Goal: Task Accomplishment & Management: Manage account settings

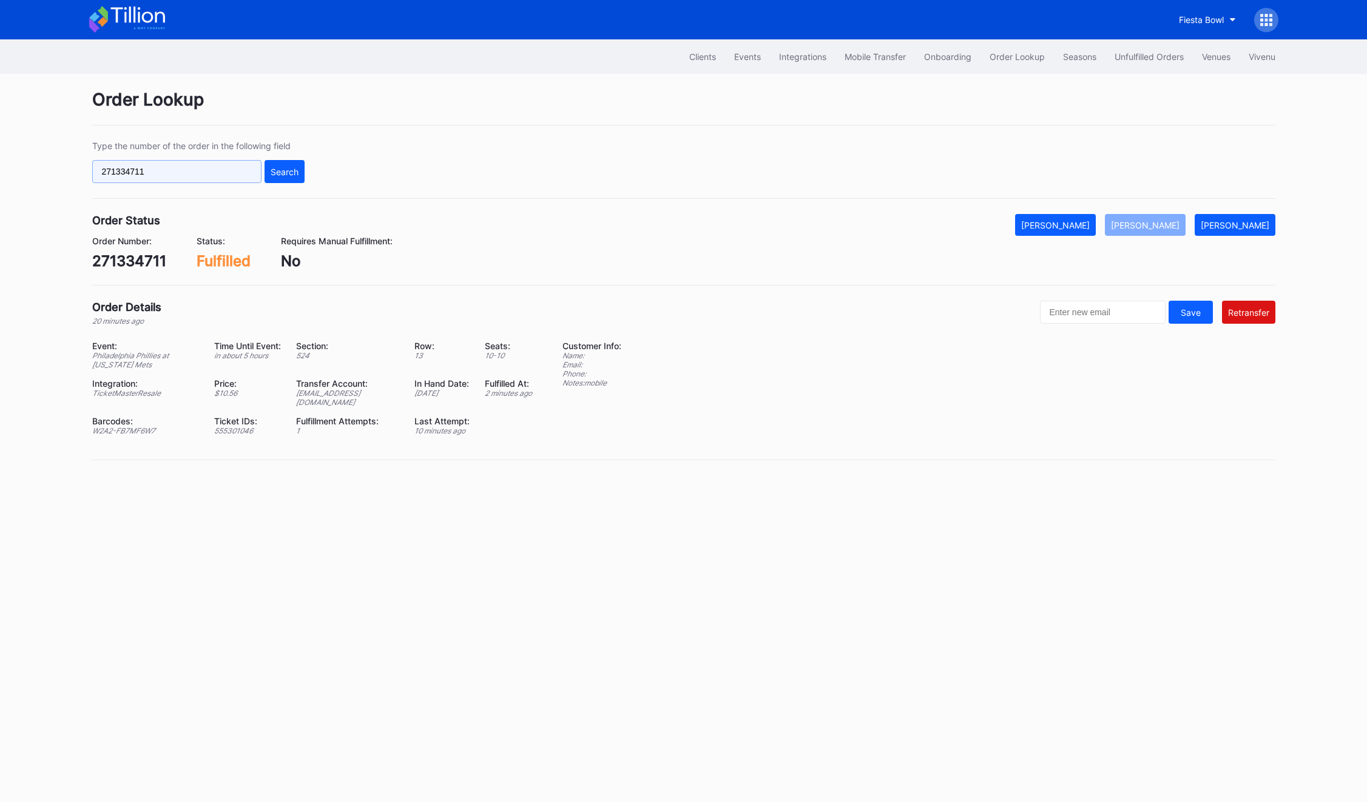
click at [146, 162] on input "271334711" at bounding box center [176, 171] width 169 height 23
paste input "621963868"
type input "621963868"
click at [284, 171] on div "Search" at bounding box center [285, 172] width 28 height 10
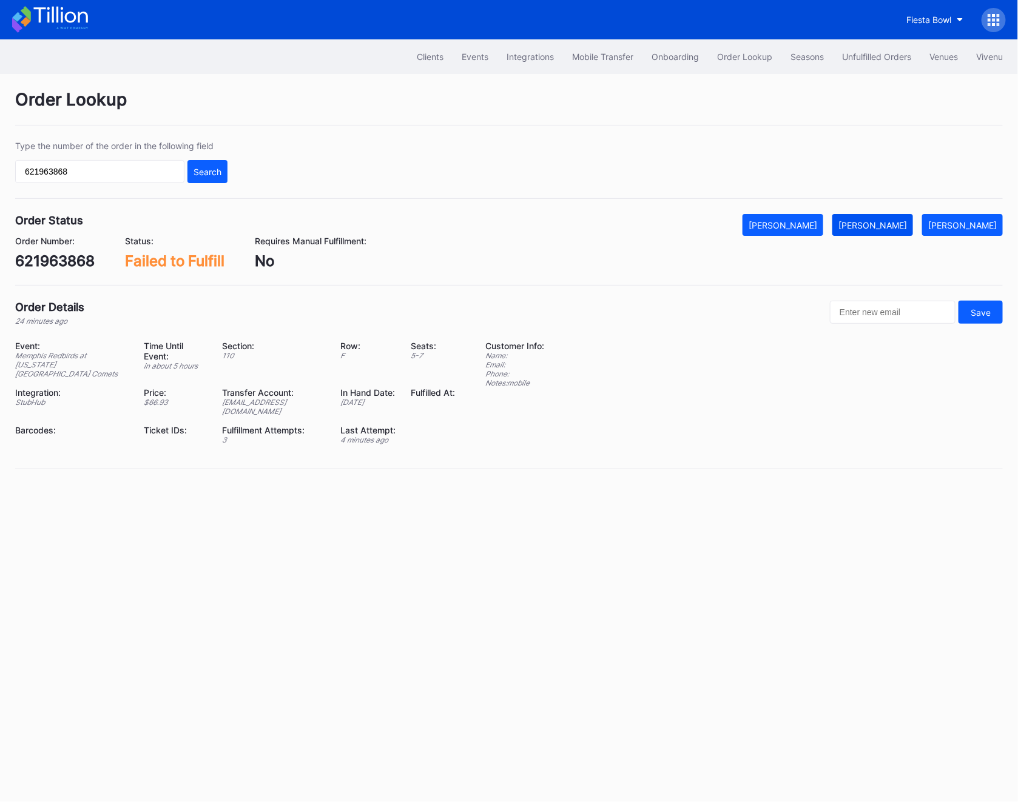
click at [871, 226] on div "[PERSON_NAME]" at bounding box center [872, 225] width 69 height 10
click at [853, 50] on button "Unfulfilled Orders" at bounding box center [876, 56] width 87 height 22
click at [894, 49] on button "Unfulfilled Orders" at bounding box center [876, 56] width 87 height 22
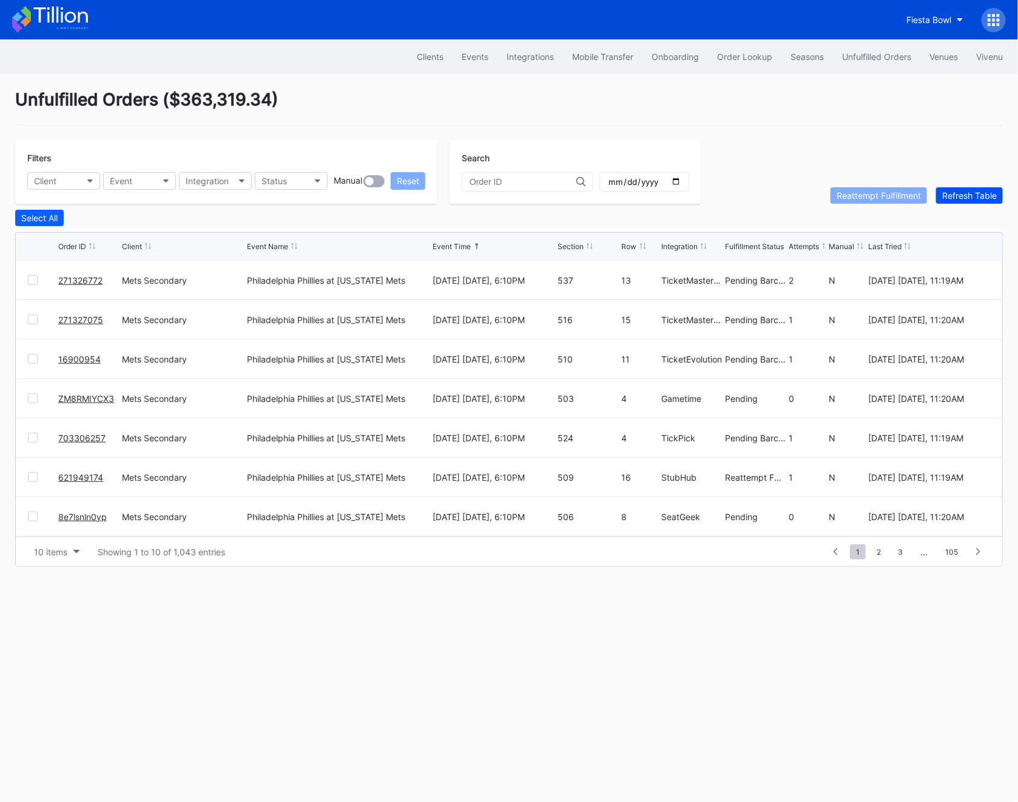
click at [959, 195] on div "Refresh Table" at bounding box center [969, 195] width 55 height 10
click at [742, 52] on div "Order Lookup" at bounding box center [744, 57] width 55 height 10
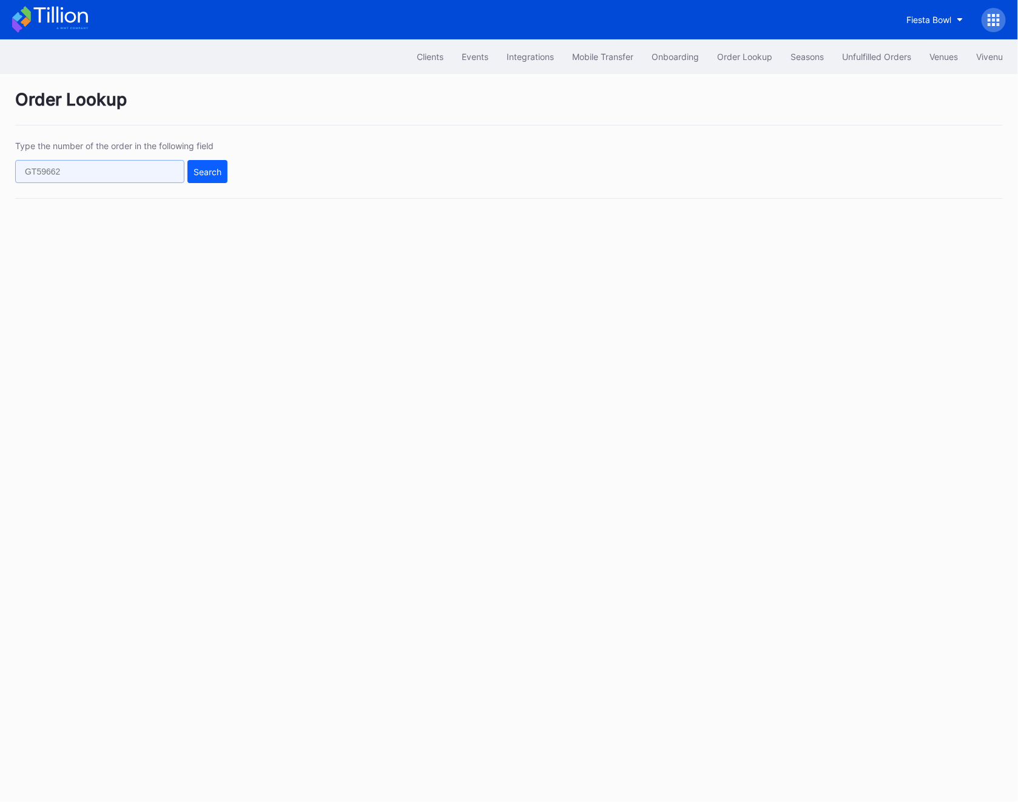
click at [115, 175] on input "text" at bounding box center [99, 171] width 169 height 23
paste input "EALP5CG8JI"
type input "EALP5CG8JI"
click at [204, 167] on div "Search" at bounding box center [207, 172] width 28 height 10
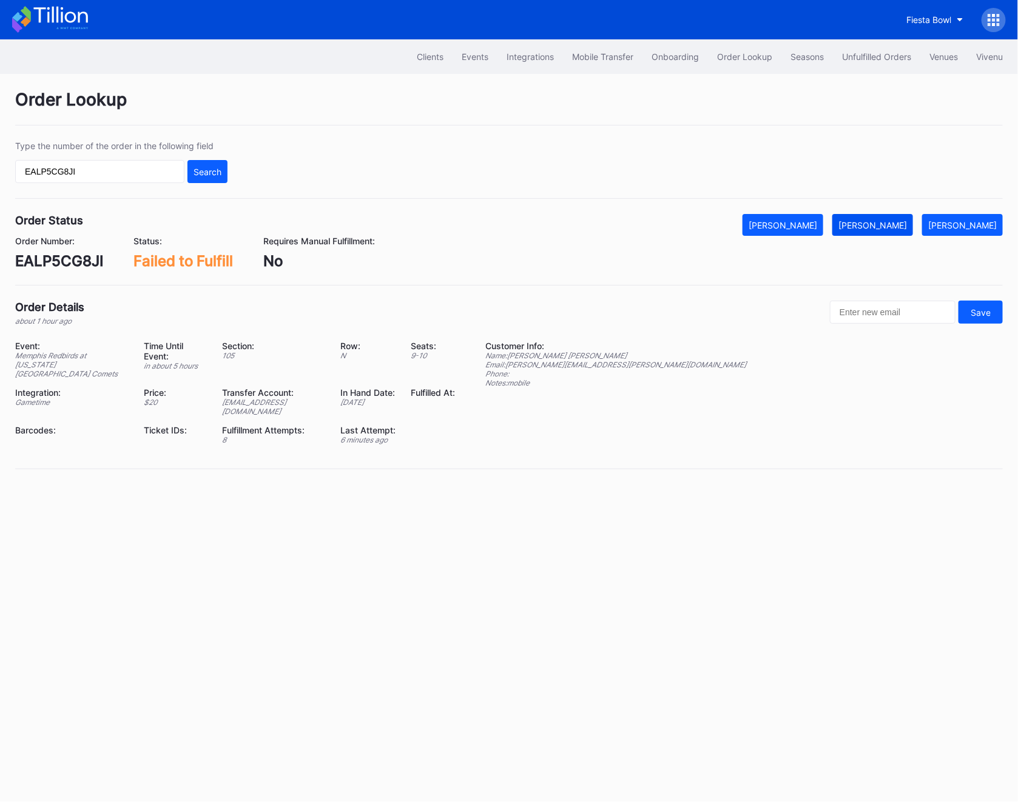
click at [899, 223] on div "[PERSON_NAME]" at bounding box center [872, 225] width 69 height 10
click at [861, 75] on div "Order Lookup Type the number of the order in the following field EALP5CG8JI Sea…" at bounding box center [509, 287] width 1018 height 426
click at [856, 55] on div "Unfulfilled Orders" at bounding box center [876, 57] width 69 height 10
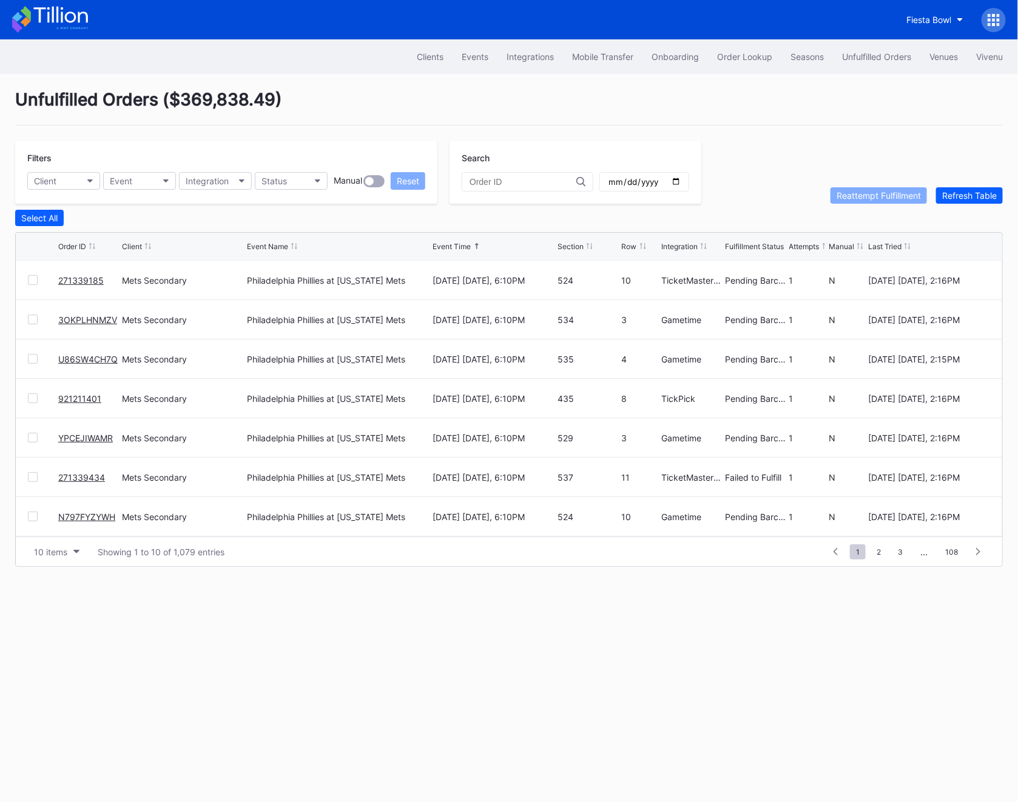
click at [963, 203] on div "Unfulfilled Orders ( $369,838.49 ) Filters Client Event Integration Status Manu…" at bounding box center [509, 328] width 1018 height 508
click at [963, 198] on div "Refresh Table" at bounding box center [969, 195] width 55 height 10
click at [30, 476] on div at bounding box center [33, 477] width 10 height 10
click at [886, 195] on div "Reattempt Fulfillment" at bounding box center [878, 195] width 84 height 10
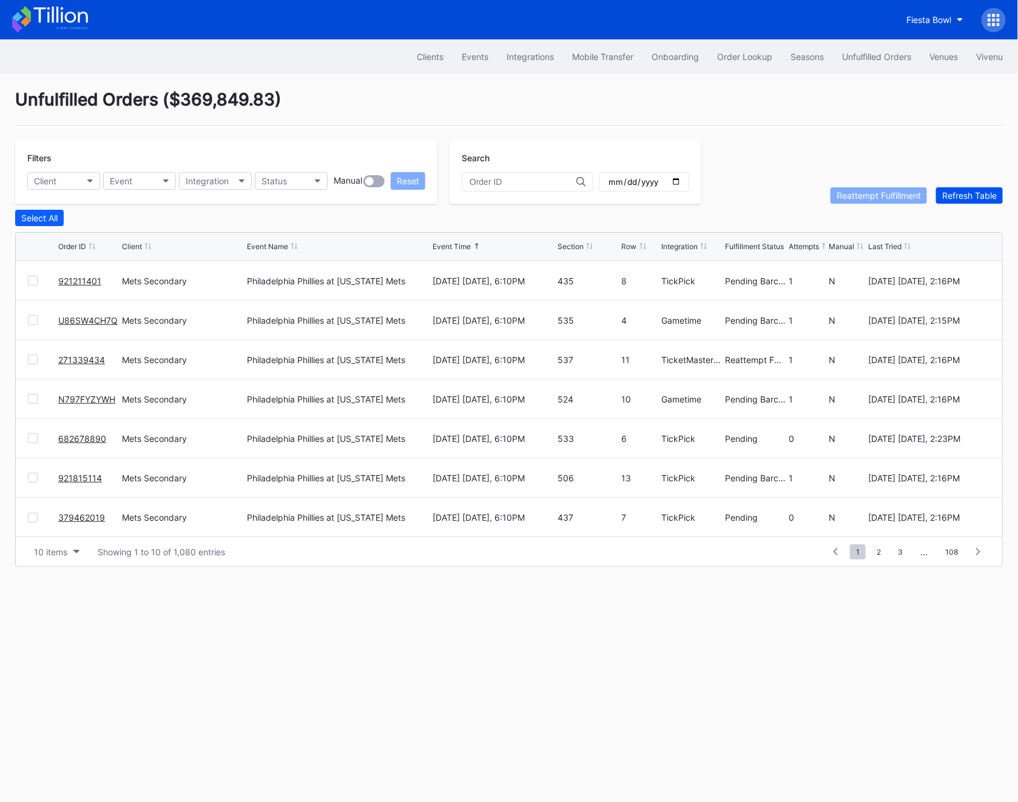
click at [969, 190] on div "Refresh Table" at bounding box center [969, 195] width 55 height 10
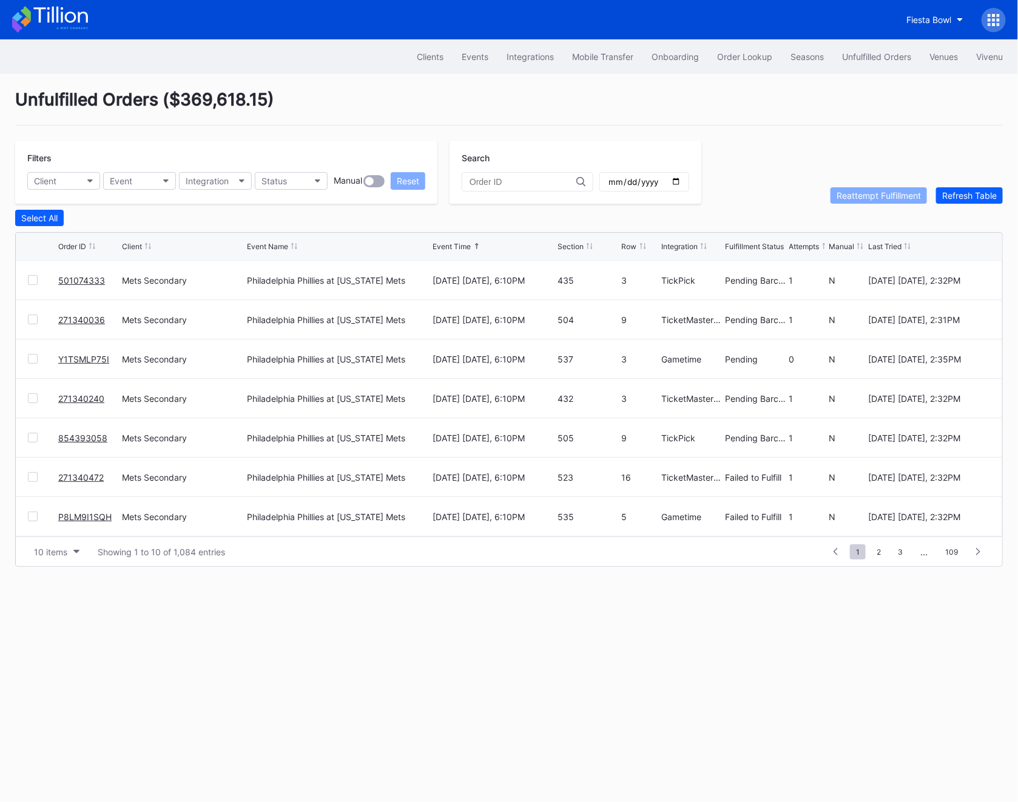
click at [28, 479] on div at bounding box center [33, 477] width 10 height 10
click at [33, 517] on div at bounding box center [33, 517] width 10 height 10
click at [859, 202] on button "Reattempt Fulfillment" at bounding box center [878, 195] width 96 height 16
click at [304, 183] on button "Status" at bounding box center [291, 181] width 73 height 18
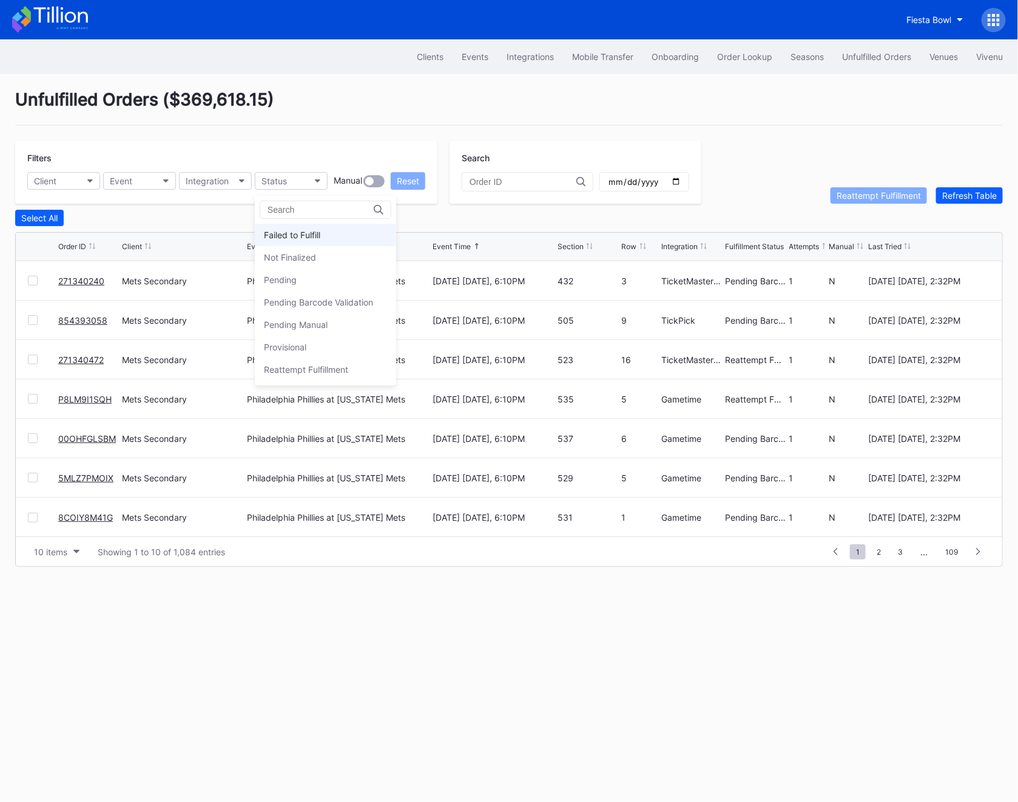
click at [311, 238] on div "Failed to Fulfill" at bounding box center [292, 235] width 56 height 10
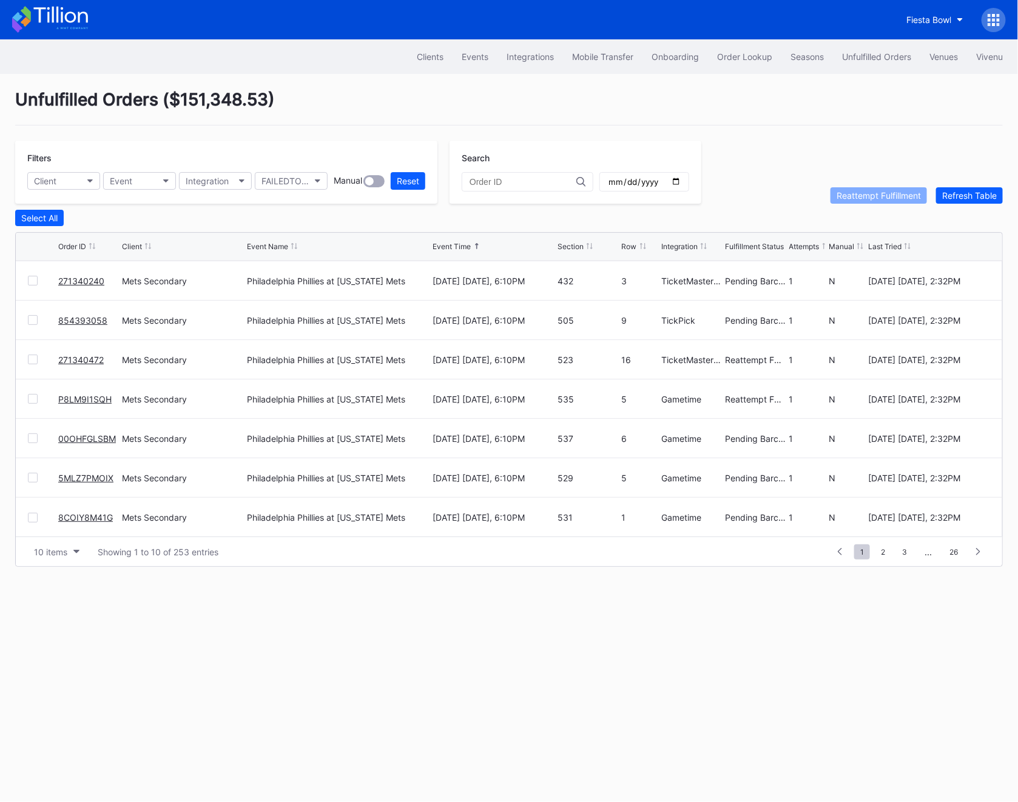
scroll to position [0, 0]
click at [34, 277] on div at bounding box center [33, 280] width 10 height 10
click at [37, 308] on div "271340436 Mets Secondary Miami Marlins at New York Mets August 28 Thursday, 6:1…" at bounding box center [509, 319] width 986 height 39
click at [29, 315] on div at bounding box center [33, 320] width 10 height 10
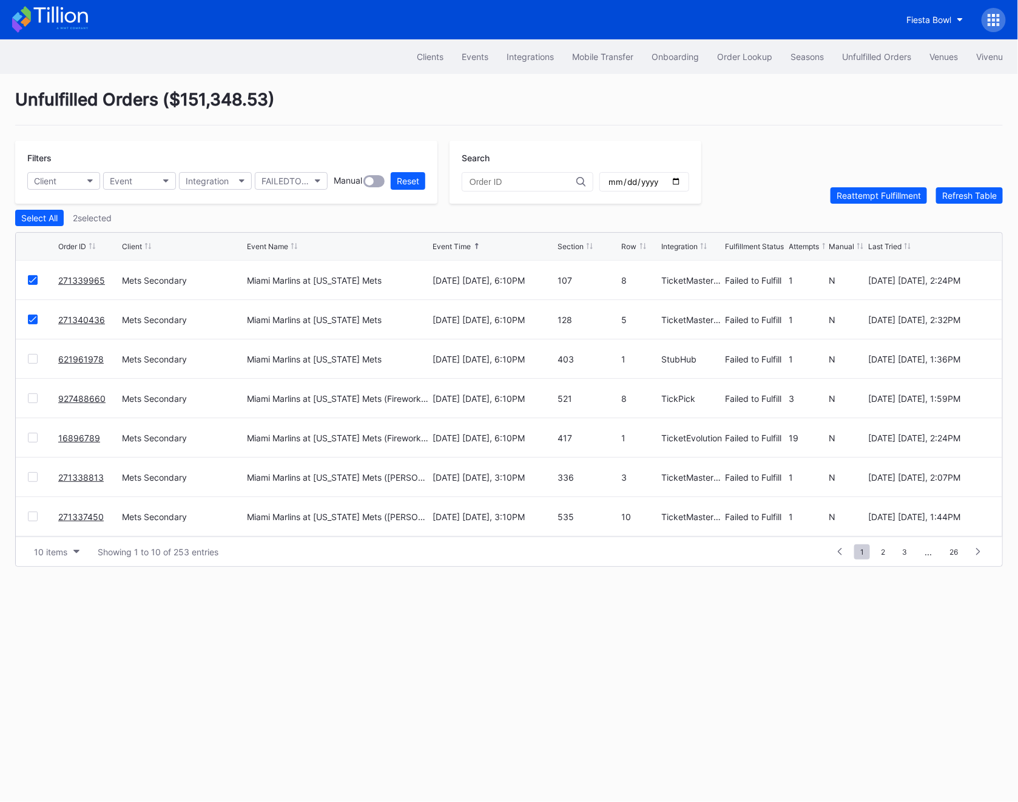
click at [30, 354] on div at bounding box center [33, 359] width 10 height 10
click at [878, 190] on div "Reattempt Fulfillment" at bounding box center [878, 195] width 84 height 10
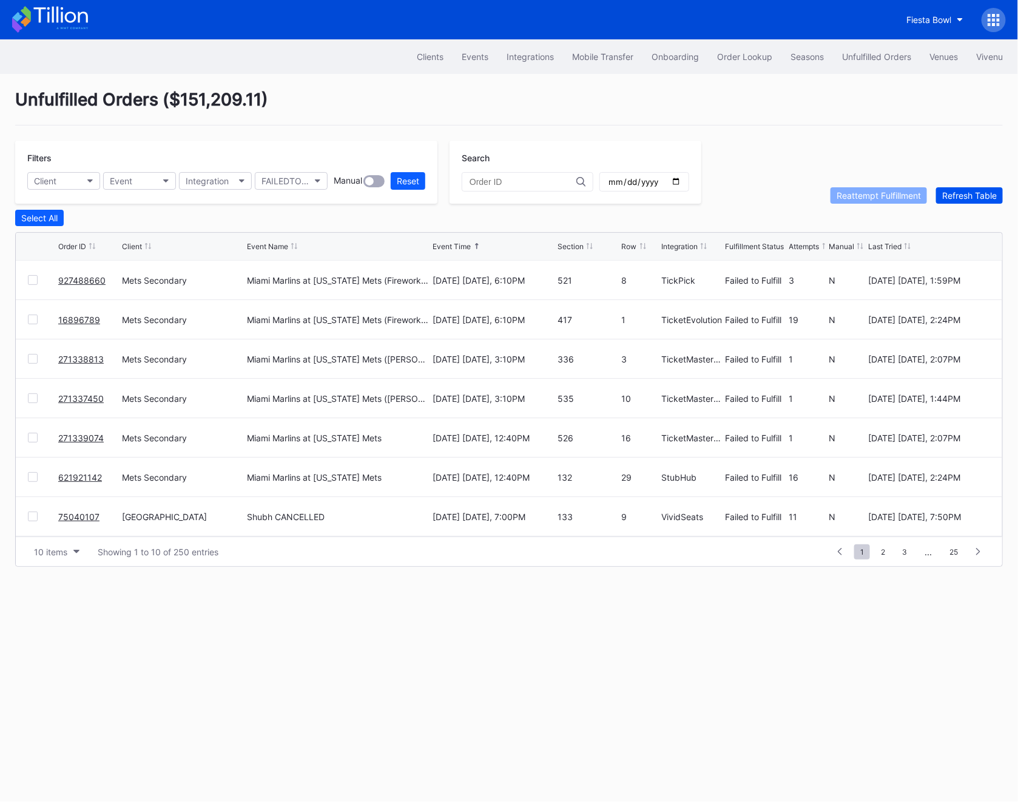
click at [963, 192] on div "Refresh Table" at bounding box center [969, 195] width 55 height 10
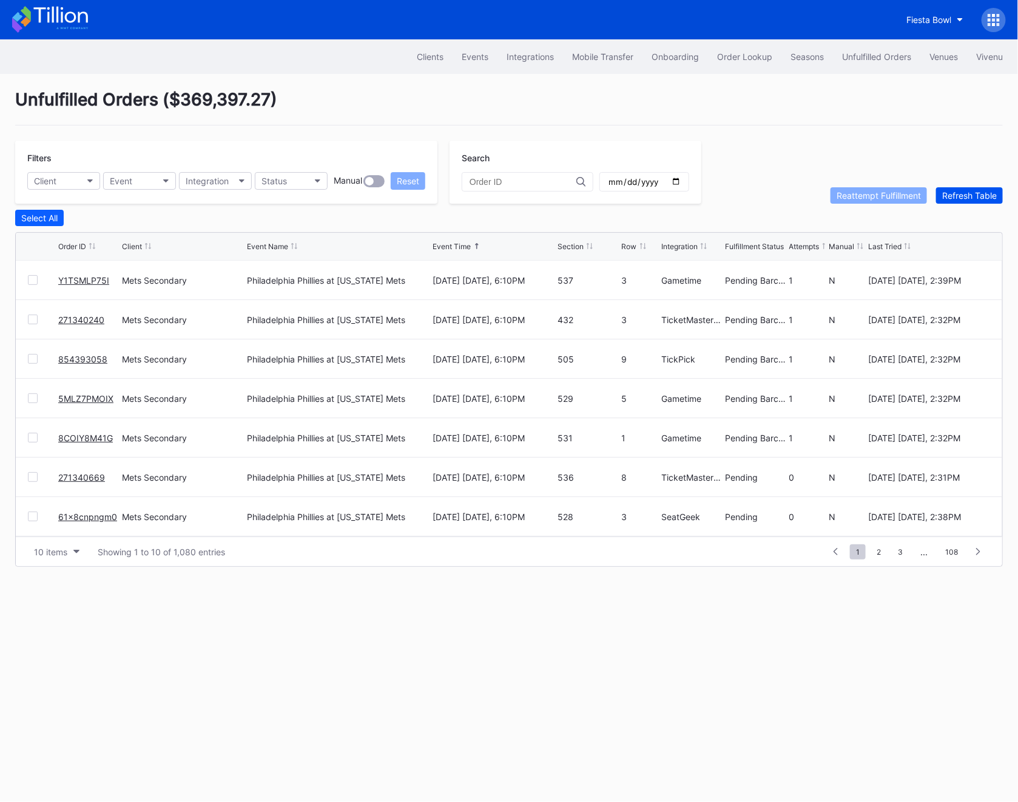
click at [969, 192] on div "Refresh Table" at bounding box center [969, 195] width 55 height 10
click at [92, 435] on link "P8LM9I1SQH" at bounding box center [84, 438] width 53 height 10
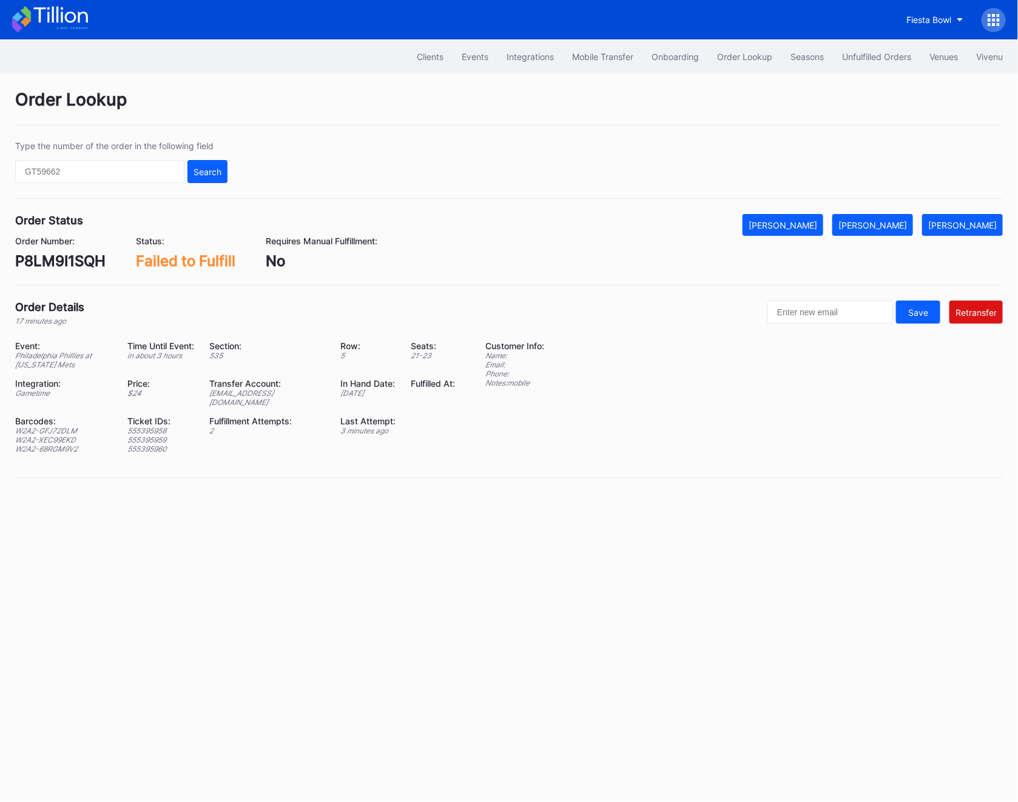
click at [60, 263] on div "P8LM9I1SQH" at bounding box center [60, 261] width 90 height 18
copy div "P8LM9I1SQH"
click at [36, 426] on div "W2A2-GFJ72DLM" at bounding box center [63, 430] width 97 height 9
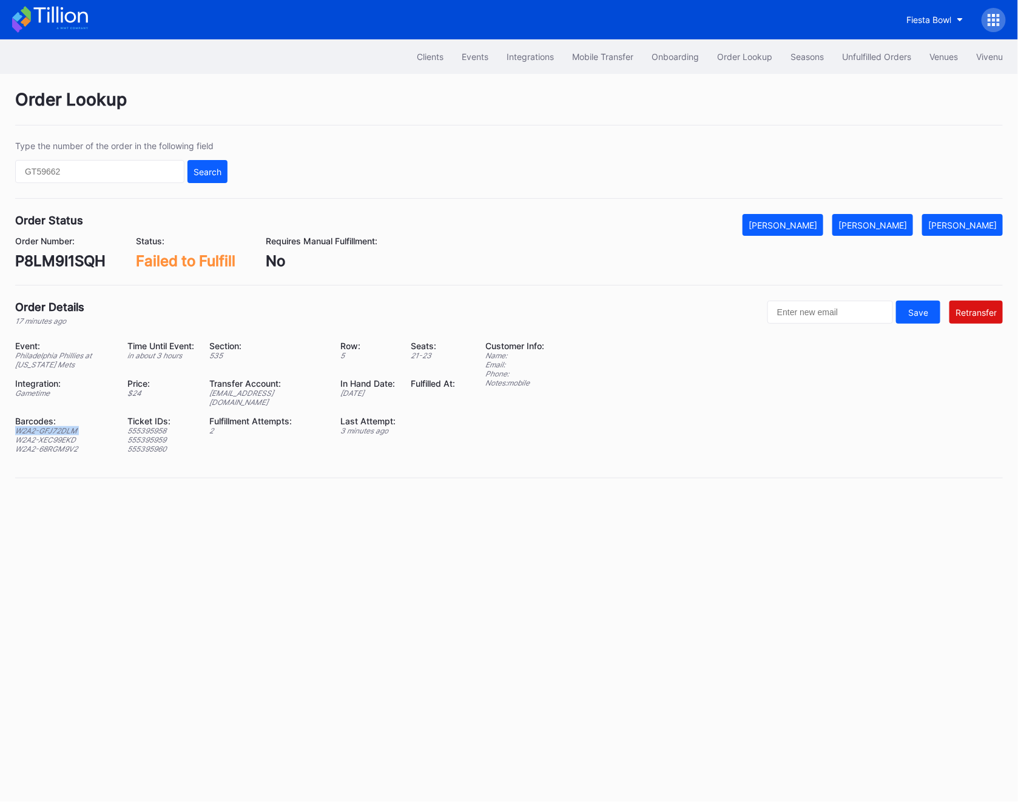
click at [36, 426] on div "W2A2-GFJ72DLM" at bounding box center [63, 430] width 97 height 9
copy div "W2A2-GFJ72DLM"
click at [45, 426] on div "W2A2-GFJ72DLM" at bounding box center [63, 430] width 97 height 9
click at [45, 445] on div "W2A2-68RGM9V2" at bounding box center [63, 449] width 97 height 9
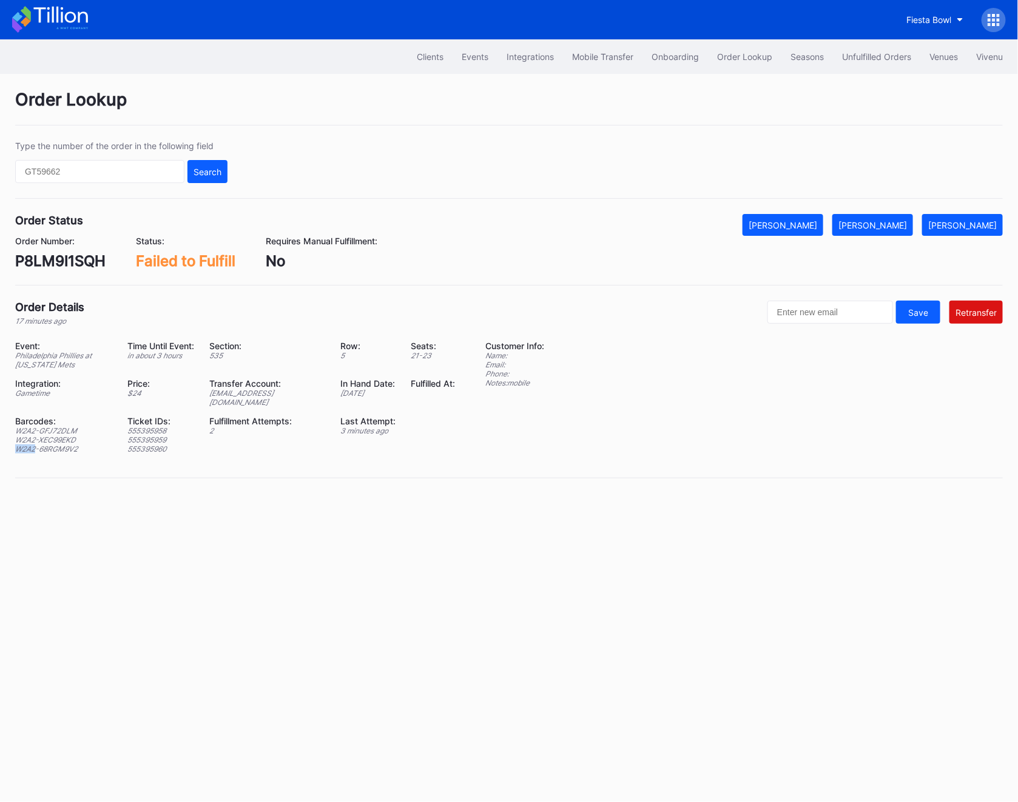
click at [45, 445] on div "W2A2-68RGM9V2" at bounding box center [63, 449] width 97 height 9
click at [41, 435] on div "W2A2-XEC99EKD" at bounding box center [63, 439] width 97 height 9
copy div "W2A2-XEC99EKD"
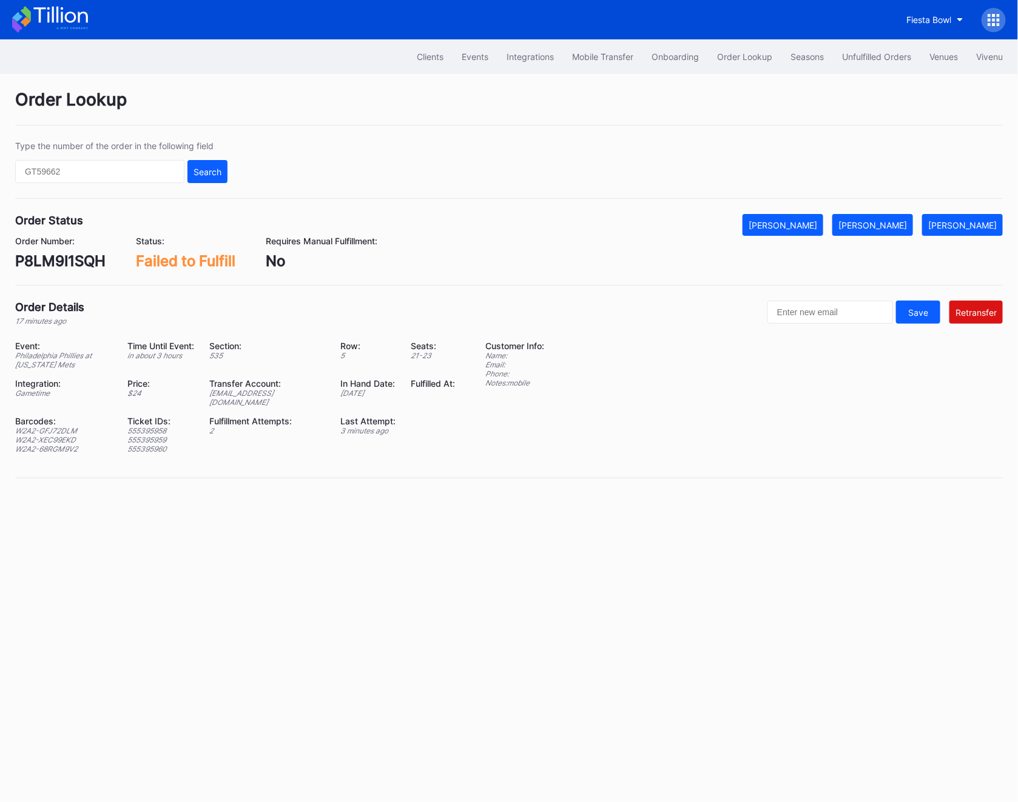
click at [42, 445] on div "W2A2-68RGM9V2" at bounding box center [63, 449] width 97 height 9
copy div "W2A2-68RGM9V2"
click at [61, 256] on div "P8LM9I1SQH" at bounding box center [60, 261] width 90 height 18
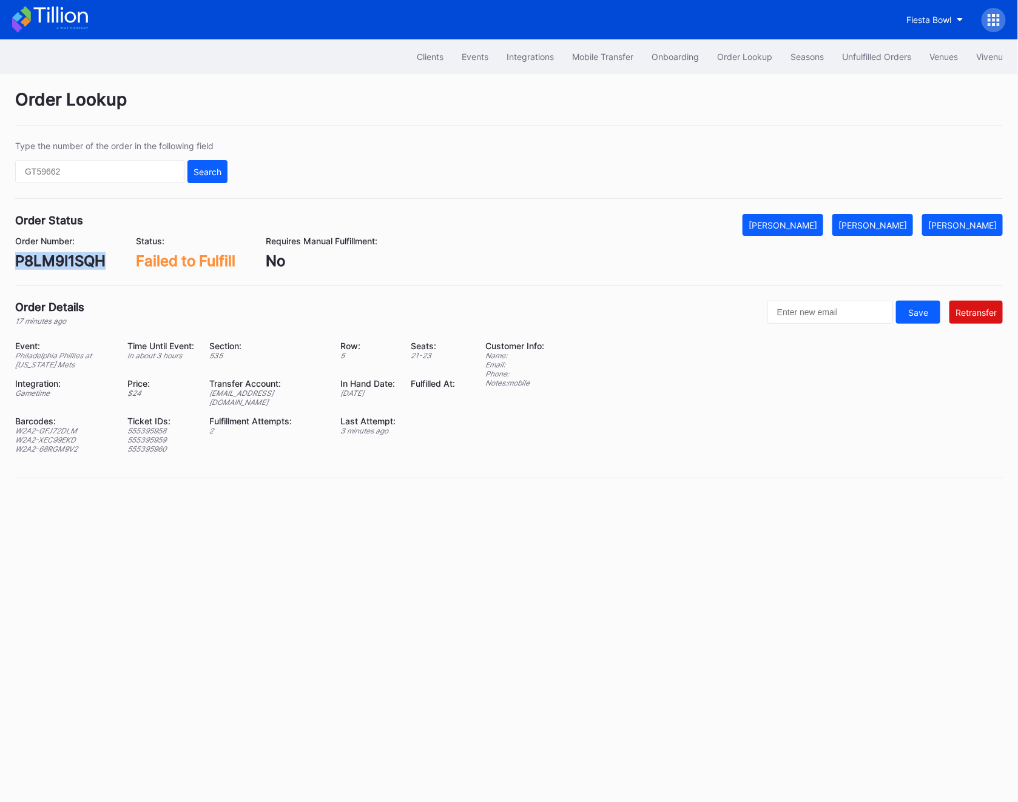
click at [61, 256] on div "P8LM9I1SQH" at bounding box center [60, 261] width 90 height 18
copy div "P8LM9I1SQH"
click at [918, 66] on button "Unfulfilled Orders" at bounding box center [876, 56] width 87 height 22
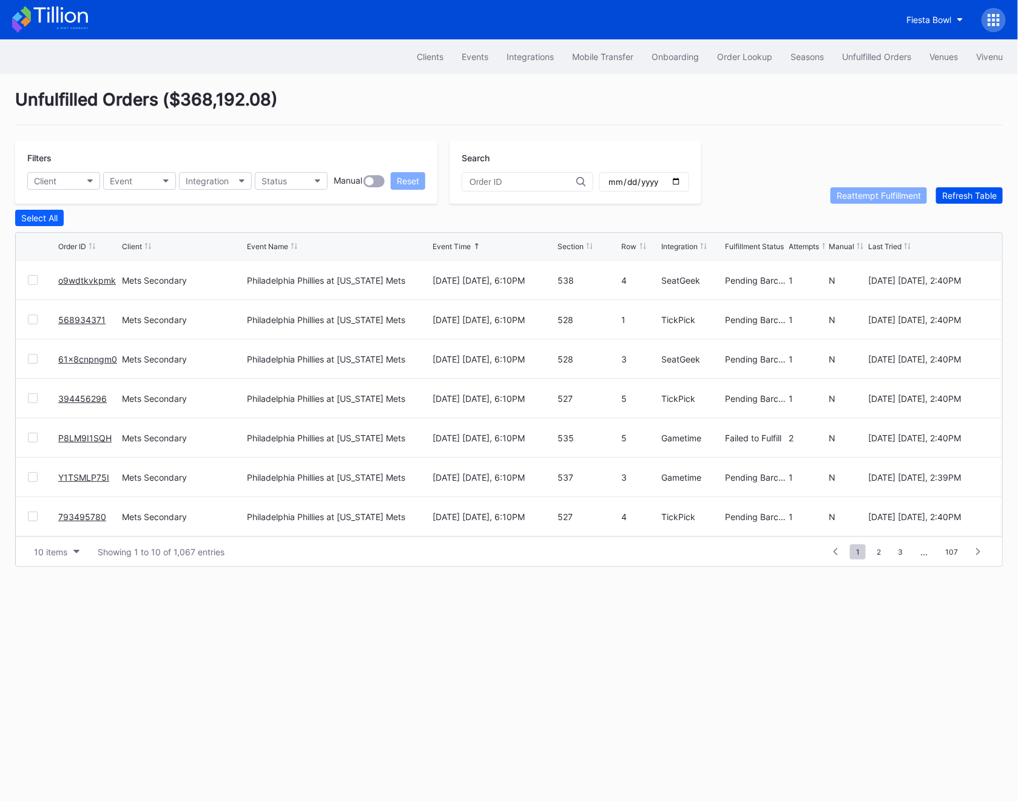
click at [973, 194] on div "Refresh Table" at bounding box center [969, 195] width 55 height 10
click at [65, 360] on link "P8LM9I1SQH" at bounding box center [84, 359] width 53 height 10
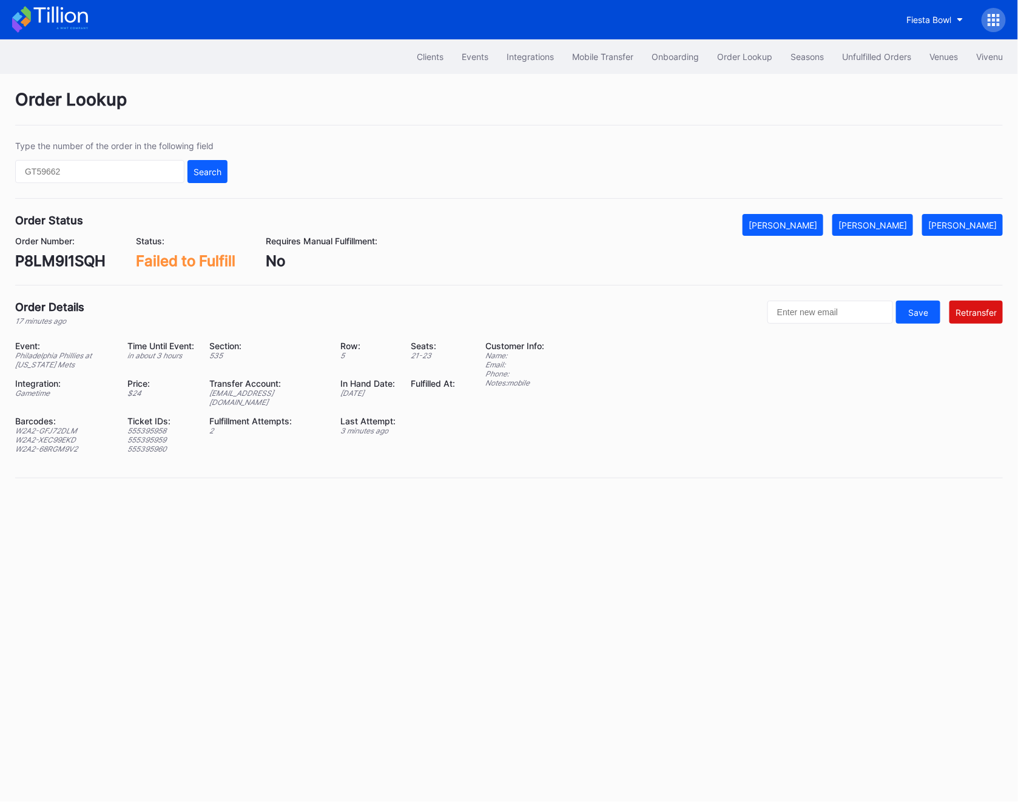
click at [886, 44] on div "Clients Events Integrations Mobile Transfer Onboarding Order Lookup Seasons Unf…" at bounding box center [509, 56] width 1018 height 35
click at [886, 53] on div "Unfulfilled Orders" at bounding box center [876, 57] width 69 height 10
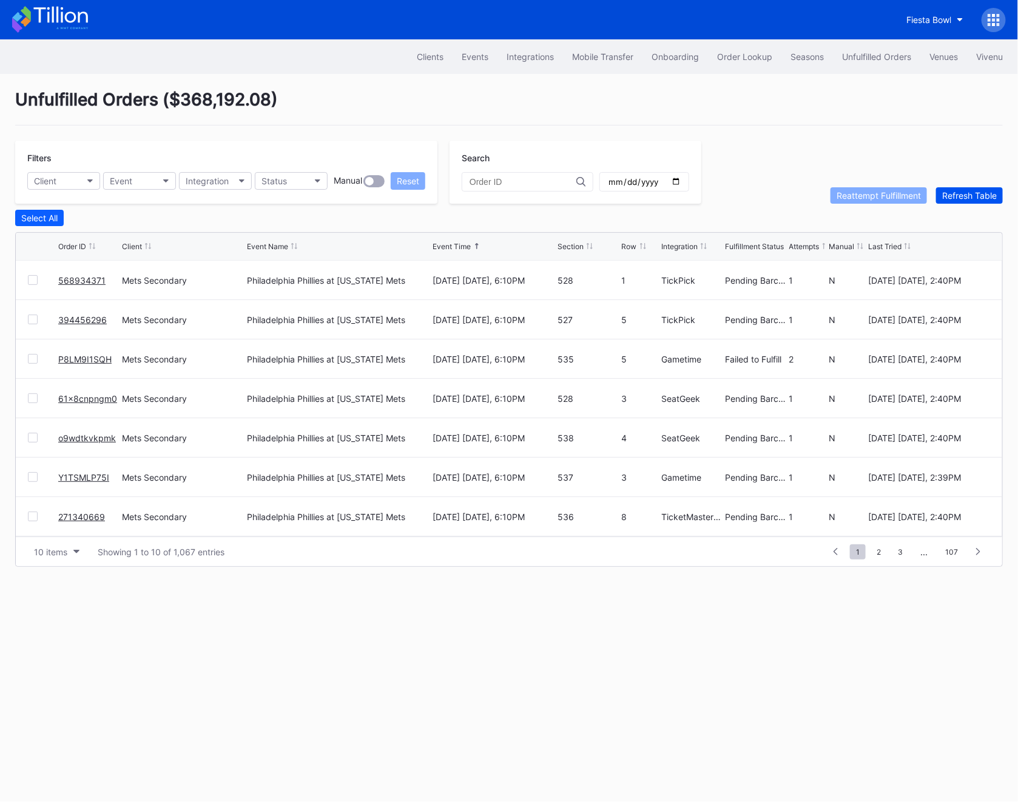
click at [971, 198] on div "Refresh Table" at bounding box center [969, 195] width 55 height 10
click at [294, 177] on button "Status" at bounding box center [291, 181] width 73 height 18
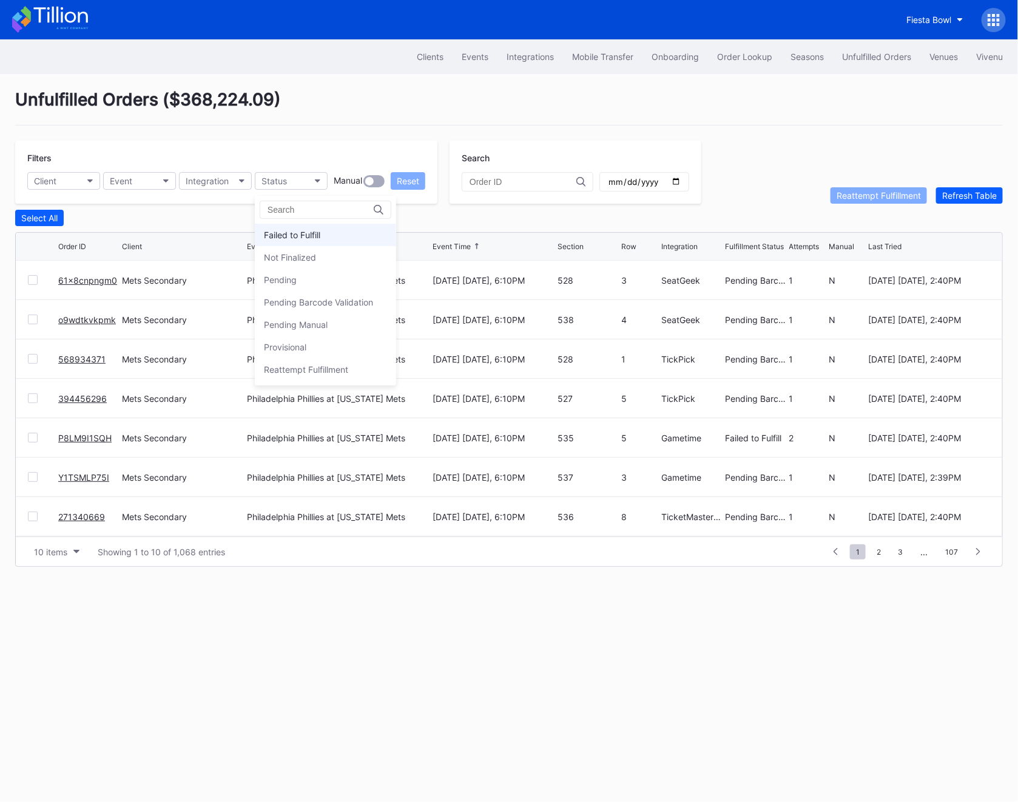
click at [295, 235] on div "Failed to Fulfill" at bounding box center [292, 235] width 56 height 10
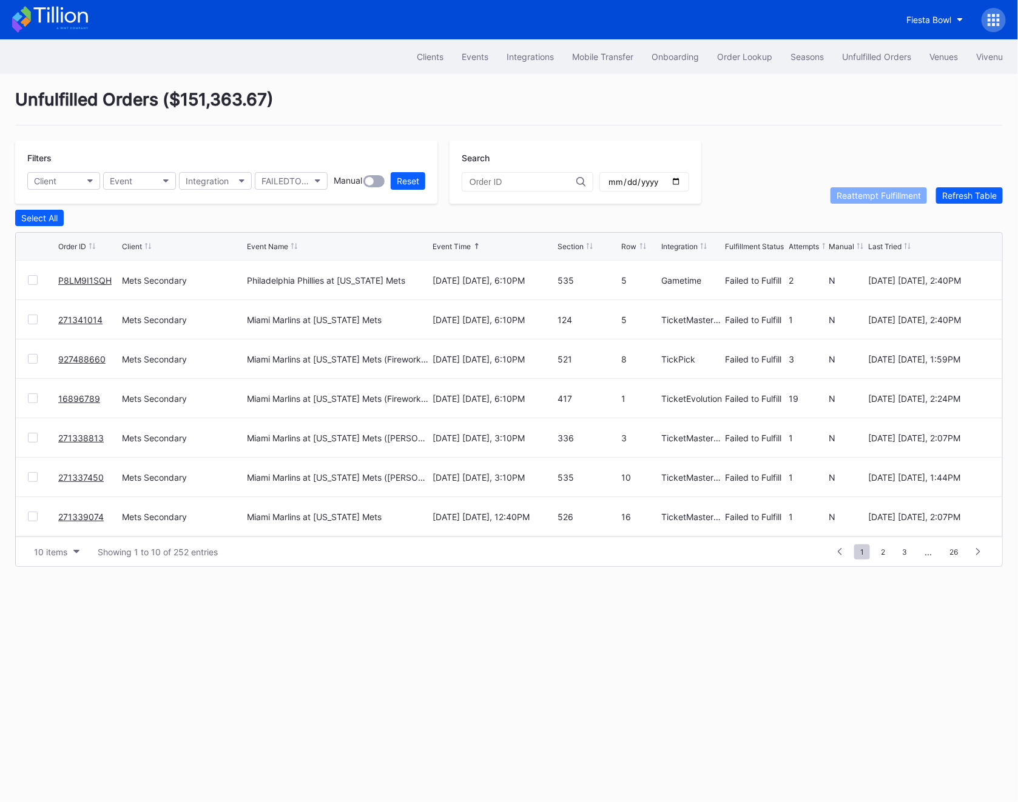
click at [28, 315] on div at bounding box center [33, 320] width 10 height 10
click at [876, 200] on button "Reattempt Fulfillment" at bounding box center [878, 195] width 96 height 16
click at [72, 355] on link "16896789" at bounding box center [79, 359] width 42 height 10
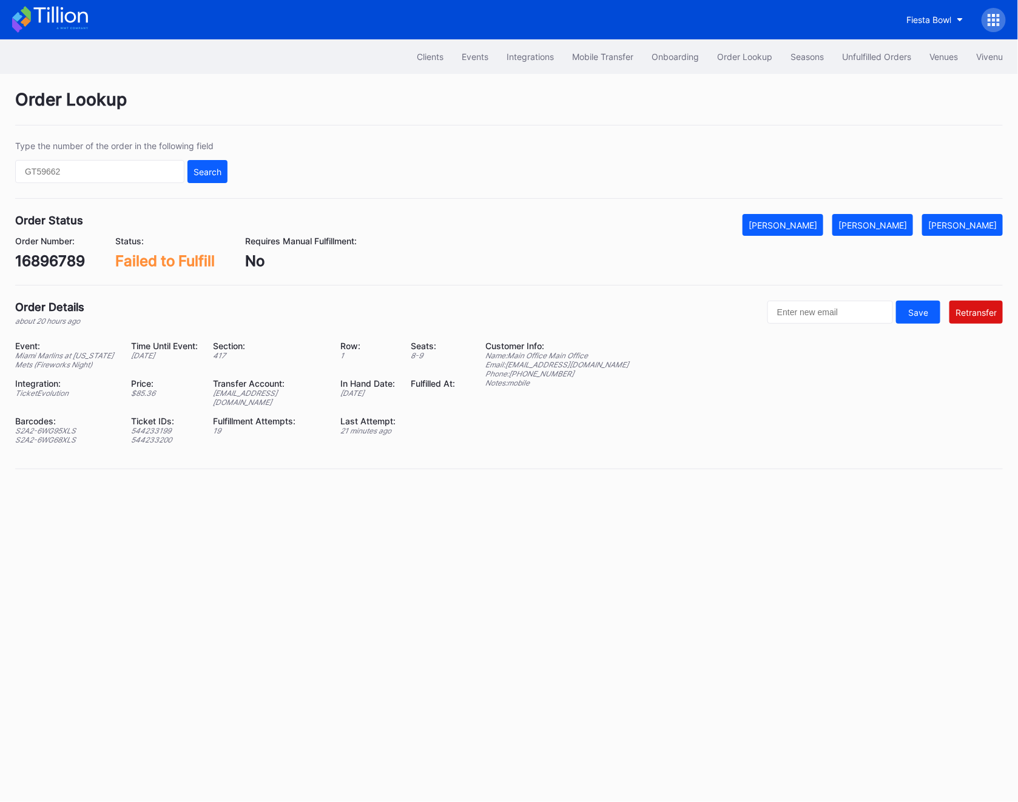
click at [52, 264] on div "16896789" at bounding box center [50, 261] width 70 height 18
copy div "16896789"
click at [55, 426] on div "S2A2-6WG95XLS" at bounding box center [65, 430] width 101 height 9
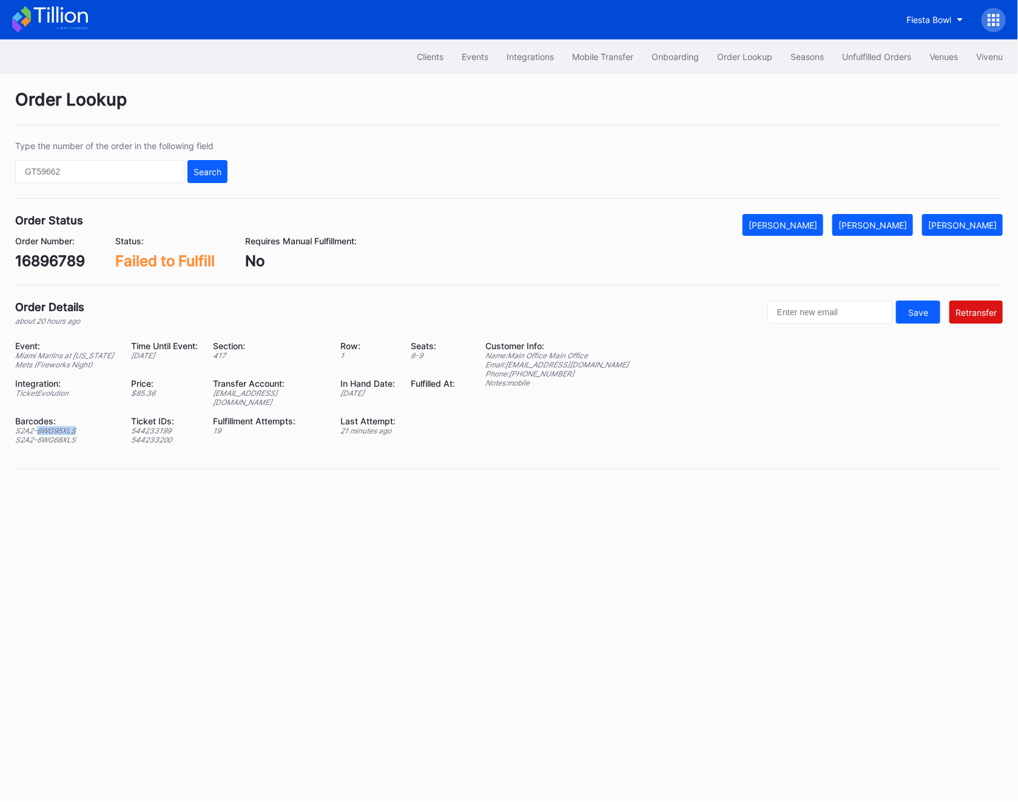
click at [55, 426] on div "S2A2-6WG95XLS" at bounding box center [65, 430] width 101 height 9
click at [52, 435] on div "S2A2-6WG68XLS" at bounding box center [65, 439] width 101 height 9
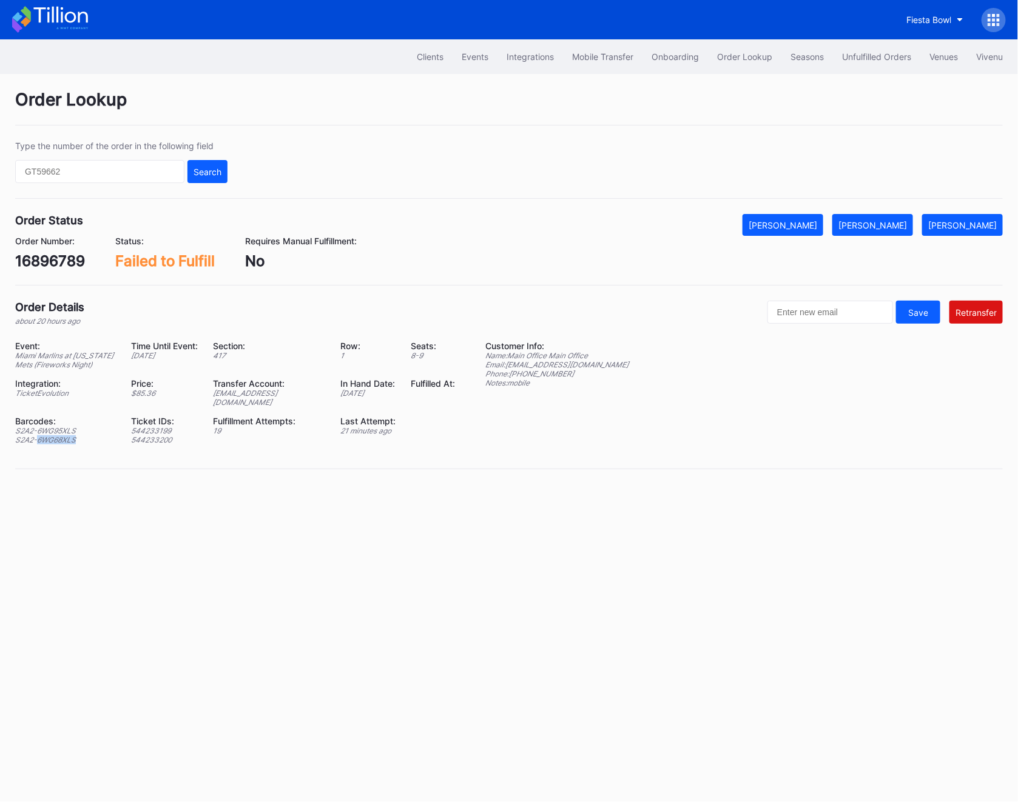
click at [52, 435] on div "S2A2-6WG68XLS" at bounding box center [65, 439] width 101 height 9
click at [872, 49] on button "Unfulfilled Orders" at bounding box center [876, 56] width 87 height 22
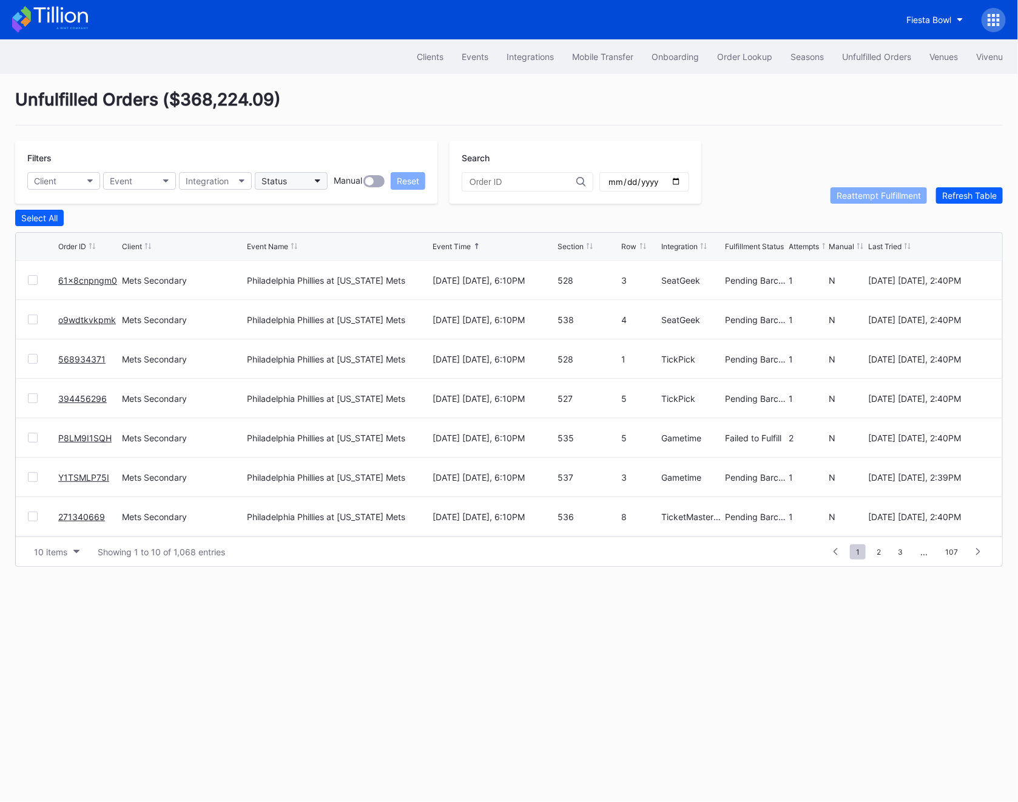
click at [272, 178] on div "Status" at bounding box center [273, 181] width 25 height 10
click at [314, 235] on div "Failed to Fulfill" at bounding box center [292, 235] width 56 height 10
click at [29, 475] on div at bounding box center [33, 477] width 10 height 10
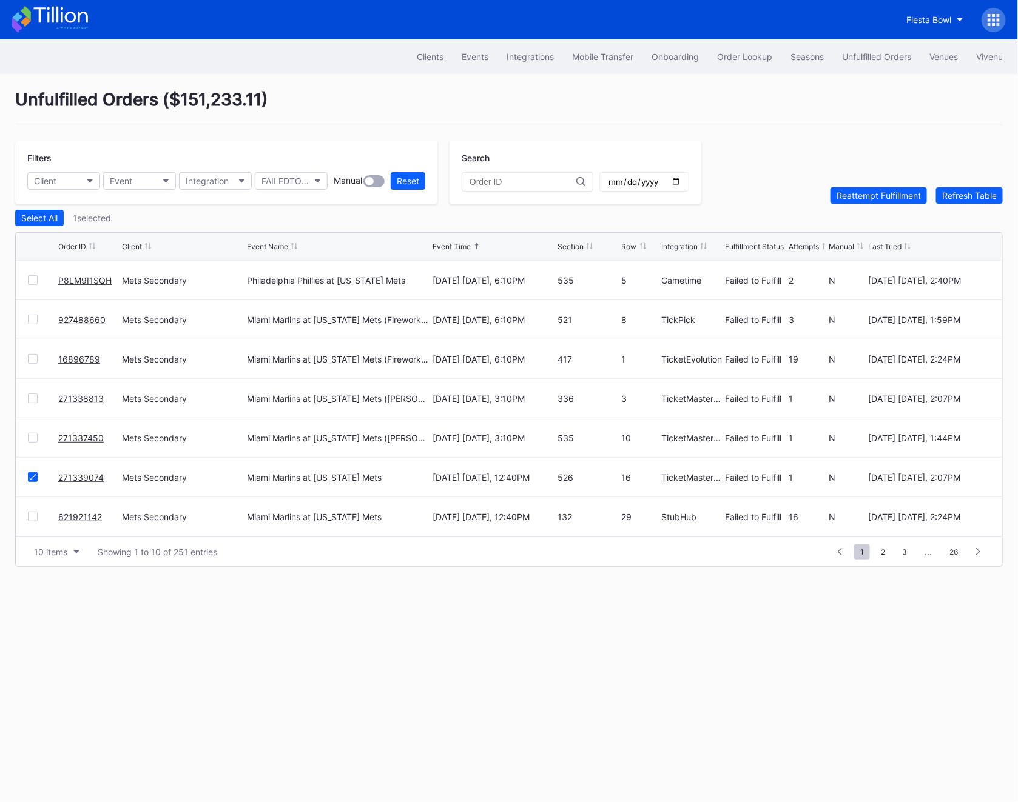
click at [35, 438] on div at bounding box center [33, 438] width 10 height 10
click at [35, 400] on div at bounding box center [33, 399] width 10 height 10
click at [868, 197] on div "Reattempt Fulfillment" at bounding box center [878, 195] width 84 height 10
click at [79, 279] on link "P8LM9I1SQH" at bounding box center [84, 280] width 53 height 10
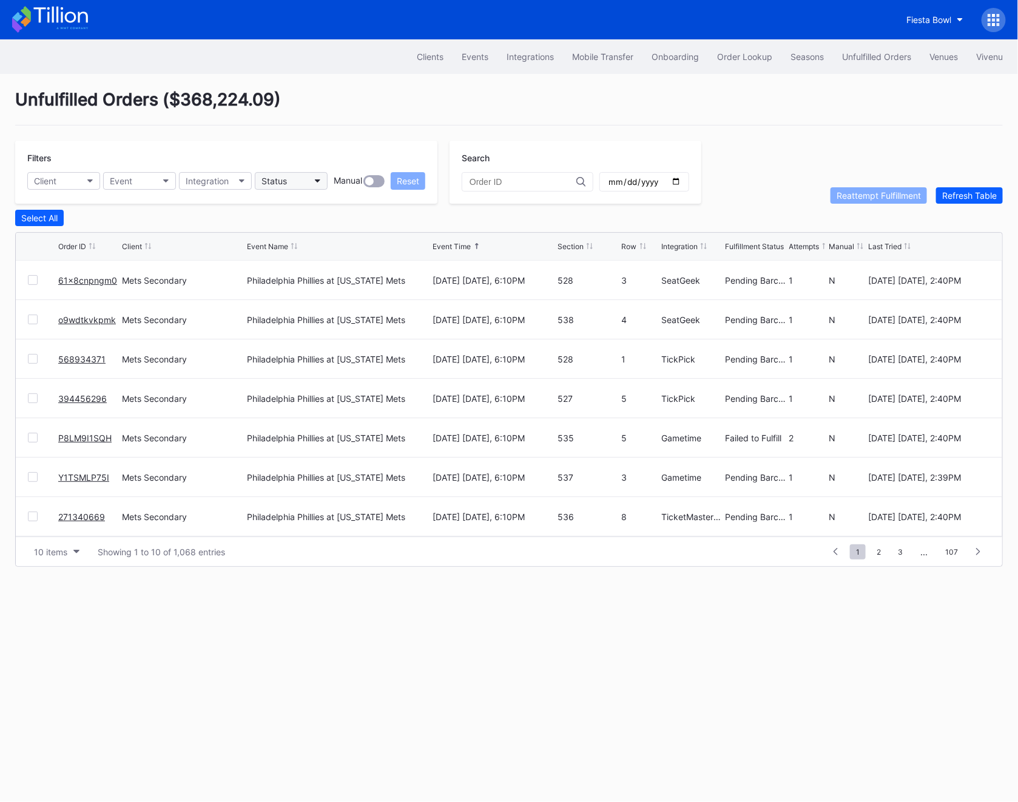
click at [292, 186] on button "Status" at bounding box center [291, 181] width 73 height 18
click at [286, 240] on div "Failed to Fulfill" at bounding box center [325, 235] width 141 height 22
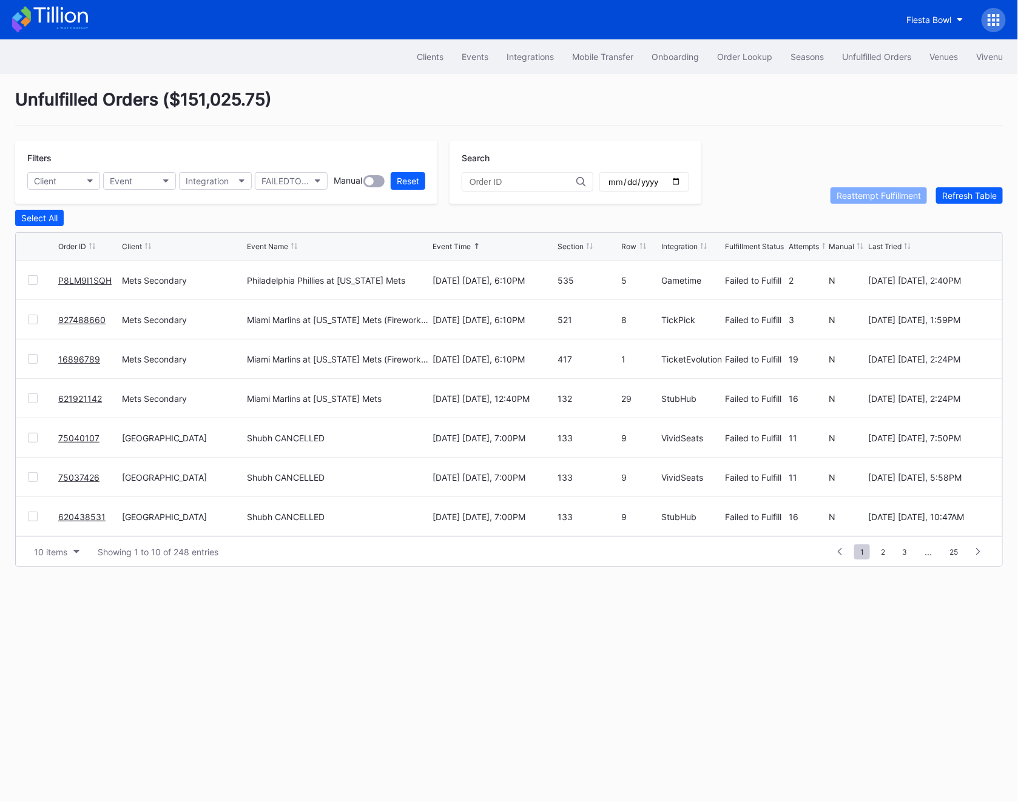
click at [87, 320] on link "927488660" at bounding box center [81, 320] width 47 height 10
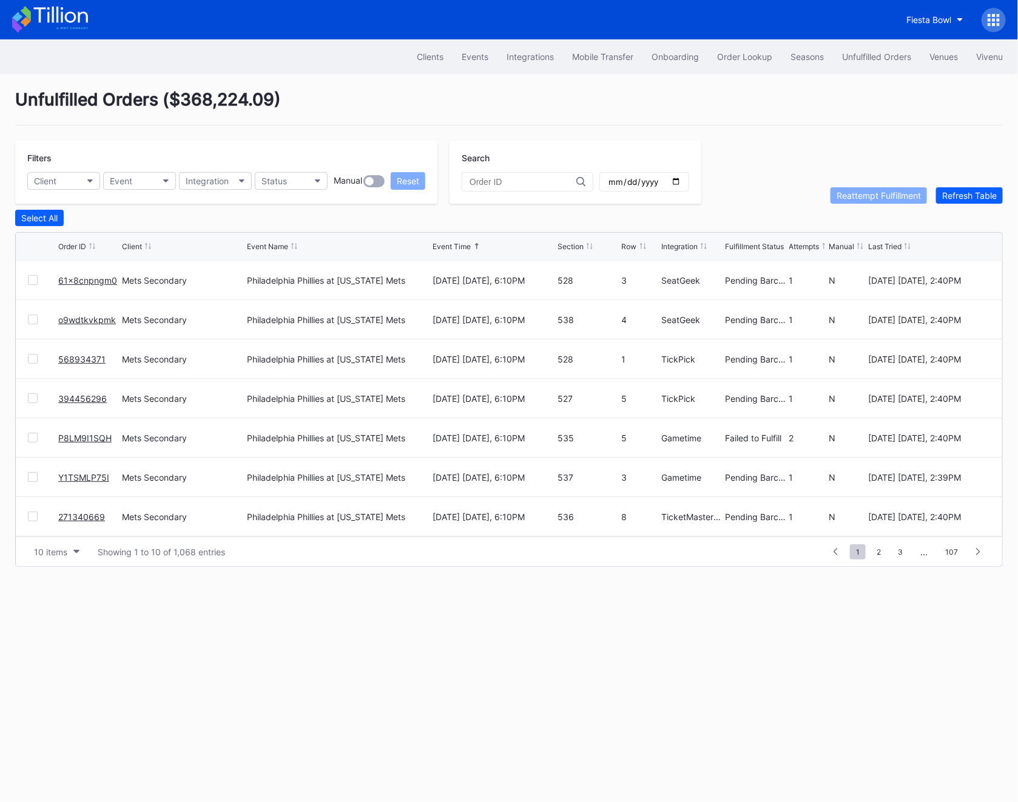
click at [88, 437] on link "P8LM9I1SQH" at bounding box center [84, 438] width 53 height 10
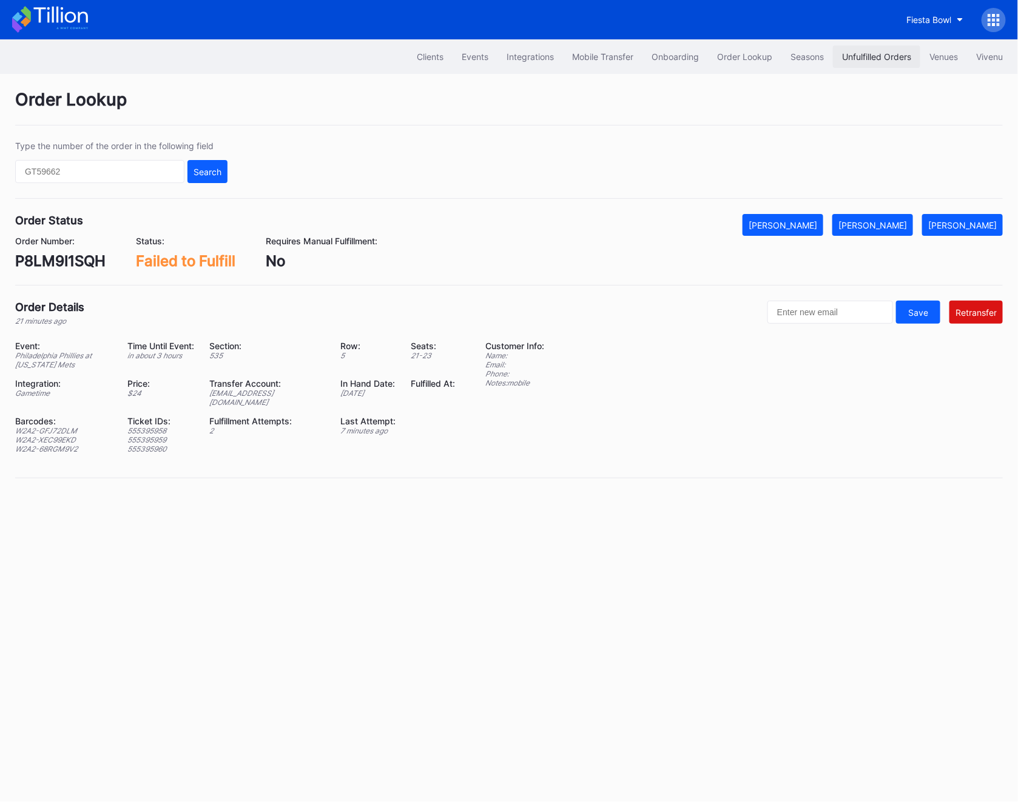
click at [857, 59] on div "Unfulfilled Orders" at bounding box center [876, 57] width 69 height 10
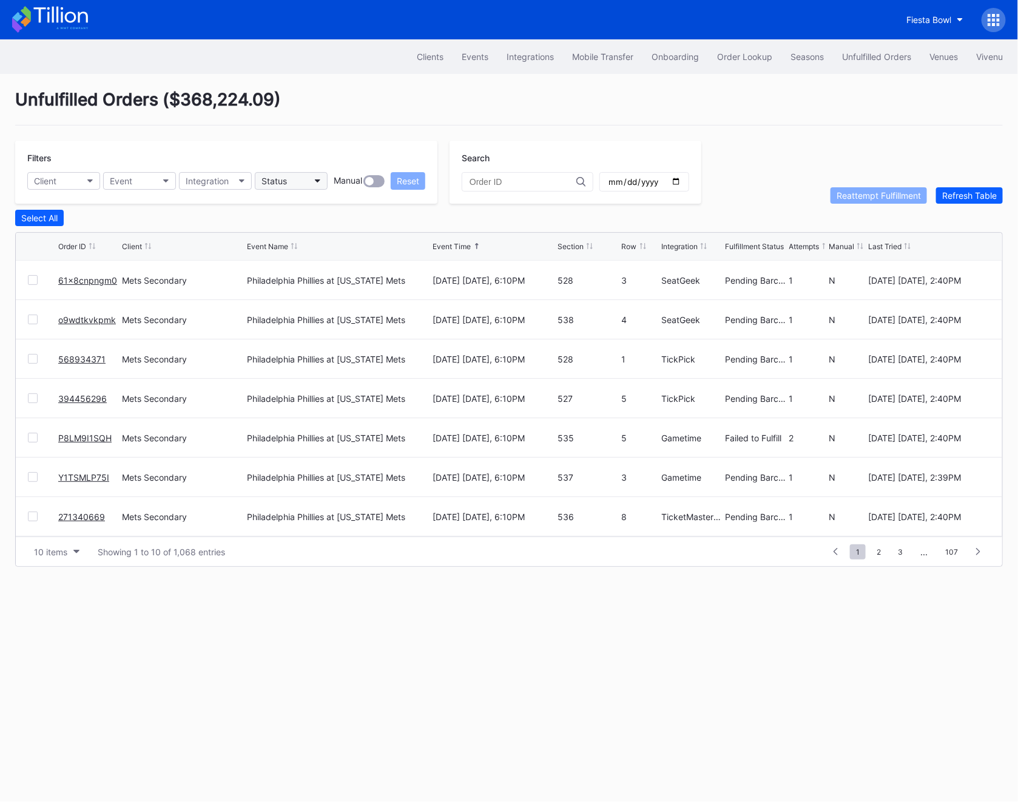
click at [292, 174] on button "Status" at bounding box center [291, 181] width 73 height 18
click at [303, 230] on div "Failed to Fulfill" at bounding box center [292, 235] width 56 height 10
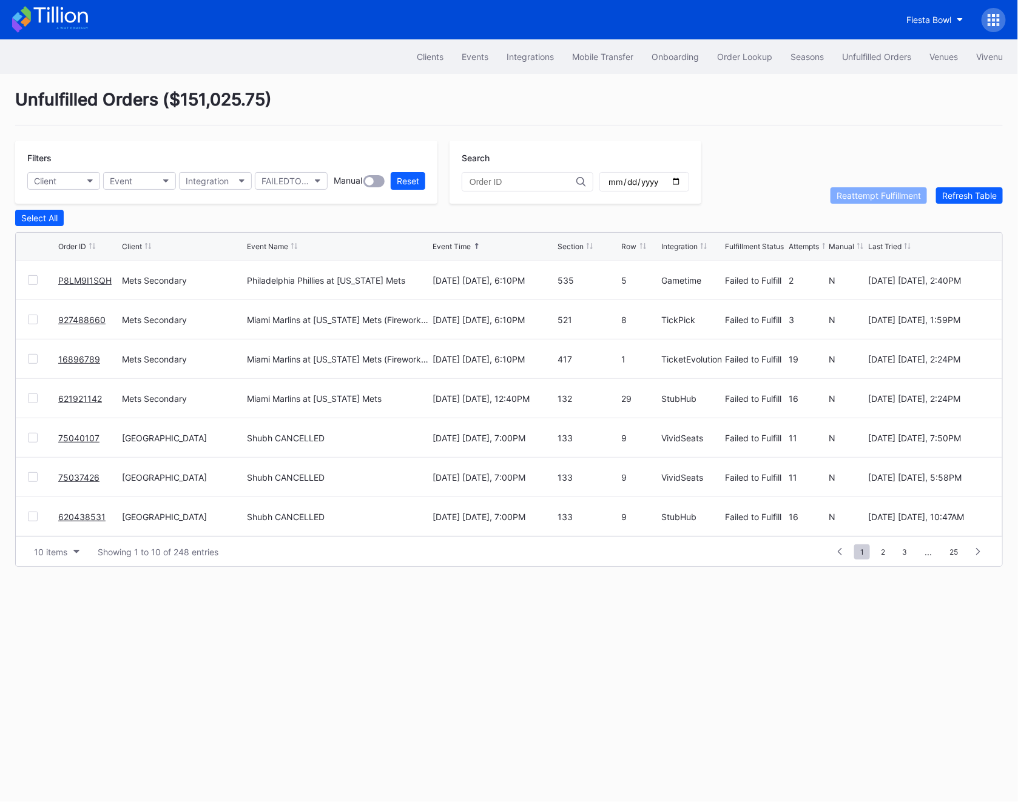
click at [81, 397] on link "621921142" at bounding box center [80, 399] width 44 height 10
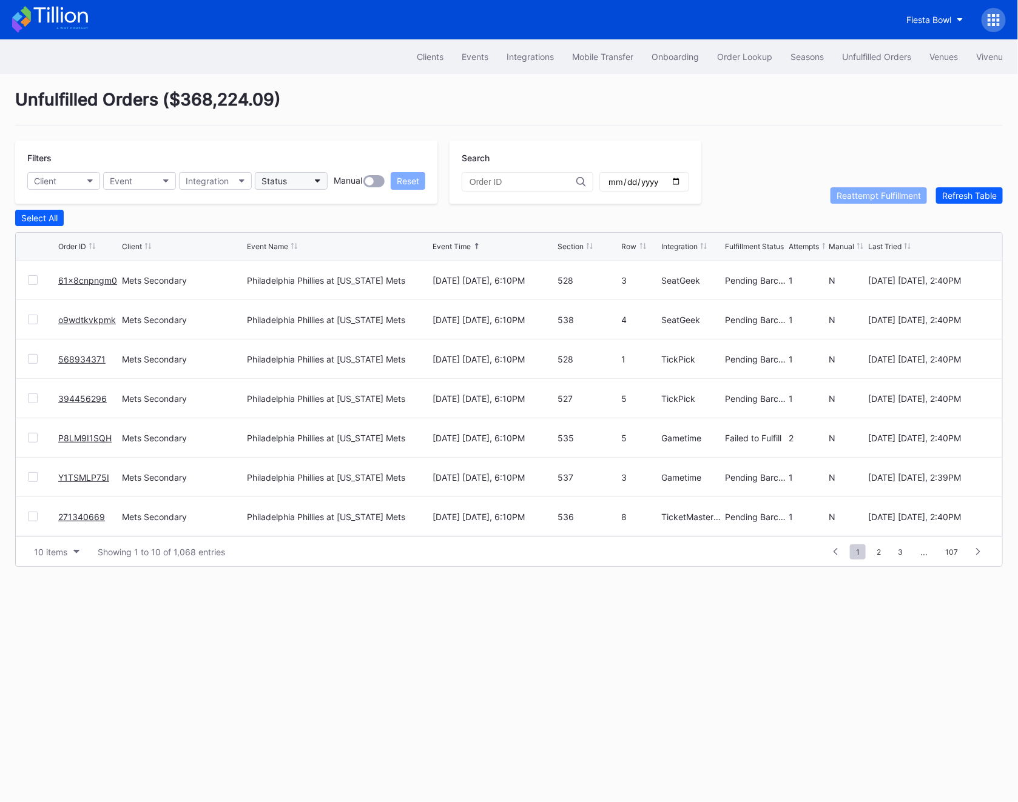
click at [295, 176] on button "Status" at bounding box center [291, 181] width 73 height 18
click at [300, 226] on div "Failed to Fulfill" at bounding box center [325, 235] width 141 height 22
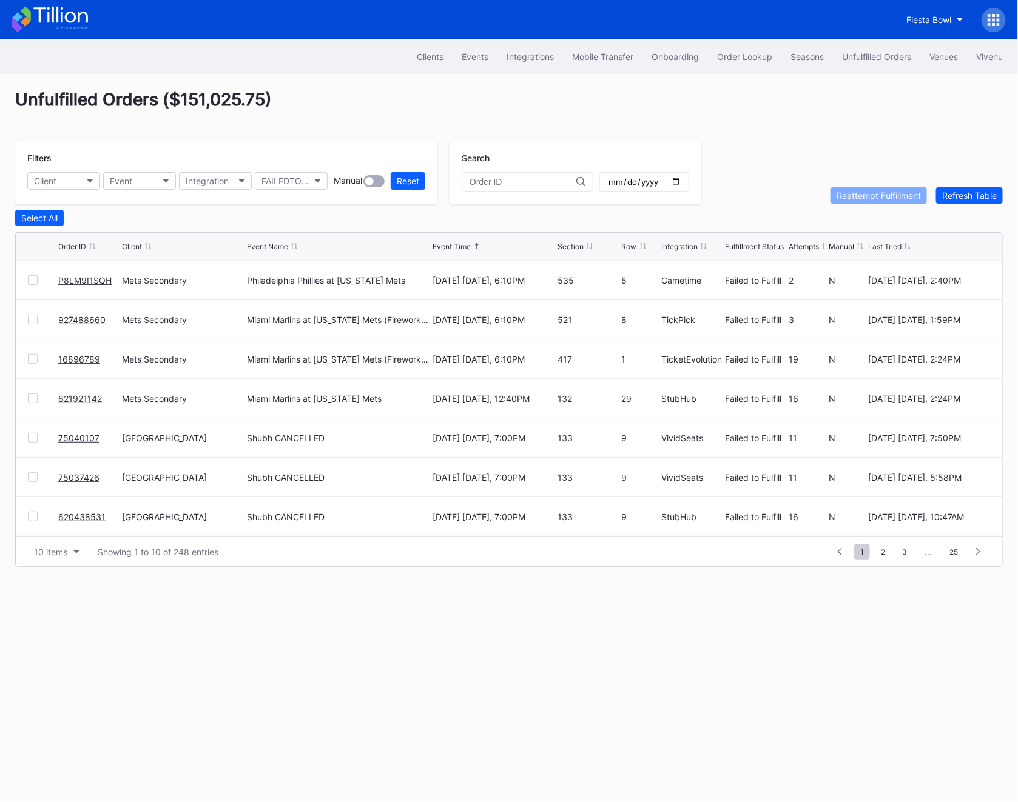
click at [83, 399] on link "621921142" at bounding box center [80, 399] width 44 height 10
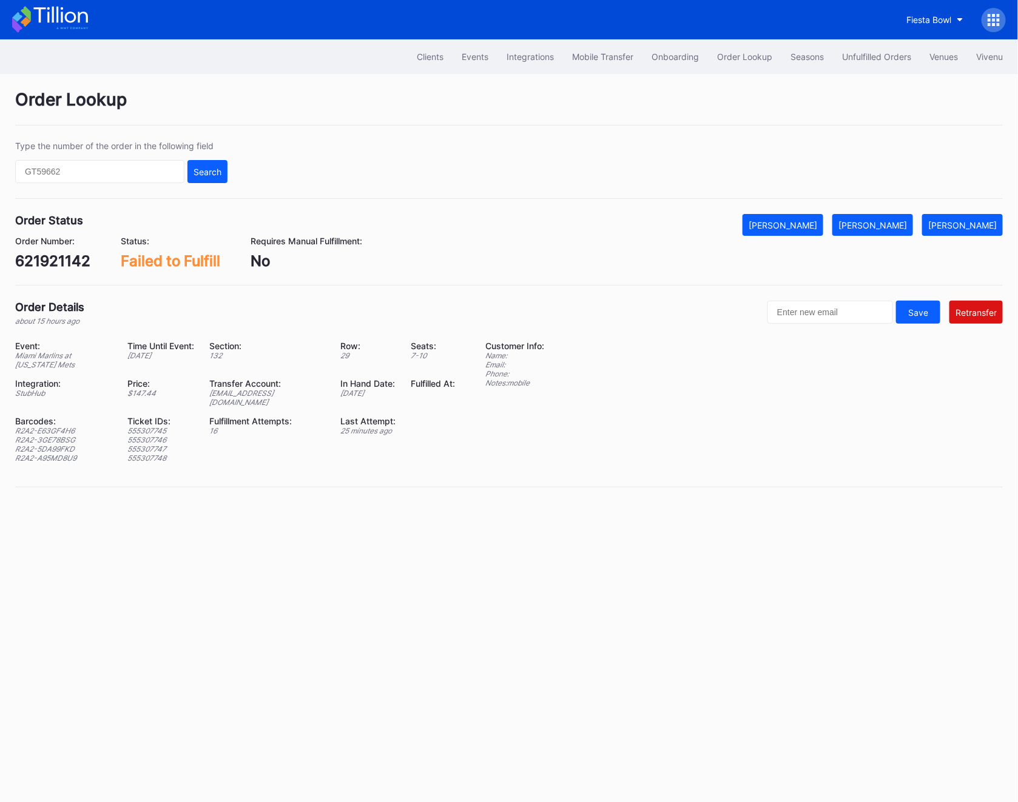
click at [67, 263] on div "621921142" at bounding box center [52, 261] width 75 height 18
copy div "621921142"
click at [246, 395] on div "ed-8241300@eventdynamic.com" at bounding box center [267, 398] width 116 height 18
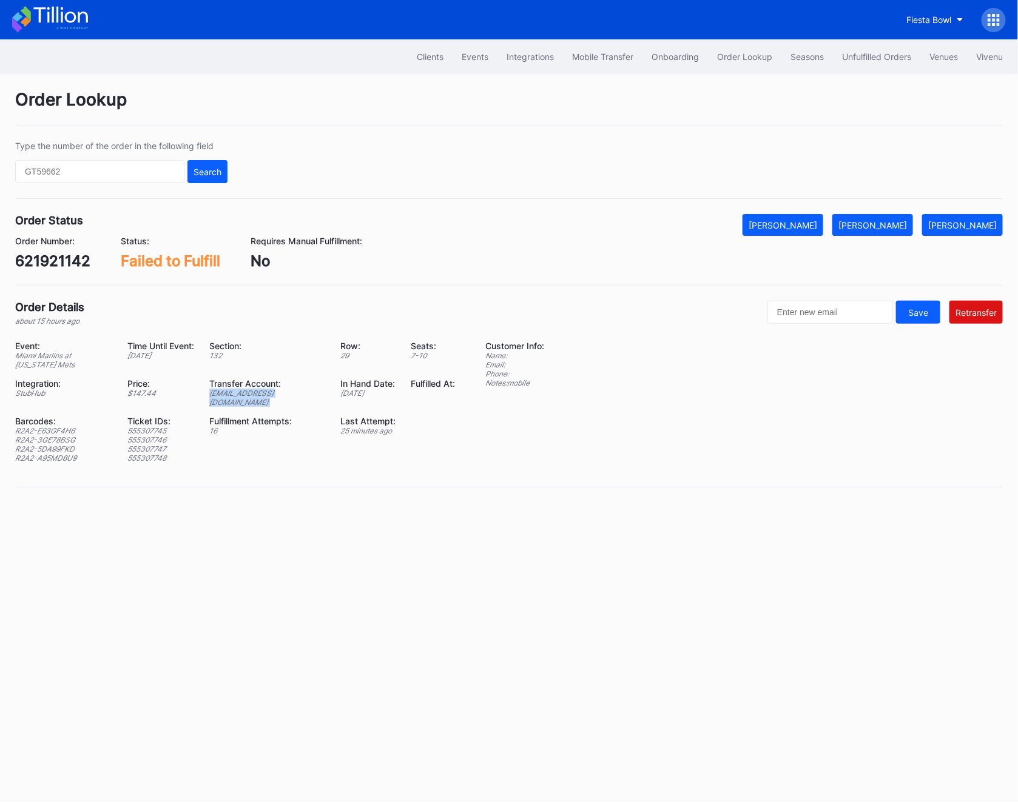
click at [246, 395] on div "ed-8241300@eventdynamic.com" at bounding box center [267, 398] width 116 height 18
copy div "ed-8241300@eventdynamic.com"
click at [257, 394] on div "ed-8241300@eventdynamic.com" at bounding box center [267, 398] width 116 height 18
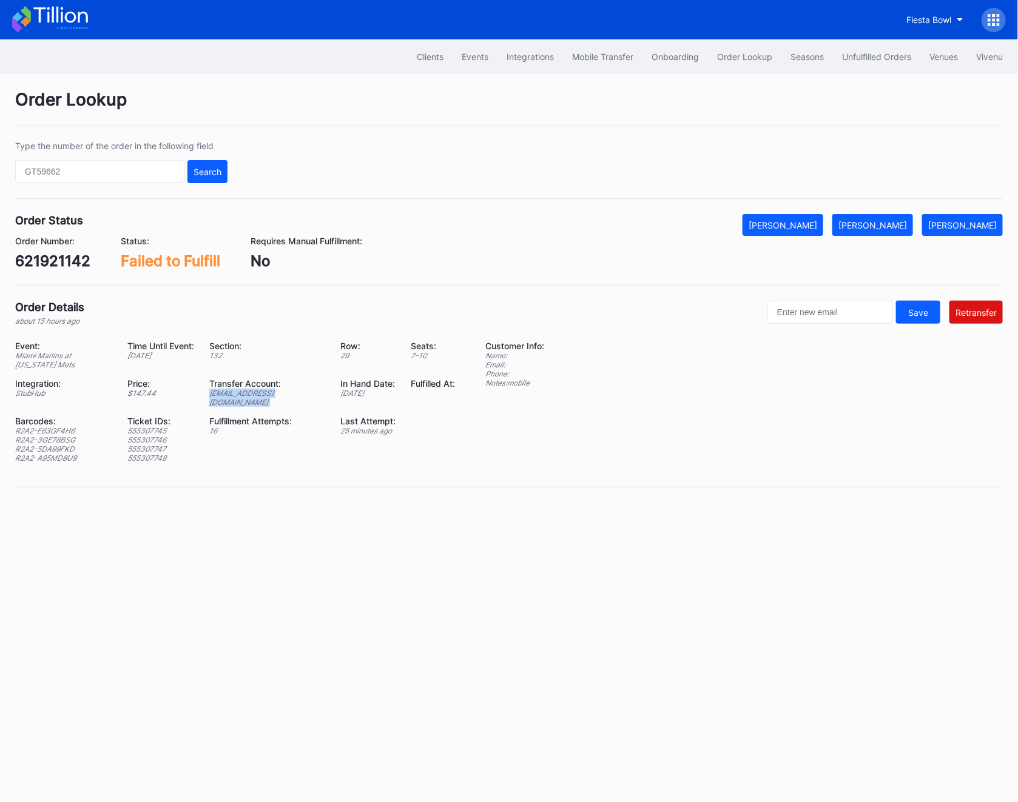
copy div "ed-8241300@eventdynamic.com"
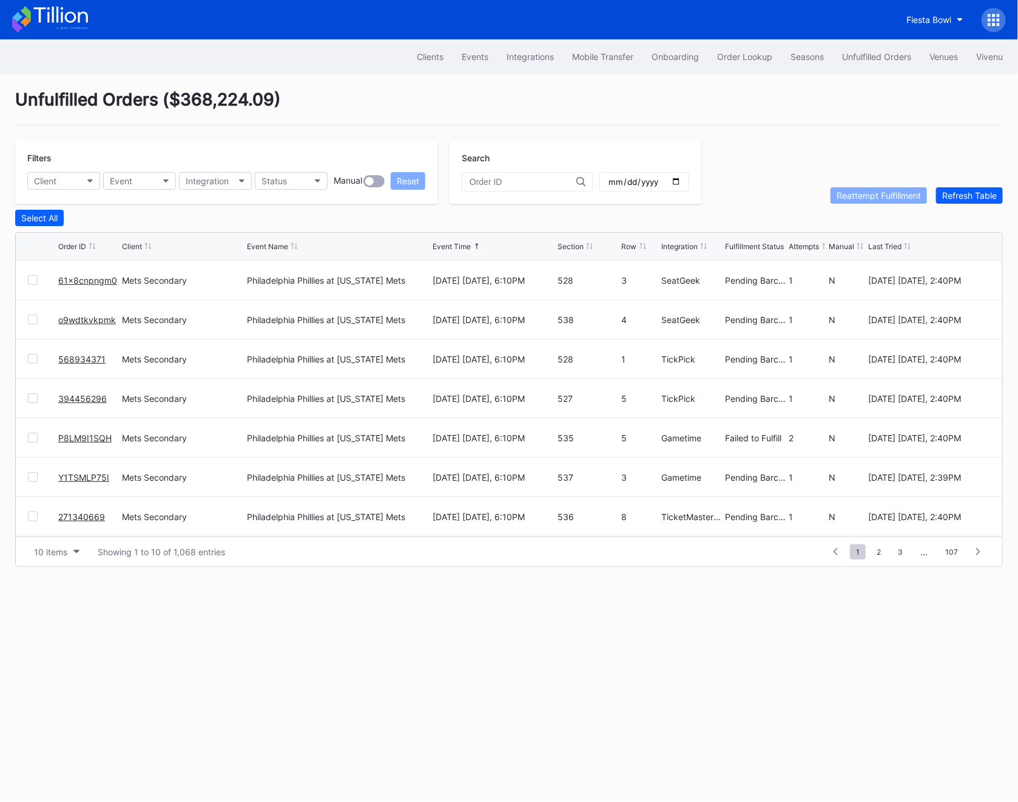
scroll to position [118, 0]
click at [875, 553] on span "2" at bounding box center [878, 552] width 16 height 15
click at [883, 550] on span "3" at bounding box center [878, 552] width 17 height 15
click at [32, 354] on div at bounding box center [33, 359] width 10 height 10
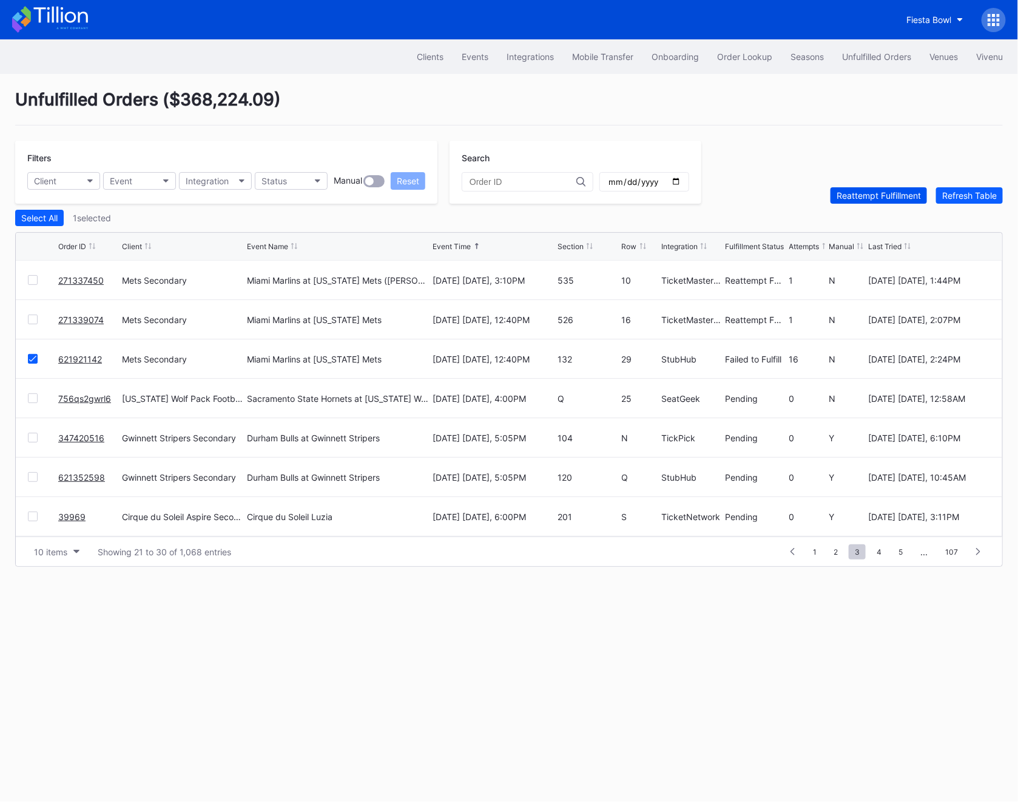
click at [862, 190] on div "Reattempt Fulfillment" at bounding box center [878, 195] width 84 height 10
click at [497, 176] on div at bounding box center [528, 181] width 132 height 19
paste input "16896789"
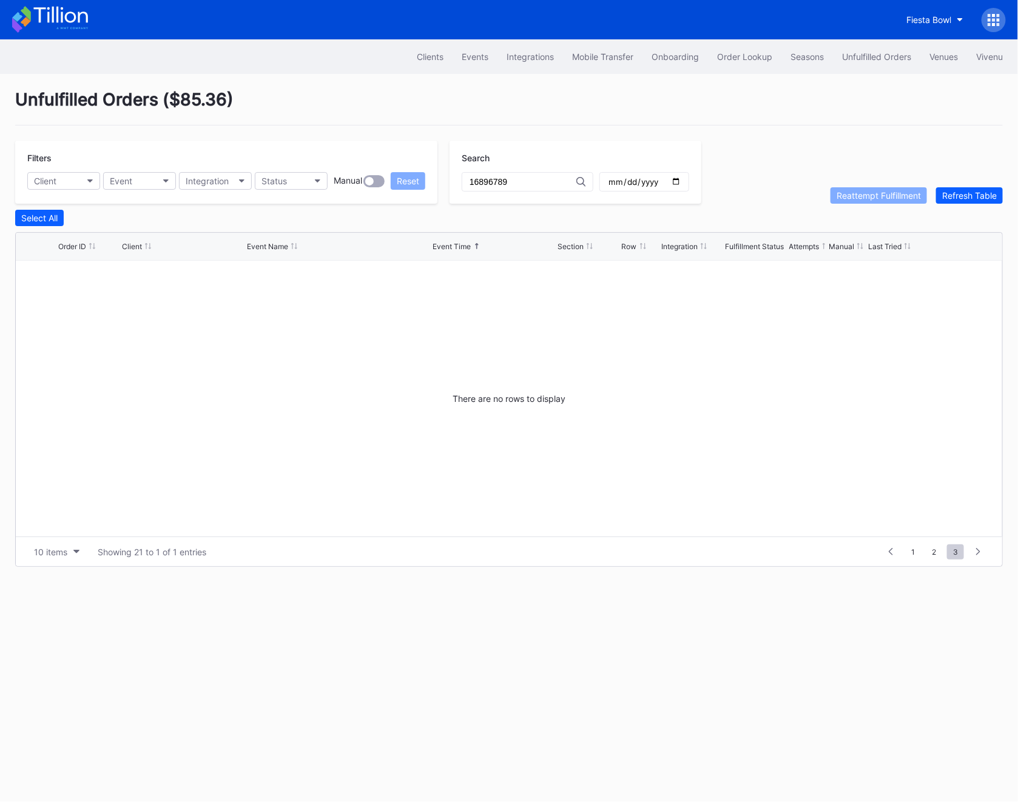
type input "16896789"
click at [971, 204] on div "Unfulfilled Orders ( $85.36 ) Filters Client Event Integration Status Manual Re…" at bounding box center [509, 328] width 1018 height 508
click at [971, 197] on div "Refresh Table" at bounding box center [969, 195] width 55 height 10
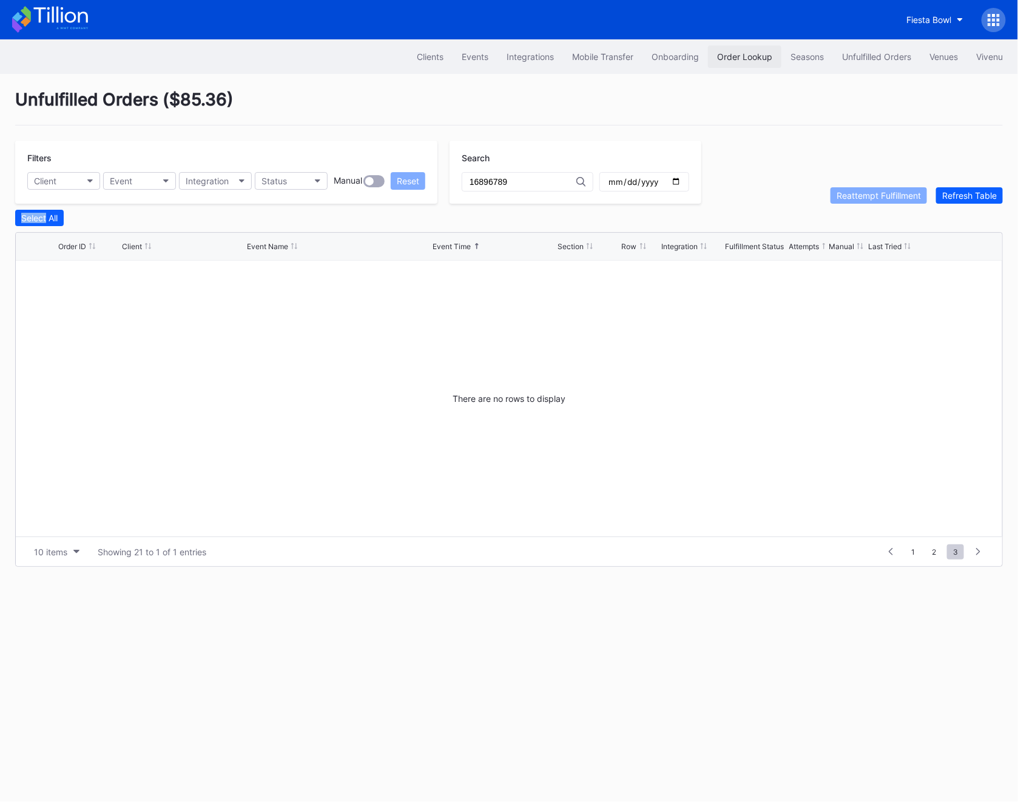
click at [729, 58] on div "Order Lookup" at bounding box center [744, 57] width 55 height 10
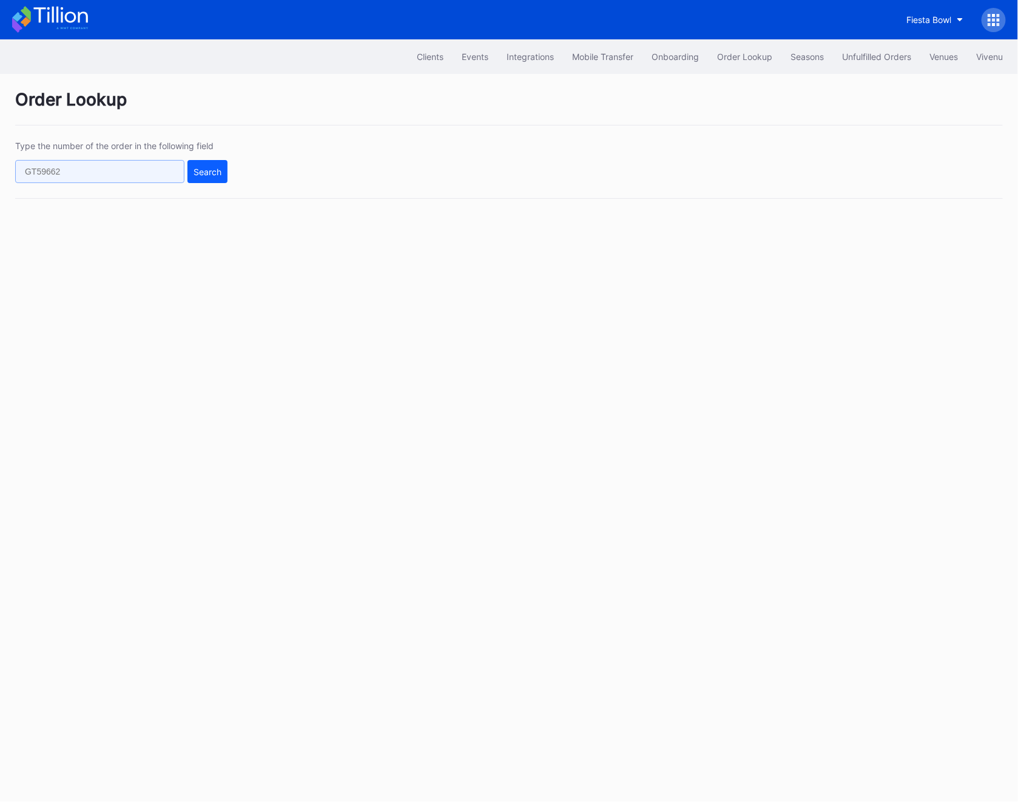
click at [73, 168] on input "text" at bounding box center [99, 171] width 169 height 23
paste input "621969499"
click at [201, 178] on button "Search" at bounding box center [207, 171] width 40 height 23
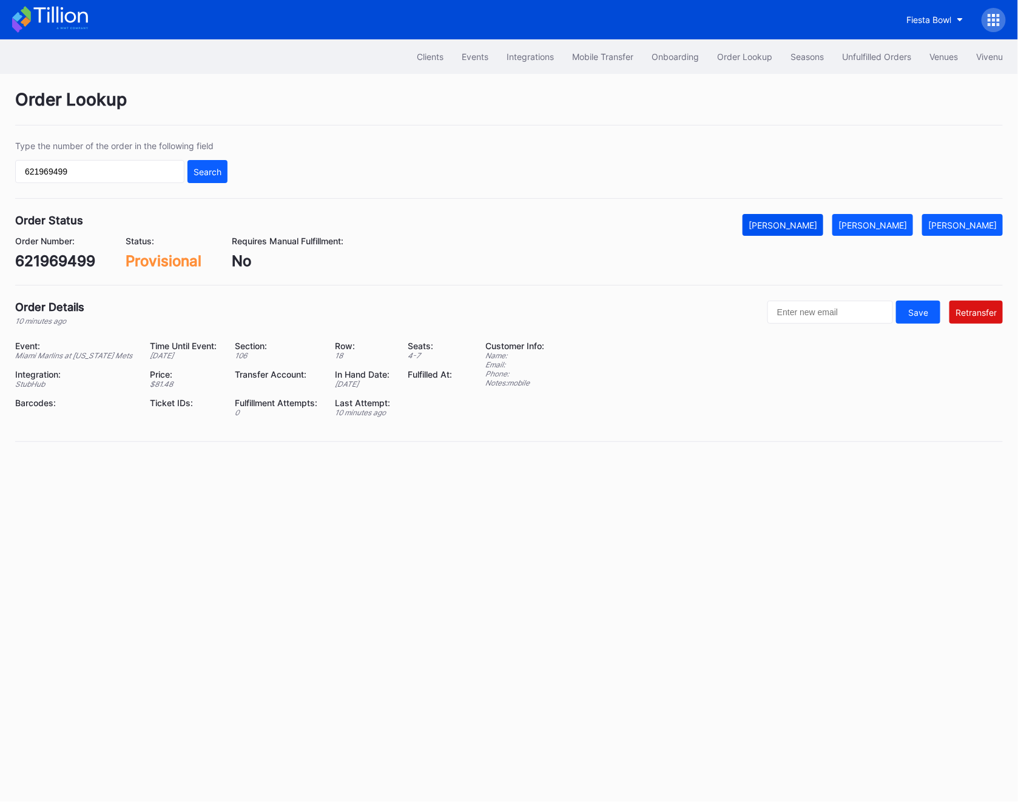
click at [823, 233] on button "Mark Cancelled" at bounding box center [782, 225] width 81 height 22
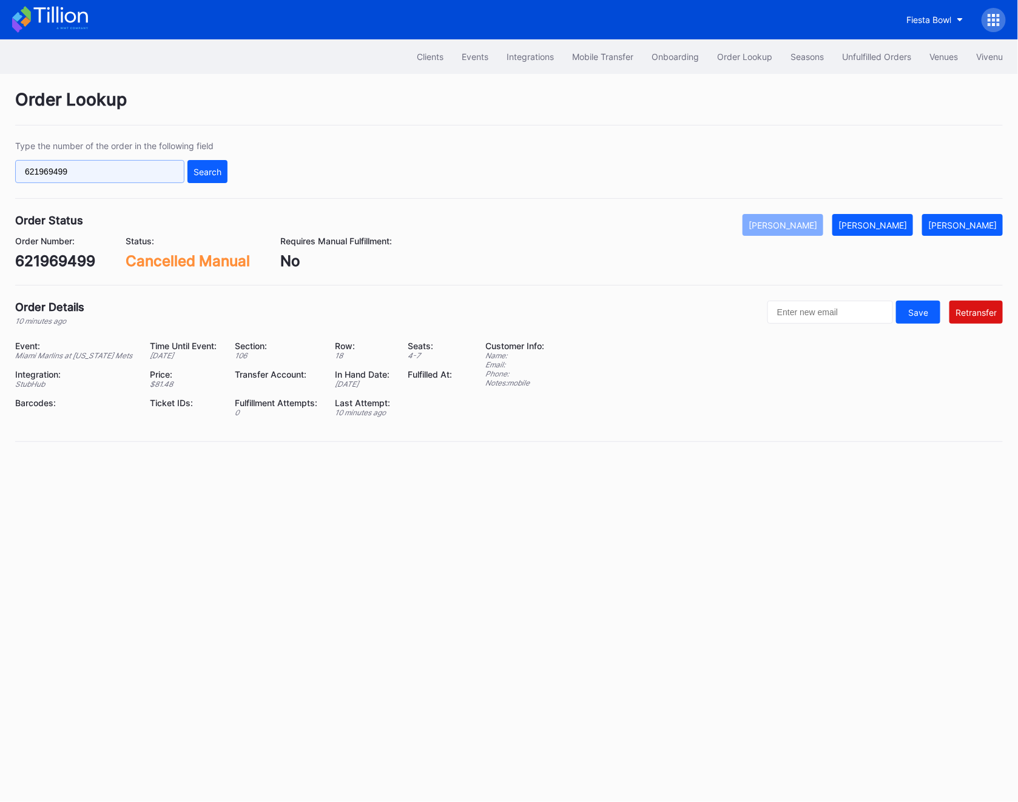
click at [129, 172] on input "621969499" at bounding box center [99, 171] width 169 height 23
paste input "8772"
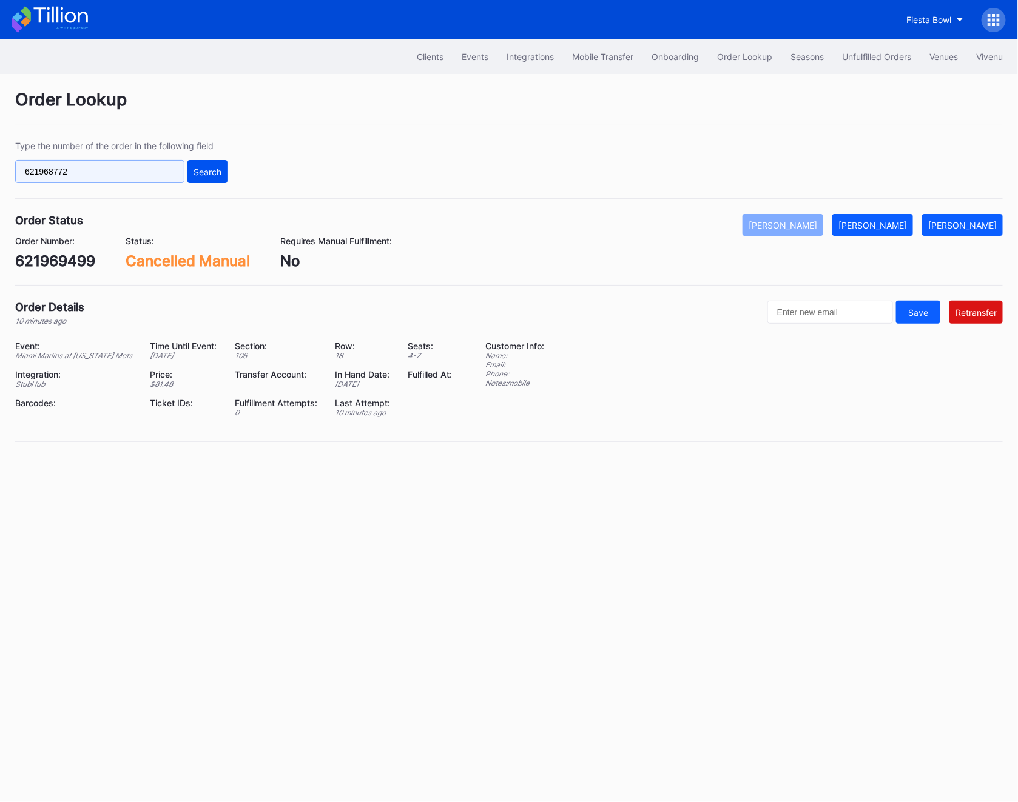
type input "621968772"
click at [224, 176] on button "Search" at bounding box center [207, 171] width 40 height 23
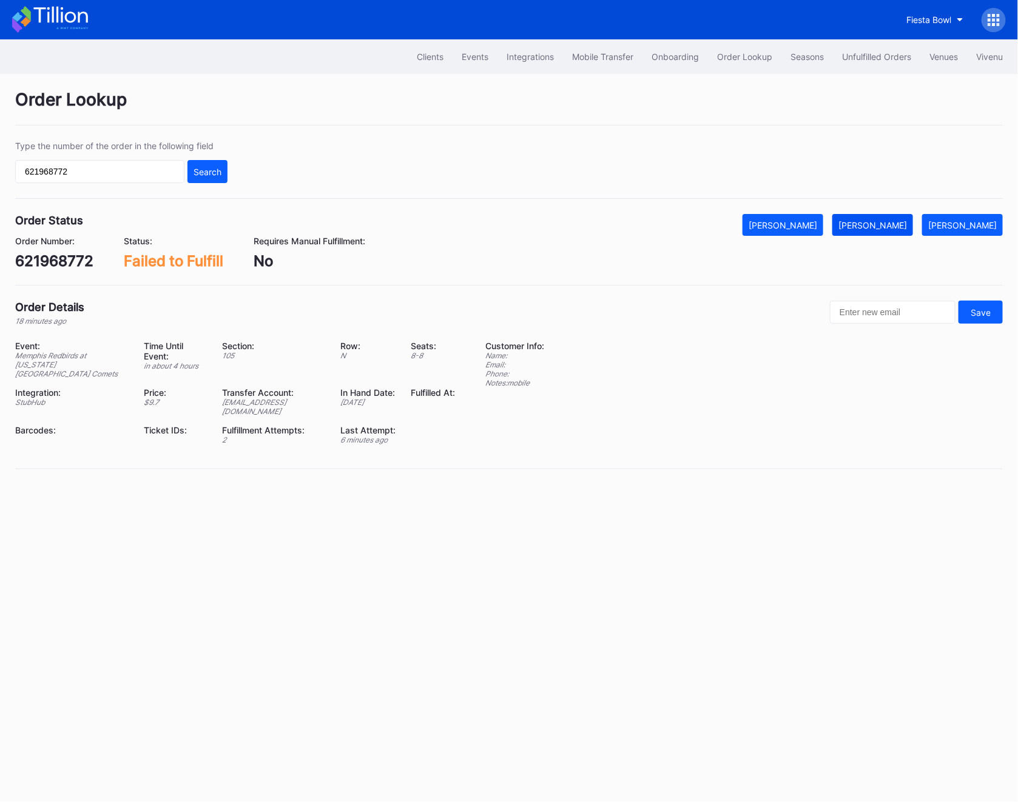
click at [887, 226] on div "Mark Fulfilled" at bounding box center [872, 225] width 69 height 10
click at [90, 263] on div "621968772" at bounding box center [54, 261] width 78 height 18
click at [67, 264] on div "621968772" at bounding box center [54, 261] width 78 height 18
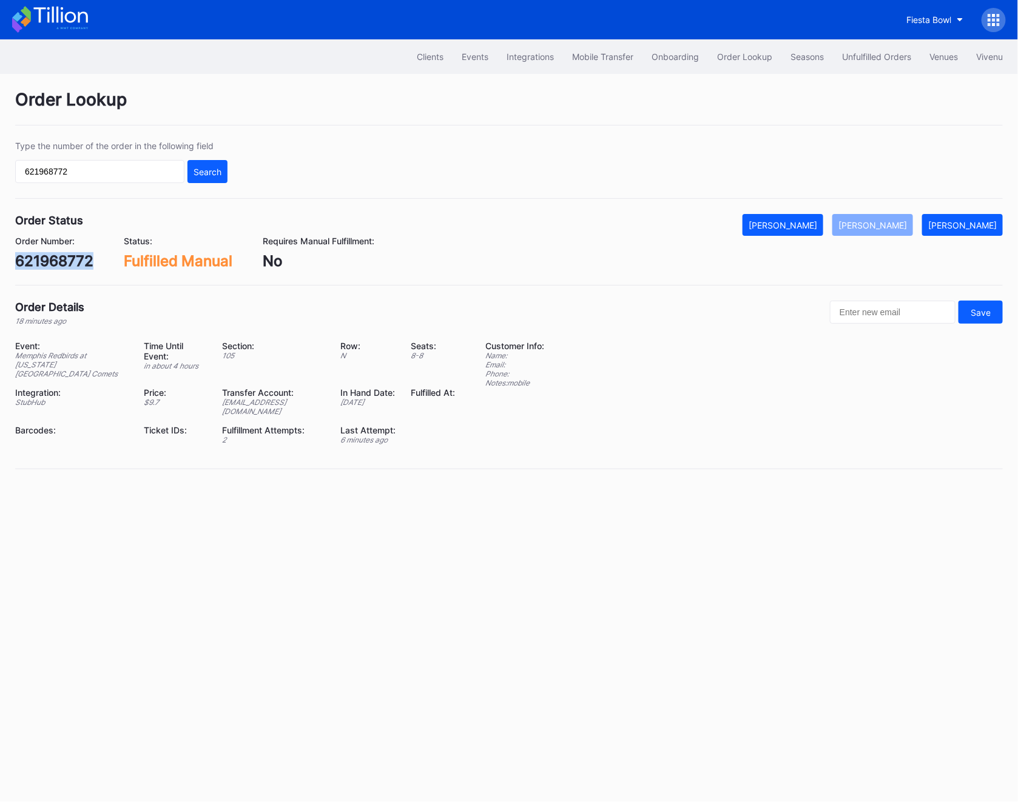
click at [67, 264] on div "621968772" at bounding box center [54, 261] width 78 height 18
copy div "621968772"
click at [851, 66] on button "Unfulfilled Orders" at bounding box center [876, 56] width 87 height 22
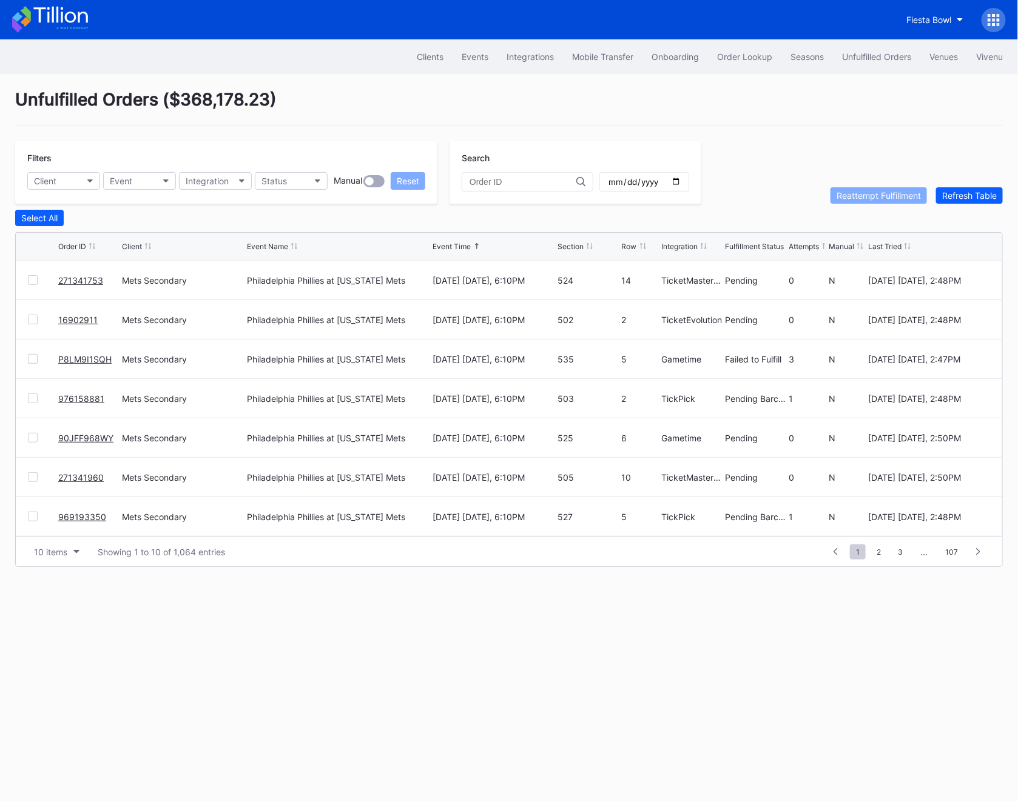
click at [851, 66] on button "Unfulfilled Orders" at bounding box center [876, 56] width 87 height 22
click at [977, 196] on div "Refresh Table" at bounding box center [969, 195] width 55 height 10
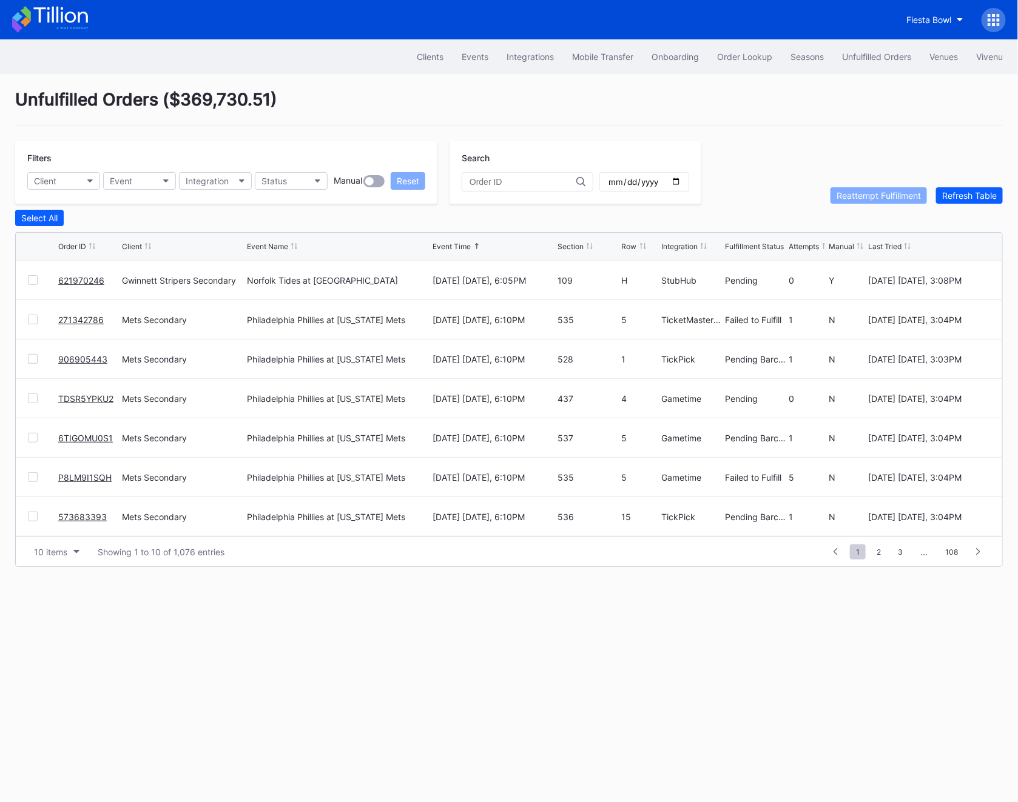
click at [35, 312] on div "271342786 Mets Secondary Philadelphia Phillies at New York Mets August 27 Wedne…" at bounding box center [509, 319] width 986 height 39
click at [30, 317] on div at bounding box center [33, 320] width 10 height 10
click at [869, 193] on div "Reattempt Fulfillment" at bounding box center [878, 195] width 84 height 10
click at [301, 183] on button "Status" at bounding box center [291, 181] width 73 height 18
click at [301, 230] on div "Failed to Fulfill" at bounding box center [292, 235] width 56 height 10
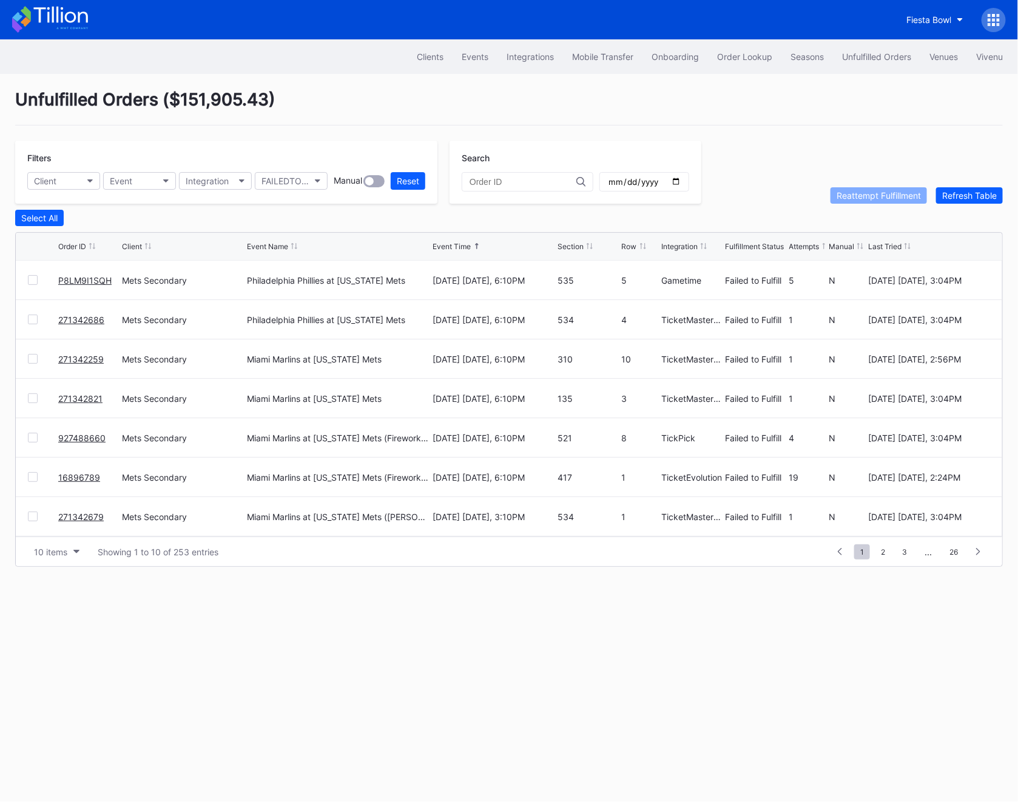
click at [28, 357] on div at bounding box center [33, 359] width 10 height 10
click at [32, 358] on icon at bounding box center [32, 359] width 7 height 6
click at [25, 360] on div "271342259 Mets Secondary Miami Marlins at New York Mets August 28 Thursday, 6:1…" at bounding box center [509, 359] width 986 height 39
click at [30, 360] on div at bounding box center [33, 359] width 10 height 10
click at [29, 275] on div at bounding box center [33, 280] width 10 height 10
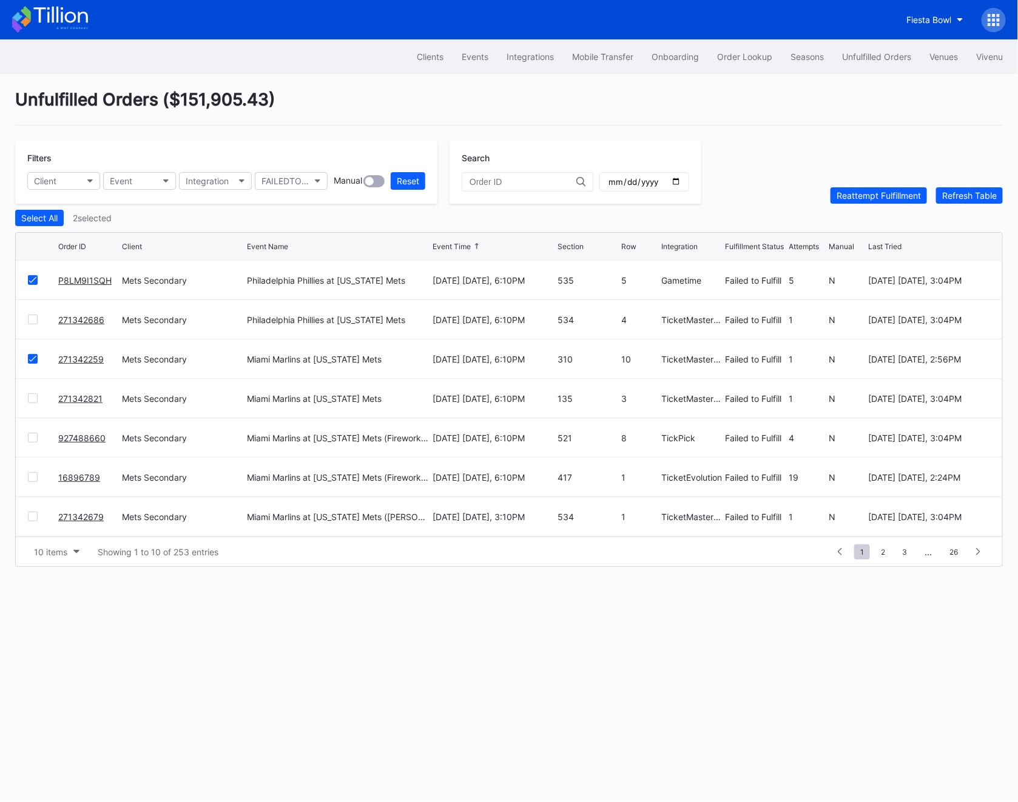
click at [30, 318] on div at bounding box center [33, 320] width 10 height 10
click at [37, 398] on div at bounding box center [33, 399] width 10 height 10
click at [33, 444] on div "927488660 Mets Secondary Miami Marlins at New York Mets (Fireworks Night) Augus…" at bounding box center [509, 438] width 986 height 39
click at [33, 435] on div at bounding box center [33, 438] width 10 height 10
click at [31, 479] on div at bounding box center [33, 477] width 10 height 10
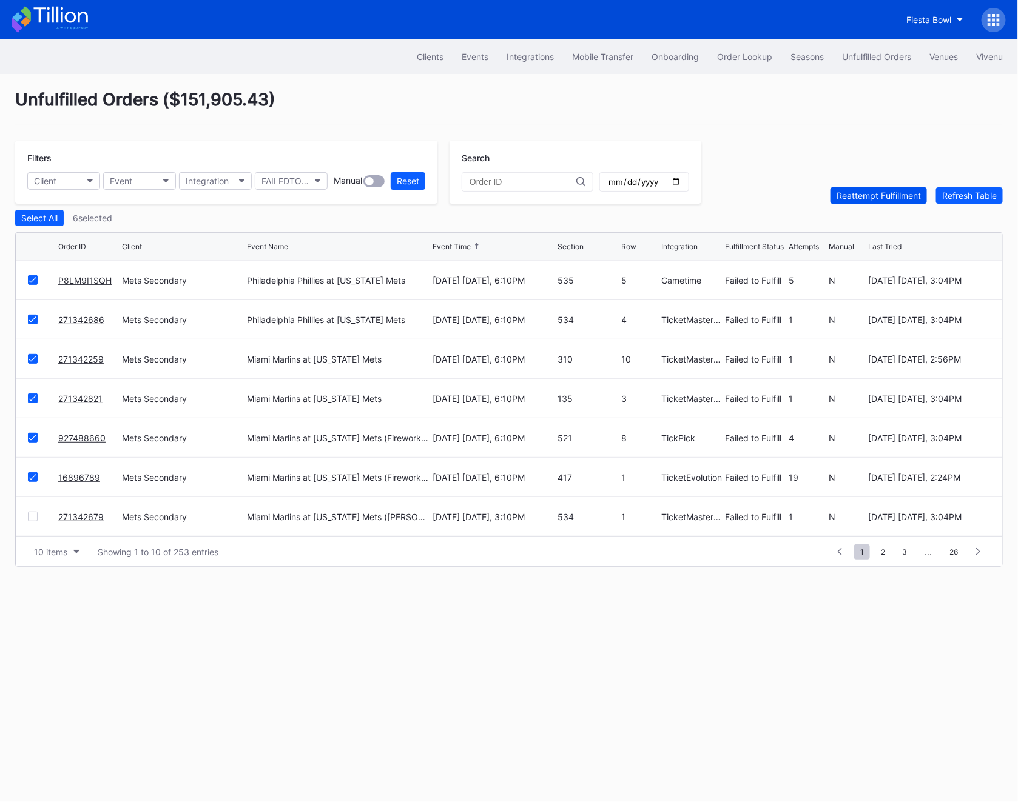
click at [883, 200] on div "Reattempt Fulfillment" at bounding box center [878, 195] width 84 height 10
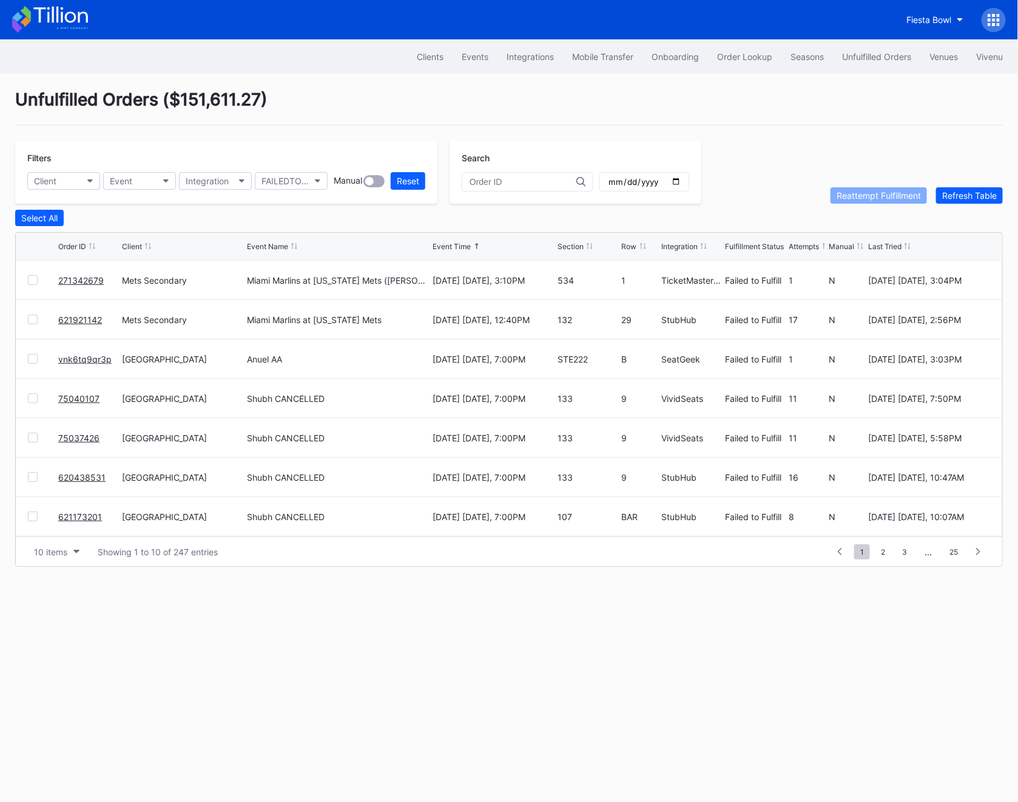
click at [31, 277] on div at bounding box center [33, 280] width 10 height 10
click at [875, 195] on div "Reattempt Fulfillment" at bounding box center [878, 195] width 84 height 10
click at [961, 201] on button "Refresh Table" at bounding box center [969, 195] width 67 height 16
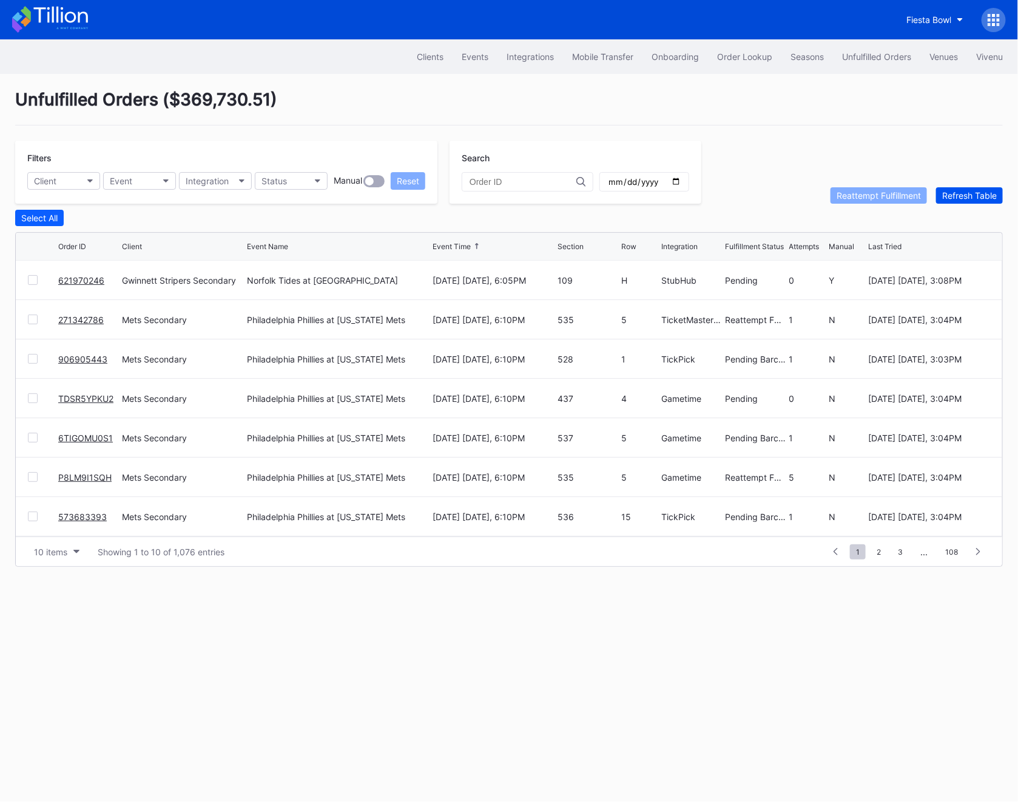
click at [961, 201] on button "Refresh Table" at bounding box center [969, 195] width 67 height 16
click at [966, 186] on div "Filters Client Event Integration Status Manual Reset Search Reattempt Fulfillme…" at bounding box center [508, 172] width 987 height 63
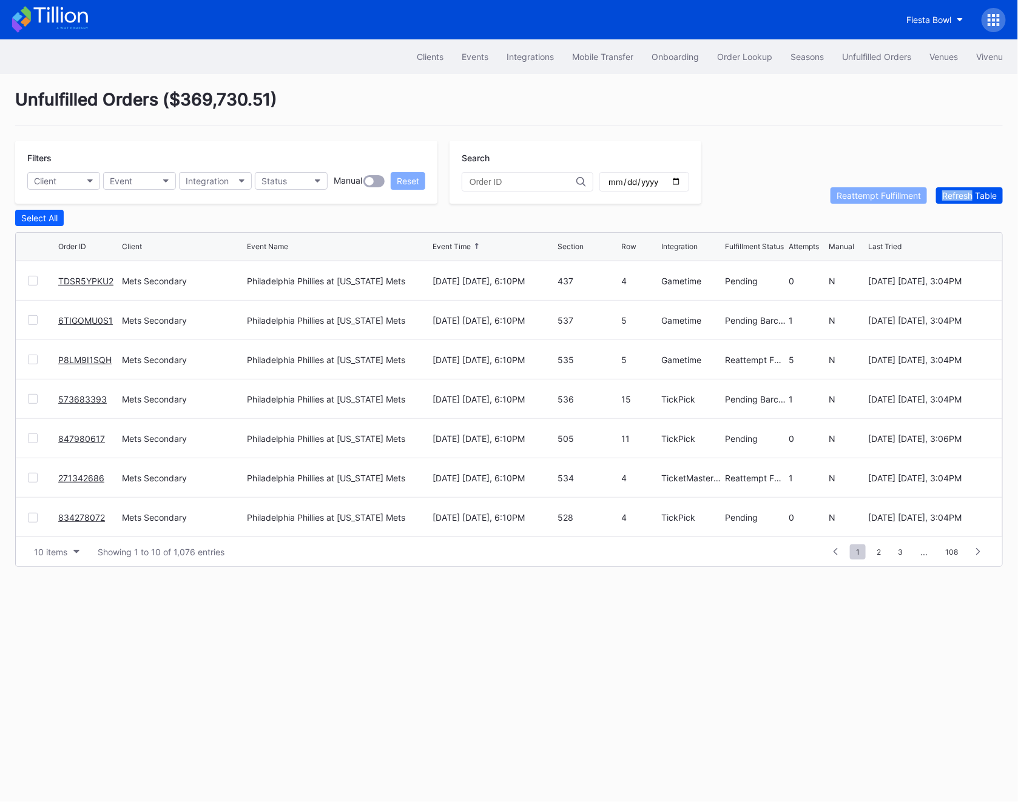
click at [966, 190] on div "Refresh Table" at bounding box center [969, 195] width 55 height 10
click at [747, 59] on div "Order Lookup" at bounding box center [744, 57] width 55 height 10
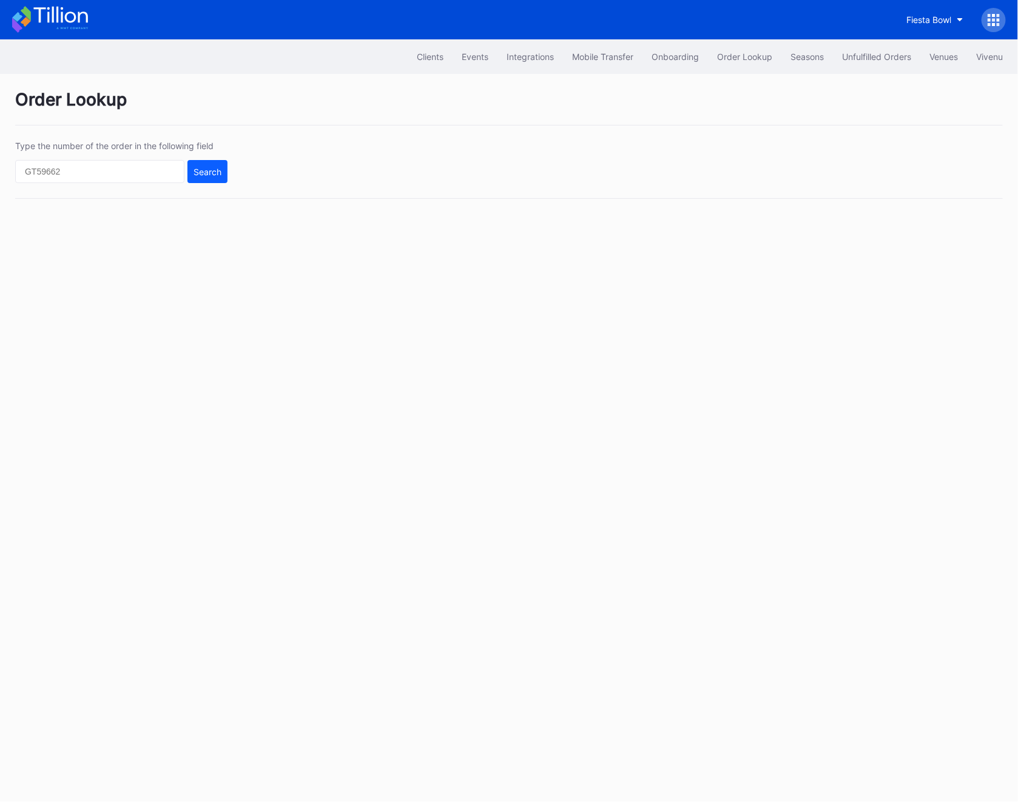
click at [112, 186] on div "Type the number of the order in the following field Search" at bounding box center [508, 170] width 987 height 58
click at [109, 172] on input "text" at bounding box center [99, 171] width 169 height 23
paste input "621968772"
click at [207, 179] on button "Search" at bounding box center [207, 171] width 40 height 23
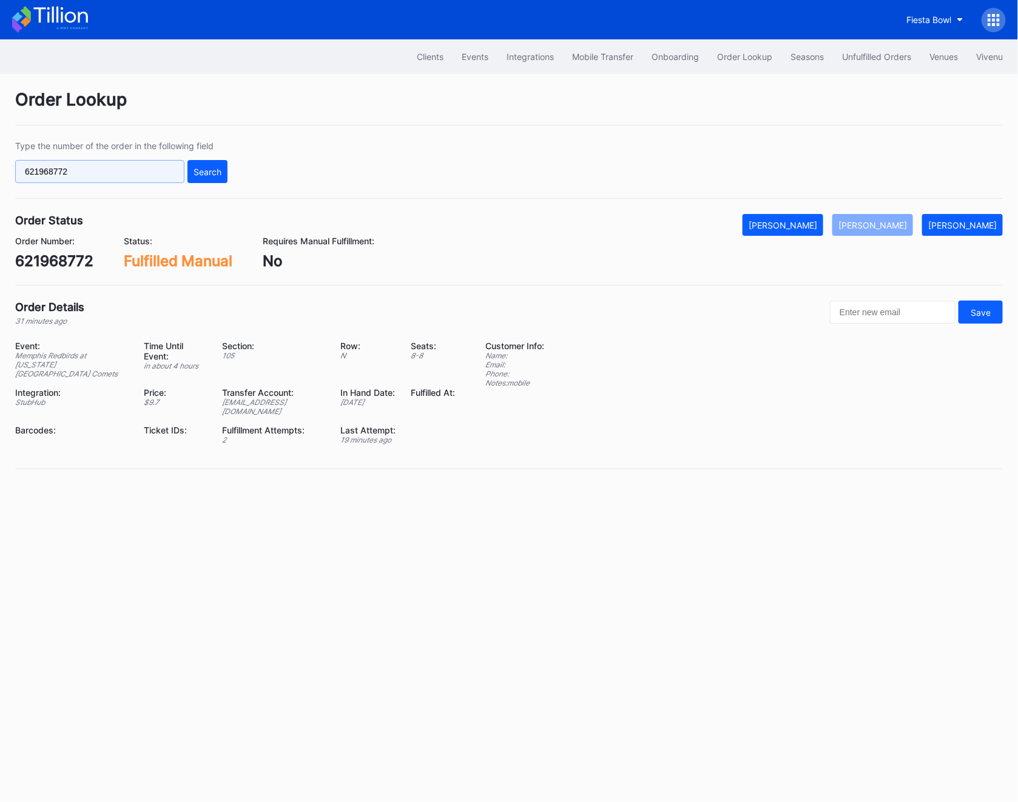
click at [166, 160] on input "621968772" at bounding box center [99, 171] width 169 height 23
paste input "70246"
type input "621970246"
click at [208, 166] on button "Search" at bounding box center [207, 171] width 40 height 23
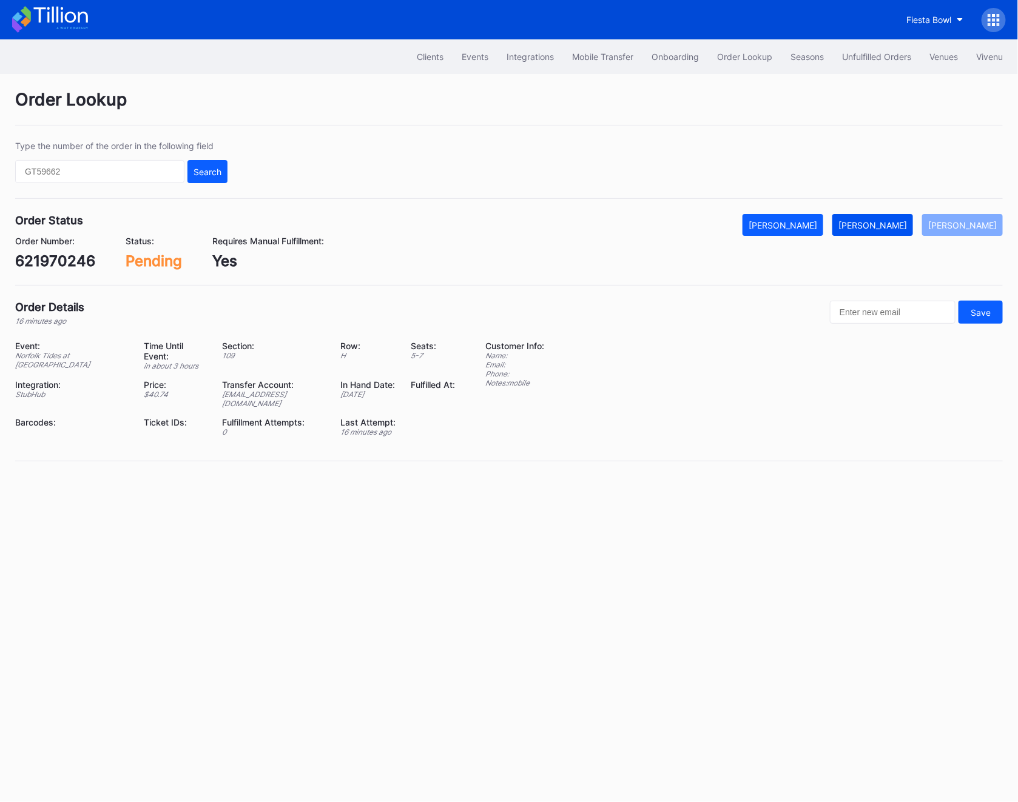
click at [890, 218] on button "[PERSON_NAME]" at bounding box center [872, 225] width 81 height 22
click at [36, 261] on div "621970246" at bounding box center [55, 261] width 80 height 18
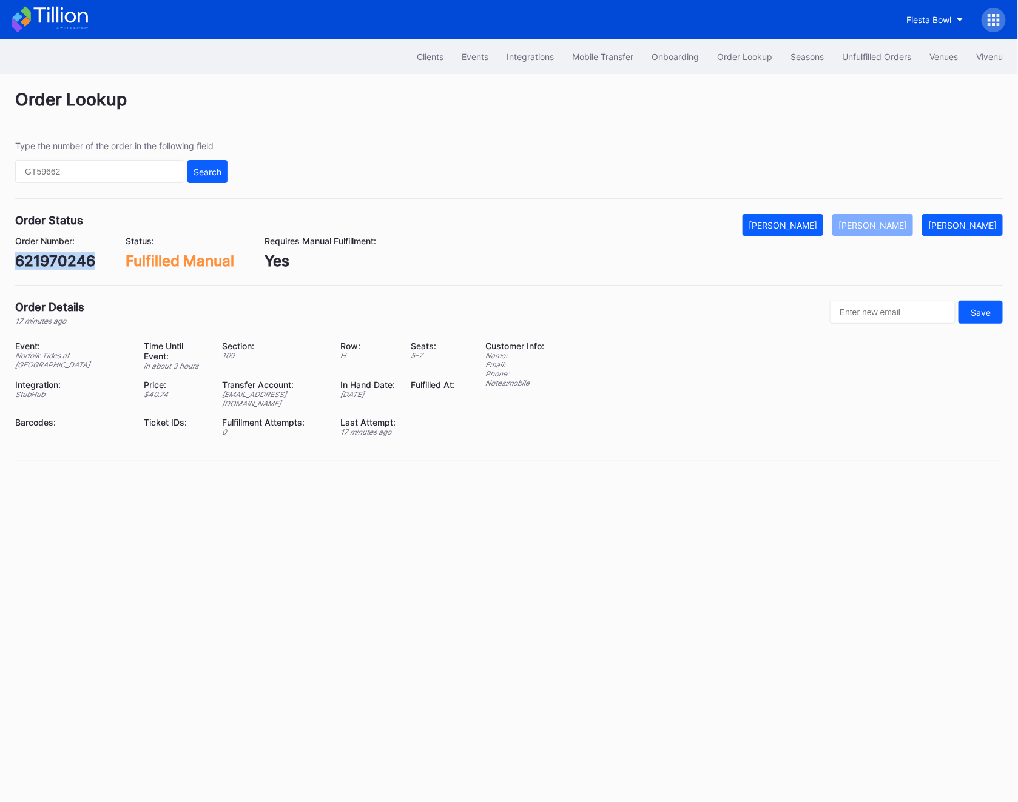
click at [36, 261] on div "621970246" at bounding box center [55, 261] width 80 height 18
copy div "621970246"
click at [31, 252] on div "Order Number: 621970246" at bounding box center [55, 253] width 80 height 34
click at [162, 175] on input "text" at bounding box center [99, 171] width 169 height 23
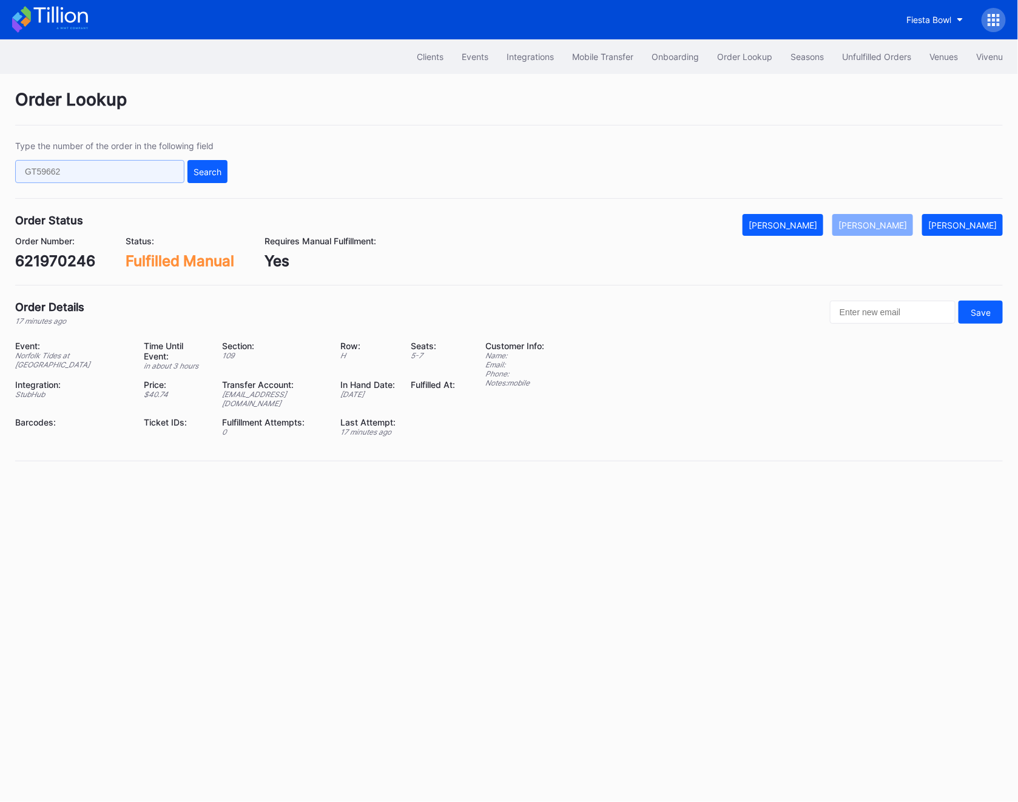
click at [162, 175] on input "text" at bounding box center [99, 171] width 169 height 23
paste input "621888348"
type input "621888348"
click at [213, 170] on div "Search" at bounding box center [207, 172] width 28 height 10
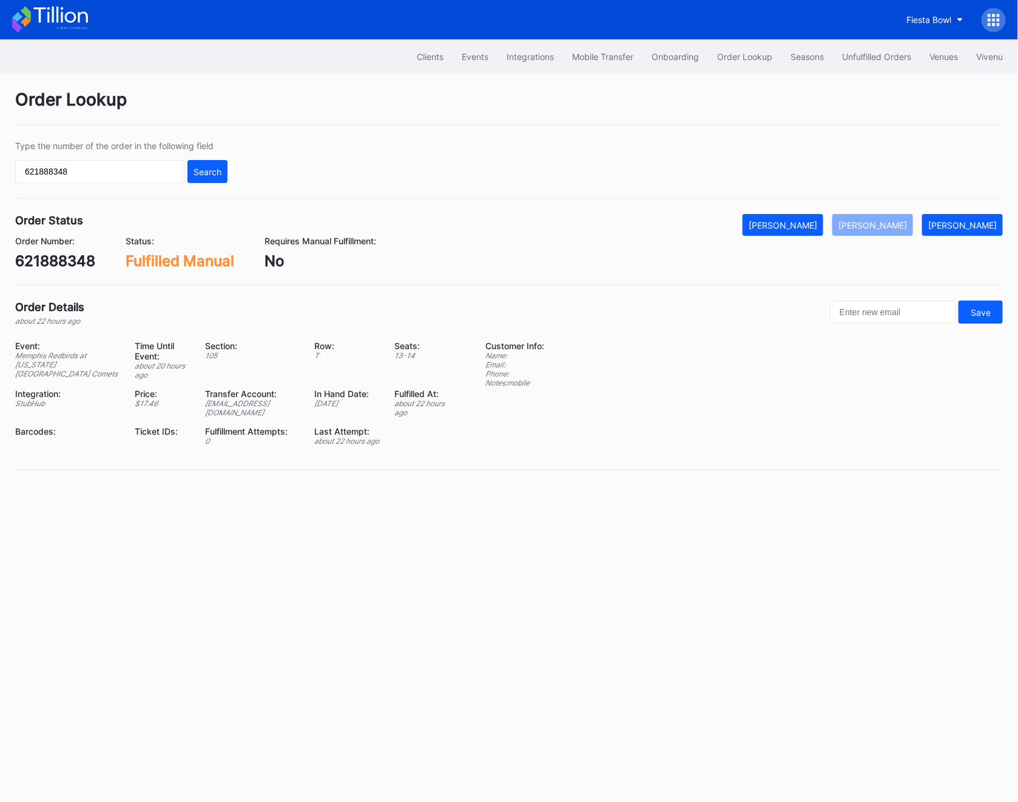
click at [923, 32] on div "Fiesta Bowl" at bounding box center [509, 19] width 1018 height 39
click at [462, 52] on div "Events" at bounding box center [475, 57] width 27 height 10
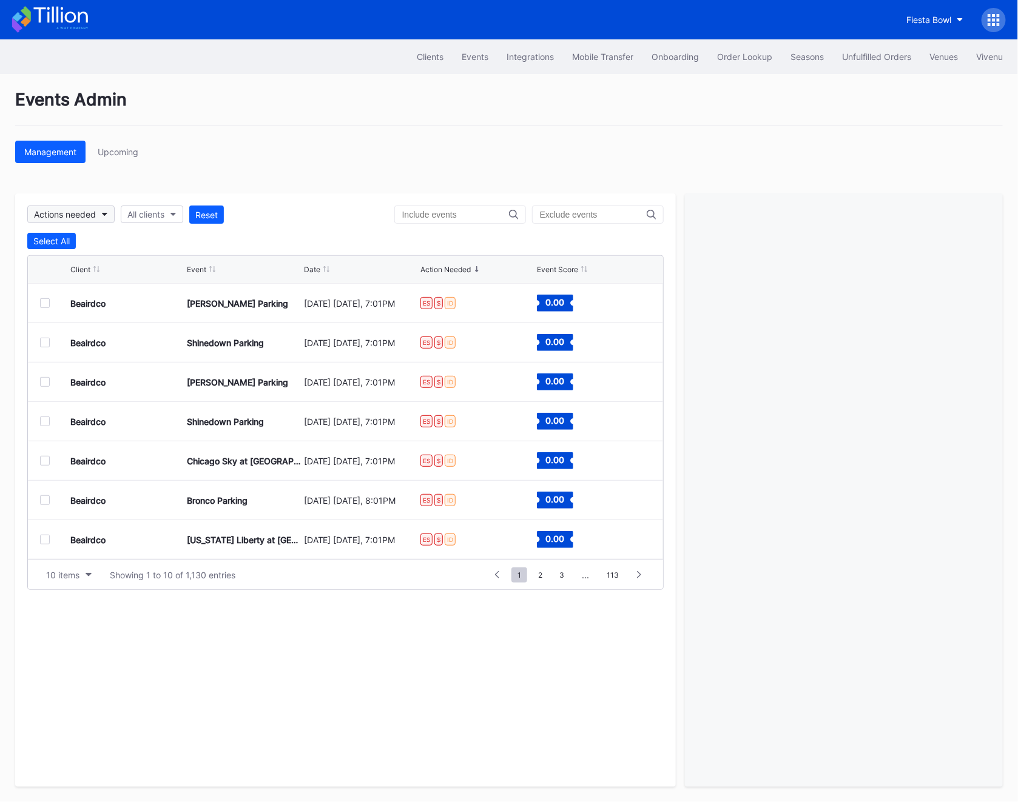
click at [61, 215] on div "Actions needed" at bounding box center [65, 214] width 62 height 10
click at [140, 217] on div "All clients" at bounding box center [145, 214] width 37 height 10
type input "76ers"
click at [164, 264] on div "Philadelphia 76ers Secondary" at bounding box center [189, 269] width 118 height 10
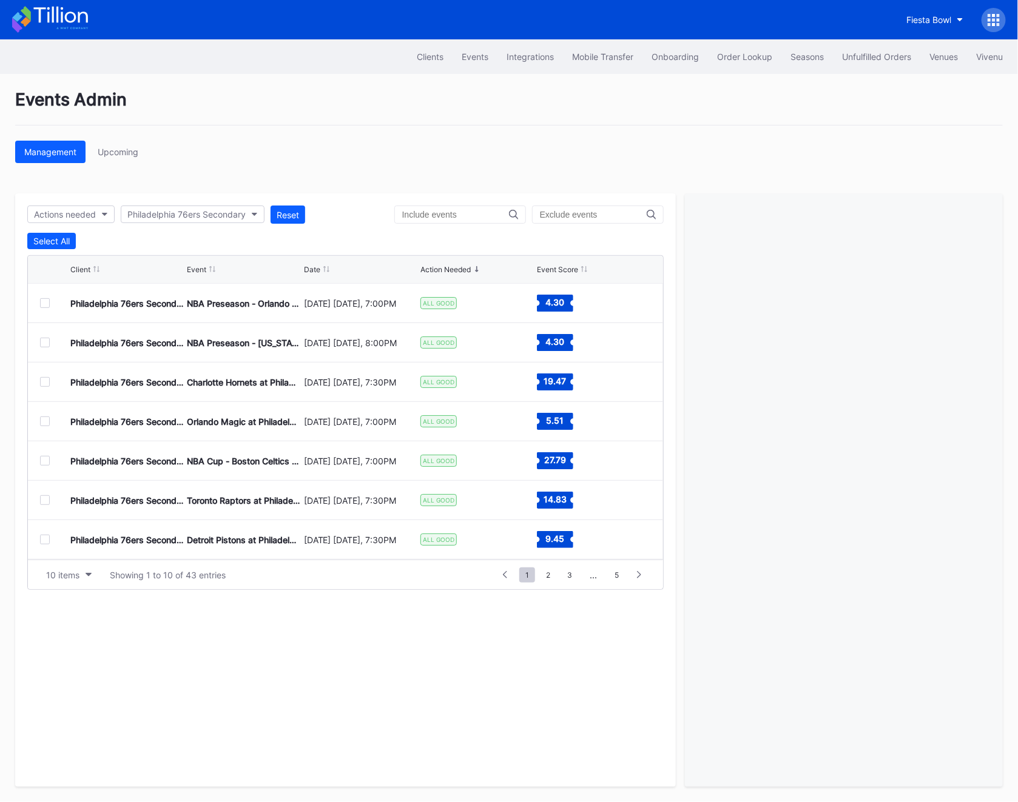
click at [36, 294] on div "Philadelphia 76ers Secondary NBA Preseason - Orlando Magic at Philadelphia 76er…" at bounding box center [345, 303] width 635 height 39
click at [43, 301] on div at bounding box center [45, 303] width 10 height 10
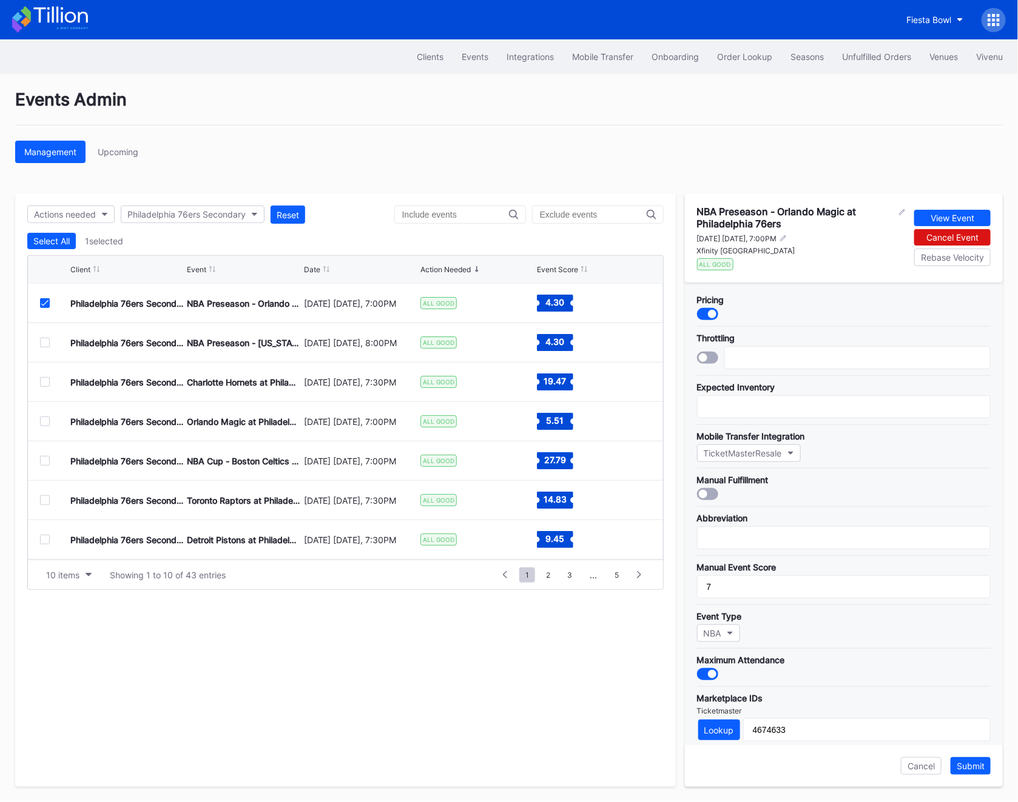
scroll to position [177, 0]
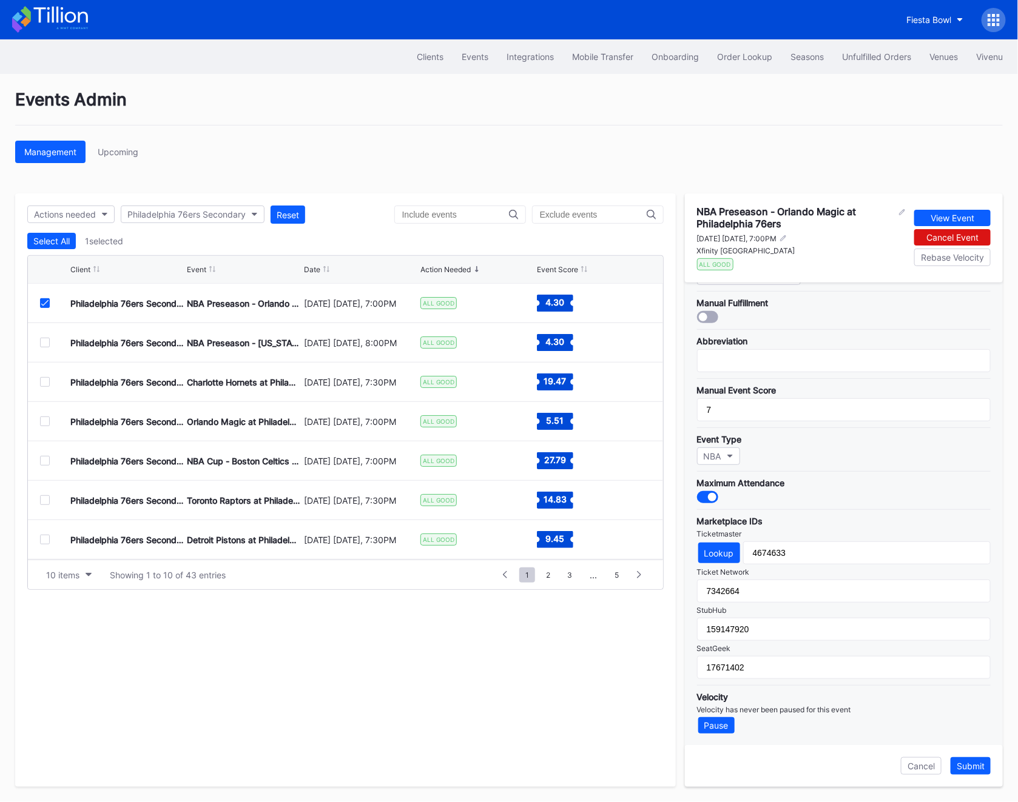
click at [43, 303] on icon at bounding box center [44, 303] width 7 height 6
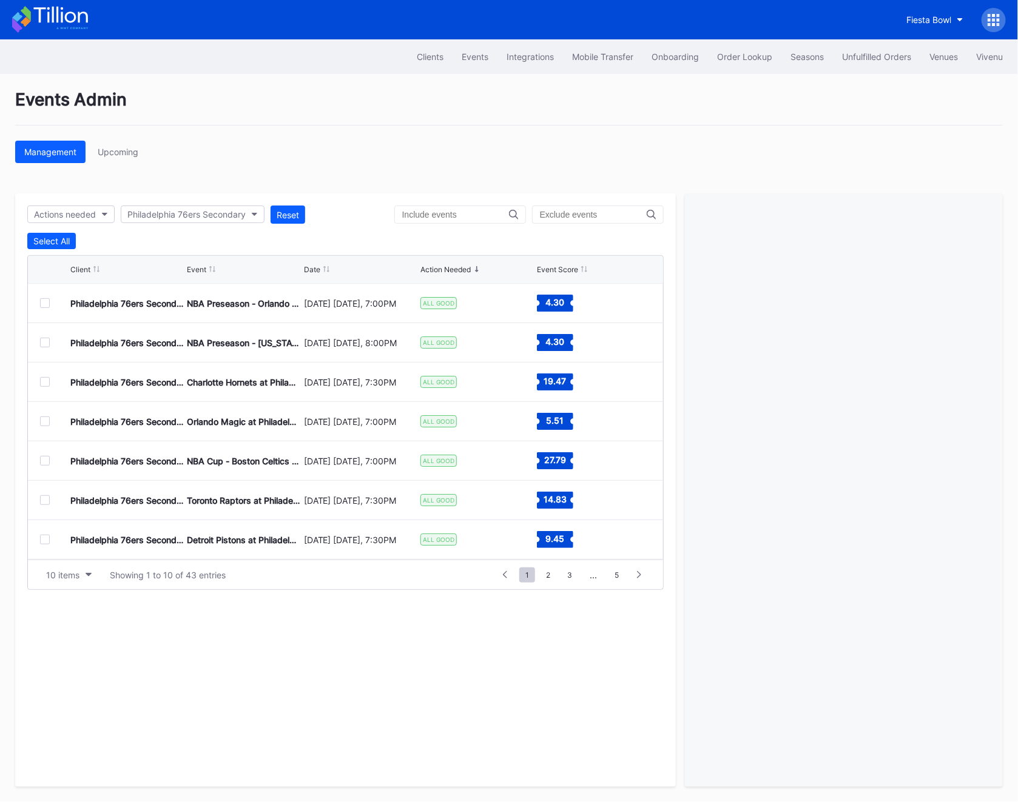
scroll to position [118, 0]
click at [549, 570] on span "2" at bounding box center [548, 575] width 16 height 15
click at [577, 576] on span "3" at bounding box center [569, 575] width 17 height 15
click at [49, 385] on div at bounding box center [45, 382] width 10 height 10
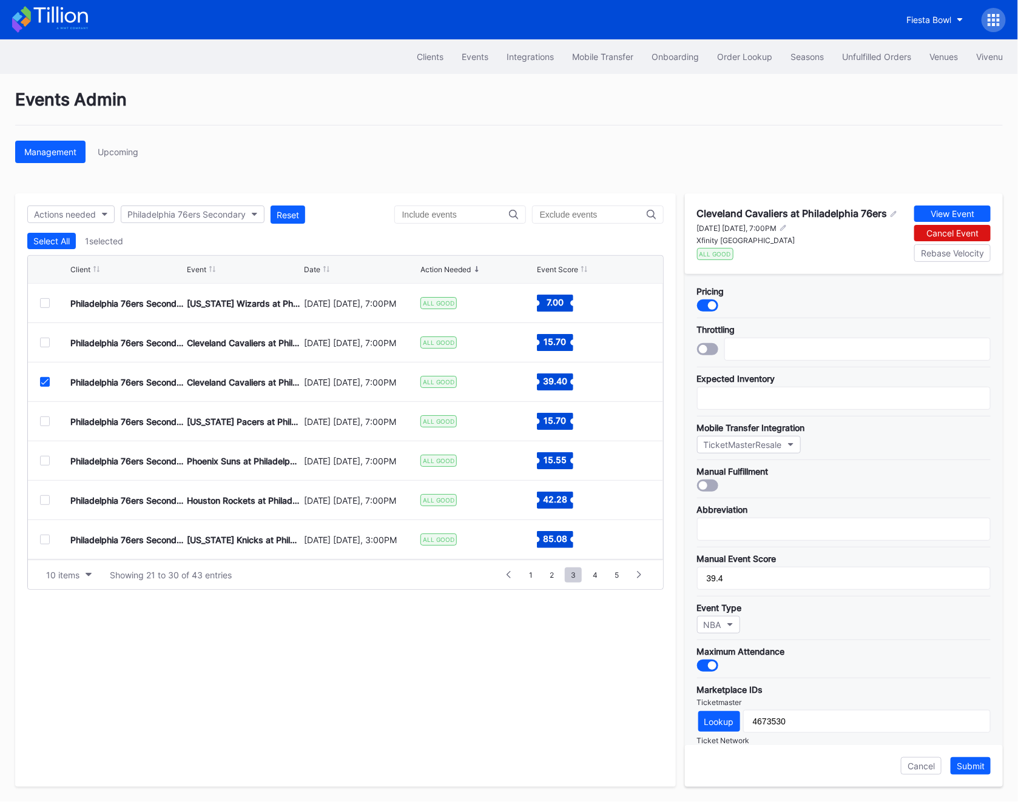
click at [49, 385] on div at bounding box center [45, 382] width 10 height 10
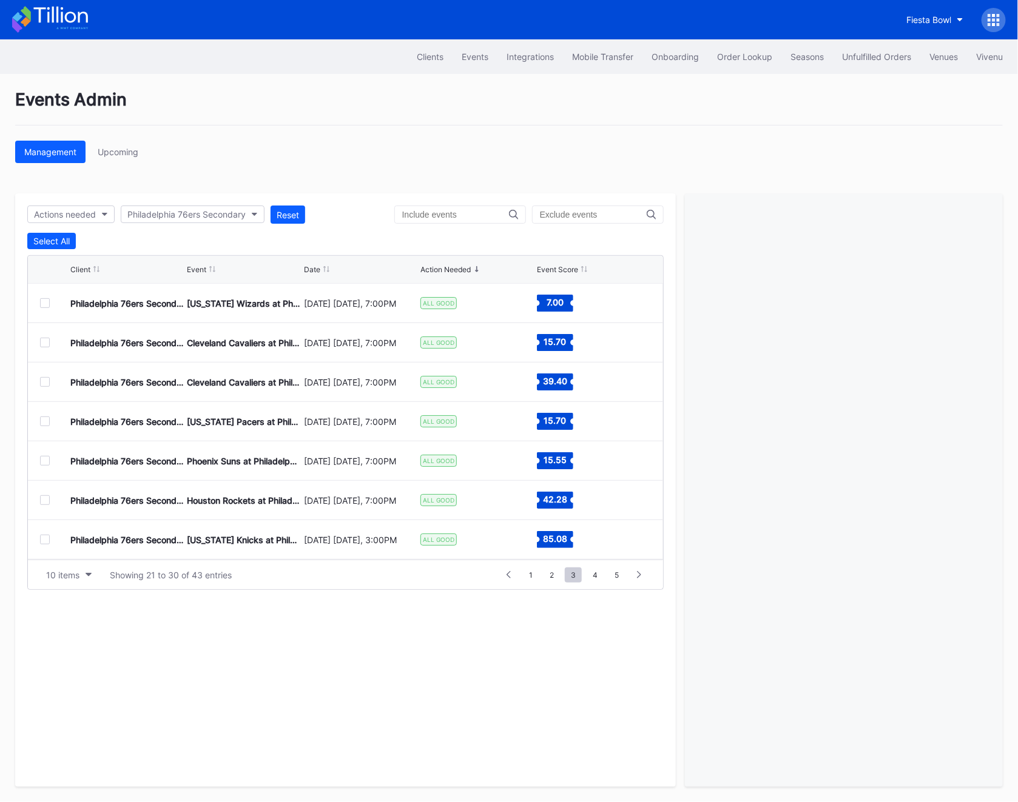
scroll to position [118, 0]
click at [531, 579] on span "1" at bounding box center [531, 575] width 16 height 15
click at [42, 380] on div at bounding box center [45, 382] width 10 height 10
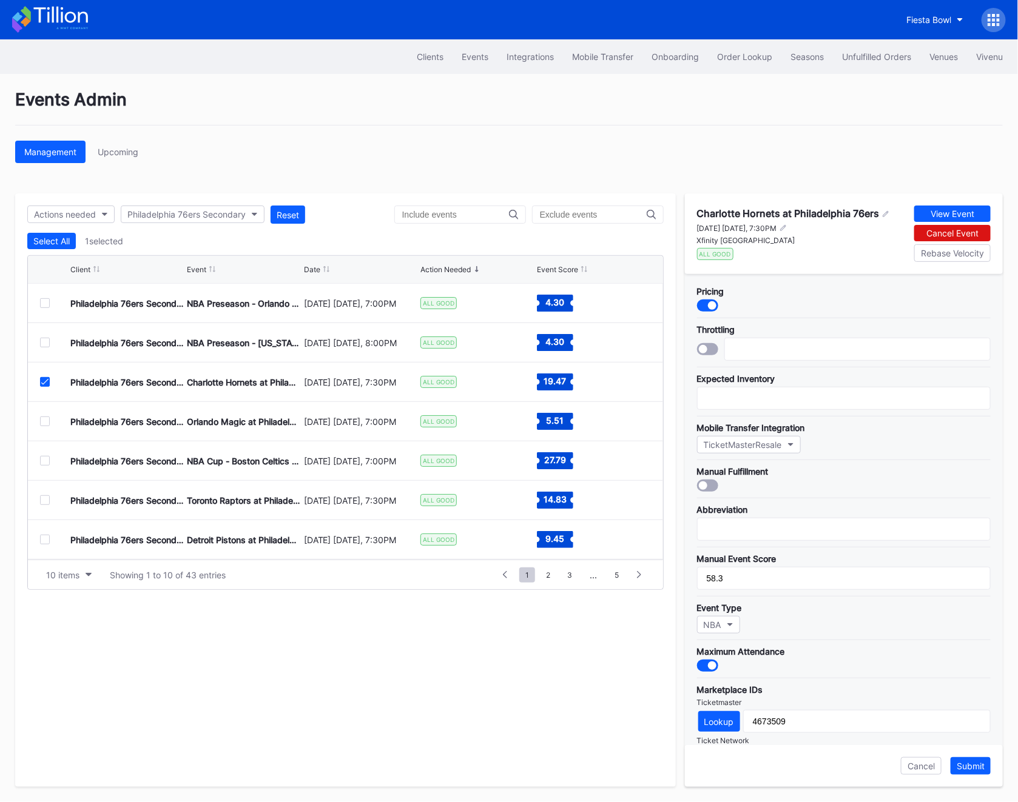
scroll to position [170, 0]
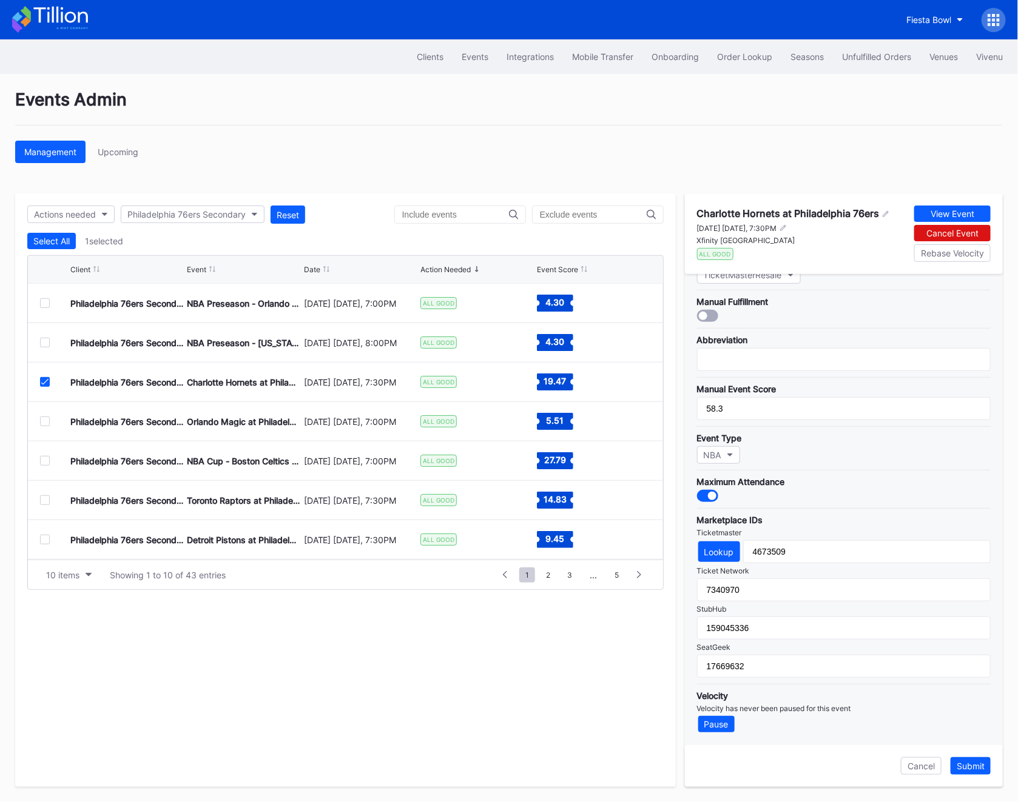
click at [43, 378] on div at bounding box center [45, 382] width 10 height 10
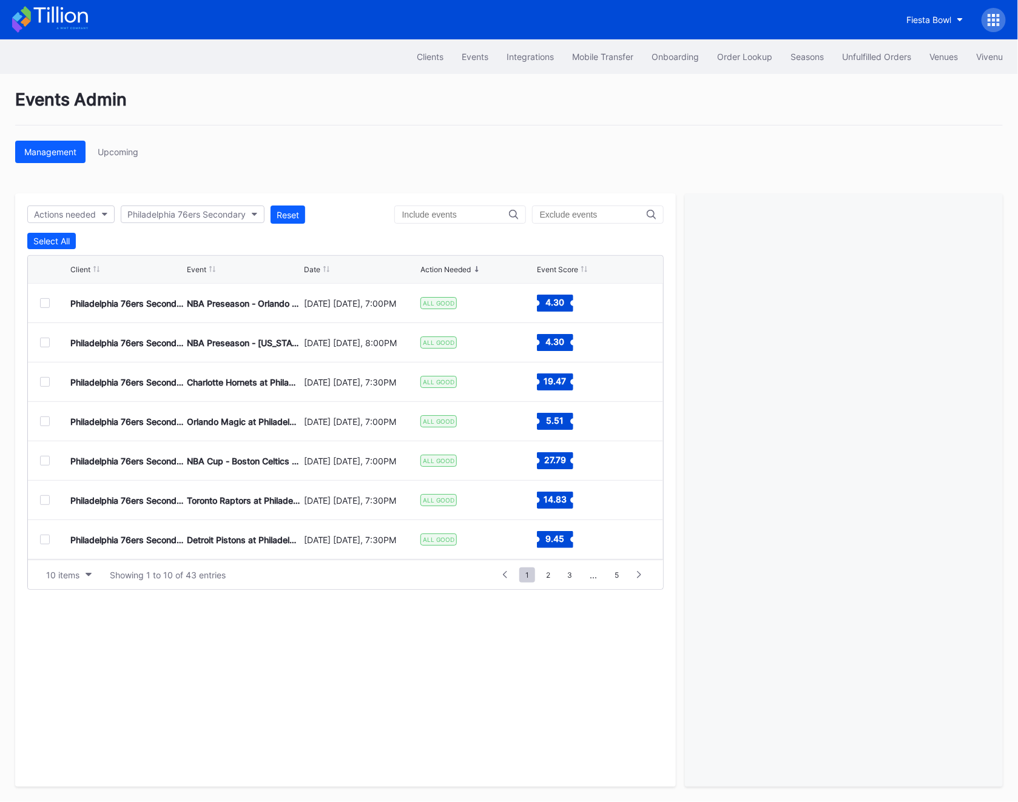
click at [45, 415] on div "Philadelphia 76ers Secondary Orlando Magic at Philadelphia 76ers [DATE] [DATE],…" at bounding box center [345, 421] width 635 height 39
click at [45, 417] on div at bounding box center [45, 422] width 10 height 10
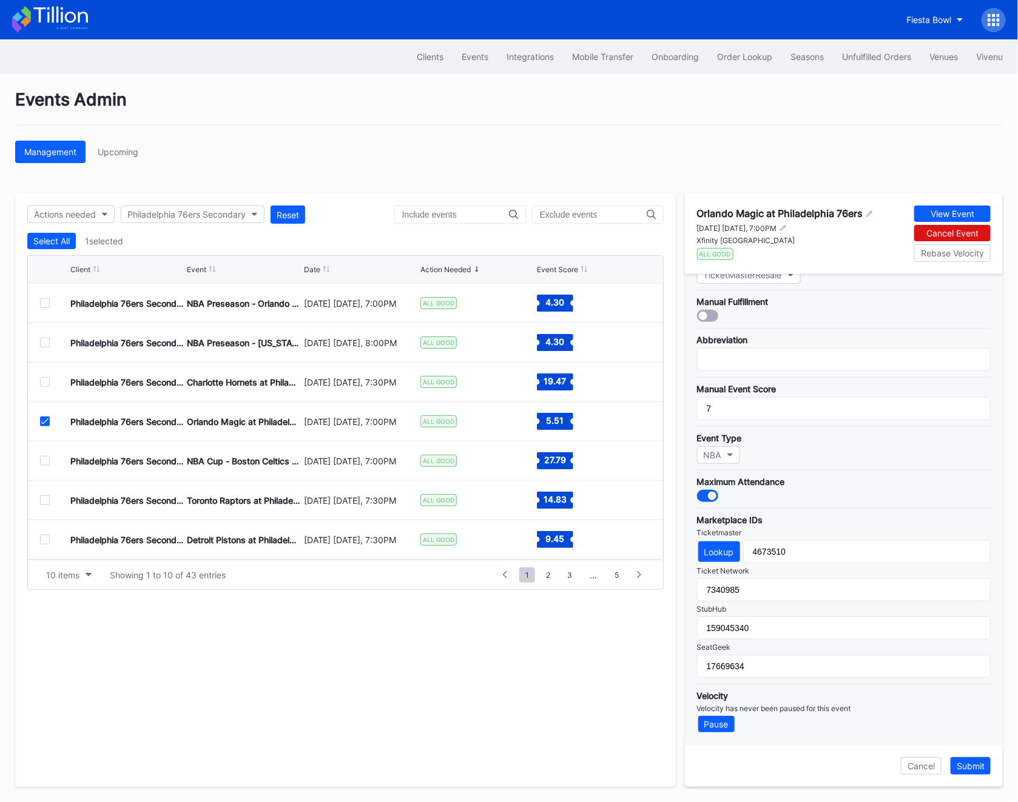
click at [45, 419] on icon at bounding box center [44, 422] width 7 height 6
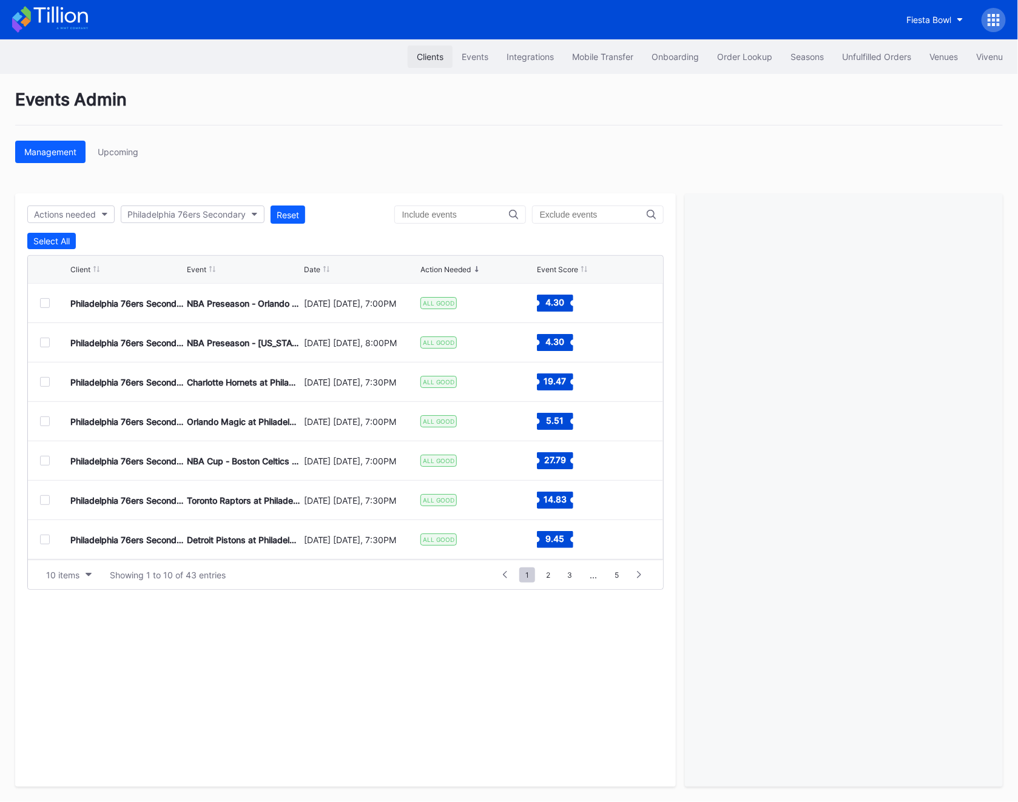
click at [418, 64] on button "Clients" at bounding box center [430, 56] width 45 height 22
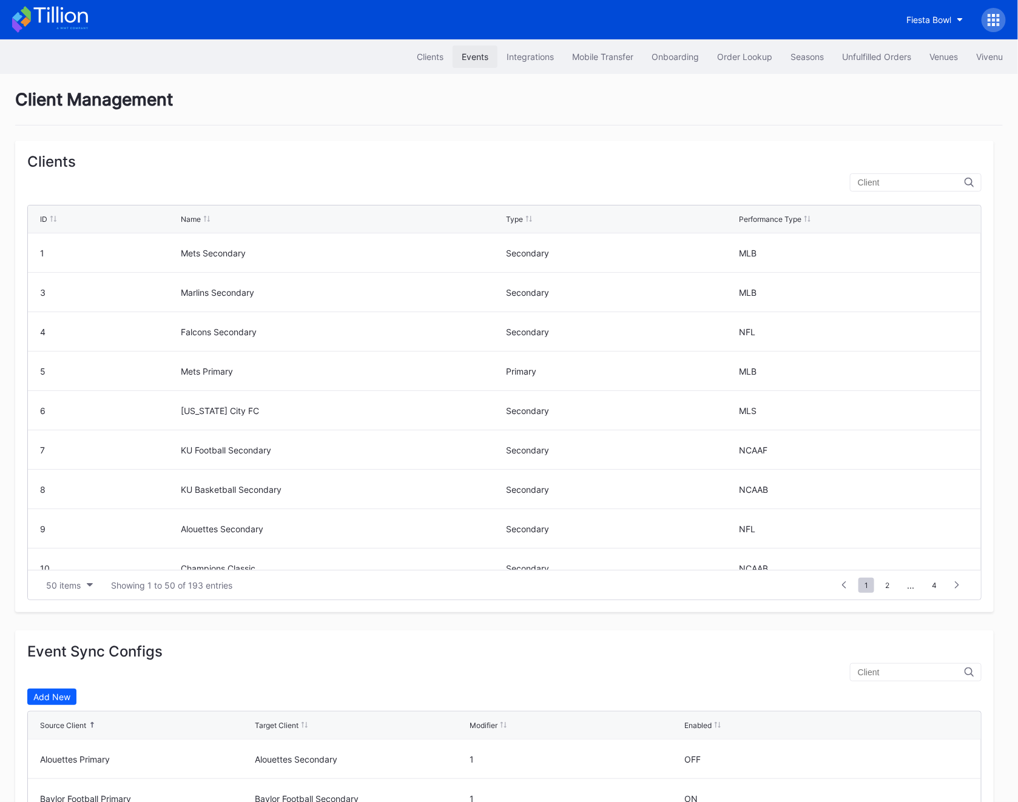
click at [468, 59] on div "Events" at bounding box center [475, 57] width 27 height 10
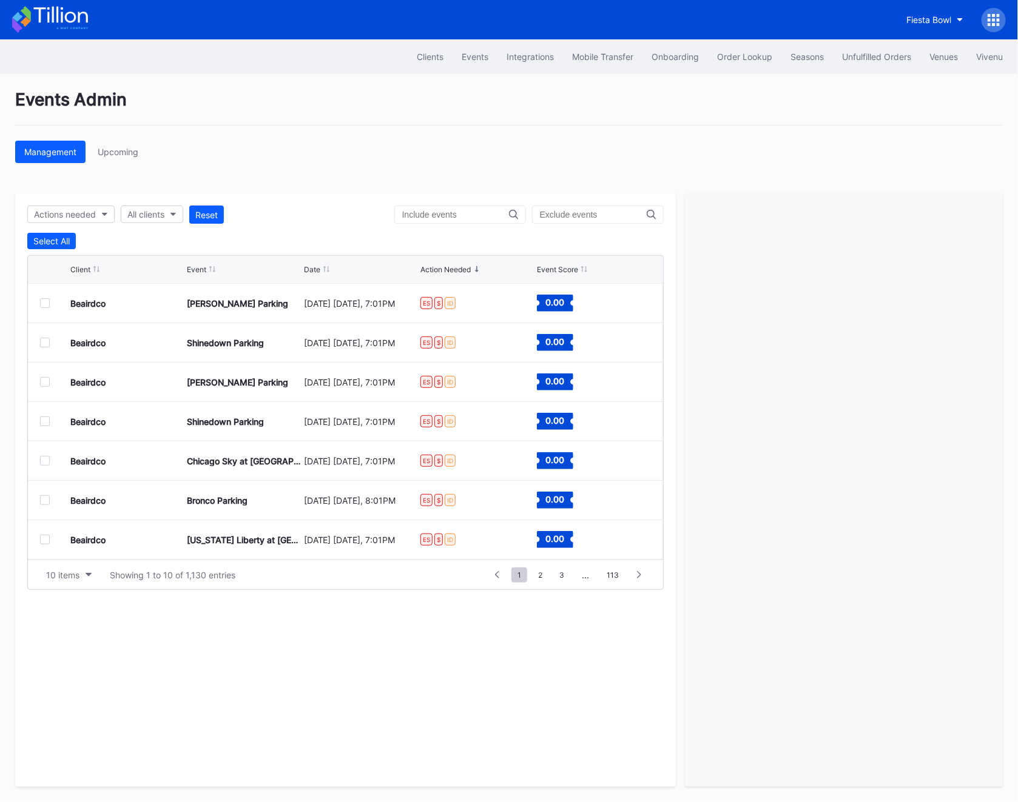
click at [991, 18] on icon at bounding box center [993, 20] width 12 height 12
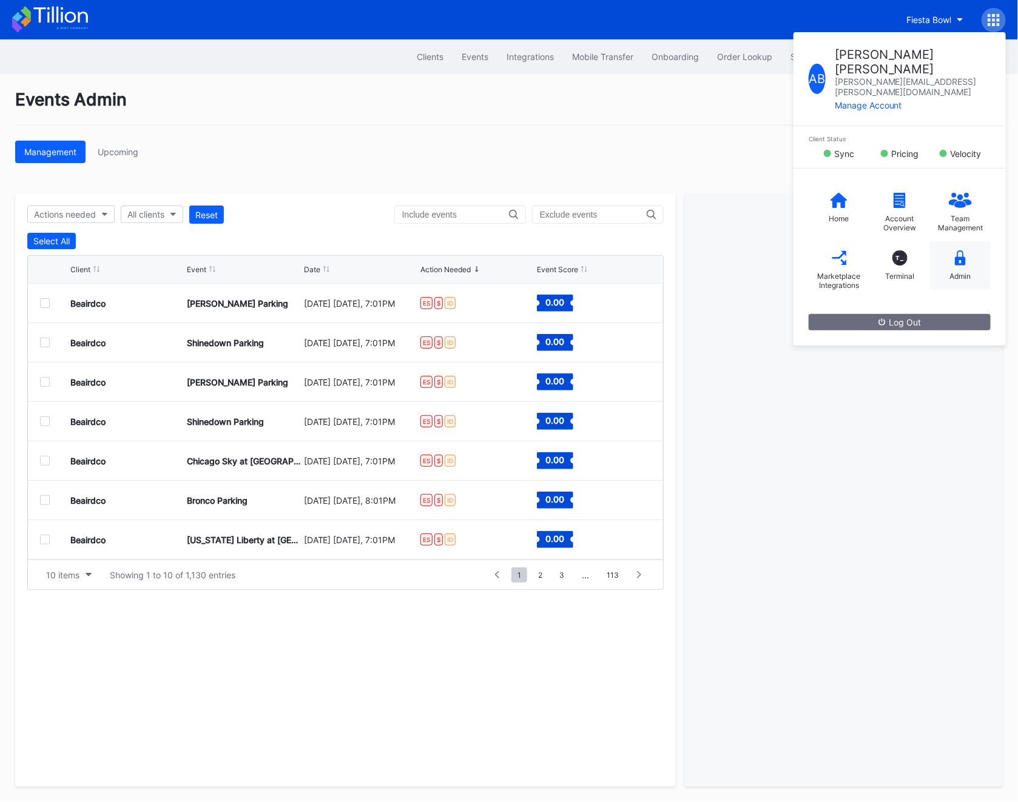
click at [951, 272] on div "Admin" at bounding box center [960, 276] width 21 height 9
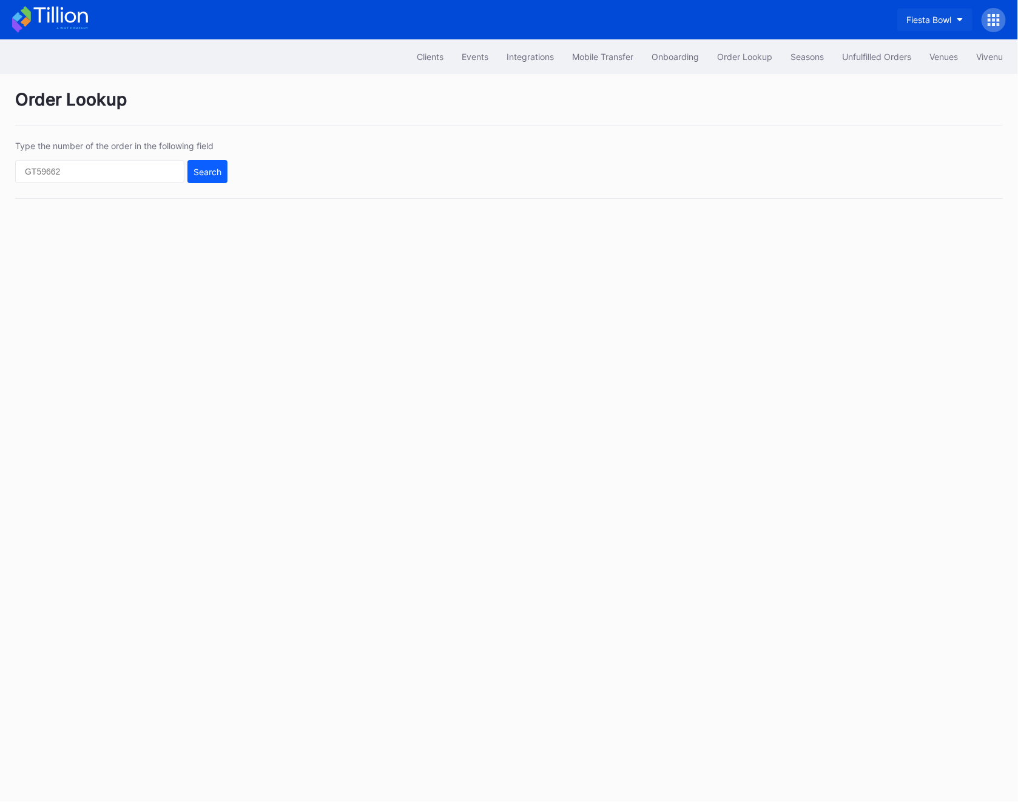
click at [950, 20] on div "Fiesta Bowl" at bounding box center [928, 20] width 45 height 10
type input "phila"
click at [929, 67] on div "Philadelphia 76ers Secondary" at bounding box center [902, 76] width 141 height 22
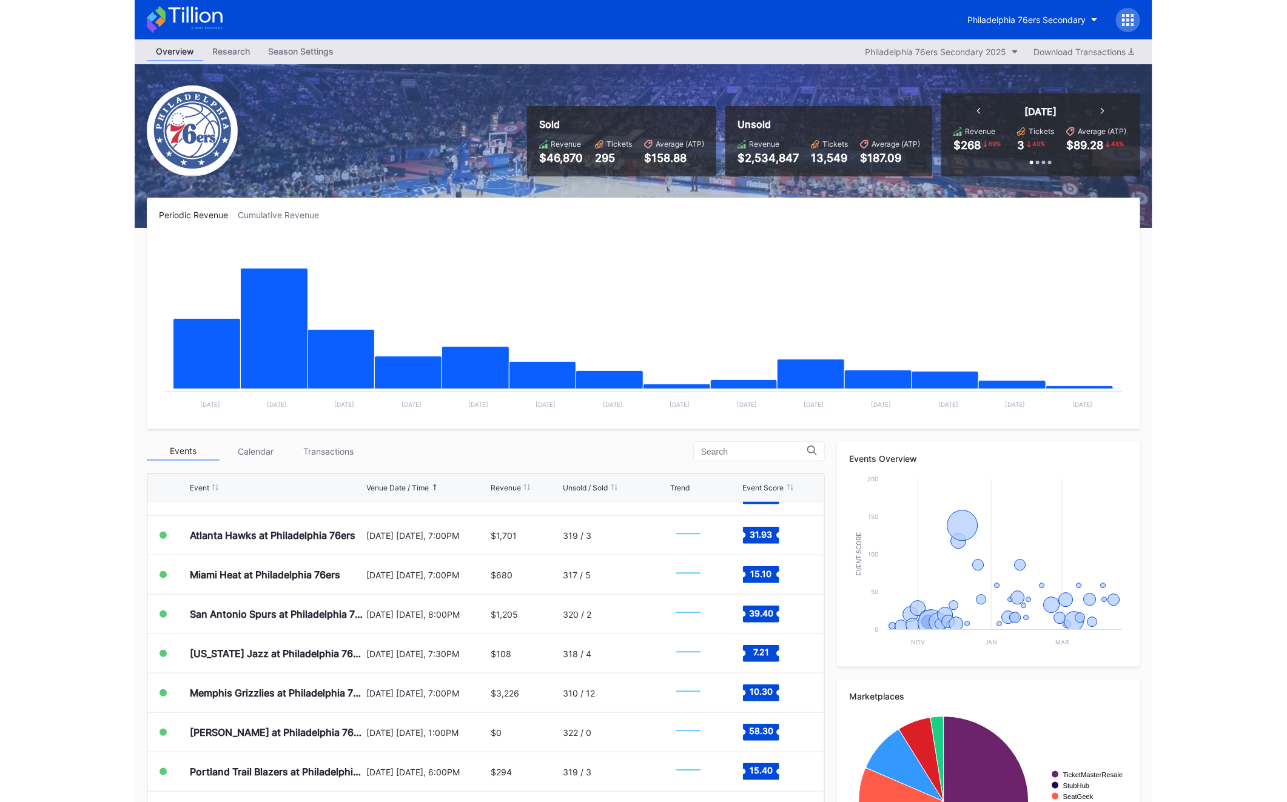
scroll to position [1297, 0]
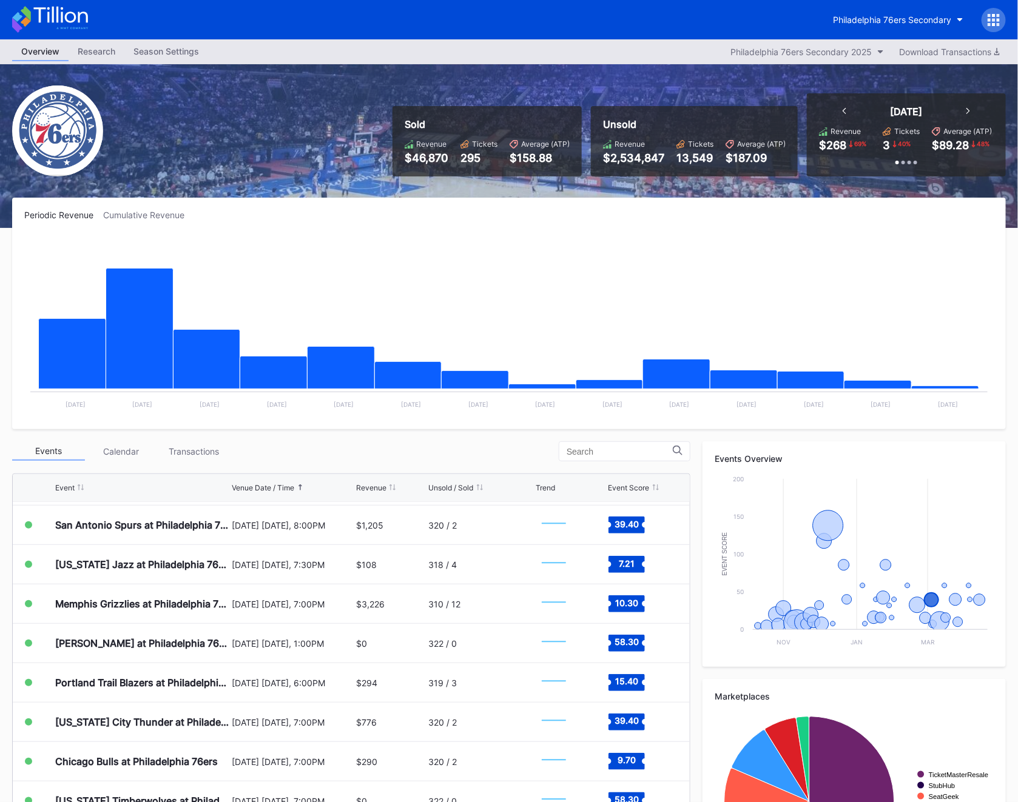
click at [996, 27] on div at bounding box center [993, 20] width 24 height 24
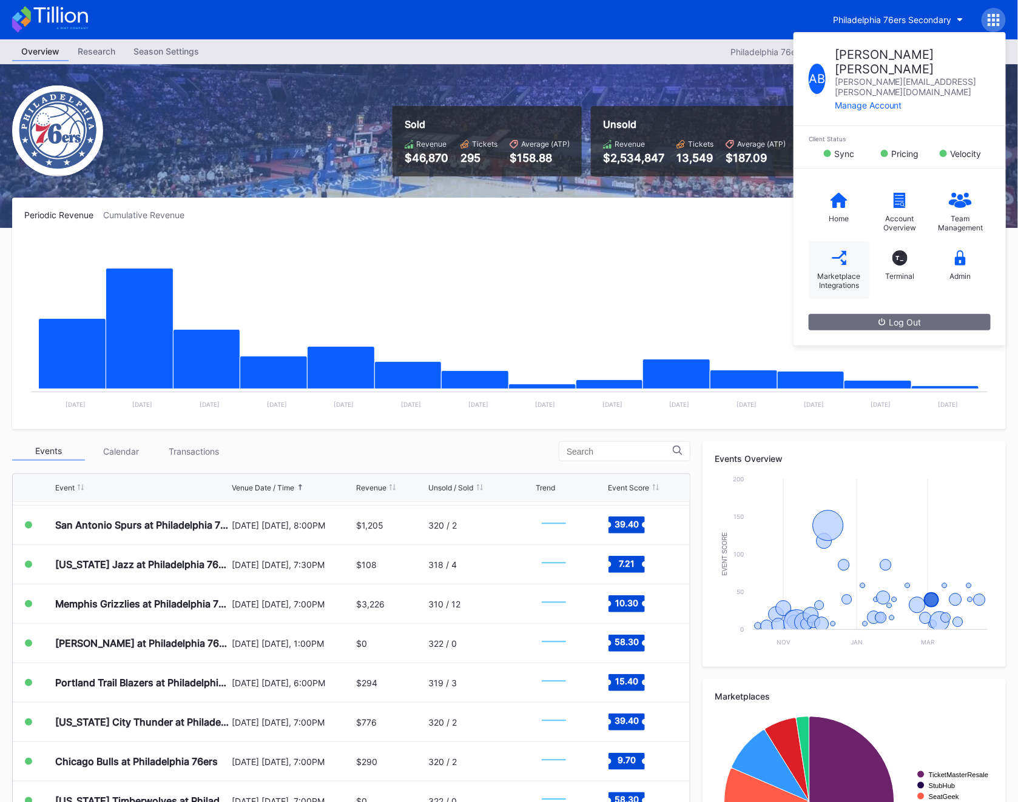
click at [830, 272] on div "Marketplace Integrations" at bounding box center [839, 281] width 49 height 18
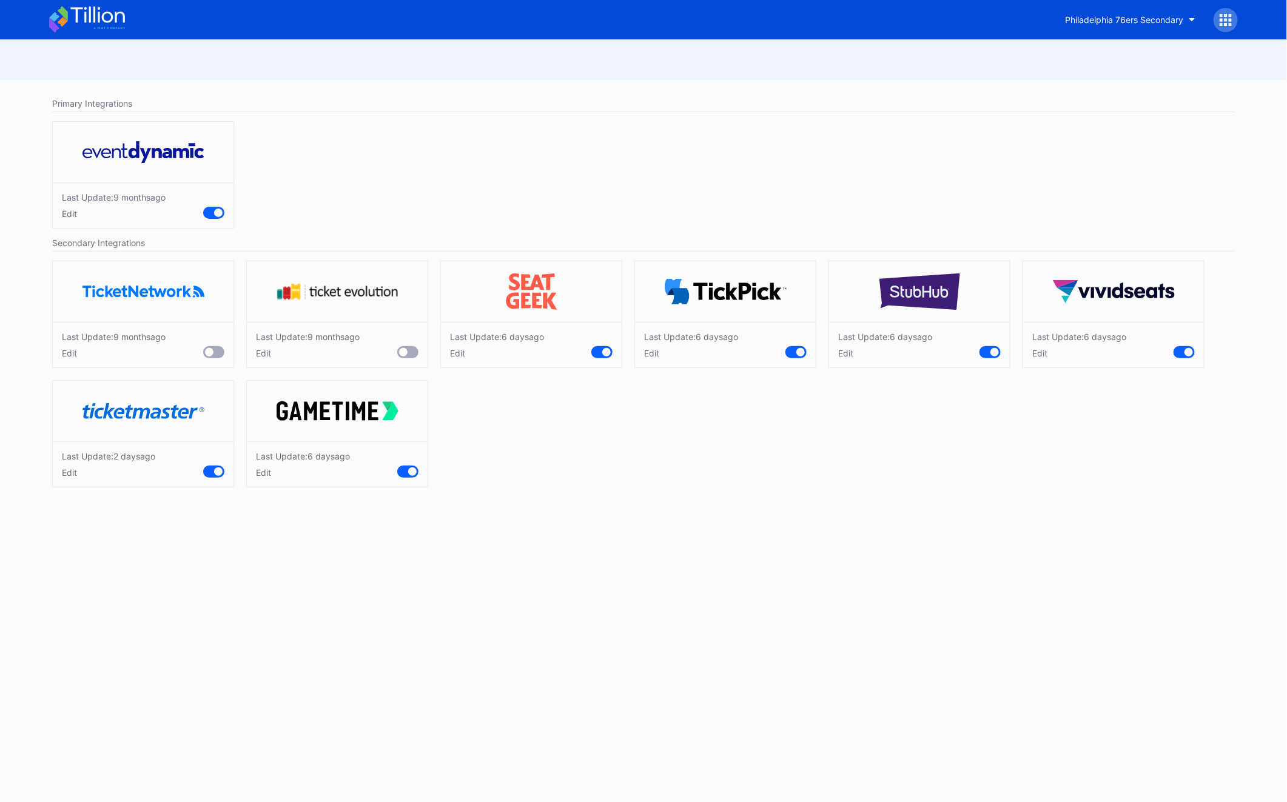
click at [76, 24] on icon at bounding box center [87, 19] width 76 height 27
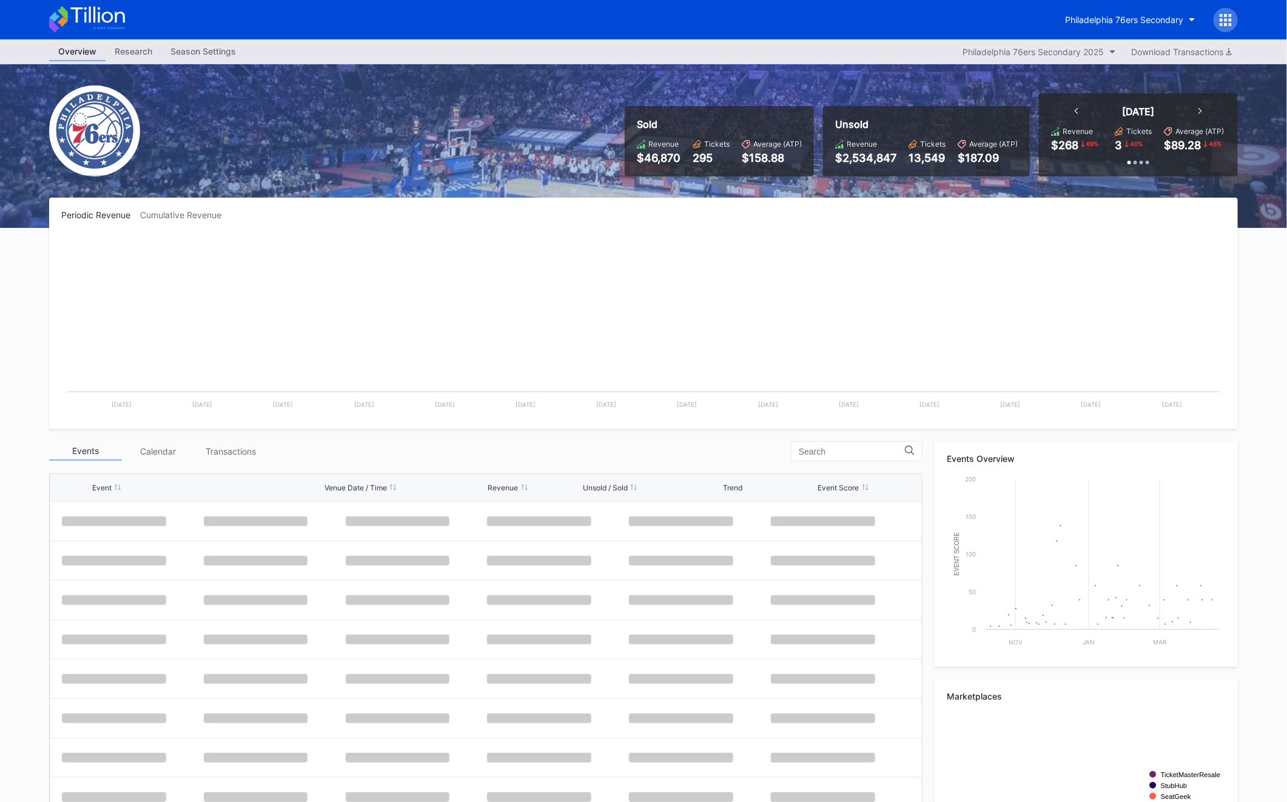
click at [76, 24] on icon at bounding box center [87, 19] width 76 height 27
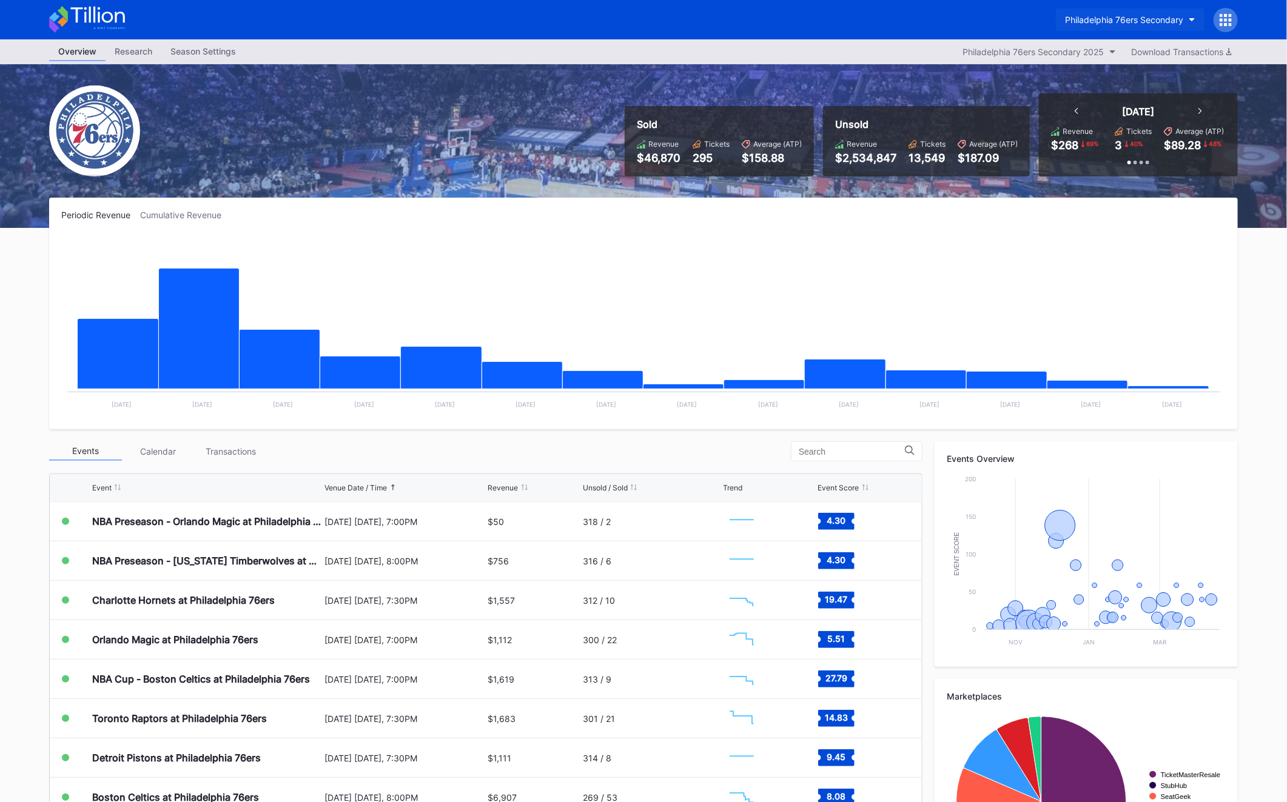
click at [1017, 9] on button "Philadelphia 76ers Secondary" at bounding box center [1130, 19] width 149 height 22
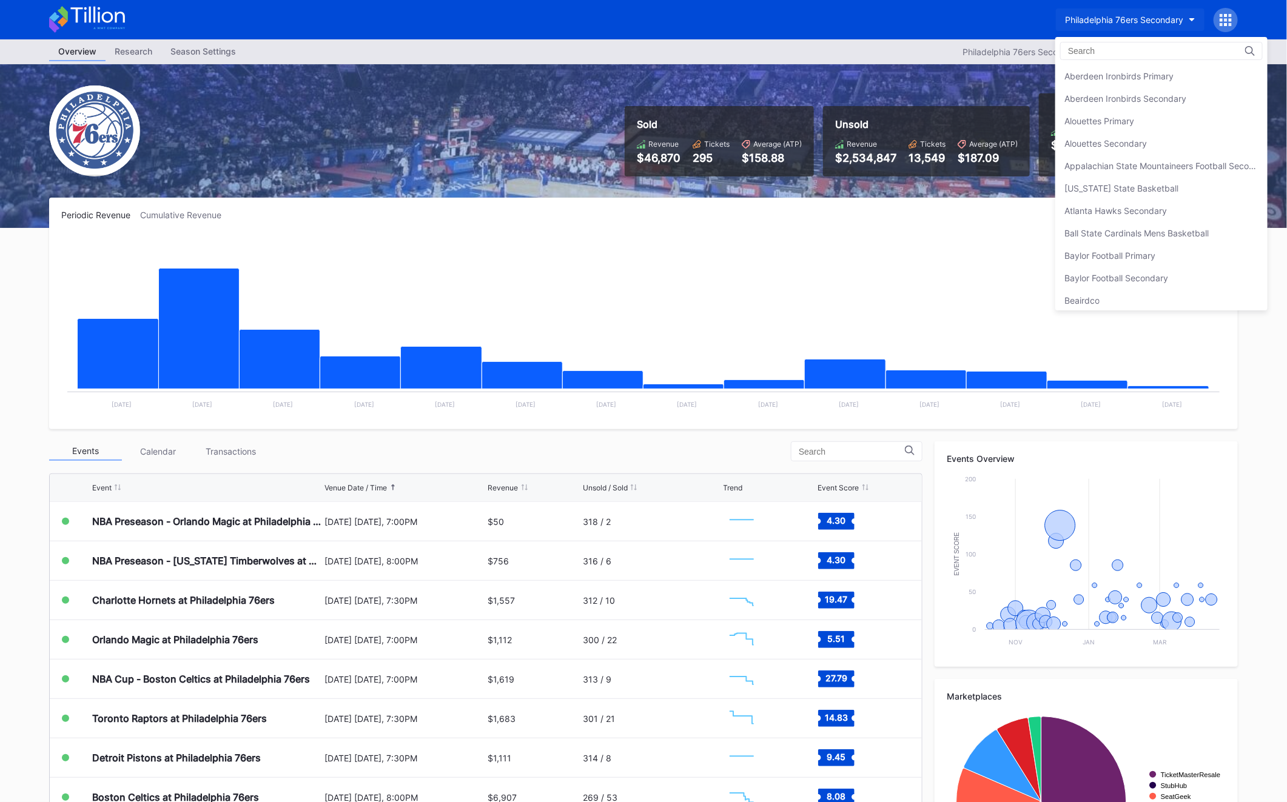
scroll to position [2666, 0]
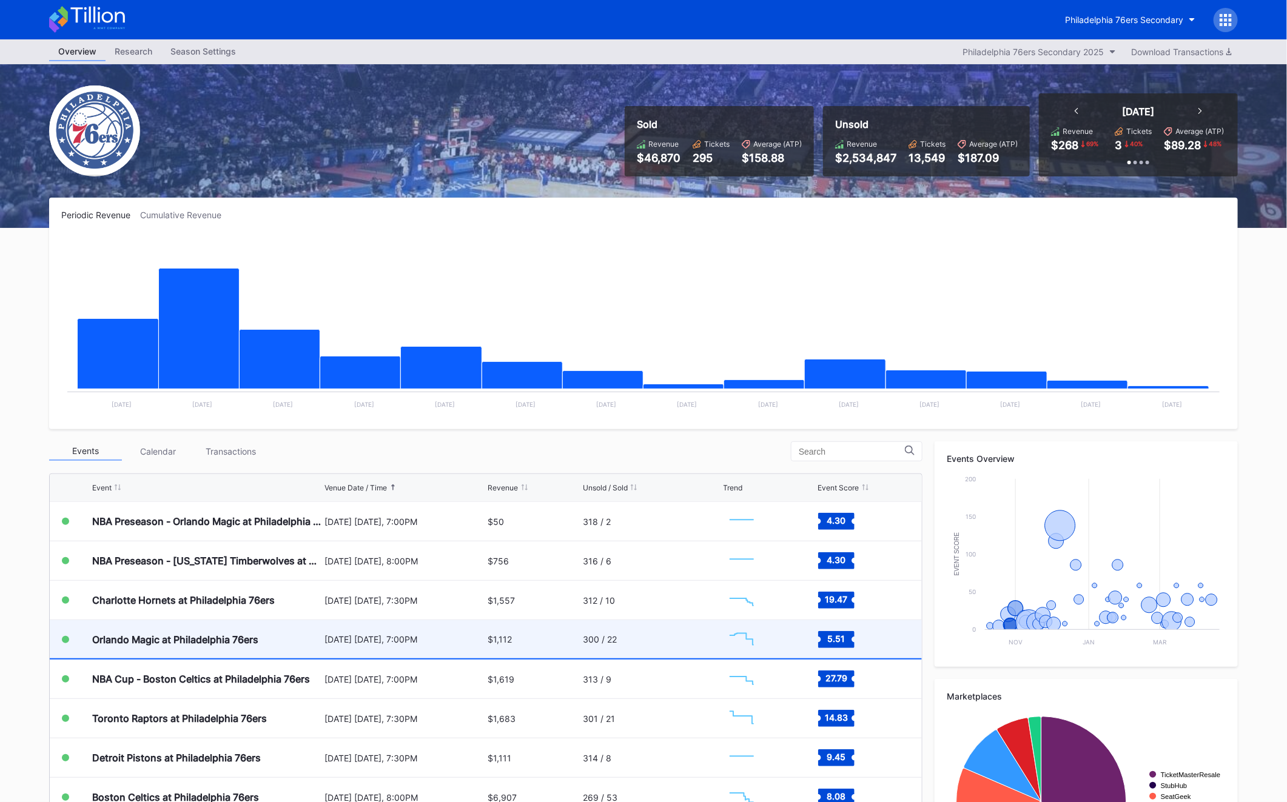
click at [143, 633] on div "Orlando Magic at Philadelphia 76ers" at bounding box center [206, 639] width 229 height 38
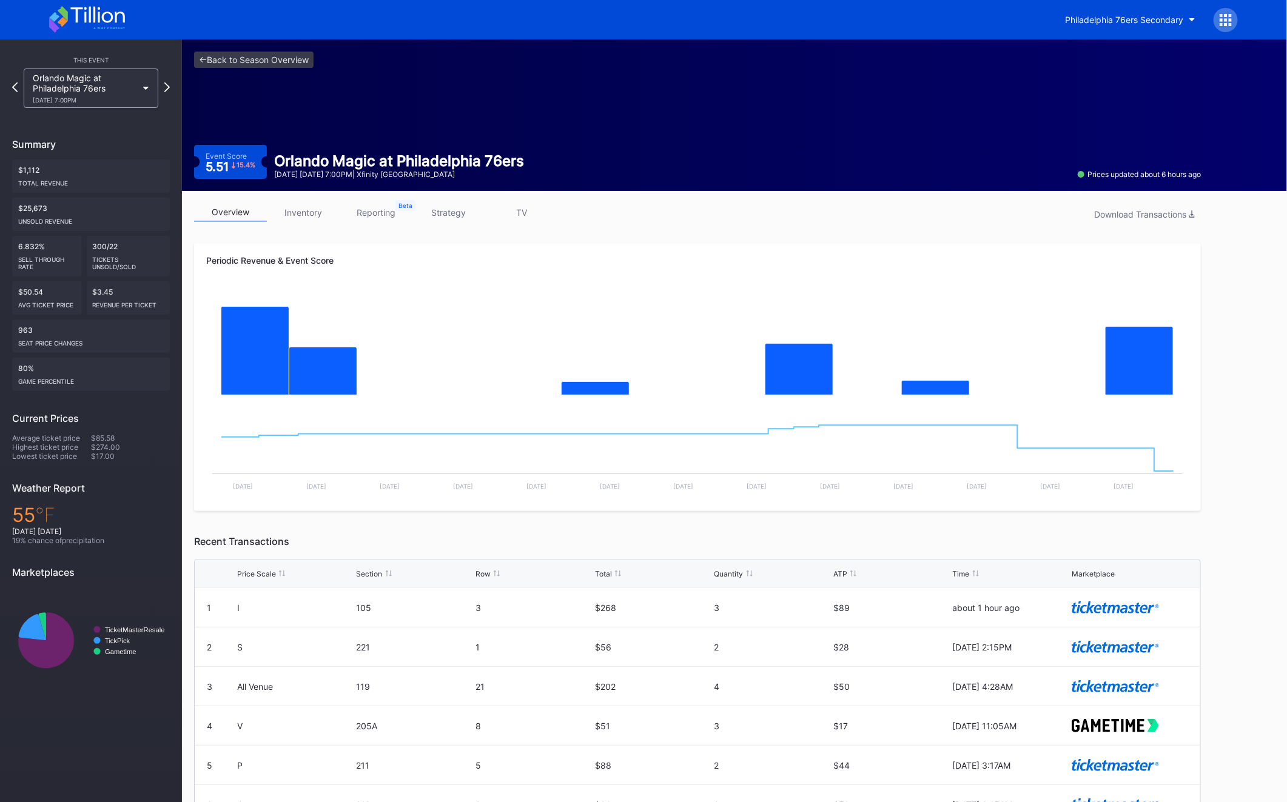
click at [306, 219] on link "inventory" at bounding box center [303, 212] width 73 height 19
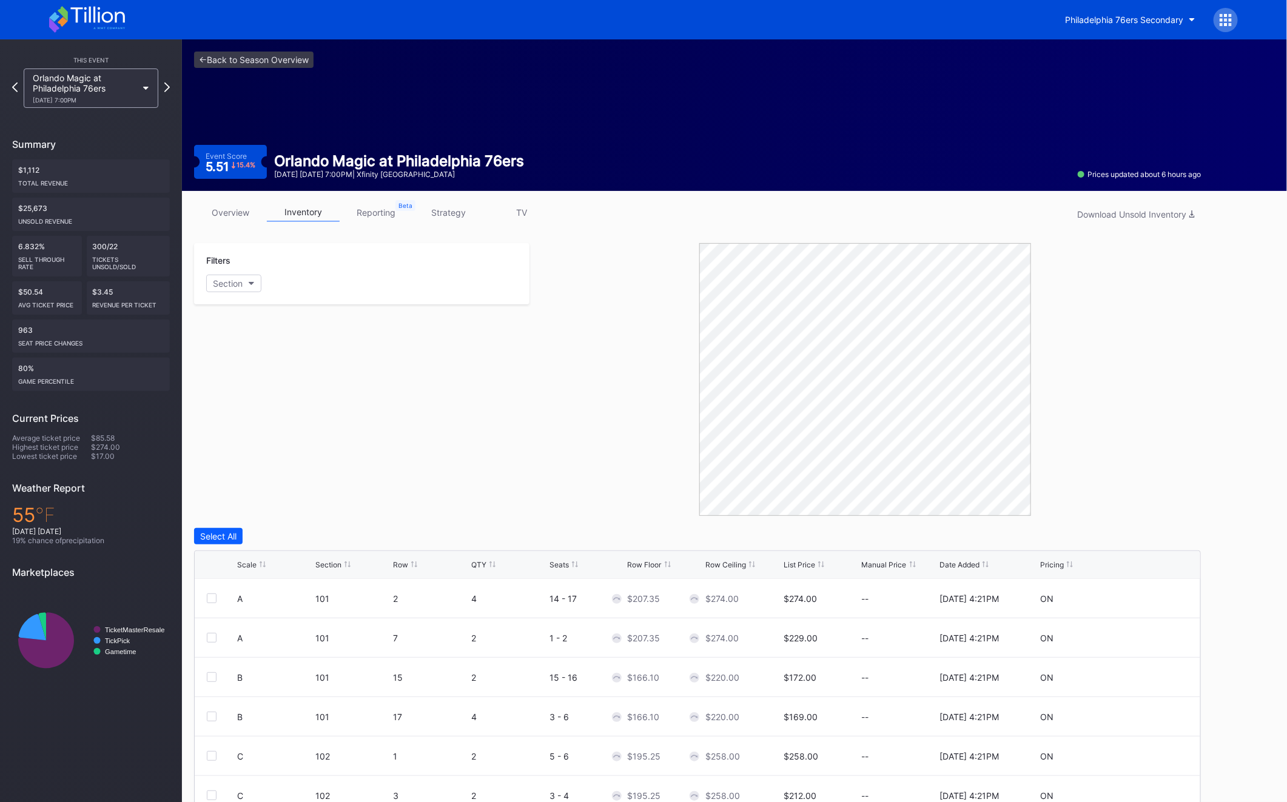
click at [1017, 35] on div "Philadelphia 76ers Secondary" at bounding box center [643, 19] width 1213 height 39
click at [1017, 19] on icon at bounding box center [1226, 19] width 3 height 3
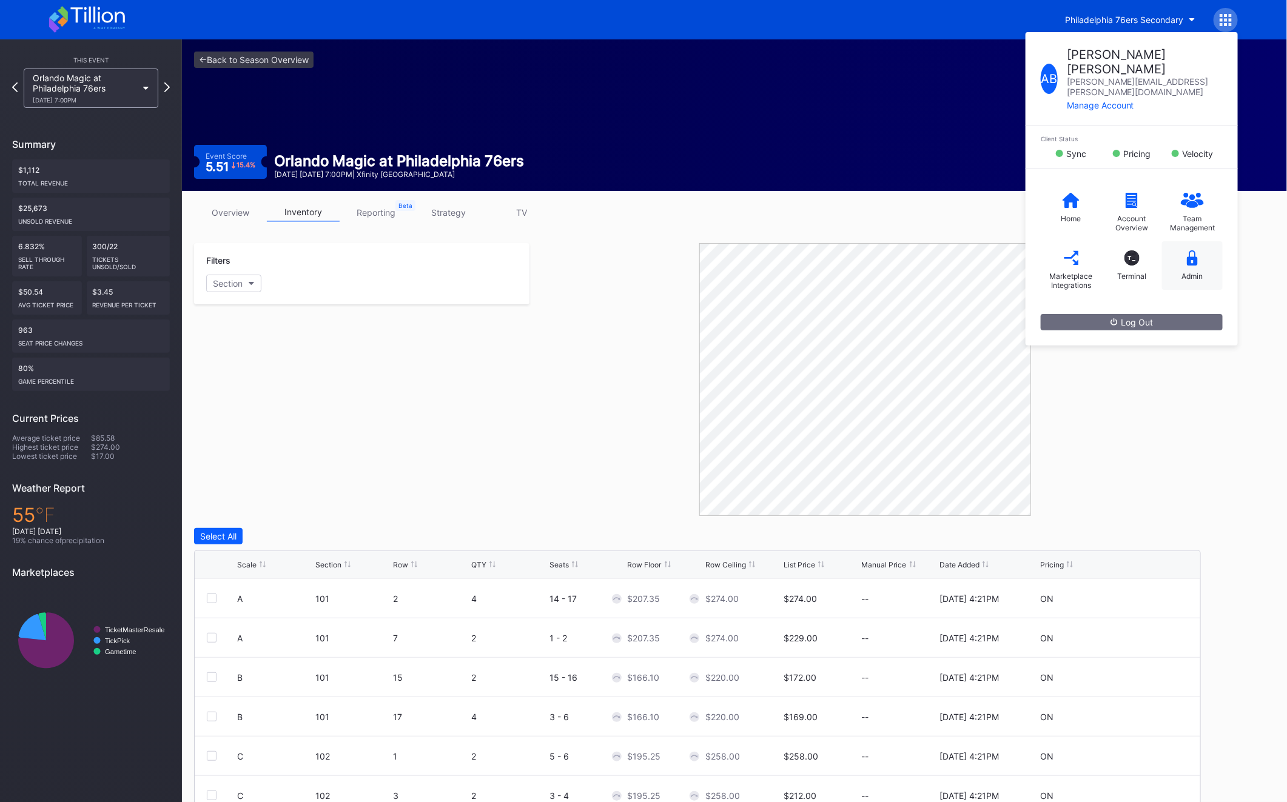
click at [1017, 260] on div "Admin" at bounding box center [1192, 265] width 61 height 49
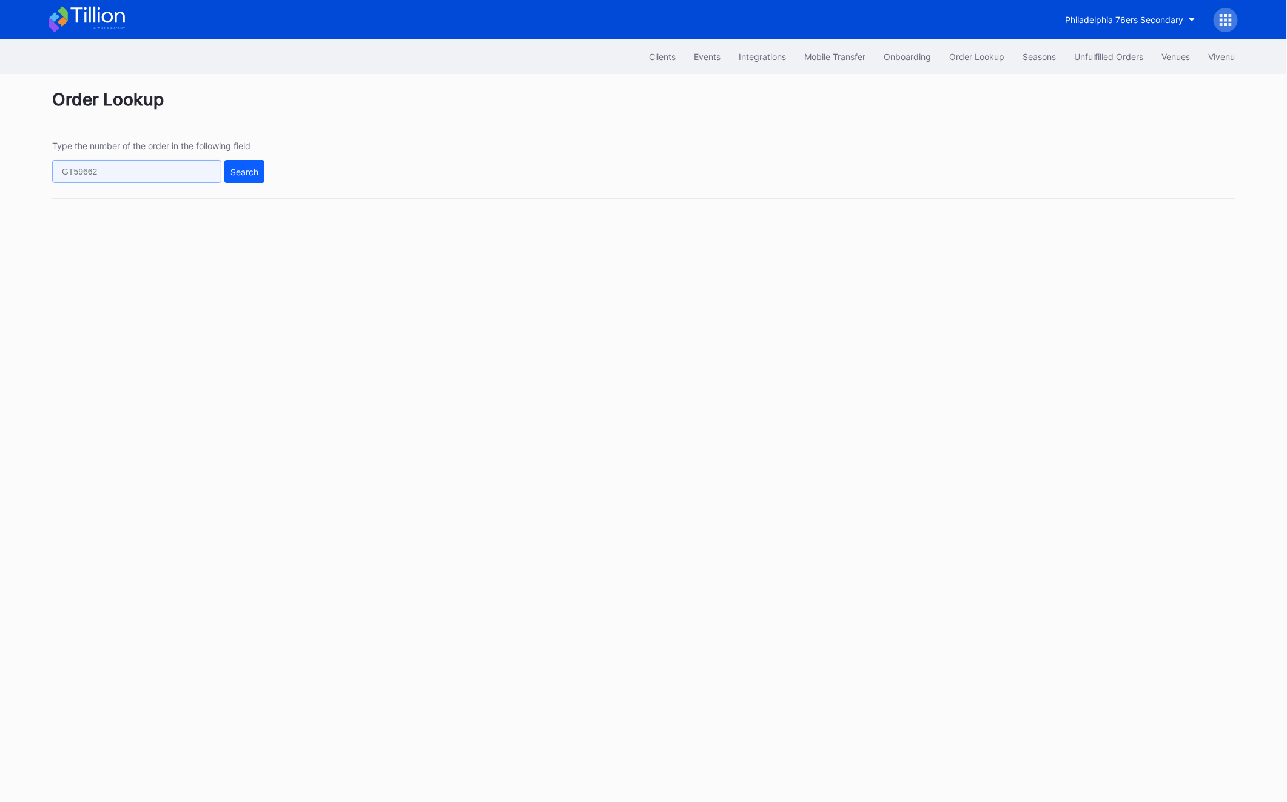
click at [178, 172] on input "text" at bounding box center [136, 171] width 169 height 23
paste input "75244557"
type input "75244557"
click at [258, 170] on button "Search" at bounding box center [244, 171] width 40 height 23
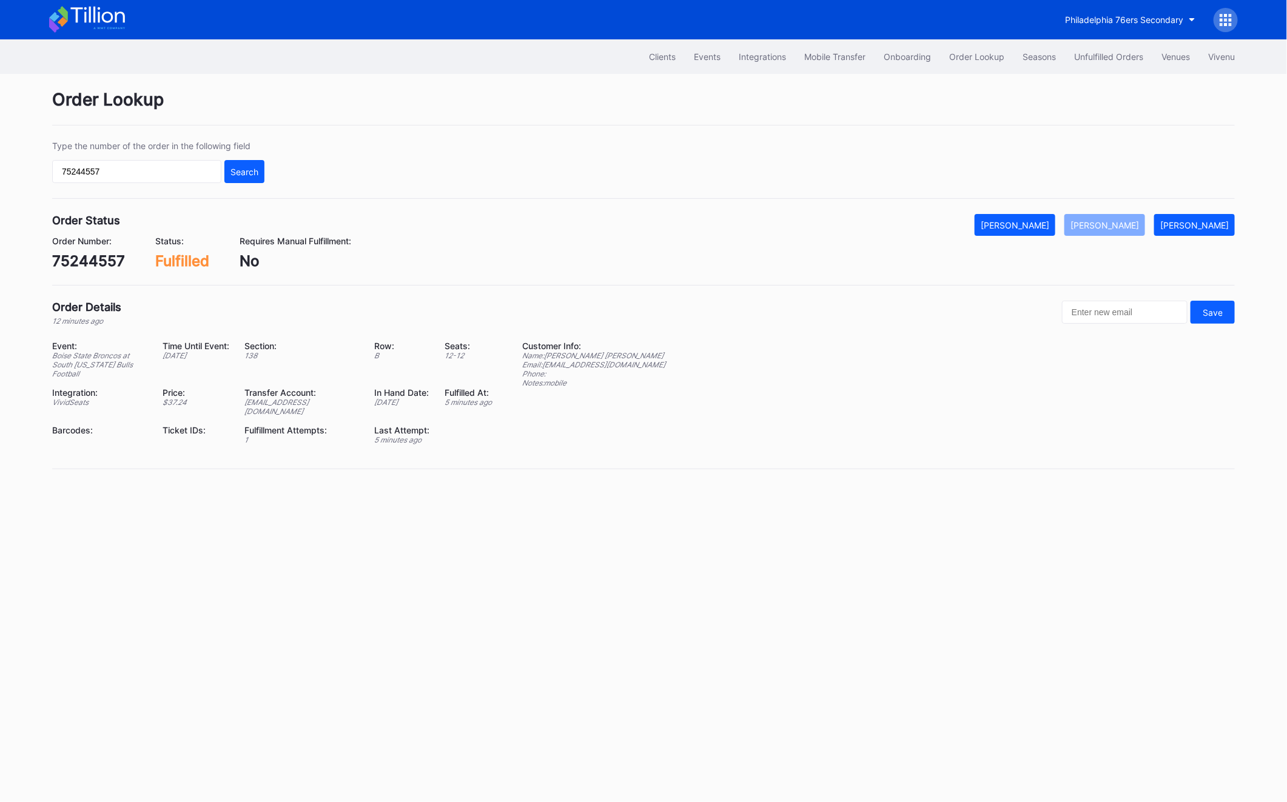
click at [204, 144] on div "Type the number of the order in the following field" at bounding box center [158, 146] width 212 height 10
click at [1017, 59] on div "Unfulfilled Orders" at bounding box center [1108, 57] width 69 height 10
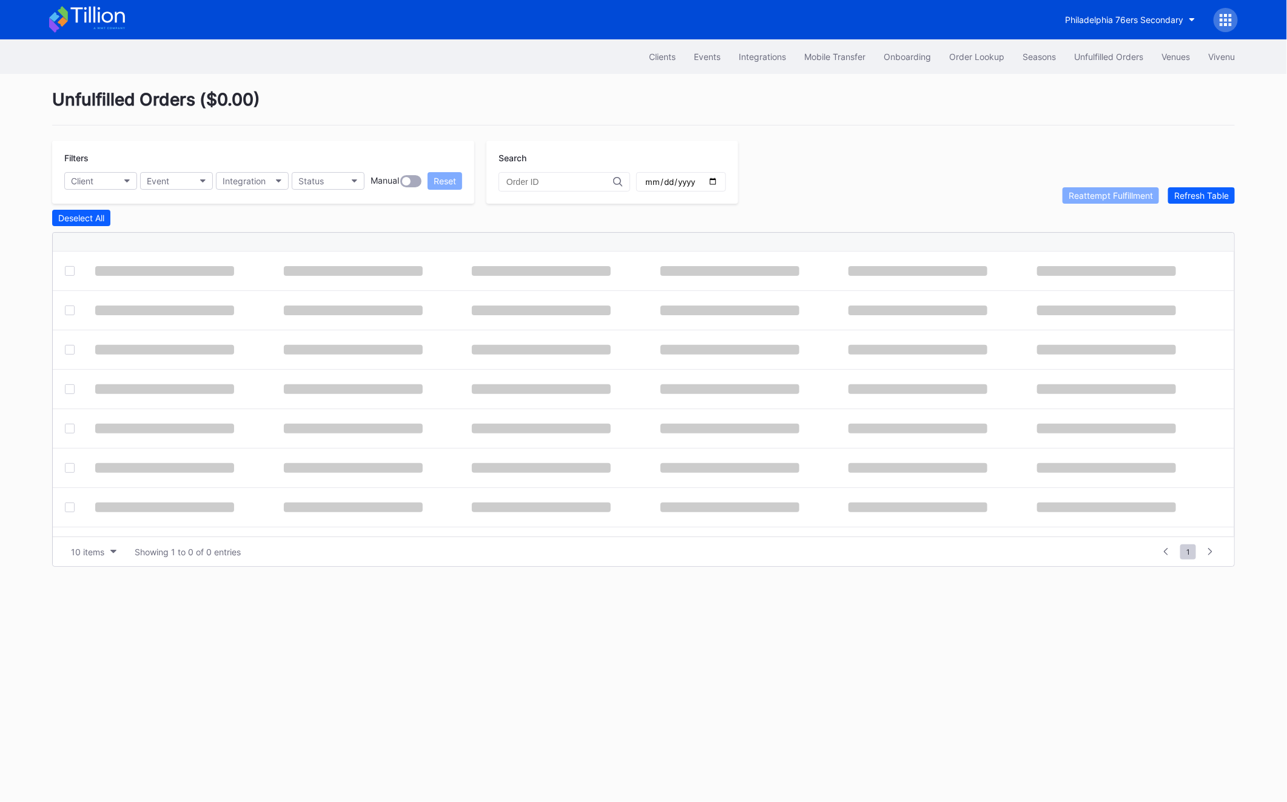
click at [1017, 59] on div "Unfulfilled Orders" at bounding box center [1108, 57] width 69 height 10
click at [1017, 194] on div "Refresh Table" at bounding box center [1201, 195] width 55 height 10
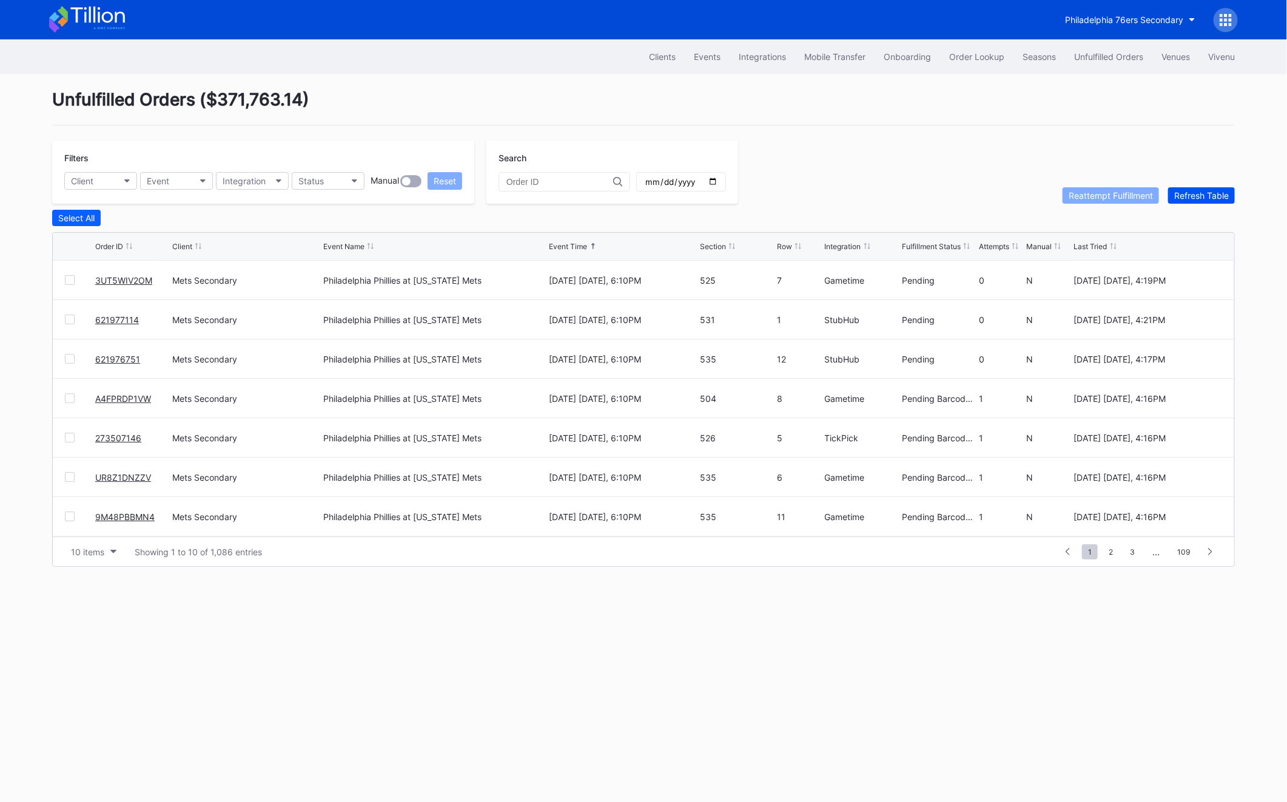
click at [1017, 194] on div "Refresh Table" at bounding box center [1201, 195] width 55 height 10
click at [1112, 548] on span "2" at bounding box center [1111, 552] width 16 height 15
click at [66, 440] on div at bounding box center [70, 439] width 10 height 10
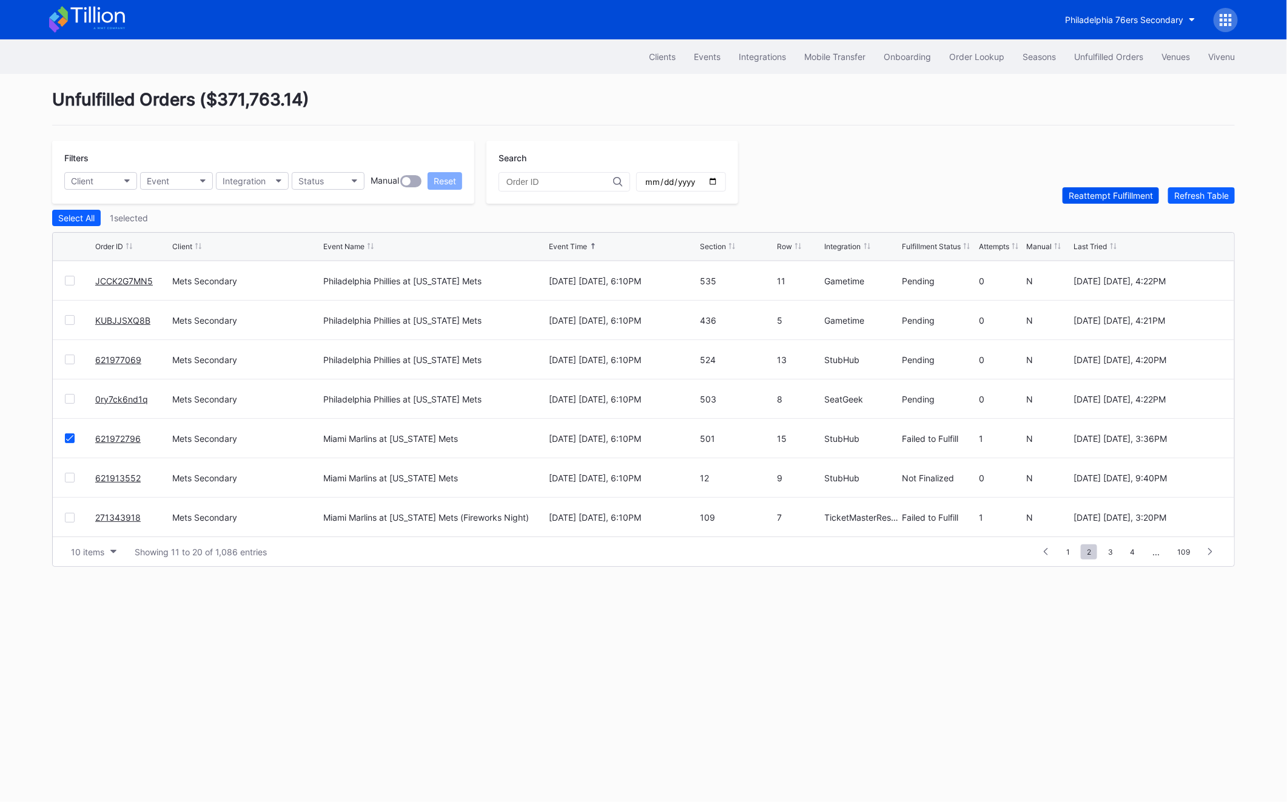
click at [1134, 203] on button "Reattempt Fulfillment" at bounding box center [1111, 195] width 96 height 16
click at [73, 516] on div at bounding box center [70, 518] width 10 height 10
click at [1092, 192] on div "Reattempt Fulfillment" at bounding box center [1111, 195] width 84 height 10
click at [1110, 559] on div "1 ... 0 1 2 3 4 ... 109" at bounding box center [1128, 551] width 188 height 17
click at [1110, 549] on span "3" at bounding box center [1110, 552] width 17 height 15
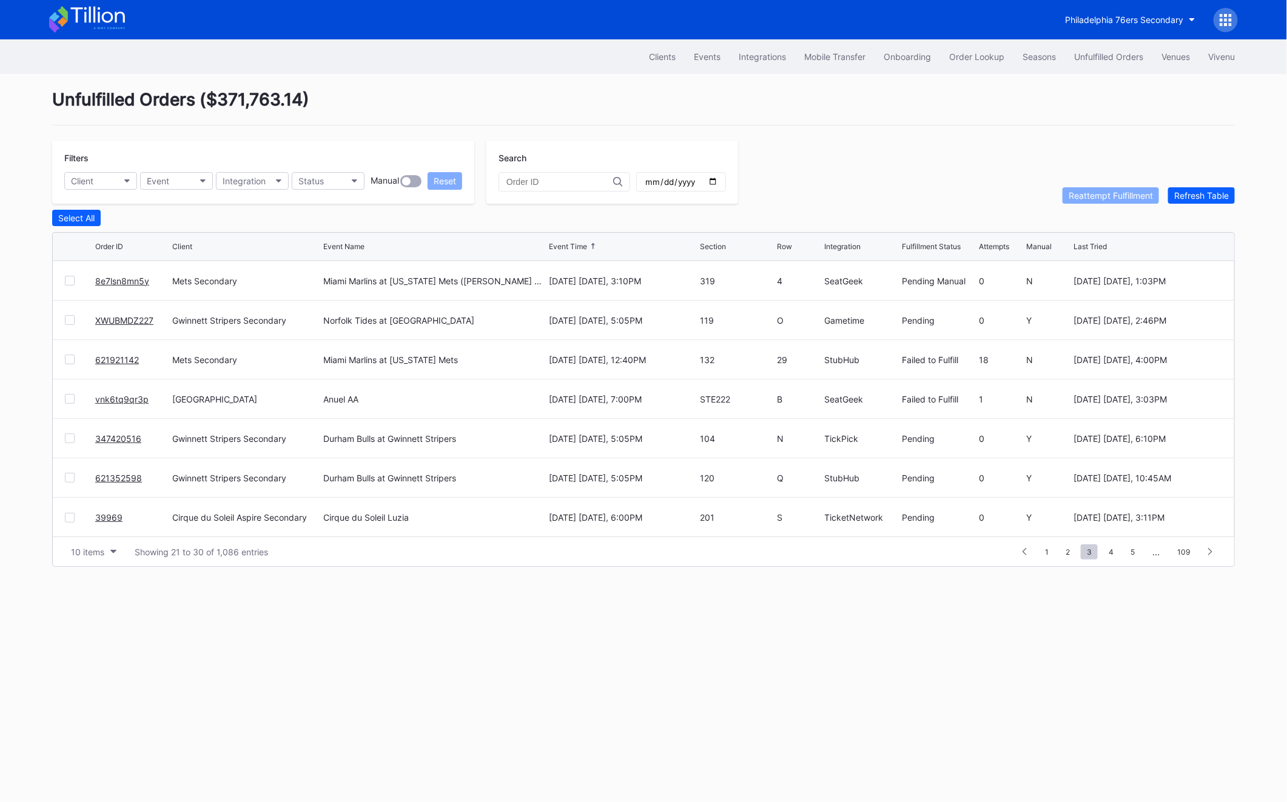
scroll to position [0, 0]
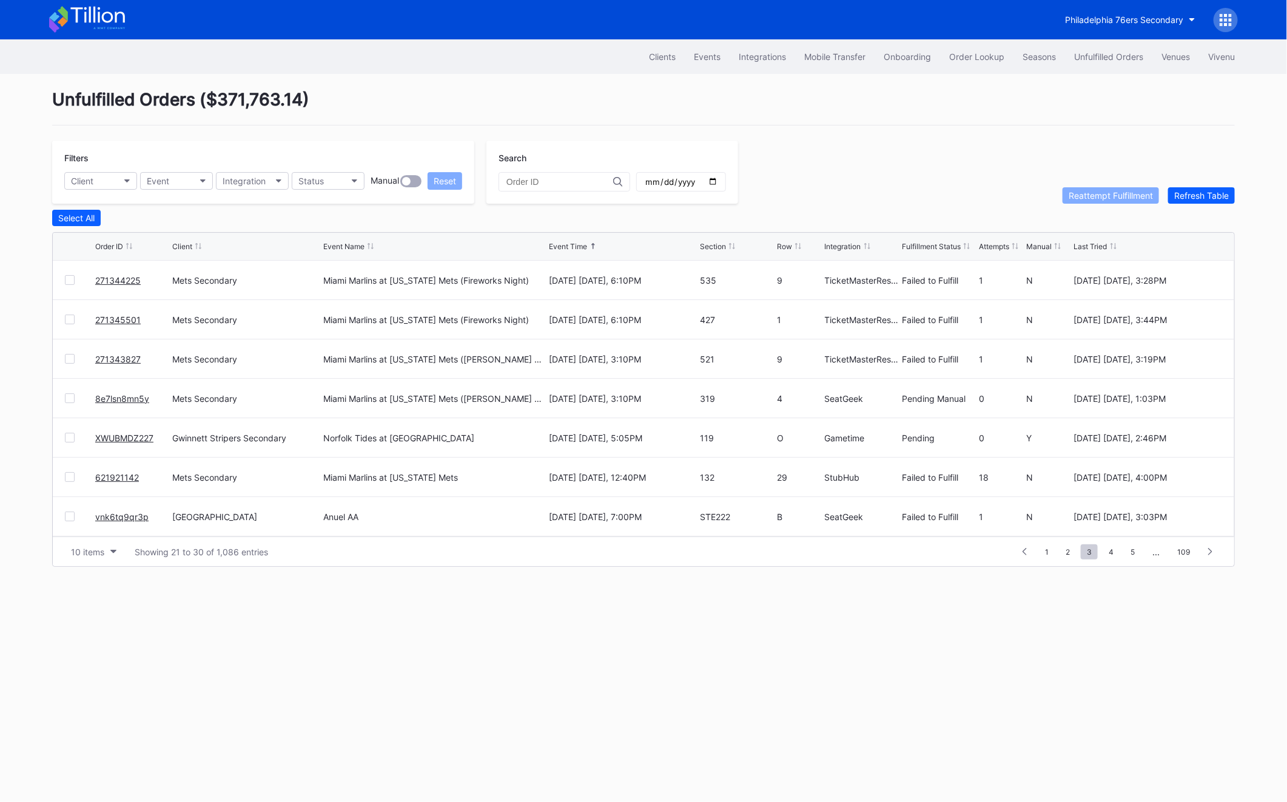
click at [68, 359] on div at bounding box center [70, 359] width 10 height 10
click at [66, 320] on div at bounding box center [70, 320] width 10 height 10
click at [69, 280] on div at bounding box center [70, 280] width 10 height 10
click at [1145, 188] on button "Reattempt Fulfillment" at bounding box center [1111, 195] width 96 height 16
click at [70, 474] on div at bounding box center [70, 477] width 10 height 10
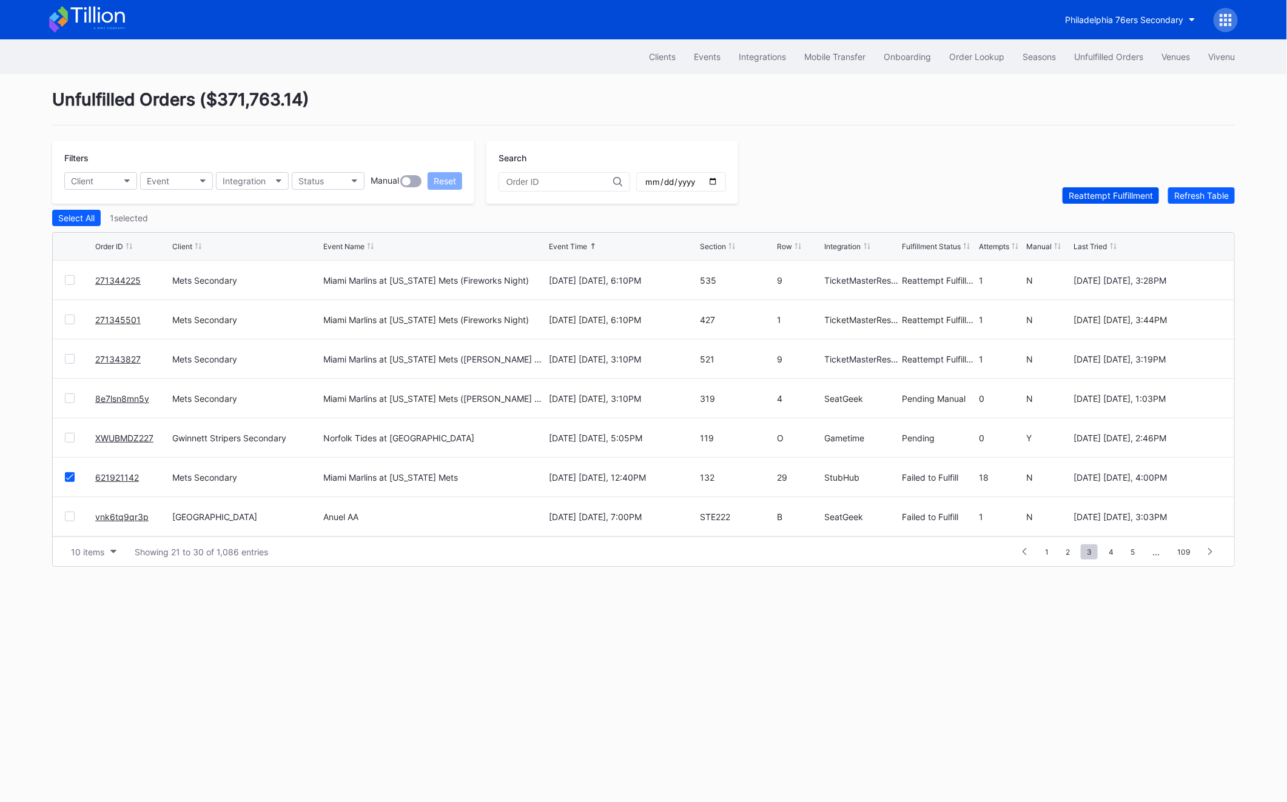
click at [1120, 198] on div "Reattempt Fulfillment" at bounding box center [1111, 195] width 84 height 10
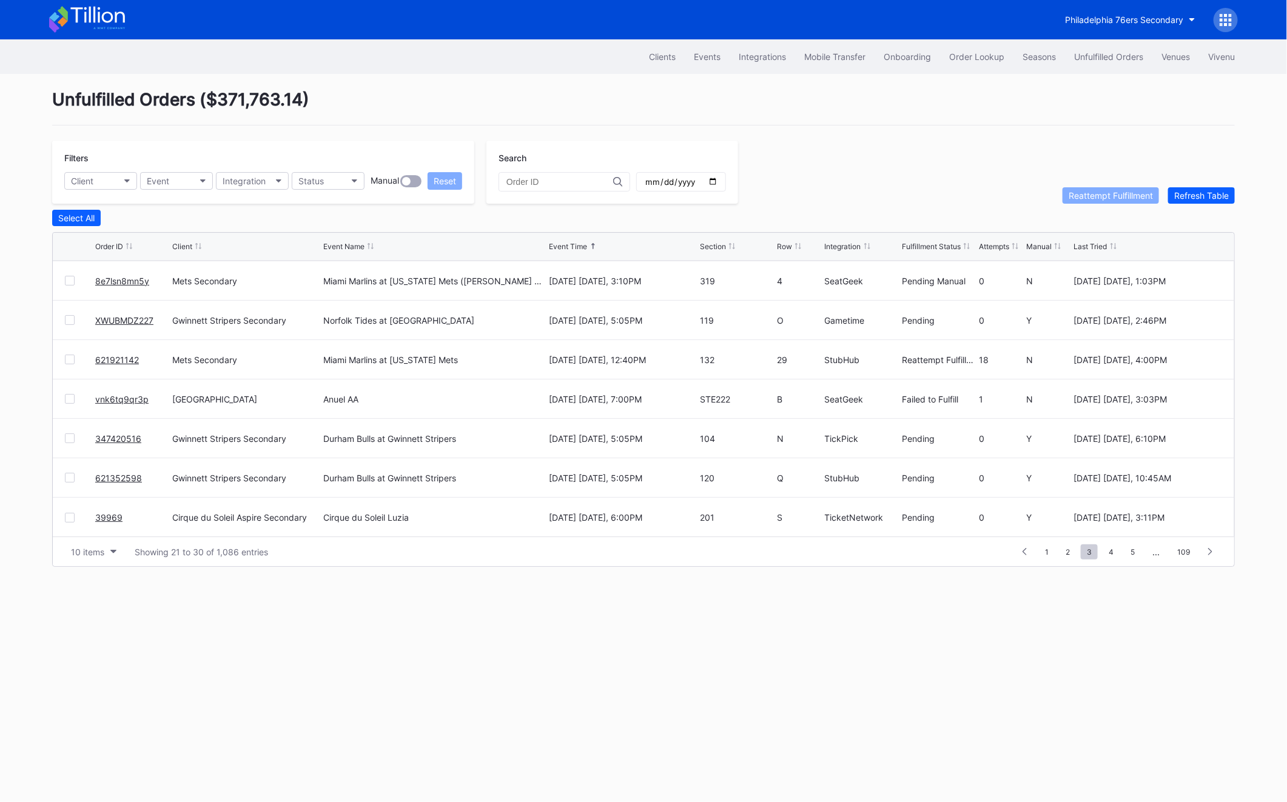
click at [123, 398] on link "vnk6tq9qr3p" at bounding box center [121, 399] width 53 height 10
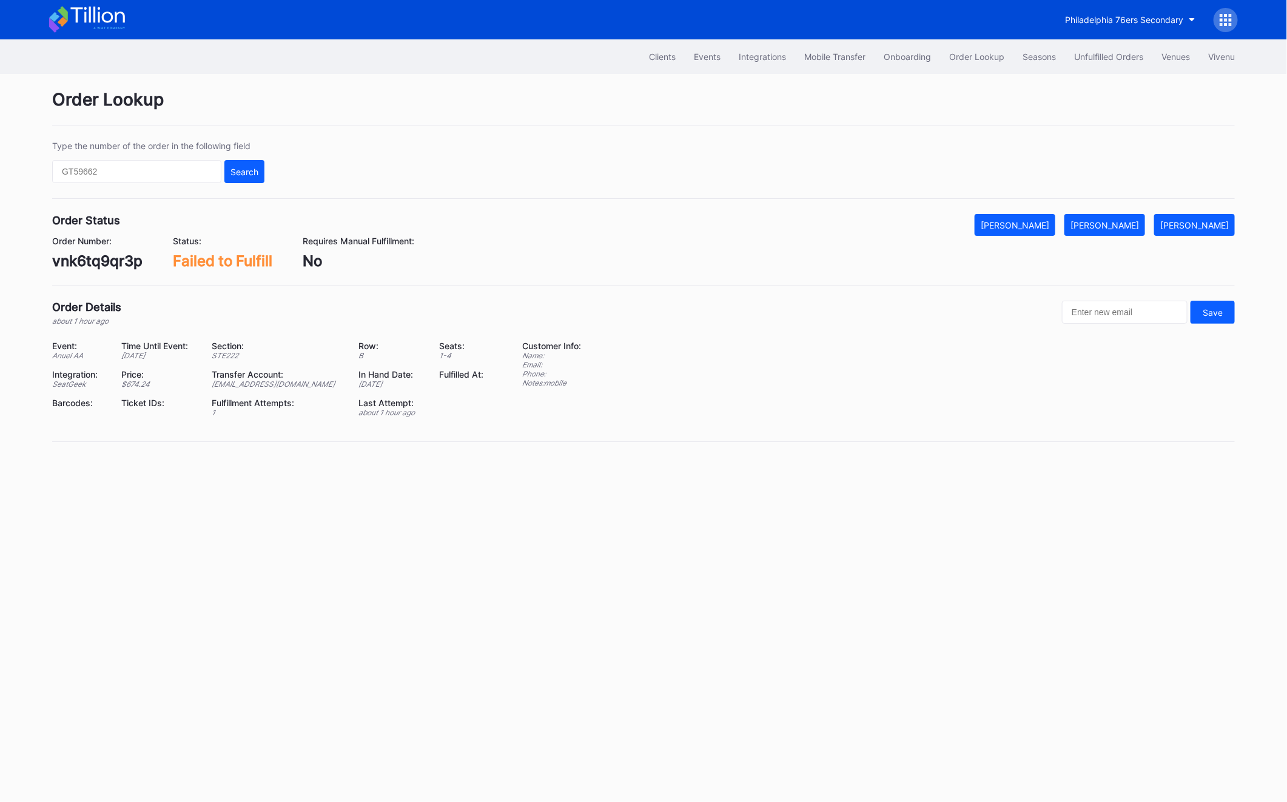
click at [118, 266] on div "vnk6tq9qr3p" at bounding box center [97, 261] width 90 height 18
copy div "vnk6tq9qr3p"
click at [1107, 217] on button "[PERSON_NAME]" at bounding box center [1104, 225] width 81 height 22
click at [1077, 56] on div "Unfulfilled Orders" at bounding box center [1108, 57] width 69 height 10
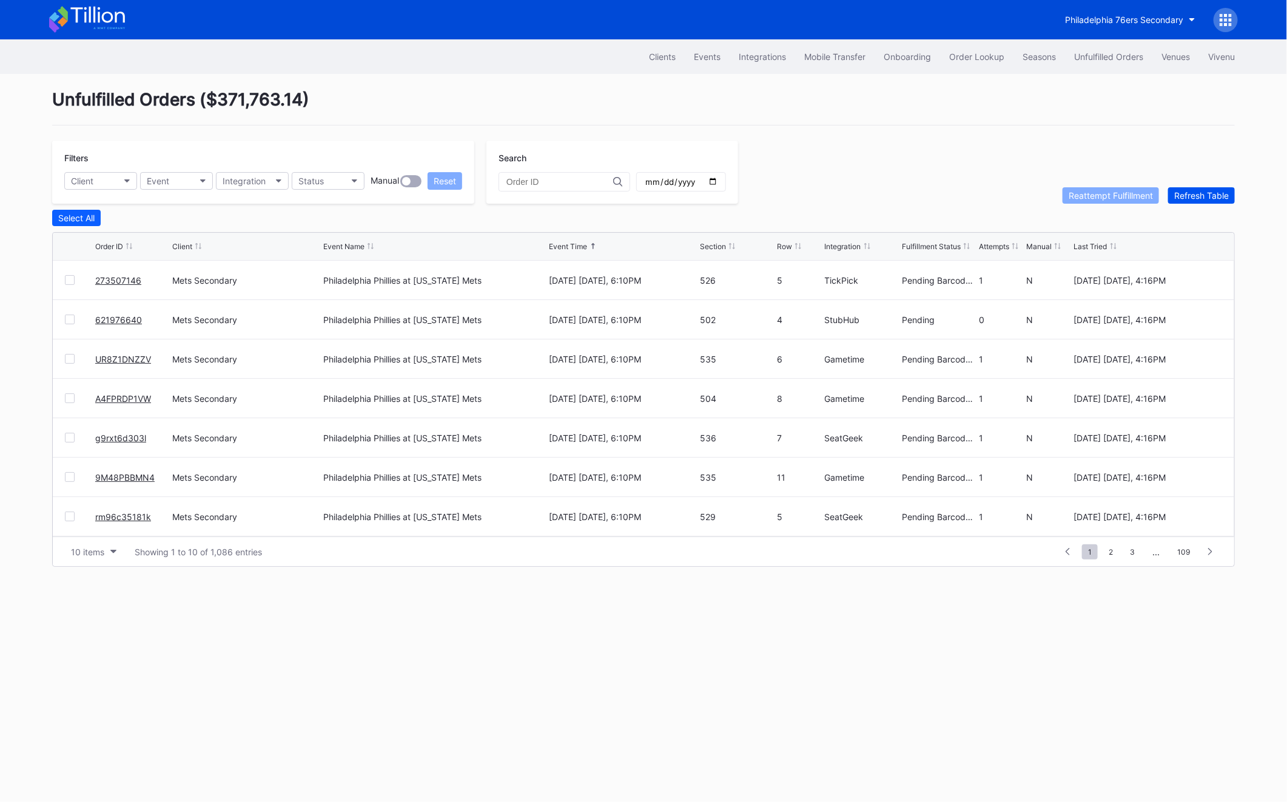
click at [1194, 193] on div "Refresh Table" at bounding box center [1201, 195] width 55 height 10
click at [65, 316] on div at bounding box center [70, 320] width 10 height 10
click at [65, 317] on div at bounding box center [70, 320] width 10 height 10
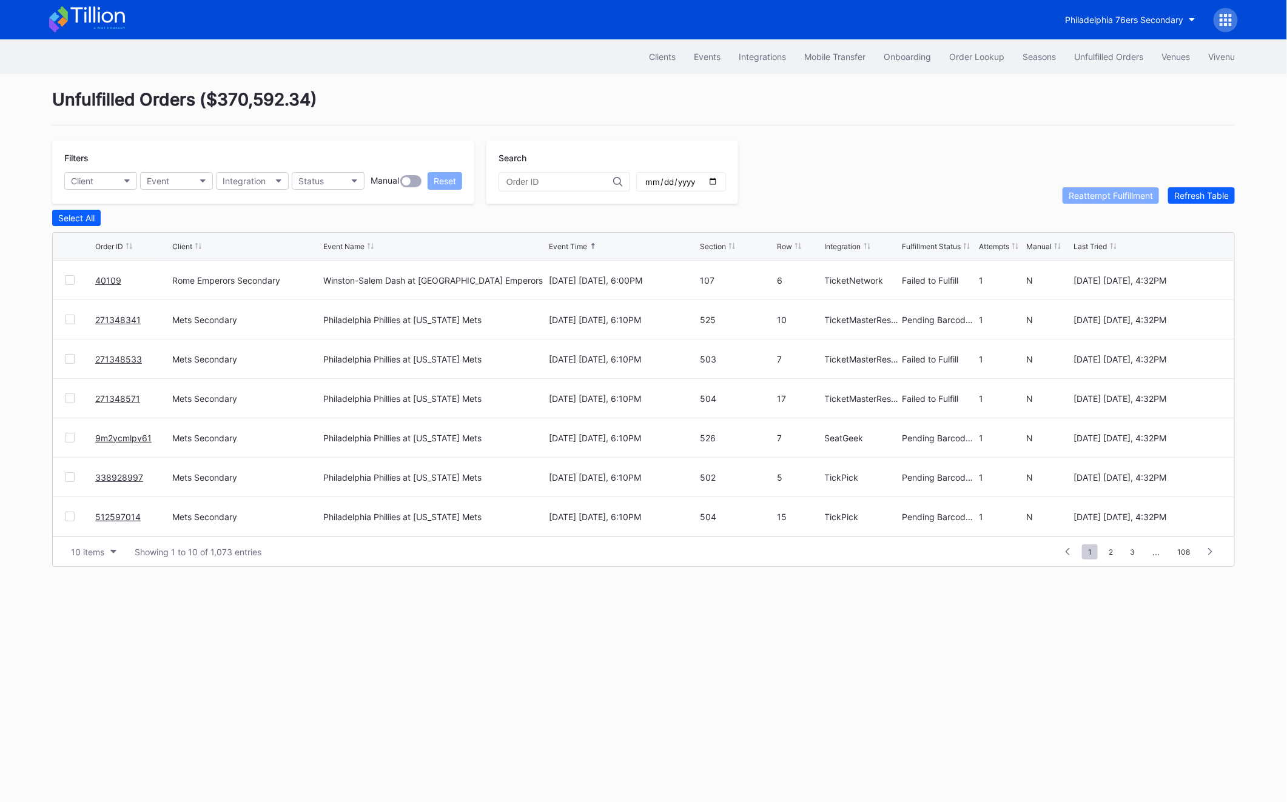
click at [70, 352] on div "271348533 Mets Secondary Philadelphia Phillies at New York Mets August 27 Wedne…" at bounding box center [644, 359] width 1182 height 39
click at [67, 357] on div at bounding box center [70, 359] width 10 height 10
click at [68, 394] on div at bounding box center [70, 399] width 10 height 10
click at [1110, 184] on div "Filters Client Event Integration Status Manual Reset Search Reattempt Fulfillme…" at bounding box center [643, 172] width 1183 height 63
click at [1106, 190] on div "Reattempt Fulfillment" at bounding box center [1111, 195] width 84 height 10
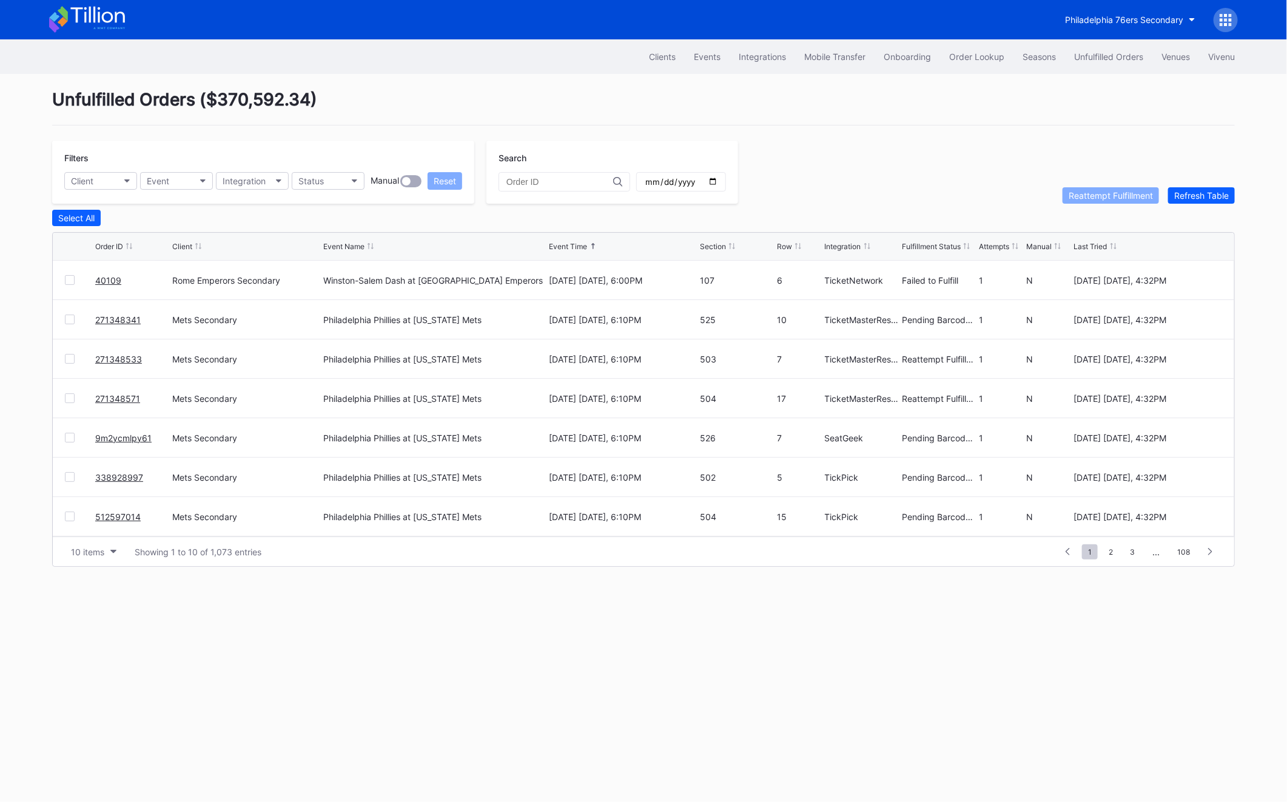
click at [132, 318] on link "271348341" at bounding box center [117, 320] width 45 height 10
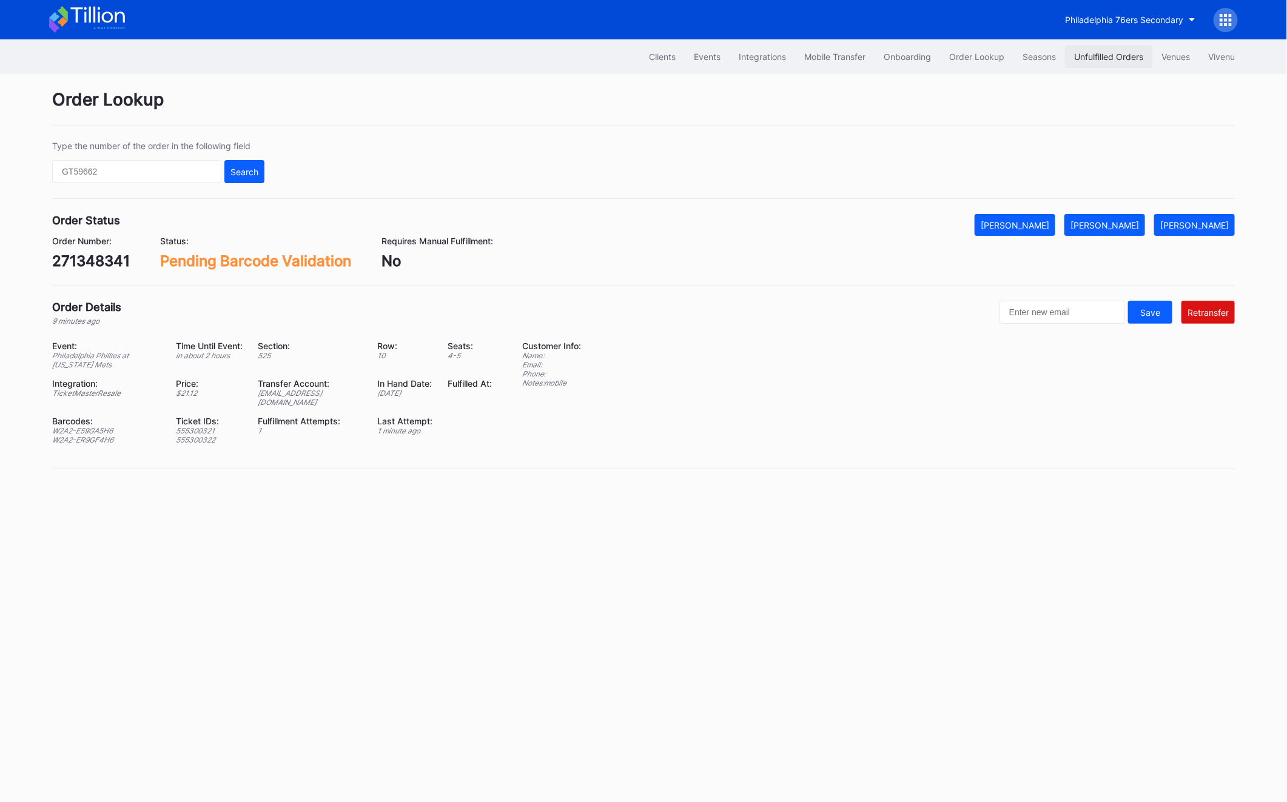
click at [1119, 46] on button "Unfulfilled Orders" at bounding box center [1108, 56] width 87 height 22
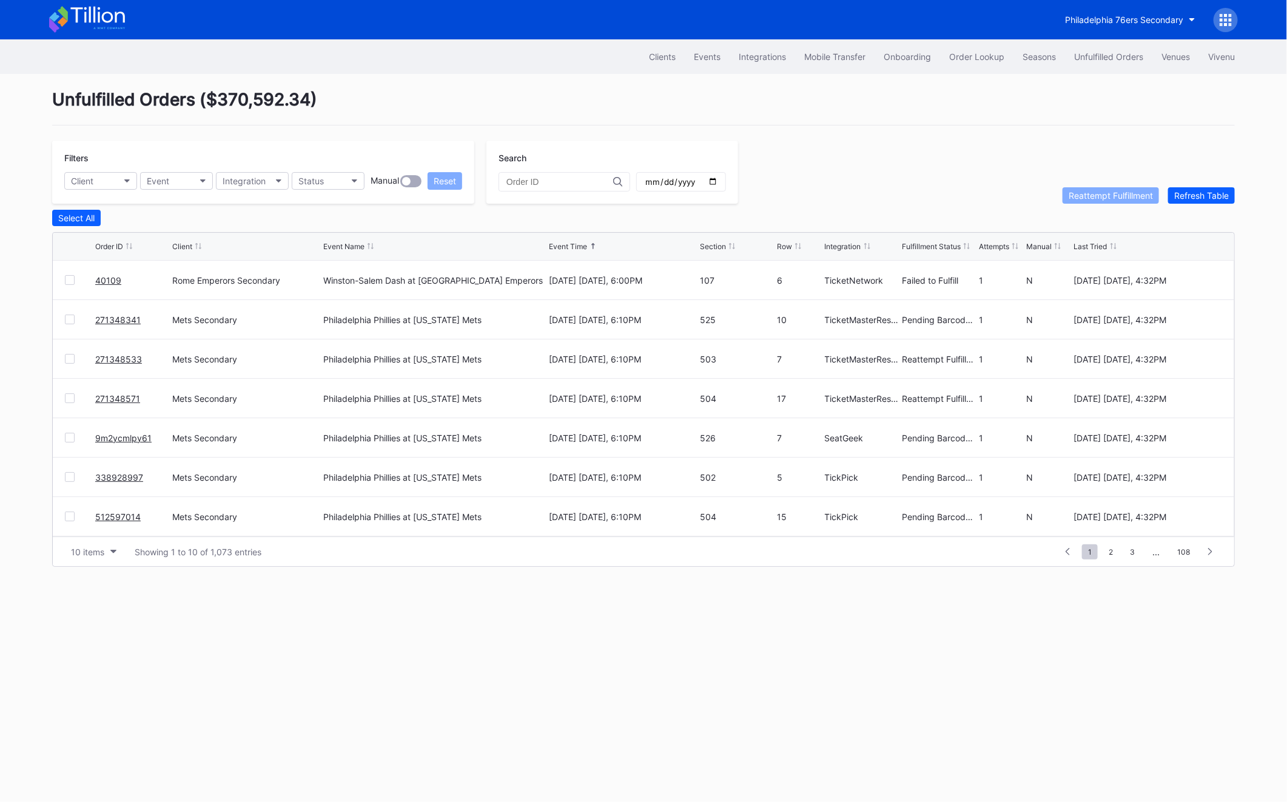
click at [112, 276] on link "40109" at bounding box center [108, 280] width 26 height 10
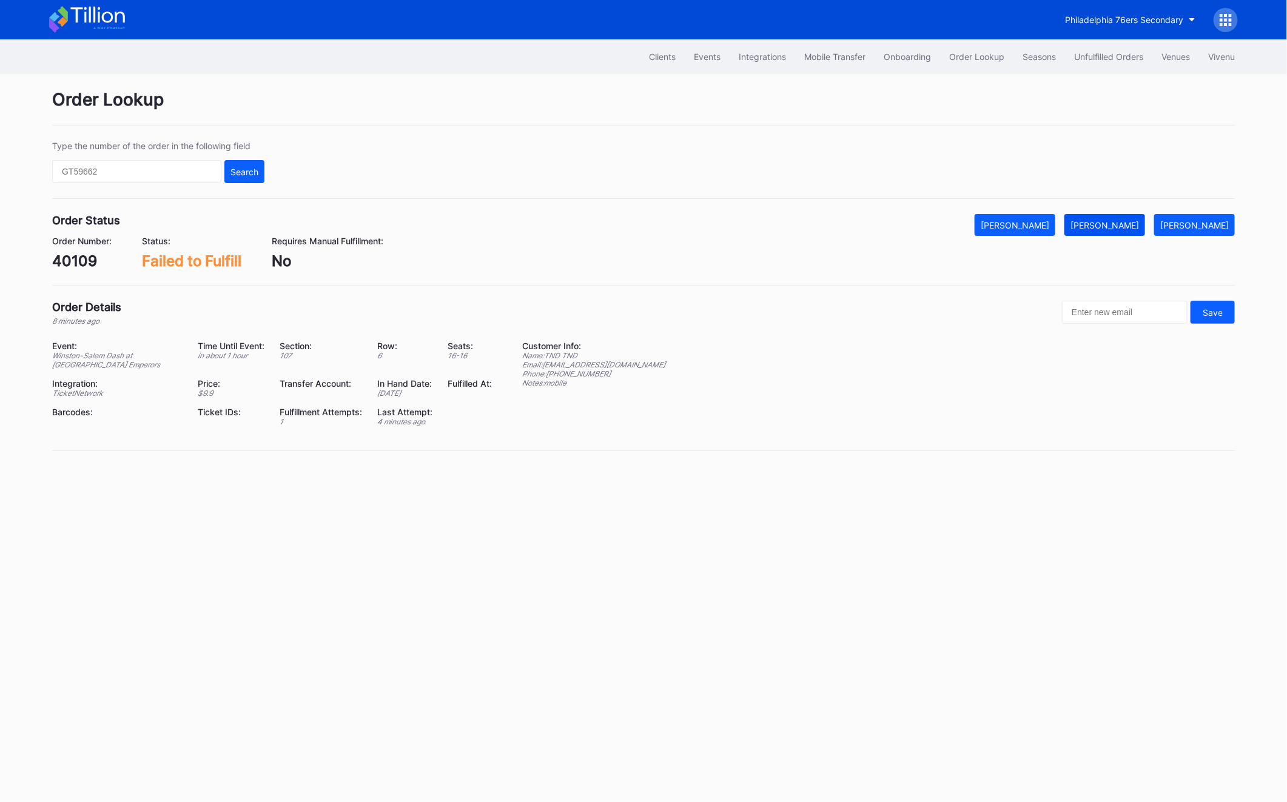
click at [1139, 227] on div "[PERSON_NAME]" at bounding box center [1105, 225] width 69 height 10
click at [1115, 52] on div "Unfulfilled Orders" at bounding box center [1108, 57] width 69 height 10
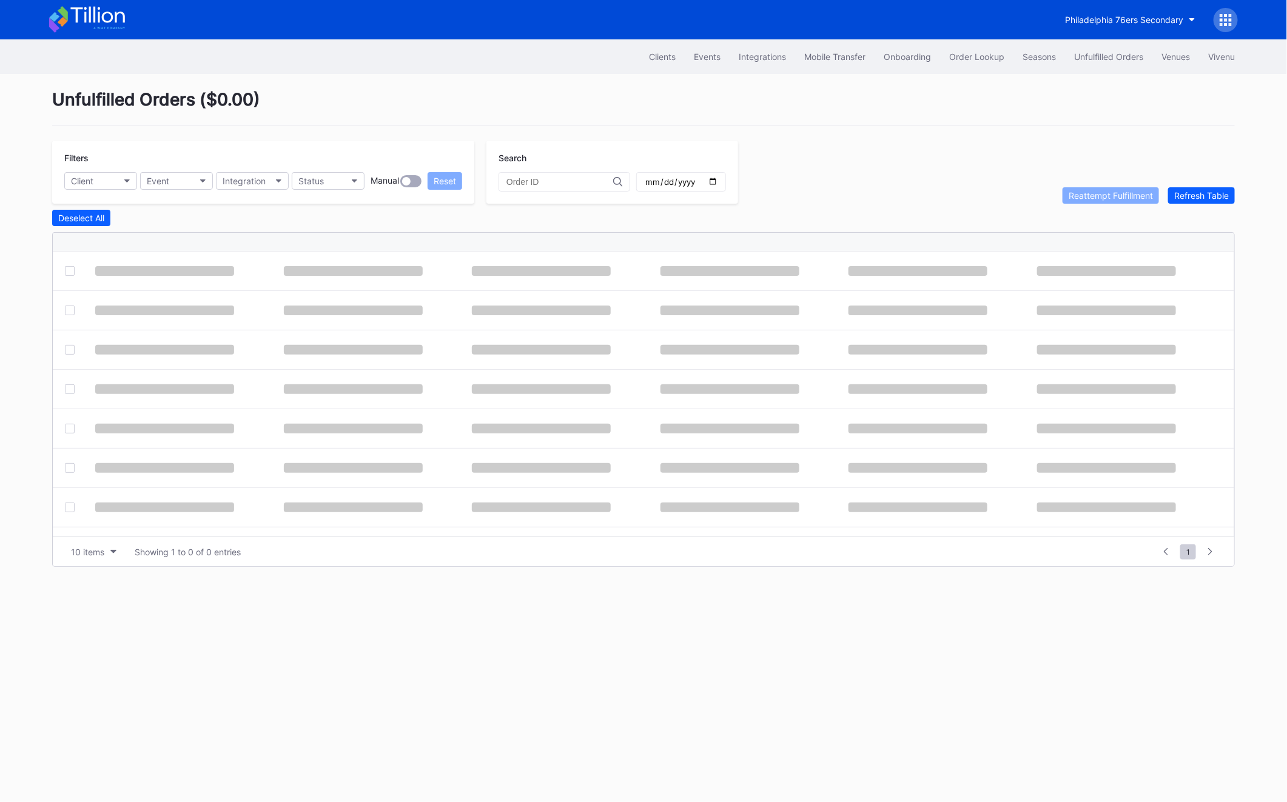
click at [1115, 52] on div "Unfulfilled Orders" at bounding box center [1108, 57] width 69 height 10
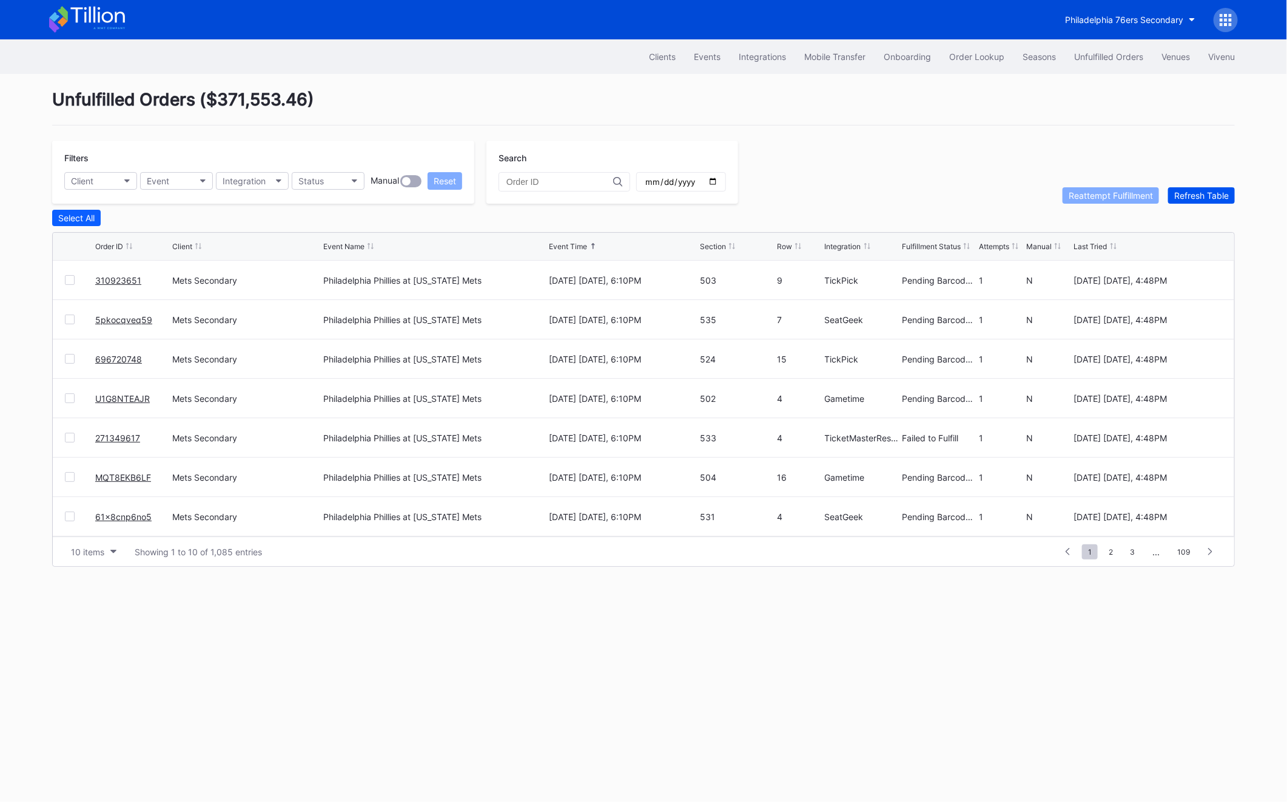
click at [1204, 192] on div "Refresh Table" at bounding box center [1201, 195] width 55 height 10
click at [1210, 195] on div "Refresh Table" at bounding box center [1201, 195] width 55 height 10
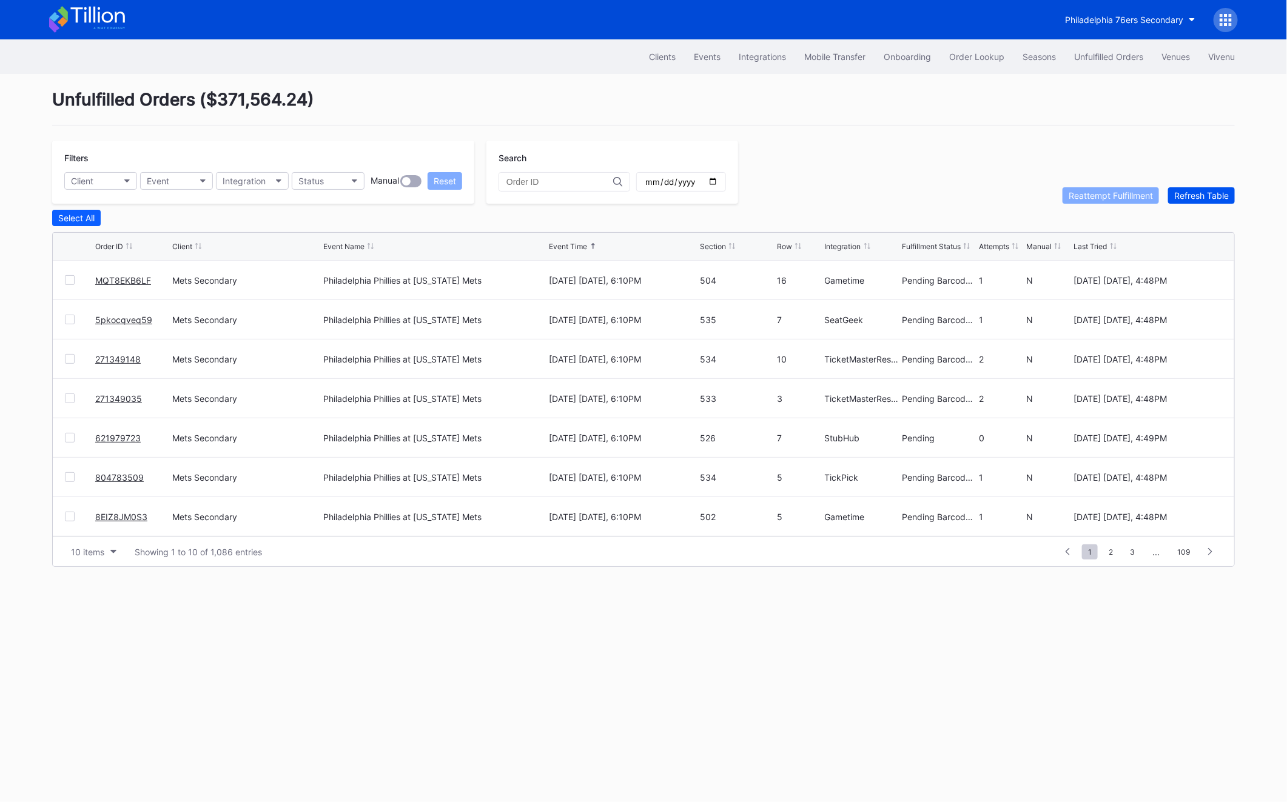
click at [1210, 195] on div "Refresh Table" at bounding box center [1201, 195] width 55 height 10
click at [554, 177] on input "text" at bounding box center [559, 182] width 107 height 10
paste input "KGVCS8H0MF"
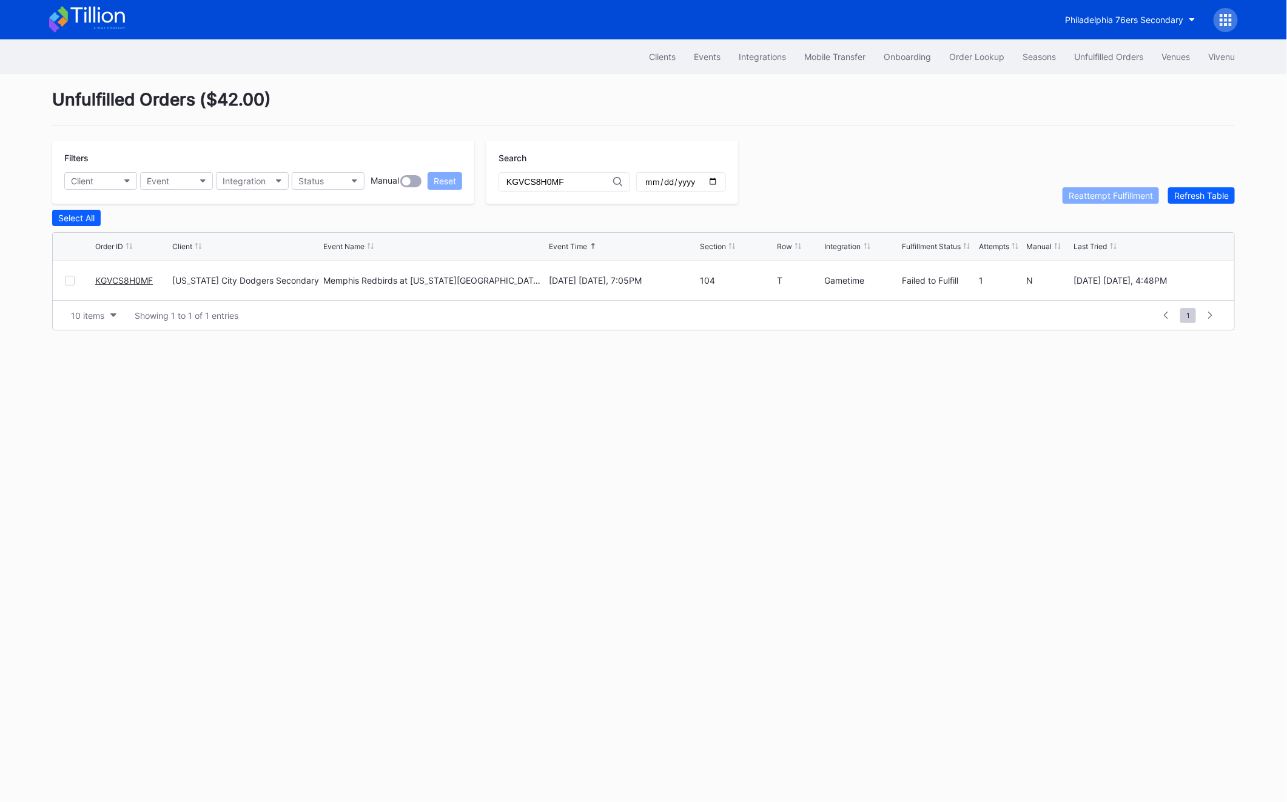
type input "KGVCS8H0MF"
click at [135, 279] on link "KGVCS8H0MF" at bounding box center [124, 280] width 58 height 10
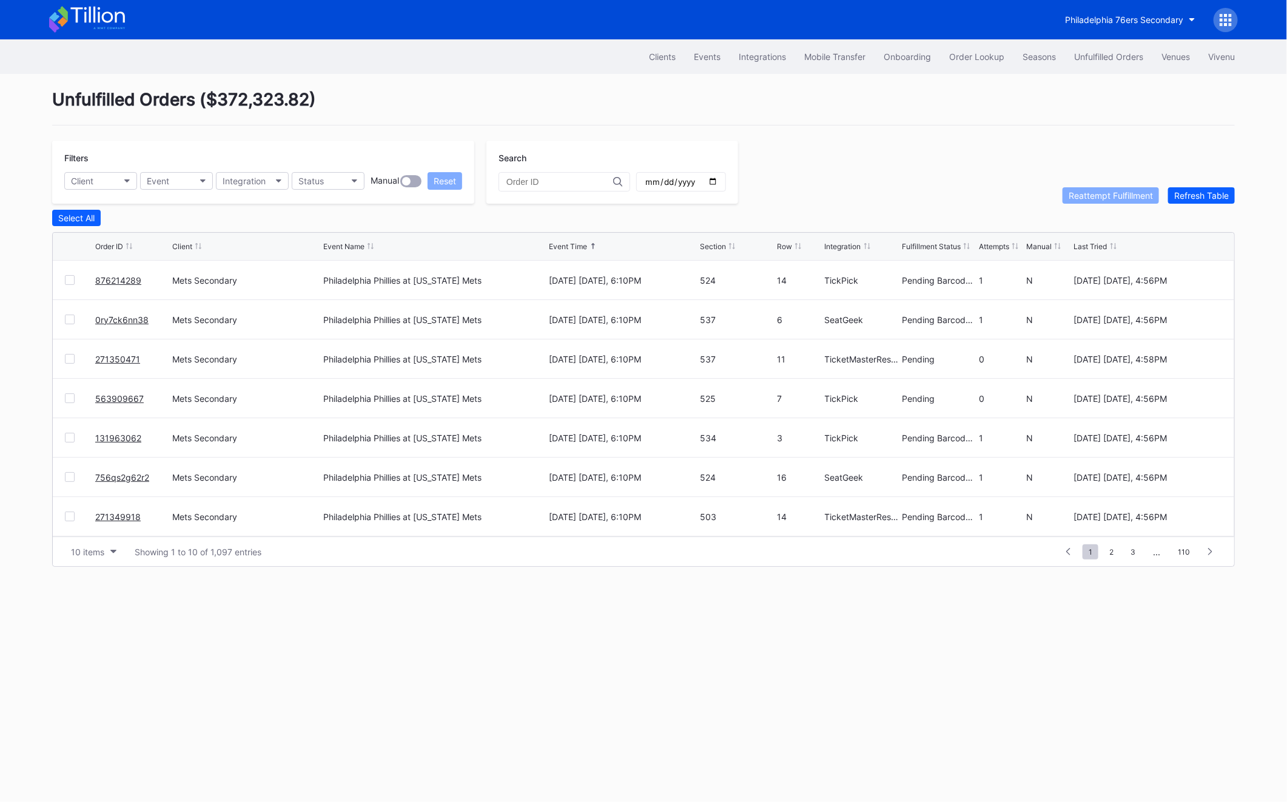
click at [550, 183] on input "text" at bounding box center [559, 182] width 107 height 10
paste input "KGVCS8H0MF"
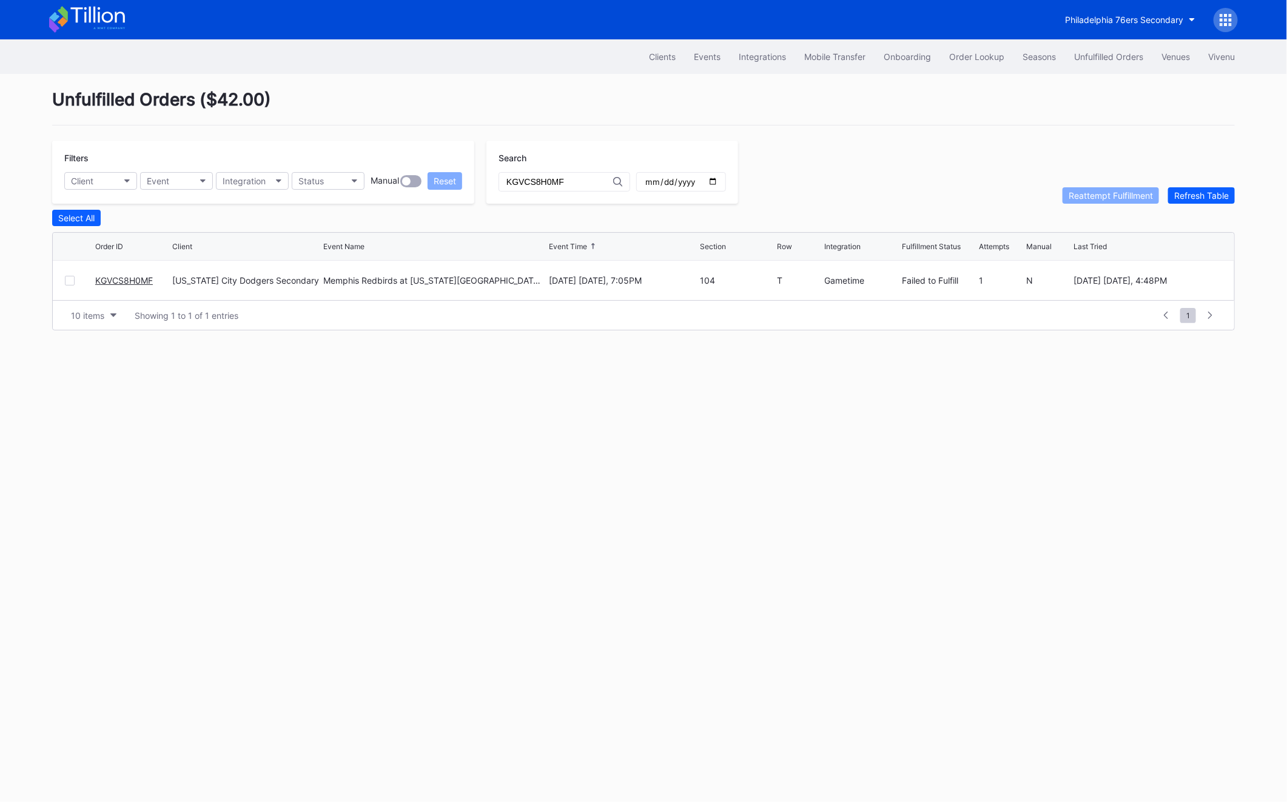
type input "KGVCS8H0MF"
click at [119, 277] on link "KGVCS8H0MF" at bounding box center [124, 280] width 58 height 10
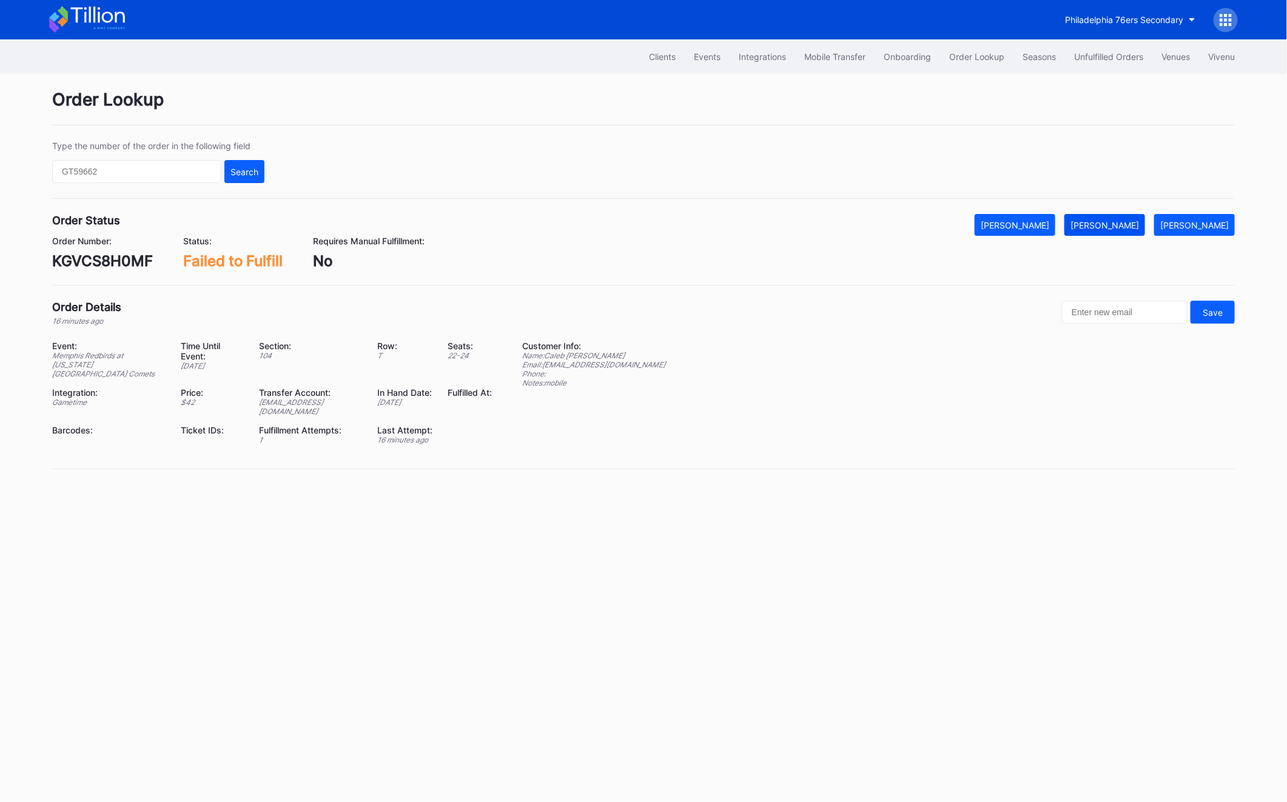
click at [1118, 221] on div "[PERSON_NAME]" at bounding box center [1105, 225] width 69 height 10
click at [112, 260] on div "KGVCS8H0MF" at bounding box center [102, 261] width 101 height 18
copy div "KGVCS8H0MF"
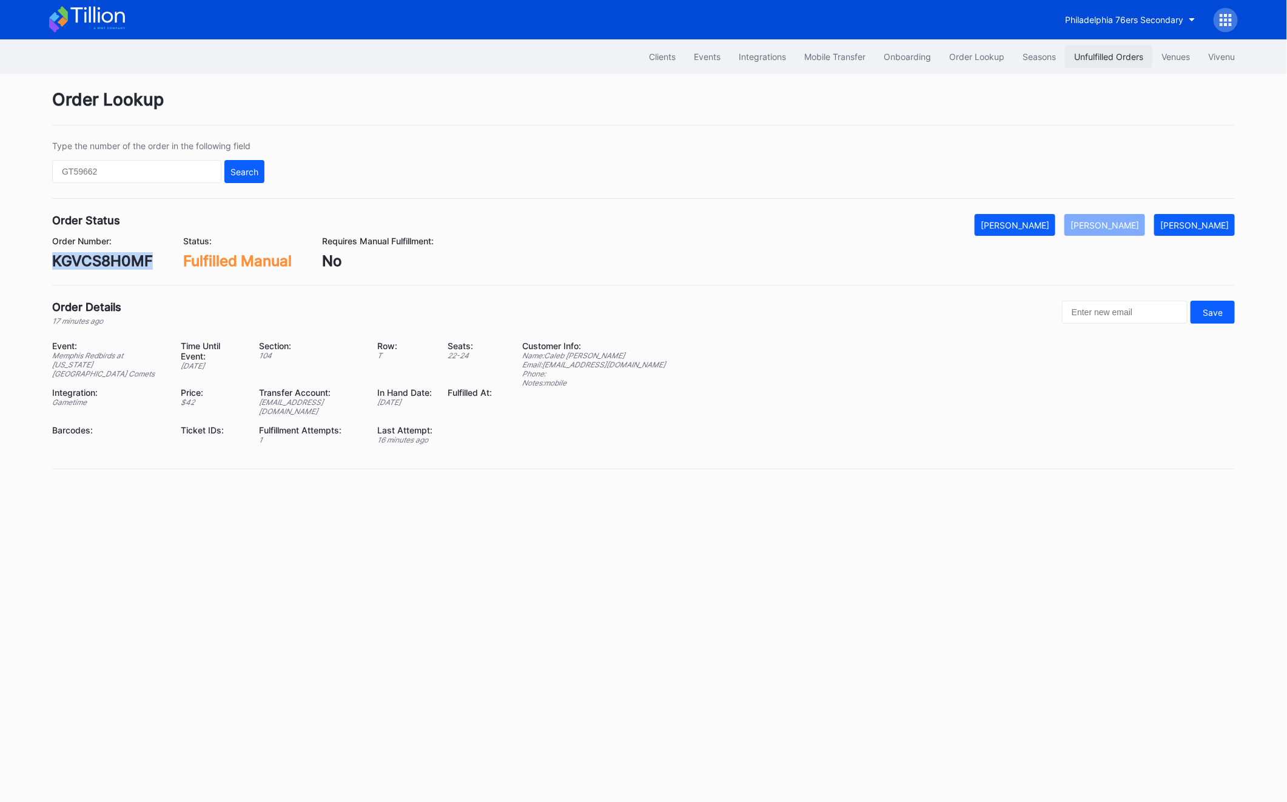
click at [1106, 58] on div "Unfulfilled Orders" at bounding box center [1108, 57] width 69 height 10
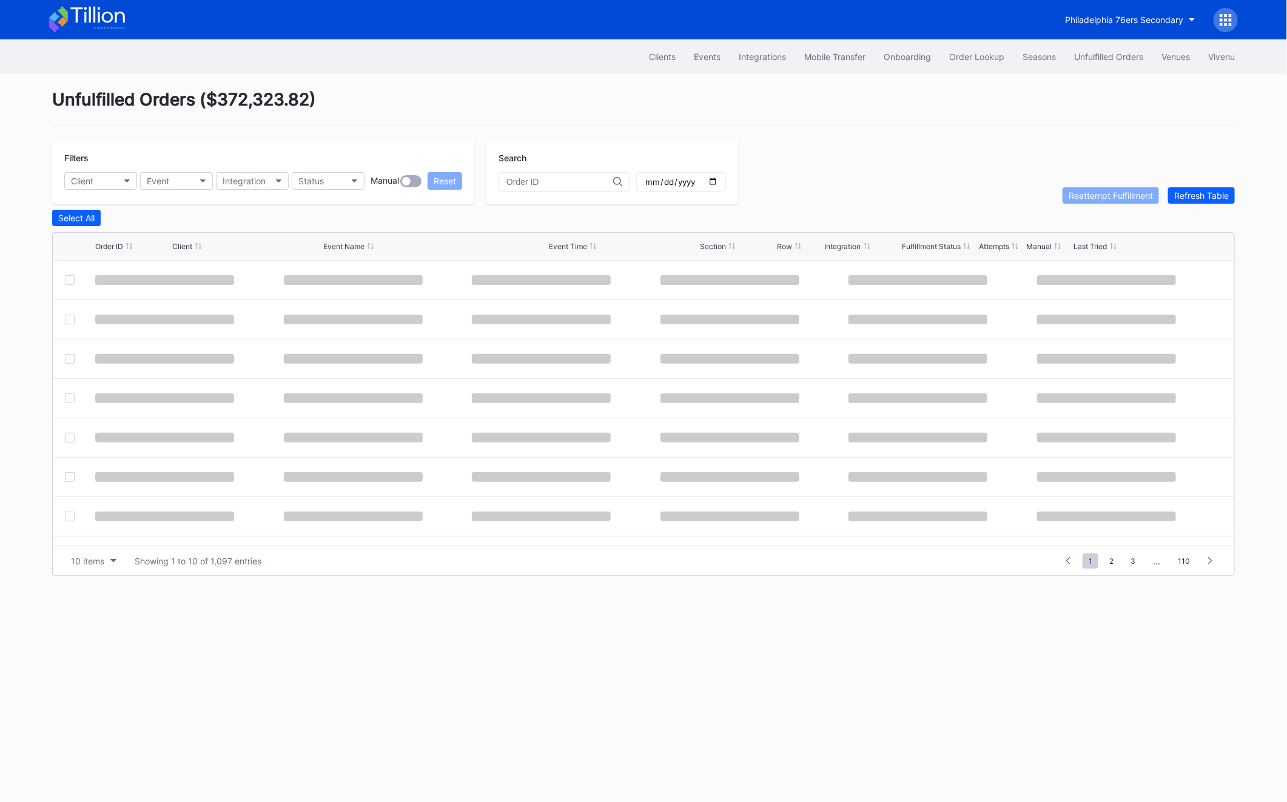
click at [1106, 58] on div "Unfulfilled Orders" at bounding box center [1108, 57] width 69 height 10
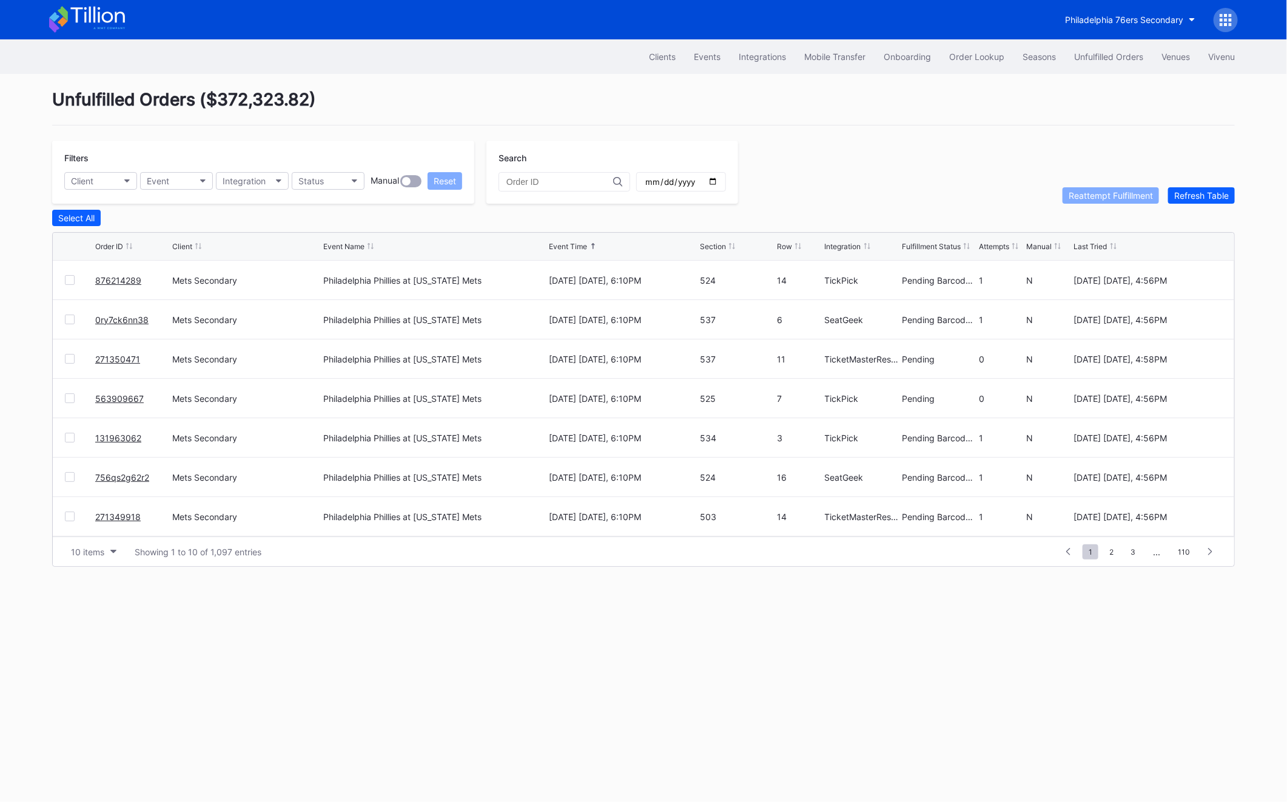
click at [1206, 184] on div "Filters Client Event Integration Status Manual Reset Search Reattempt Fulfillme…" at bounding box center [643, 172] width 1183 height 63
click at [1206, 186] on div "Filters Client Event Integration Status Manual Reset Search Reattempt Fulfillme…" at bounding box center [643, 172] width 1183 height 63
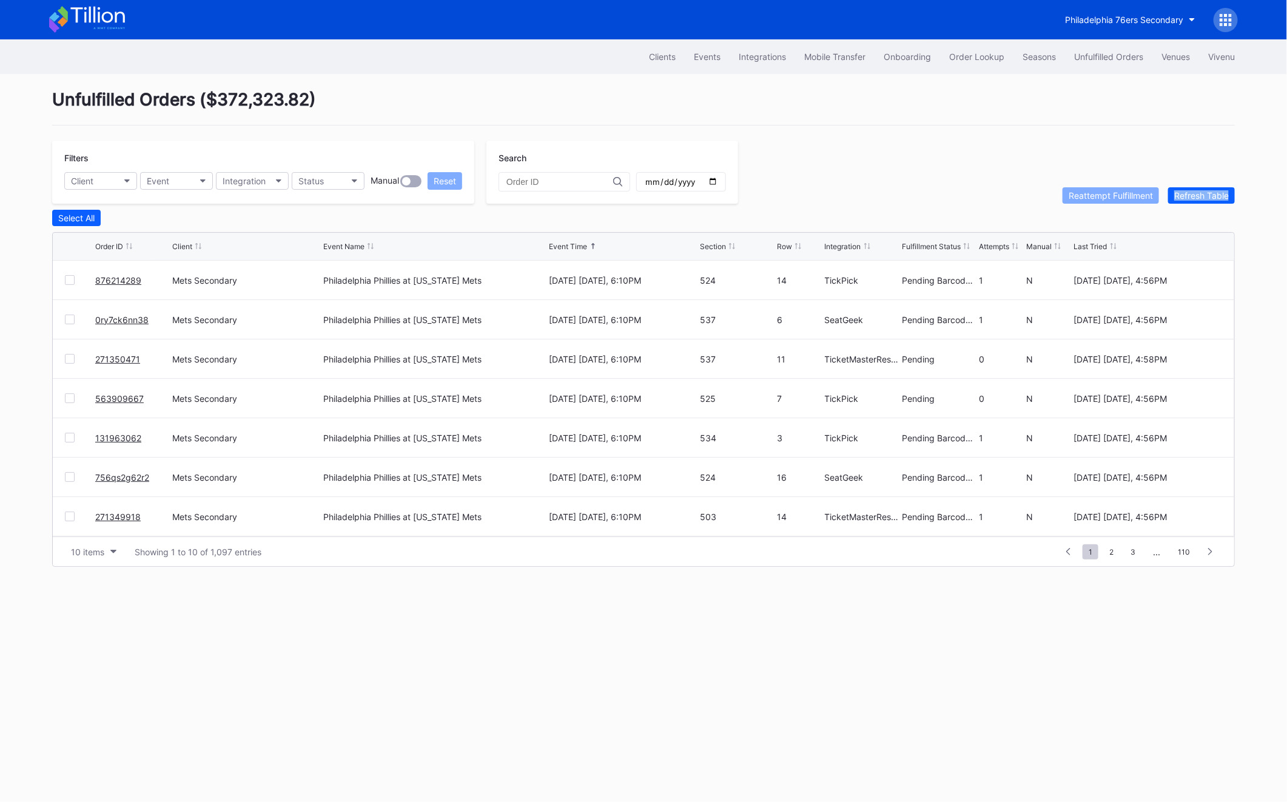
click at [1206, 186] on div "Filters Client Event Integration Status Manual Reset Search Reattempt Fulfillme…" at bounding box center [643, 172] width 1183 height 63
click at [304, 184] on div "Status" at bounding box center [310, 181] width 25 height 10
click at [336, 242] on div "Failed to Fulfill" at bounding box center [362, 235] width 141 height 22
click at [73, 317] on div at bounding box center [70, 320] width 10 height 10
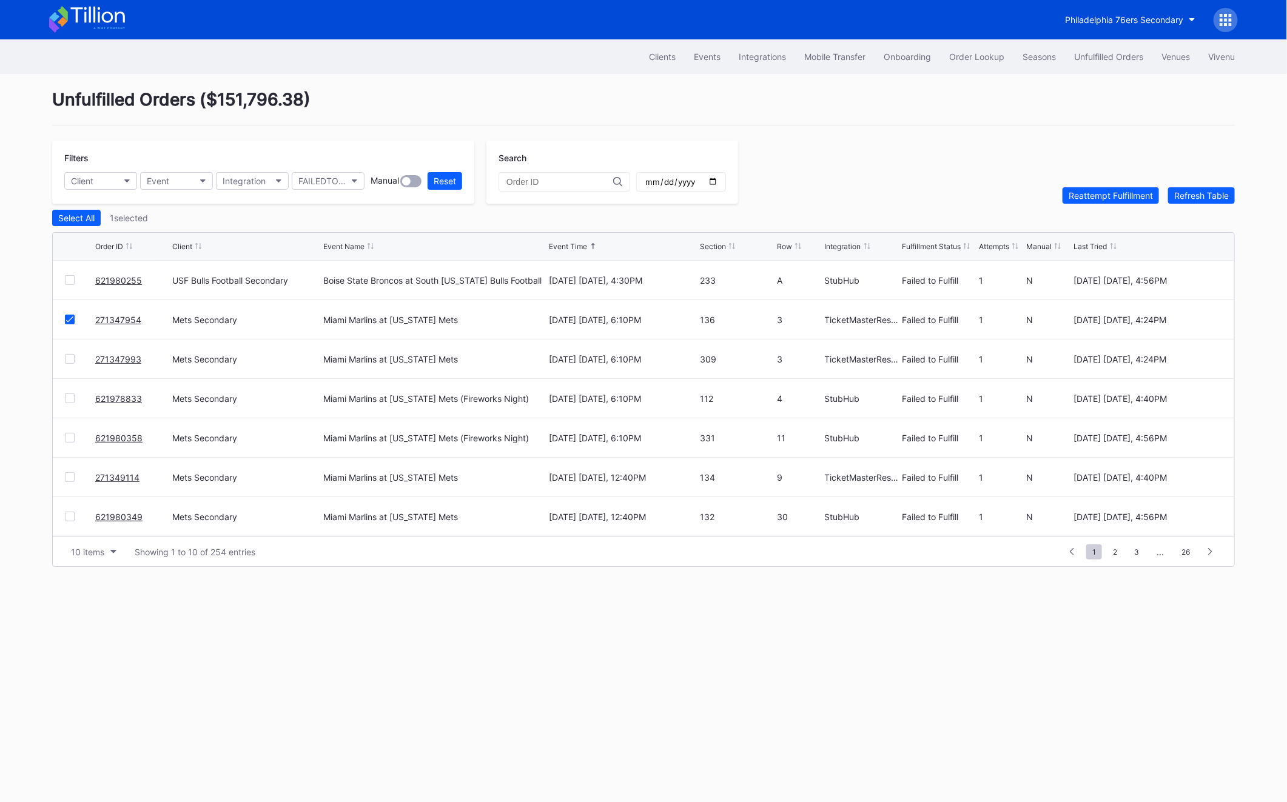
click at [70, 361] on div at bounding box center [70, 359] width 10 height 10
click at [69, 398] on div at bounding box center [70, 399] width 10 height 10
click at [71, 447] on div "621980358 Mets Secondary Miami Marlins at New York Mets (Fireworks Night) Augus…" at bounding box center [644, 438] width 1182 height 39
click at [72, 474] on div at bounding box center [70, 477] width 10 height 10
click at [70, 438] on div at bounding box center [70, 438] width 10 height 10
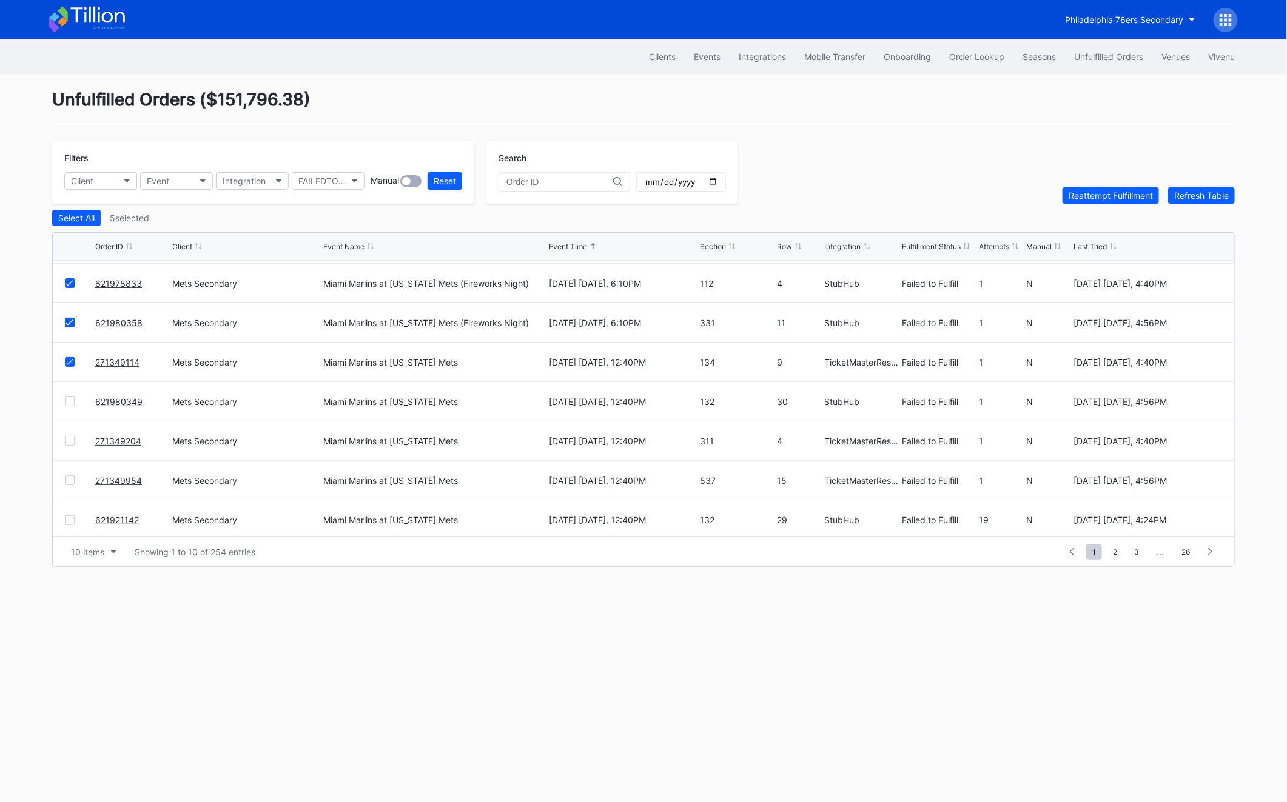
scroll to position [118, 0]
click at [67, 398] on div at bounding box center [70, 399] width 10 height 10
click at [67, 434] on div at bounding box center [70, 439] width 10 height 10
click at [68, 480] on div at bounding box center [70, 478] width 10 height 10
click at [1088, 205] on div "Unfulfilled Orders ( $151,796.38 ) Filters Client Event Integration FAILEDTOFUL…" at bounding box center [643, 328] width 1213 height 508
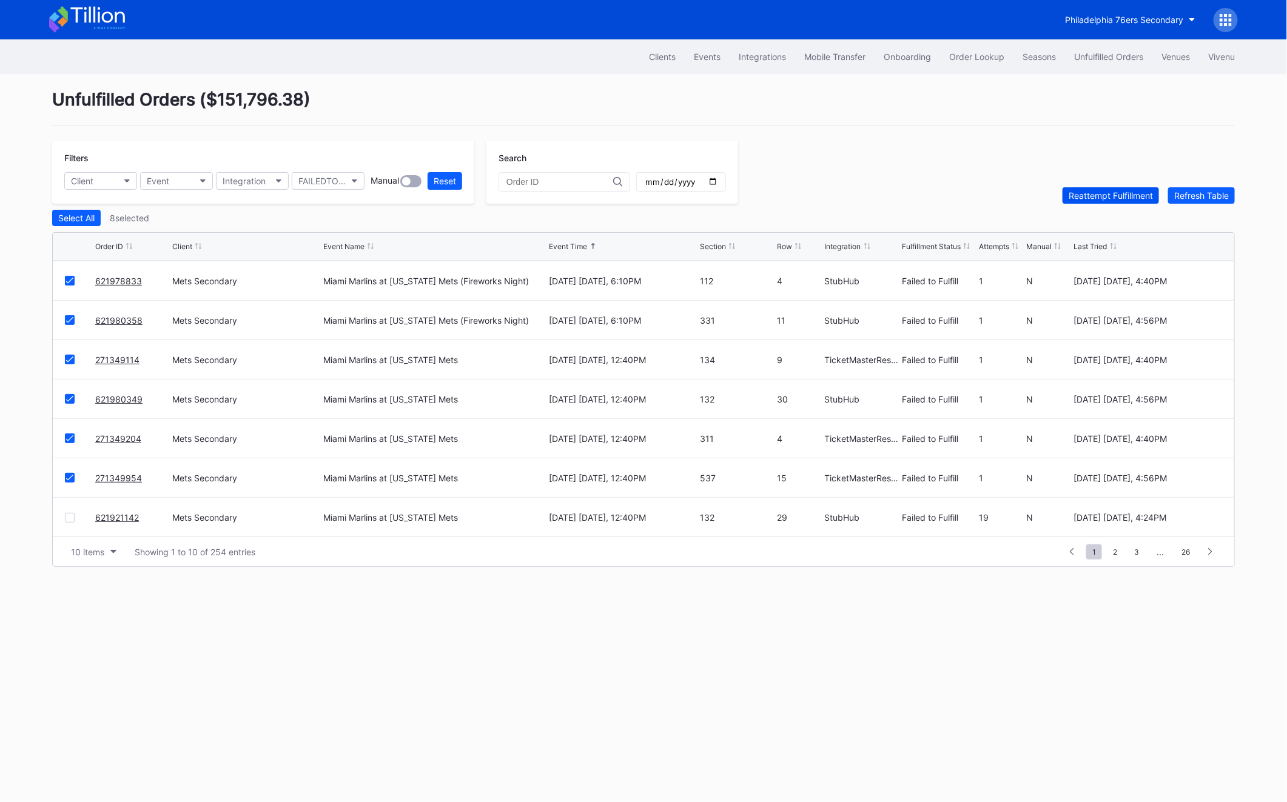
click at [1088, 199] on div "Reattempt Fulfillment" at bounding box center [1111, 195] width 84 height 10
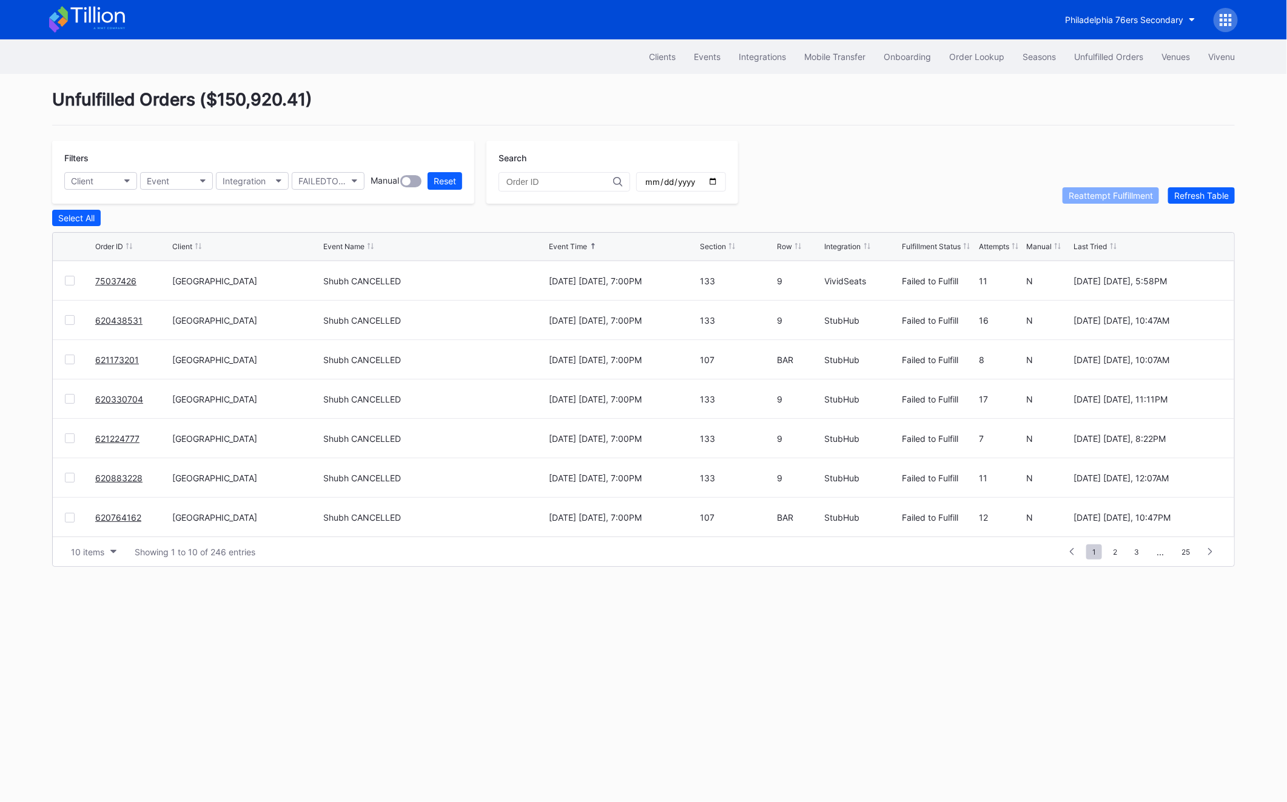
scroll to position [0, 0]
click at [70, 318] on div at bounding box center [70, 320] width 10 height 10
click at [1114, 188] on button "Reattempt Fulfillment" at bounding box center [1111, 195] width 96 height 16
click at [104, 281] on link "621980255" at bounding box center [118, 280] width 47 height 10
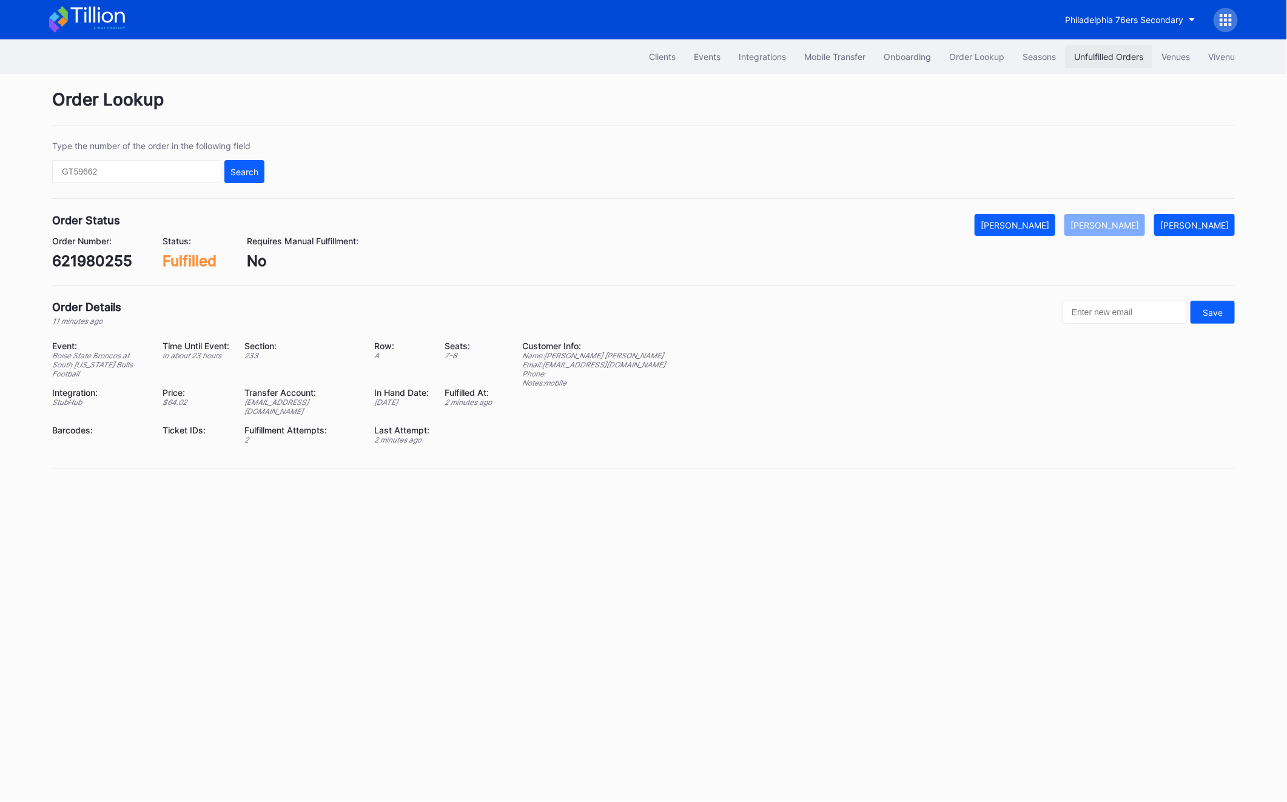
click at [1114, 56] on div "Unfulfilled Orders" at bounding box center [1108, 57] width 69 height 10
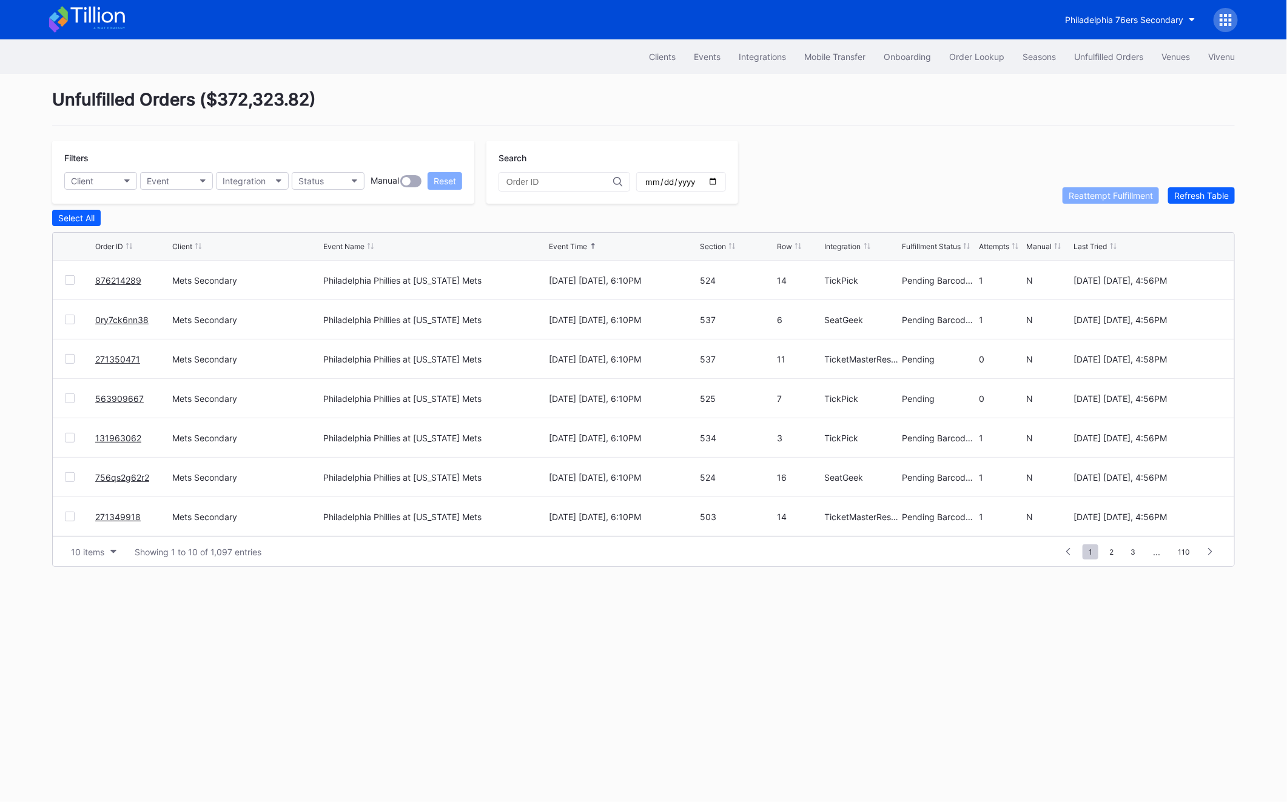
click at [1114, 56] on div "Unfulfilled Orders" at bounding box center [1108, 57] width 69 height 10
click at [1232, 188] on button "Refresh Table" at bounding box center [1201, 195] width 67 height 16
click at [67, 280] on div at bounding box center [70, 280] width 10 height 10
click at [68, 480] on div at bounding box center [70, 477] width 10 height 10
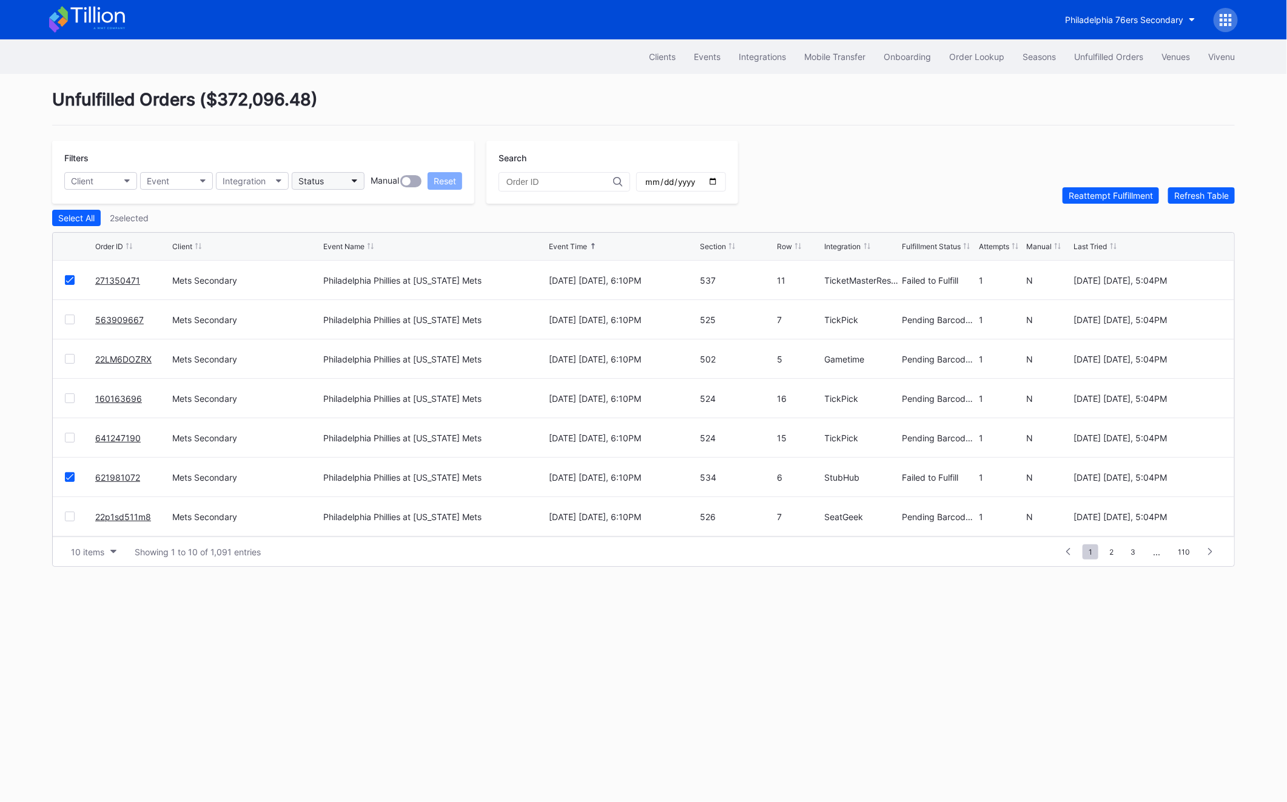
click at [353, 173] on button "Status" at bounding box center [328, 181] width 73 height 18
click at [340, 237] on div "Failed to Fulfill" at bounding box center [329, 235] width 56 height 10
click at [70, 361] on div at bounding box center [70, 359] width 10 height 10
click at [72, 395] on div at bounding box center [70, 399] width 10 height 10
click at [71, 434] on div at bounding box center [70, 438] width 10 height 10
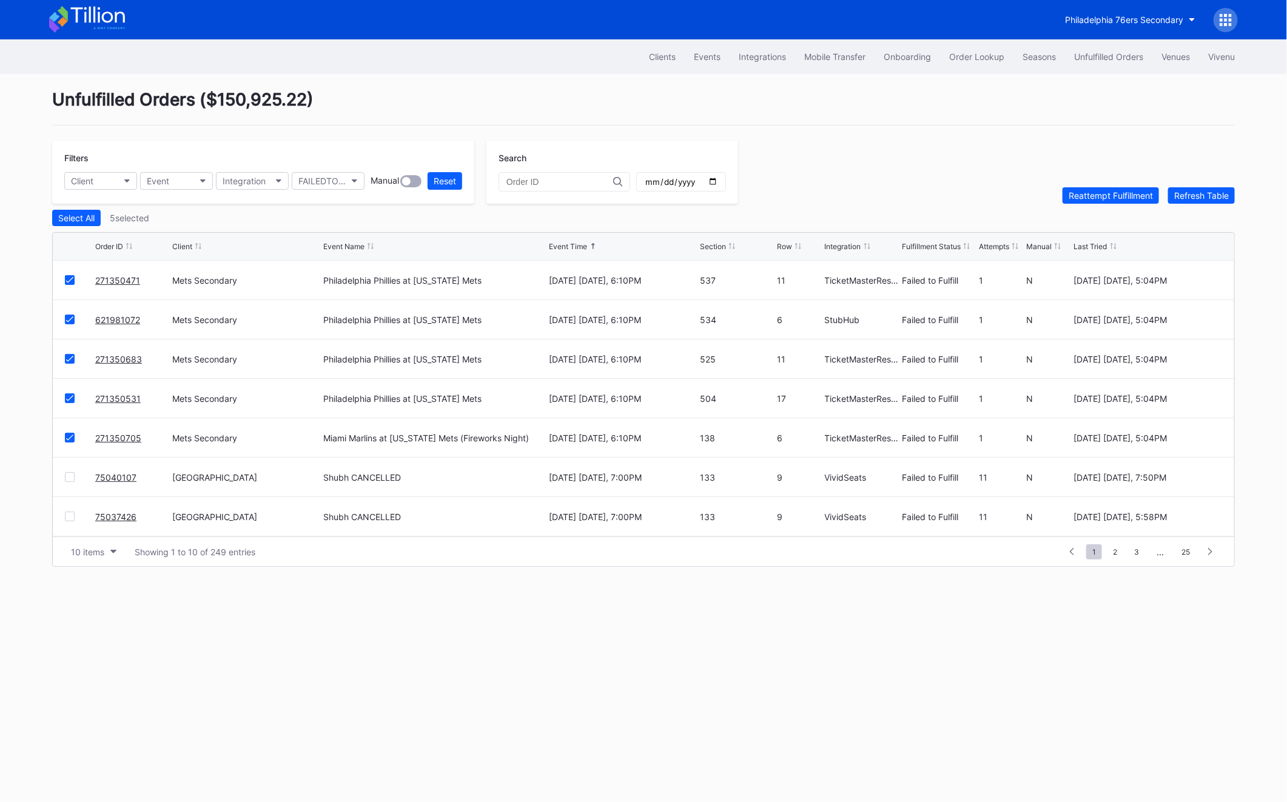
click at [1125, 181] on div "Filters Client Event Integration FAILEDTOFULFILL Manual Reset Search Reattempt …" at bounding box center [643, 172] width 1183 height 63
click at [1122, 195] on div "Reattempt Fulfillment" at bounding box center [1111, 195] width 84 height 10
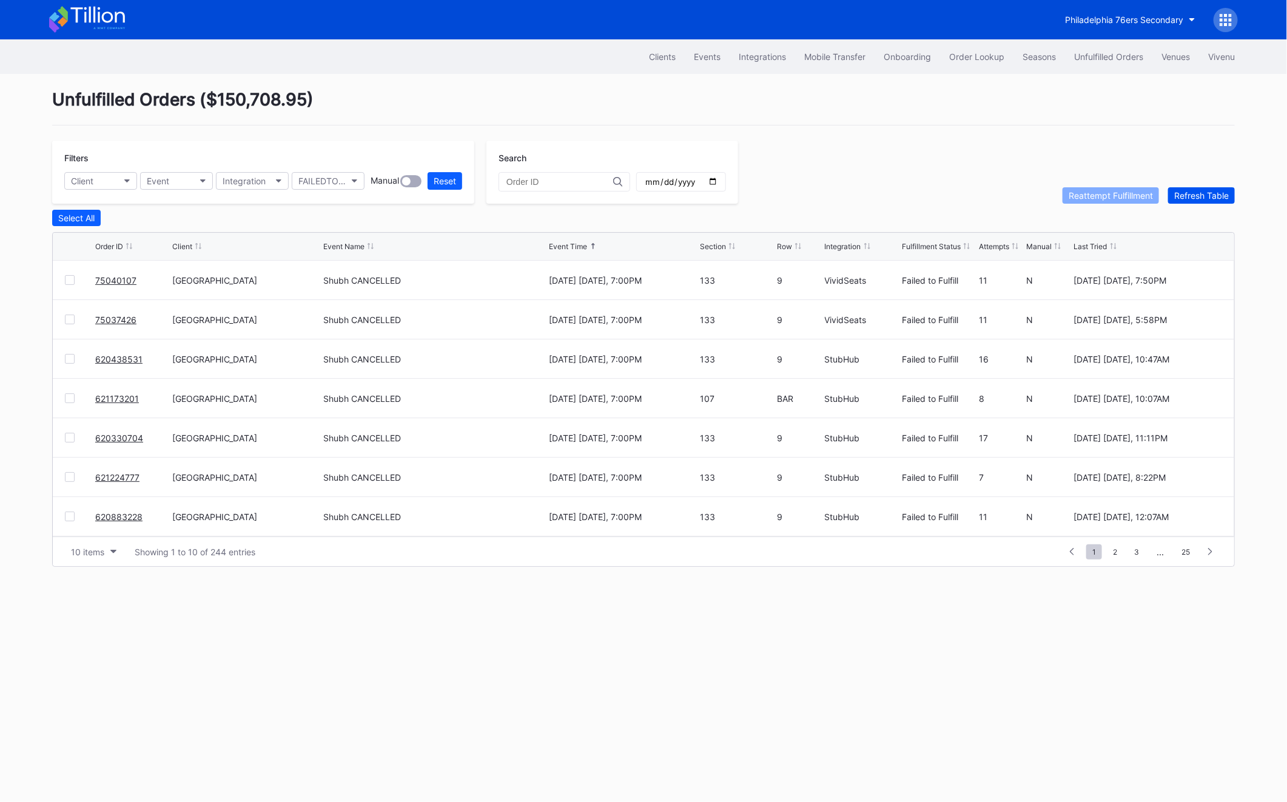
click at [1189, 187] on button "Refresh Table" at bounding box center [1201, 195] width 67 height 16
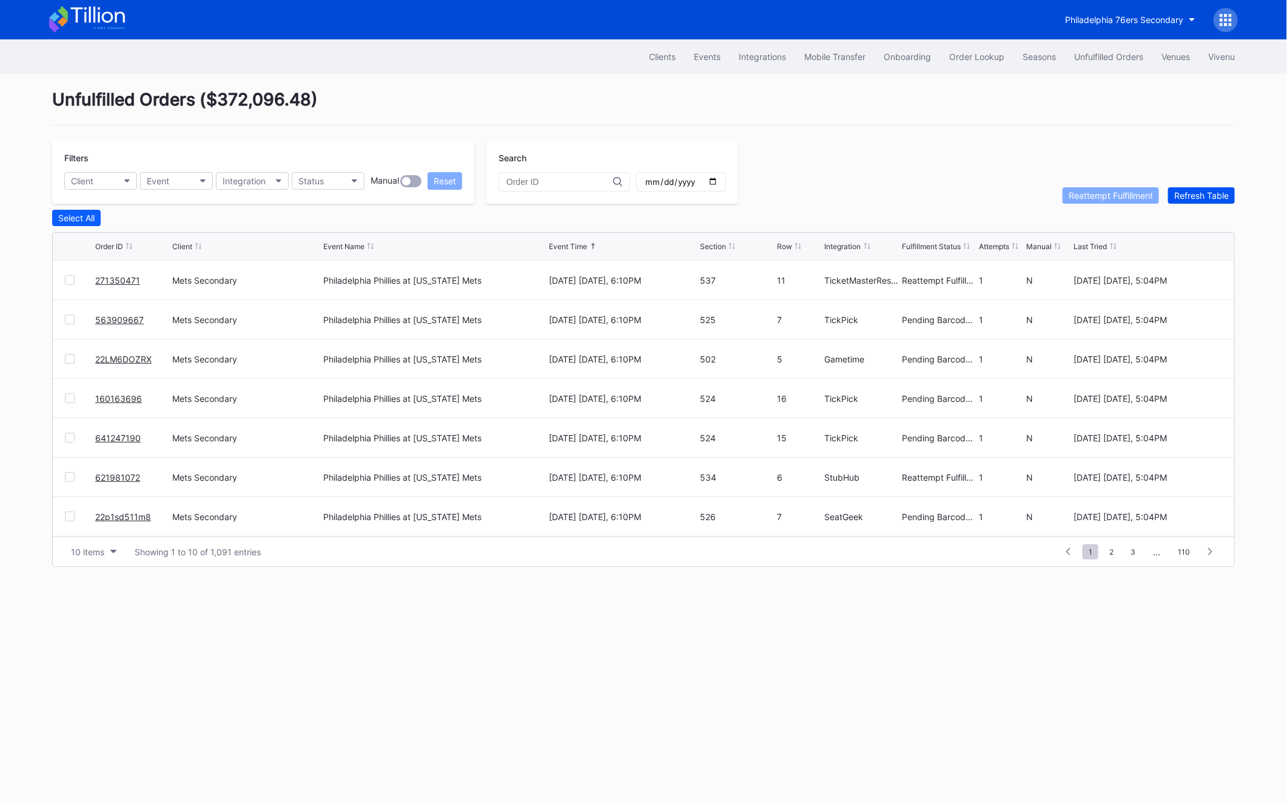
click at [1189, 187] on button "Refresh Table" at bounding box center [1201, 195] width 67 height 16
click at [981, 57] on div "Order Lookup" at bounding box center [976, 57] width 55 height 10
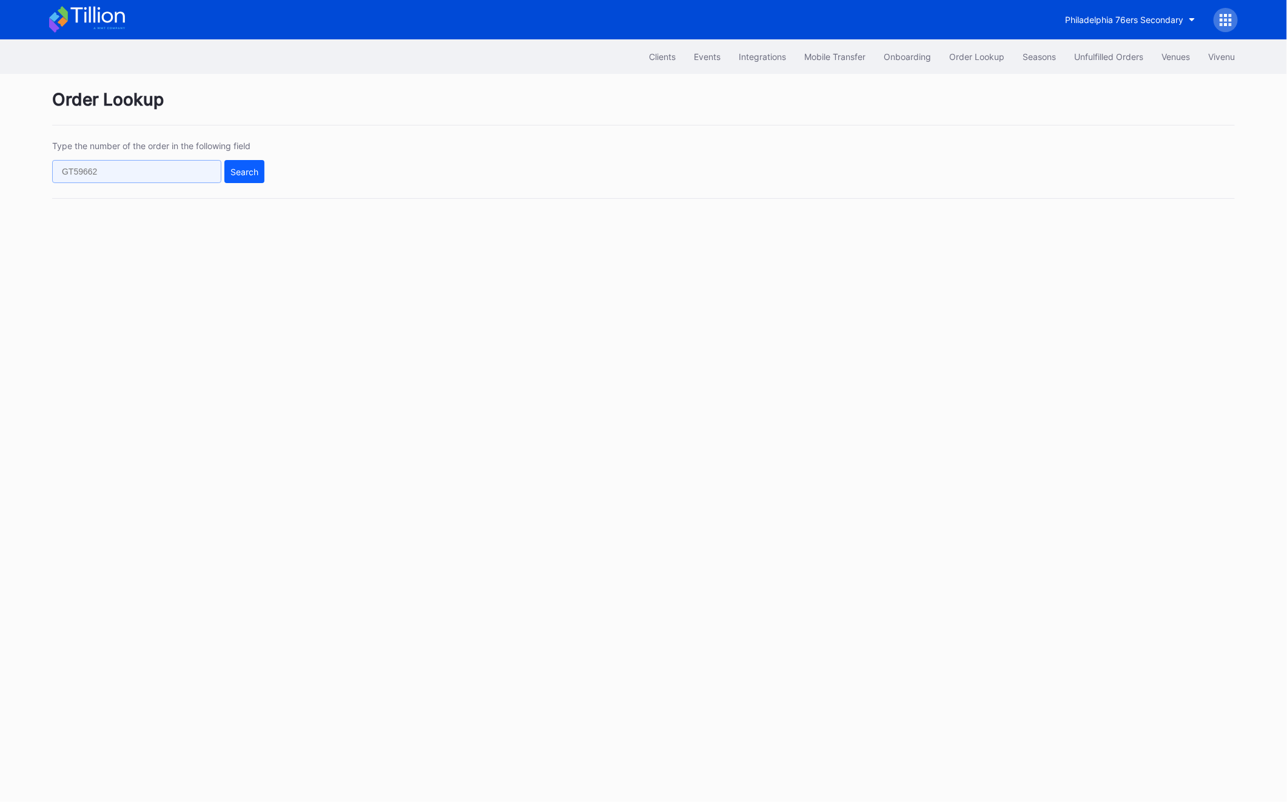
click at [93, 171] on input "text" at bounding box center [136, 171] width 169 height 23
paste input "XWUBMDZ227"
type input "XWUBMDZ227"
click at [232, 183] on div "Type the number of the order in the following field XWUBMDZ227 Search" at bounding box center [643, 170] width 1183 height 58
click at [253, 177] on button "Search" at bounding box center [244, 171] width 40 height 23
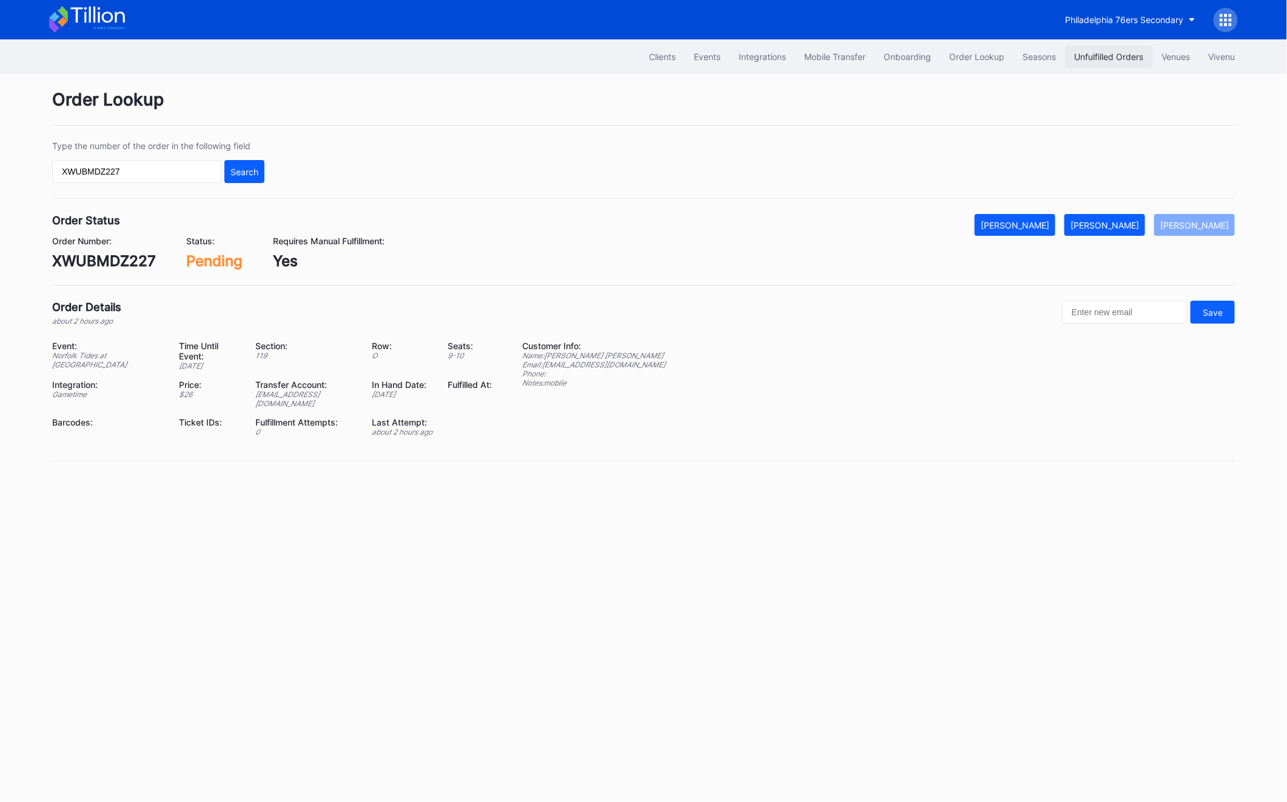
click at [1092, 57] on div "Unfulfilled Orders" at bounding box center [1108, 57] width 69 height 10
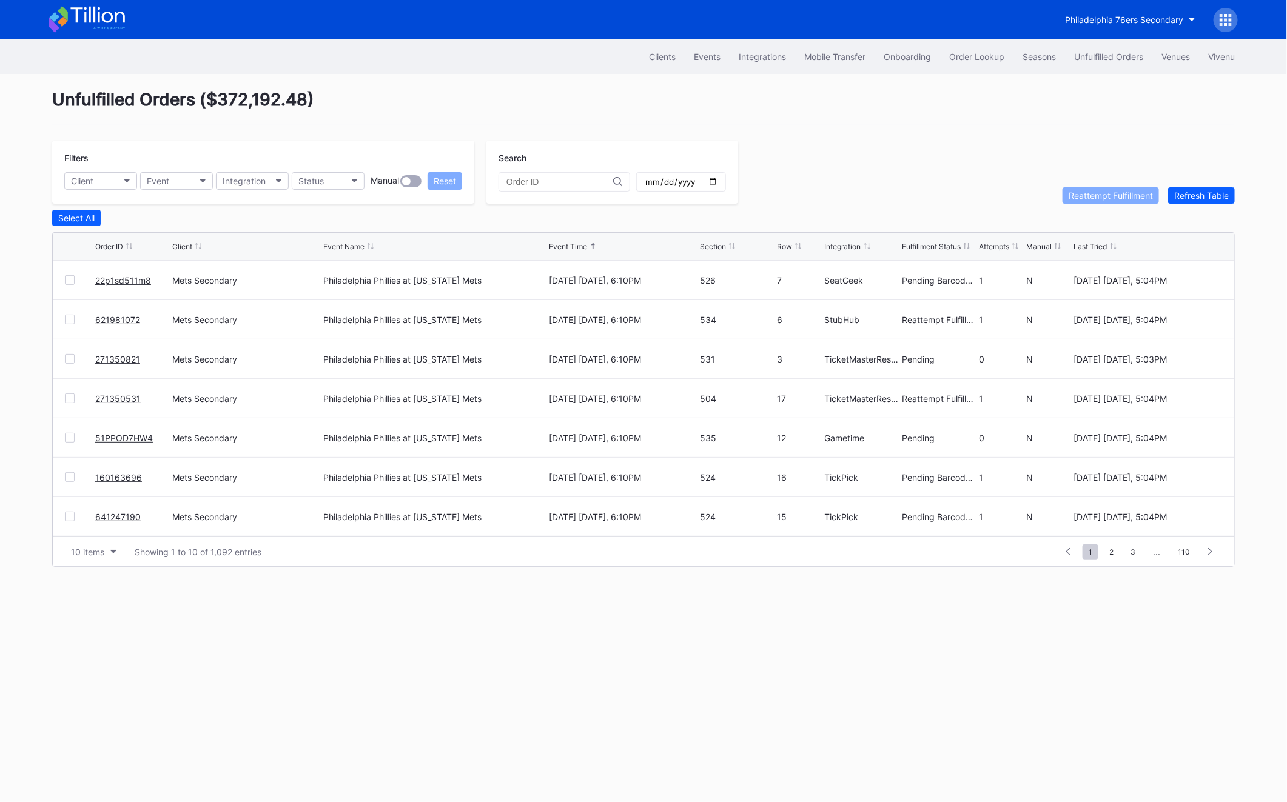
click at [1092, 57] on div "Unfulfilled Orders" at bounding box center [1108, 57] width 69 height 10
click at [74, 400] on div at bounding box center [70, 399] width 10 height 10
click at [1124, 199] on div "Reattempt Fulfillment" at bounding box center [1111, 195] width 84 height 10
click at [1118, 543] on div "1 ... -1 0 1 2 3 ... 108" at bounding box center [1139, 551] width 166 height 17
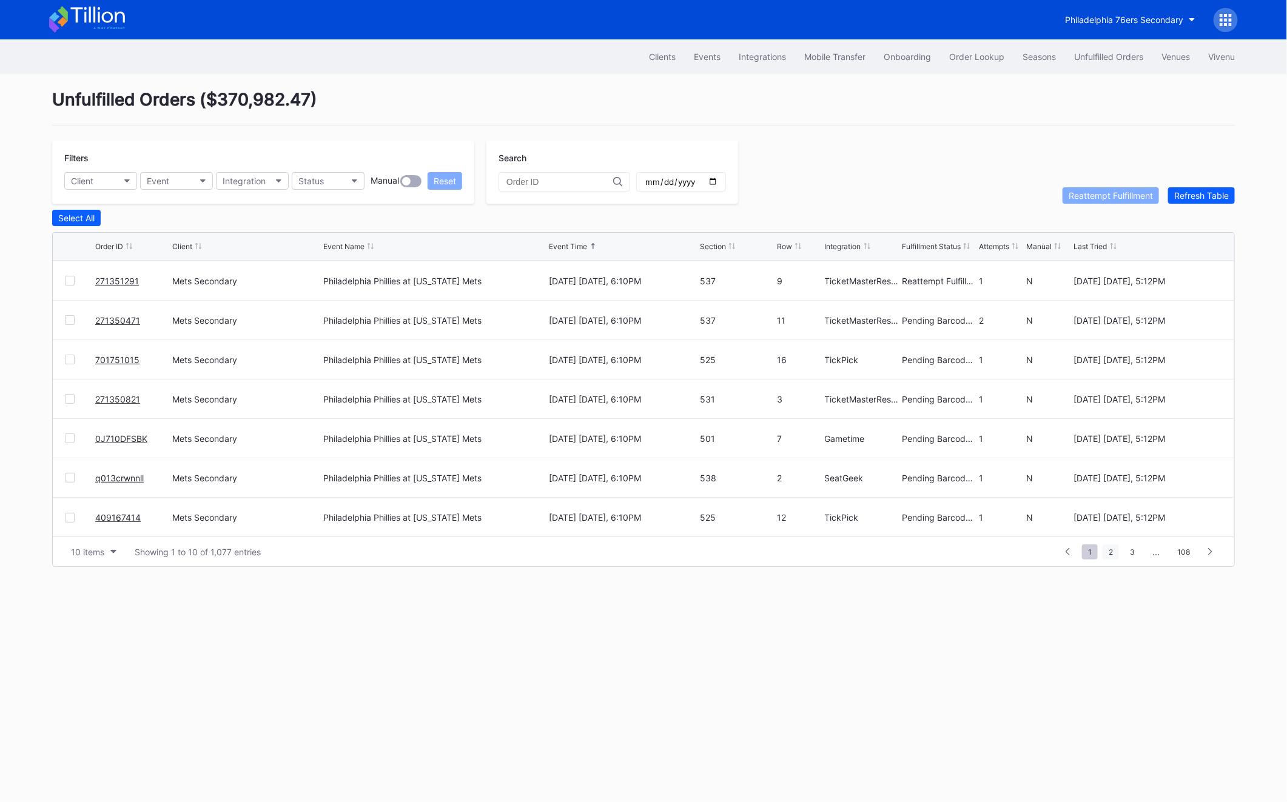
click at [1118, 546] on span "2" at bounding box center [1111, 552] width 16 height 15
click at [1069, 548] on span "1" at bounding box center [1068, 552] width 16 height 15
click at [510, 184] on input "text" at bounding box center [559, 182] width 107 height 10
paste input "XWUBMDZ227"
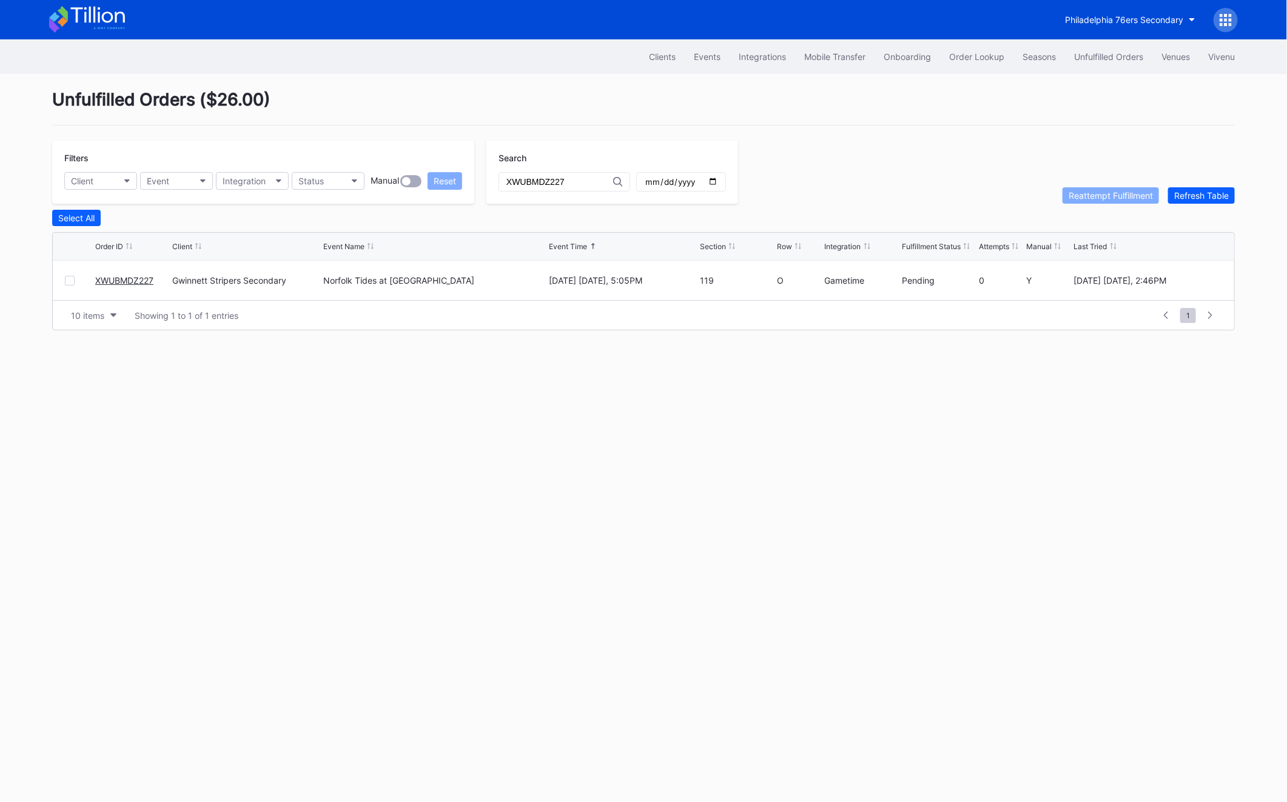
type input "XWUBMDZ227"
click at [126, 279] on link "XWUBMDZ227" at bounding box center [124, 280] width 58 height 10
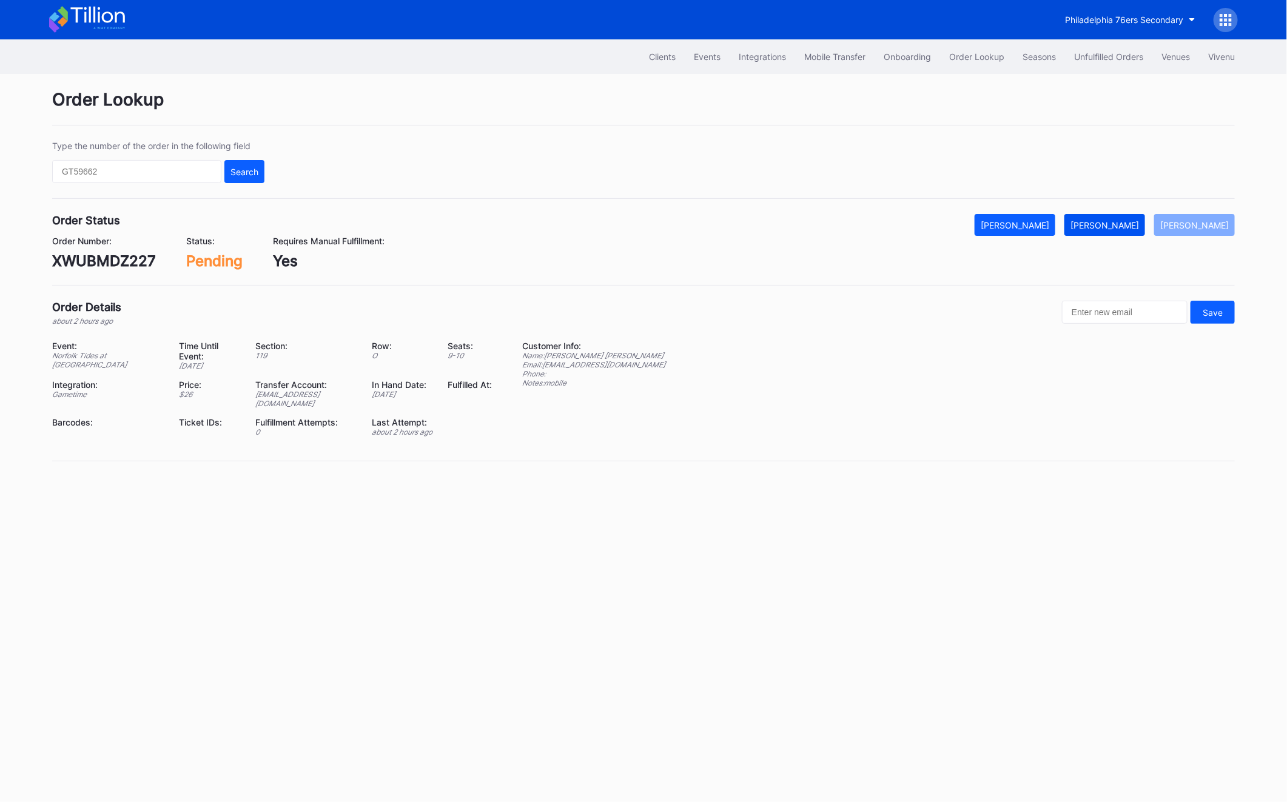
click at [1130, 224] on div "[PERSON_NAME]" at bounding box center [1105, 225] width 69 height 10
click at [1112, 40] on div "Clients Events Integrations Mobile Transfer Onboarding Order Lookup Seasons Unf…" at bounding box center [643, 56] width 1213 height 35
click at [1112, 64] on button "Unfulfilled Orders" at bounding box center [1108, 56] width 87 height 22
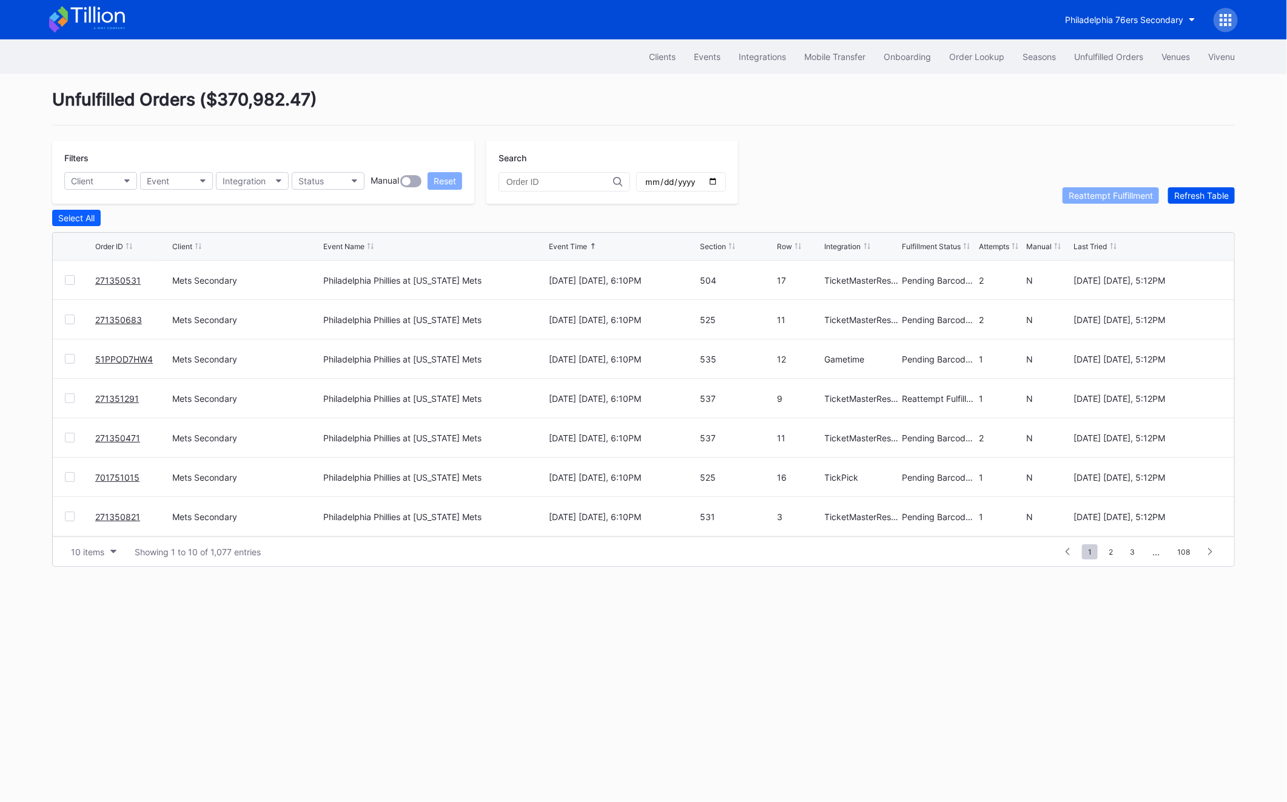
click at [1217, 195] on div "Refresh Table" at bounding box center [1201, 195] width 55 height 10
click at [338, 180] on button "Status" at bounding box center [328, 181] width 73 height 18
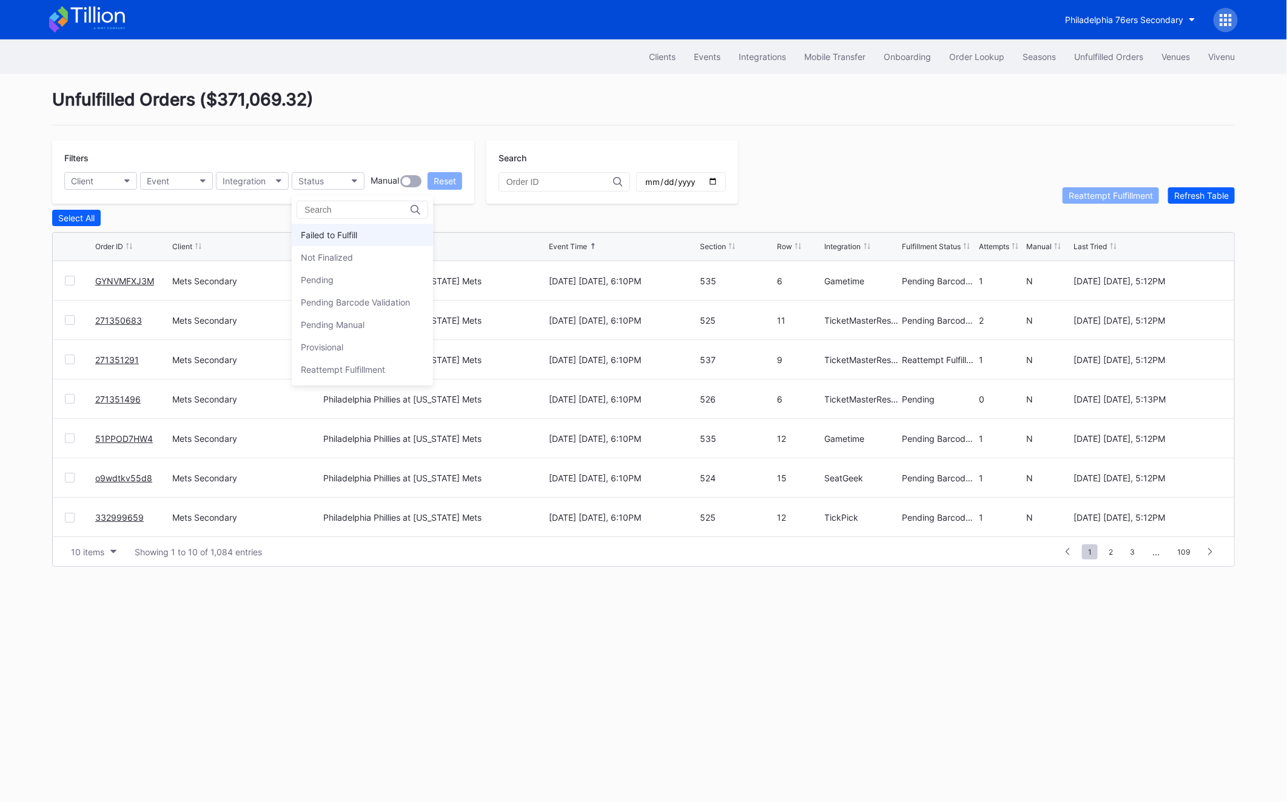
click at [342, 235] on div "Failed to Fulfill" at bounding box center [329, 235] width 56 height 10
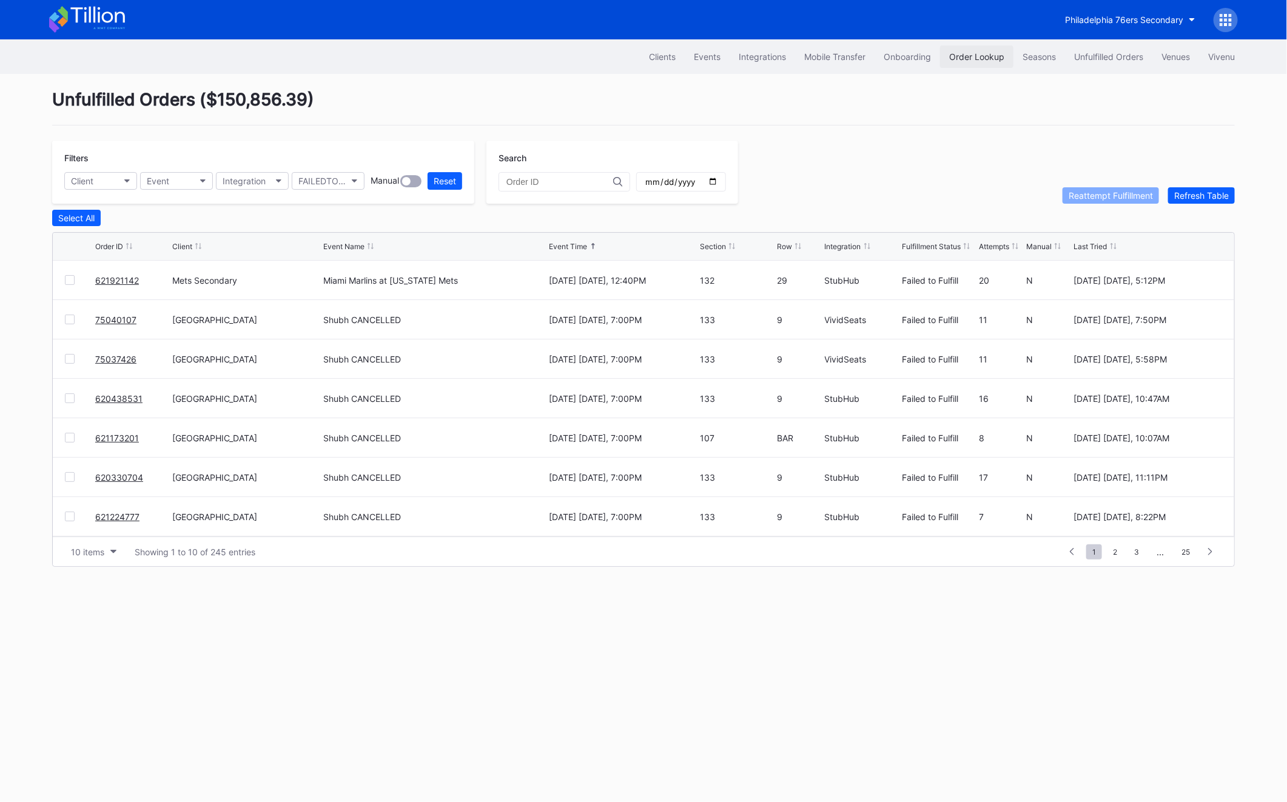
click at [979, 61] on div "Order Lookup" at bounding box center [976, 57] width 55 height 10
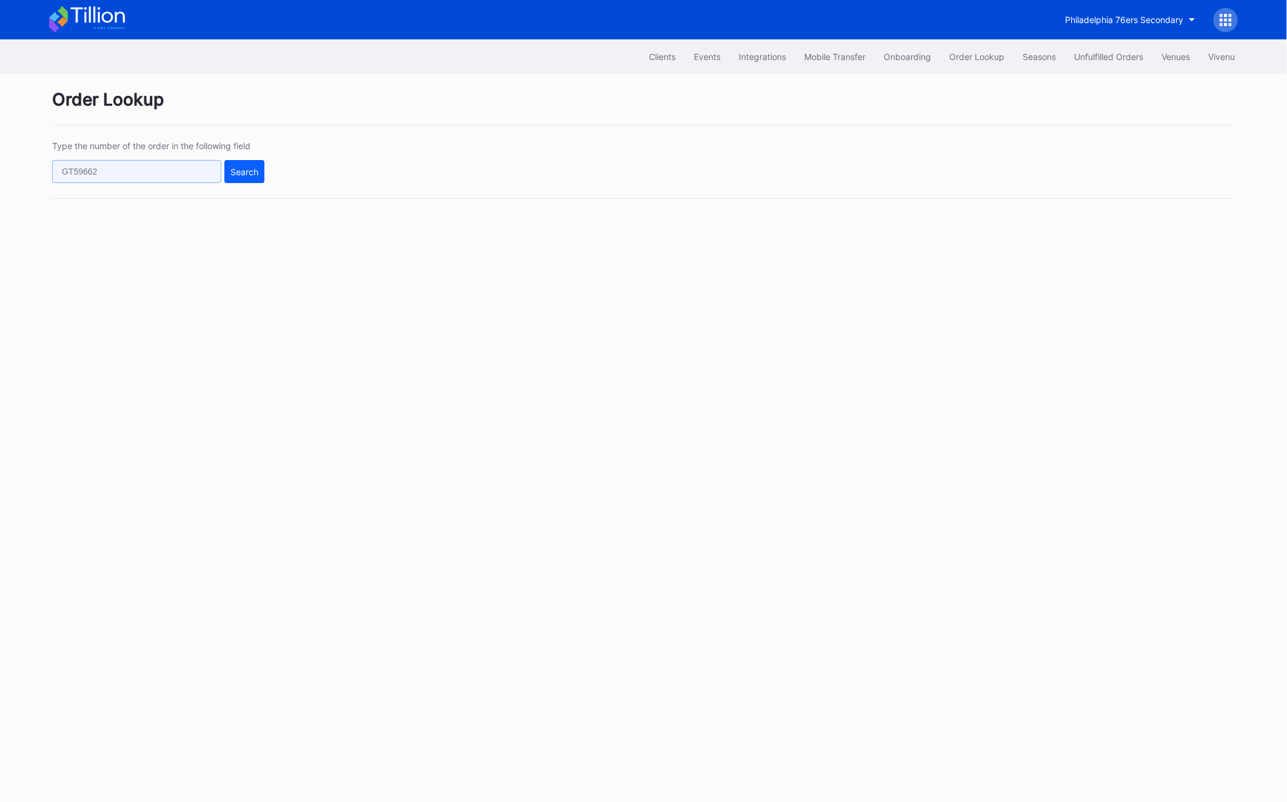
click at [118, 163] on input "text" at bounding box center [136, 171] width 169 height 23
paste input "382546972"
type input "382546972"
click at [247, 178] on button "Search" at bounding box center [244, 171] width 40 height 23
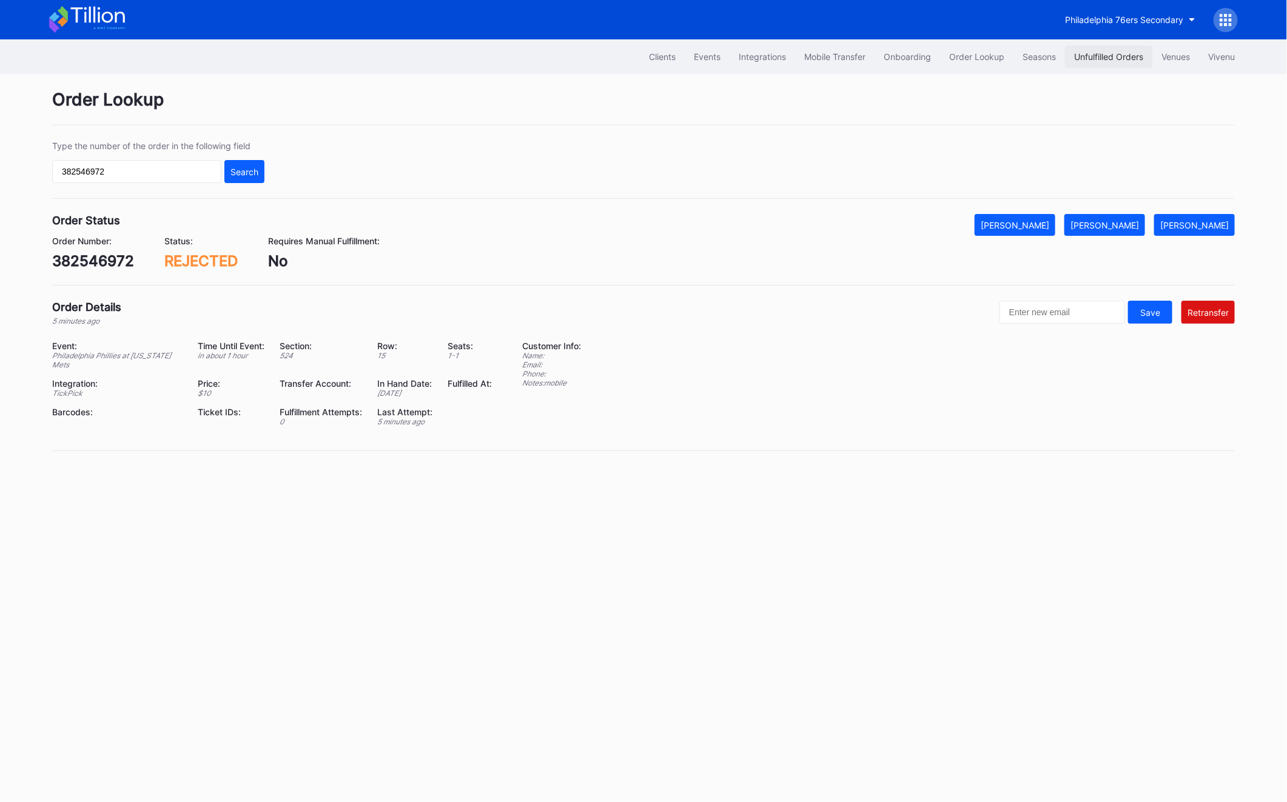
click at [1111, 65] on button "Unfulfilled Orders" at bounding box center [1108, 56] width 87 height 22
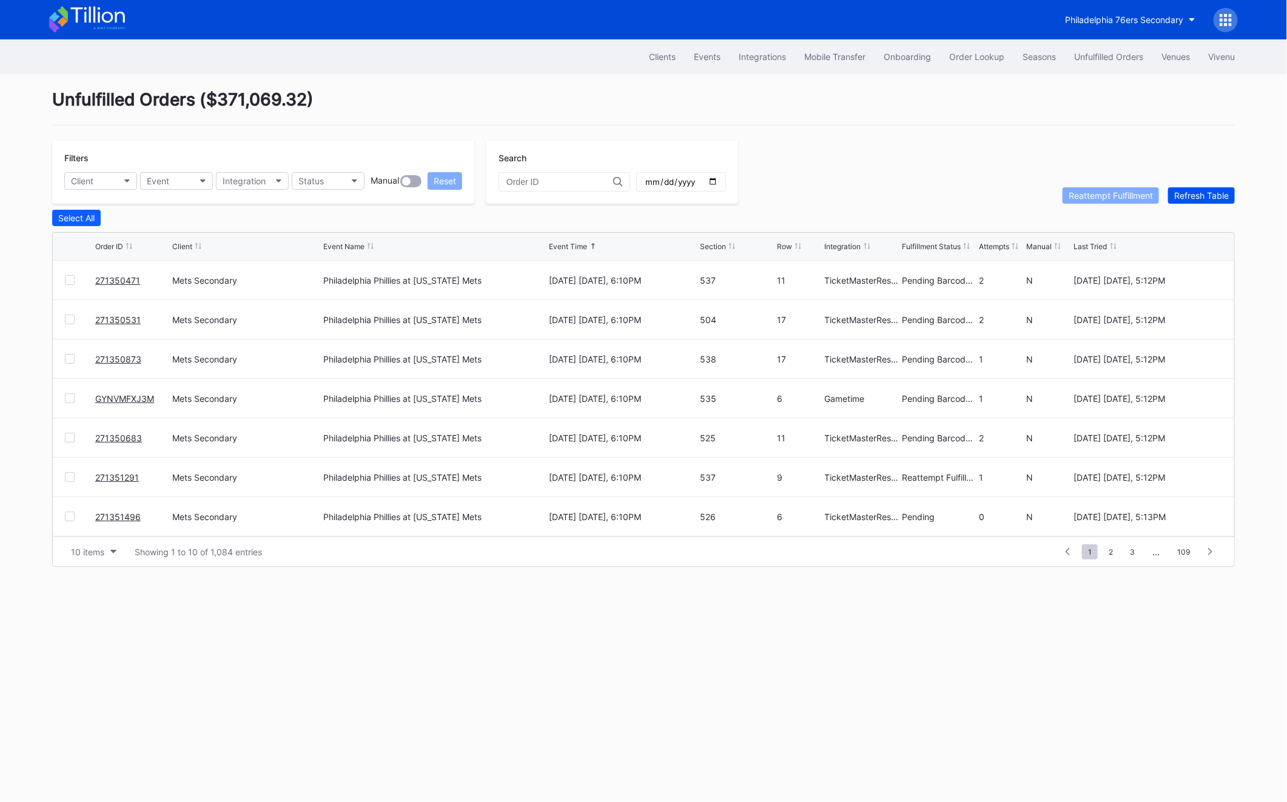
click at [1212, 196] on div "Refresh Table" at bounding box center [1201, 195] width 55 height 10
click at [73, 516] on div at bounding box center [70, 517] width 10 height 10
click at [1111, 190] on div "Reattempt Fulfillment" at bounding box center [1111, 195] width 84 height 10
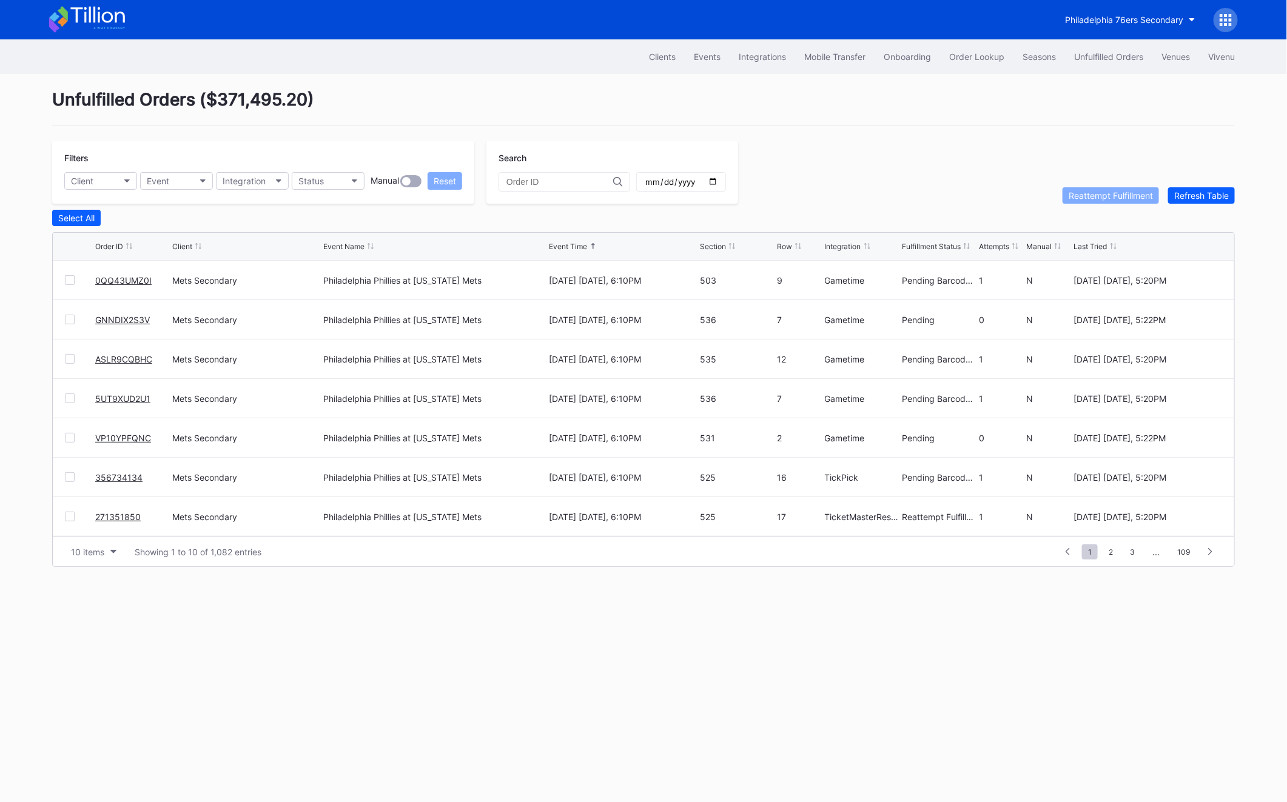
scroll to position [118, 0]
click at [1212, 207] on div "Unfulfilled Orders ( $371,495.20 ) Filters Client Event Integration Status Manu…" at bounding box center [643, 328] width 1213 height 508
click at [1212, 198] on div "Refresh Table" at bounding box center [1201, 195] width 55 height 10
click at [1113, 556] on span "2" at bounding box center [1111, 552] width 16 height 15
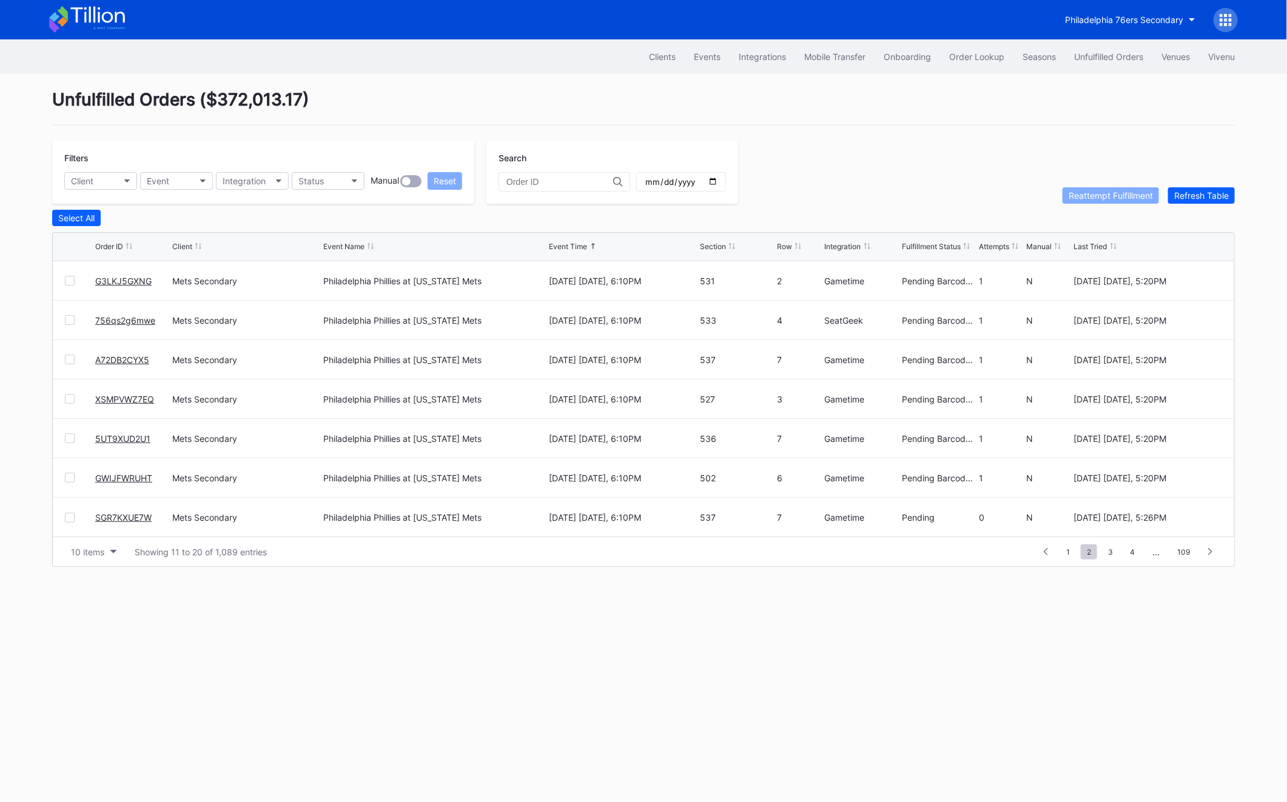
scroll to position [0, 0]
click at [1114, 559] on div "1 ... 0 1 2 3 4 ... 109" at bounding box center [1128, 551] width 188 height 17
click at [1114, 555] on span "3" at bounding box center [1110, 552] width 17 height 15
click at [71, 397] on div at bounding box center [70, 399] width 10 height 10
click at [1091, 185] on div "Filters Client Event Integration Status Manual Reset Search Reattempt Fulfillme…" at bounding box center [643, 172] width 1183 height 63
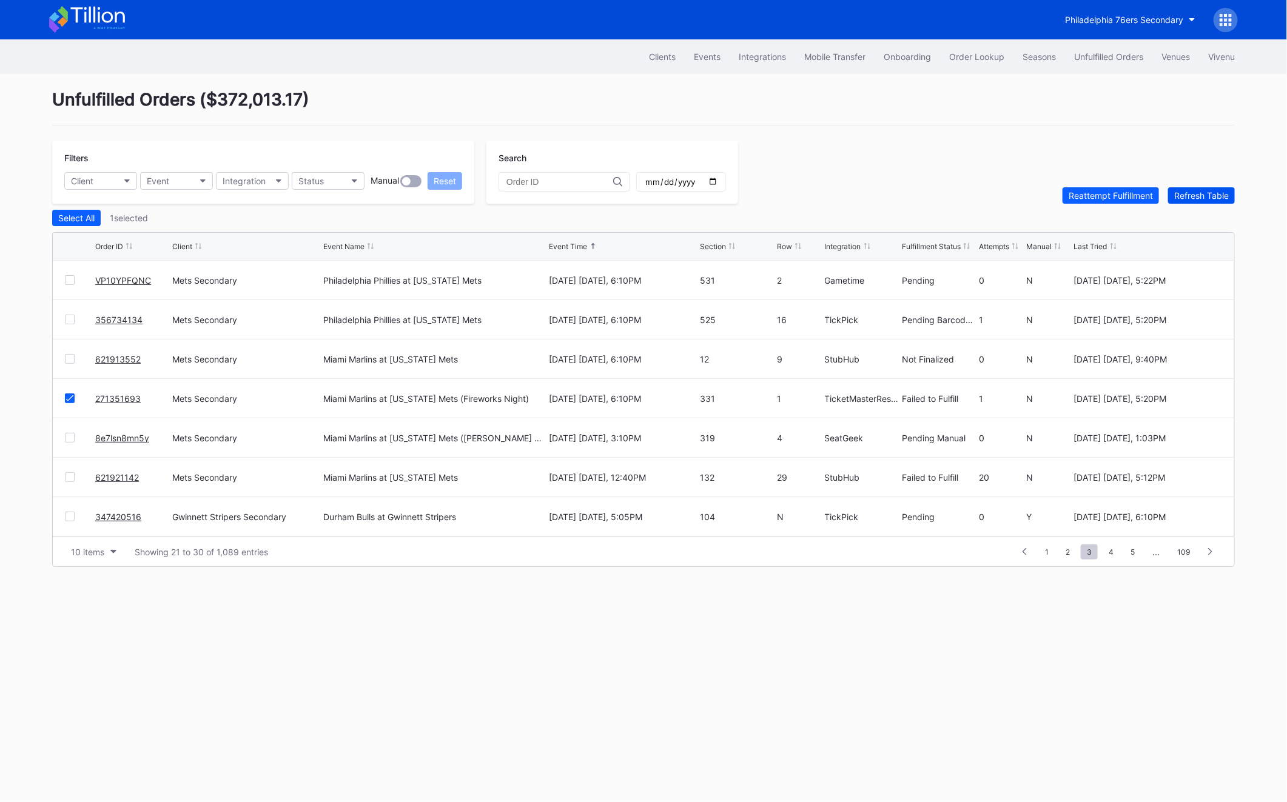
click at [1190, 200] on button "Refresh Table" at bounding box center [1201, 195] width 67 height 16
click at [1199, 197] on div "Refresh Table" at bounding box center [1201, 195] width 55 height 10
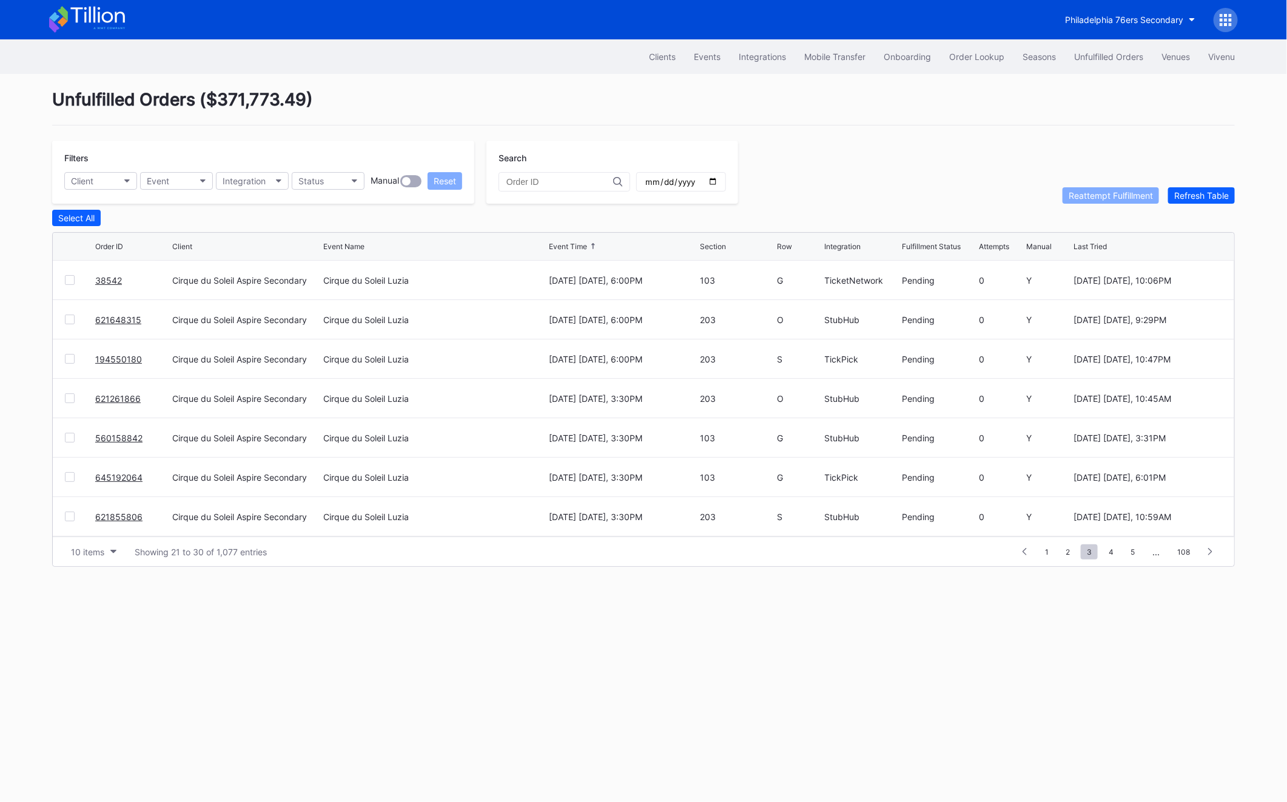
click at [1039, 546] on div "1 ... 1 2 3 4 5 ... 108" at bounding box center [1117, 551] width 209 height 17
click at [1049, 549] on span "1" at bounding box center [1047, 552] width 16 height 15
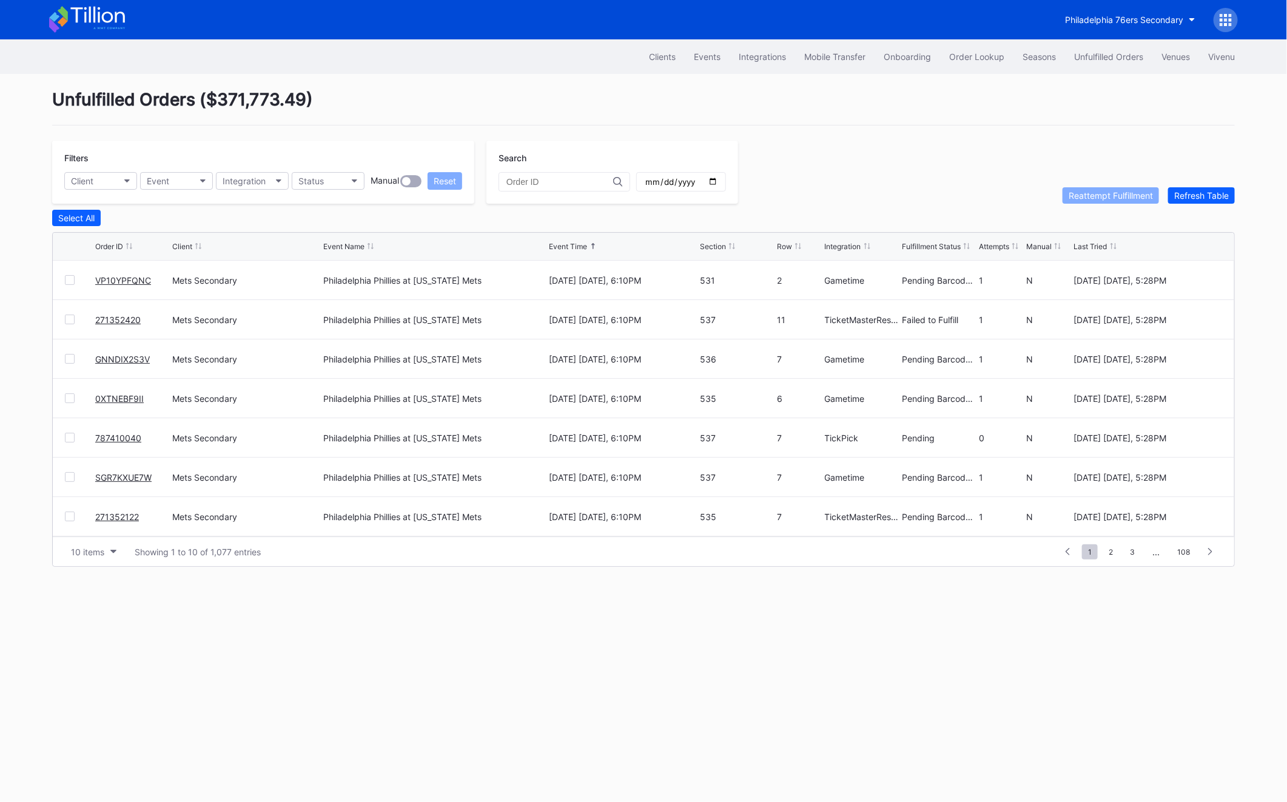
click at [76, 318] on div at bounding box center [80, 320] width 30 height 10
click at [69, 318] on div at bounding box center [70, 320] width 10 height 10
click at [1113, 193] on div "Reattempt Fulfillment" at bounding box center [1111, 195] width 84 height 10
click at [1200, 192] on div "Refresh Table" at bounding box center [1201, 195] width 55 height 10
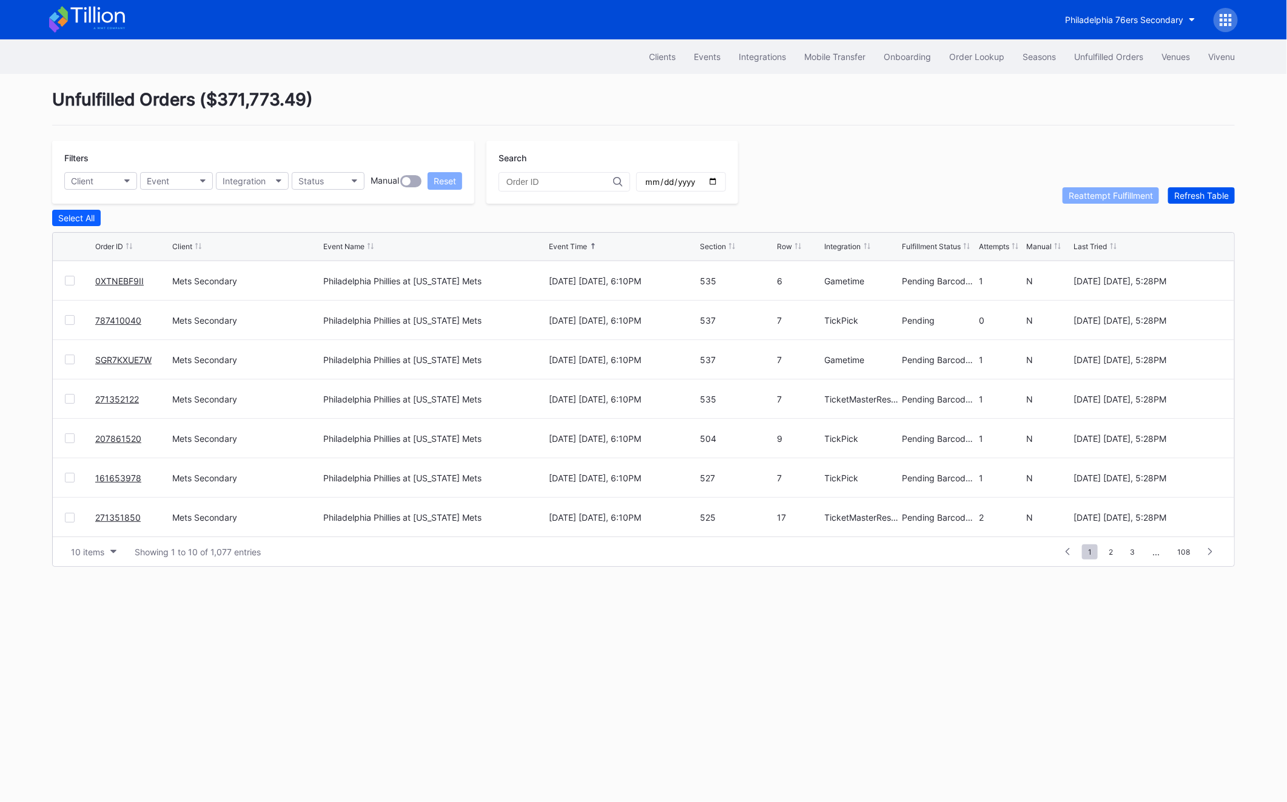
click at [1200, 192] on div "Refresh Table" at bounding box center [1201, 195] width 55 height 10
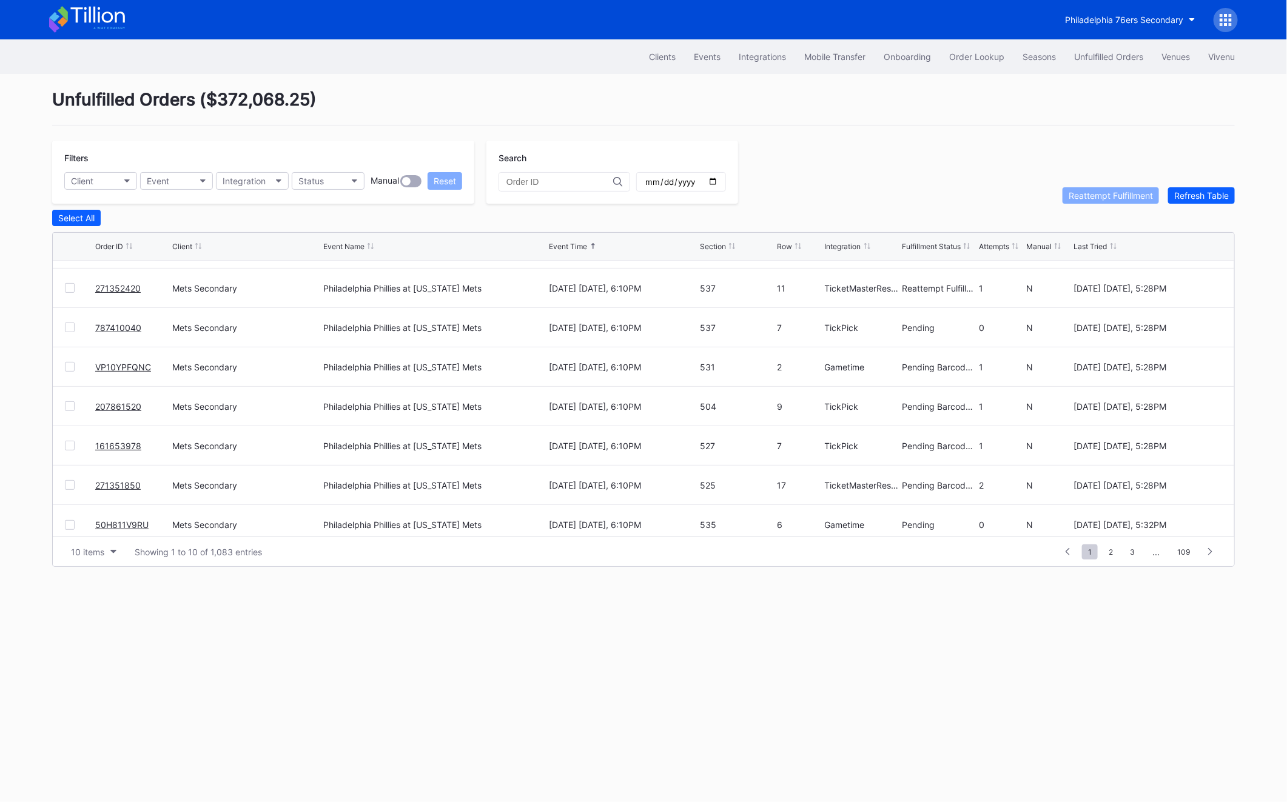
scroll to position [109, 0]
click at [1212, 191] on div "Refresh Table" at bounding box center [1201, 195] width 55 height 10
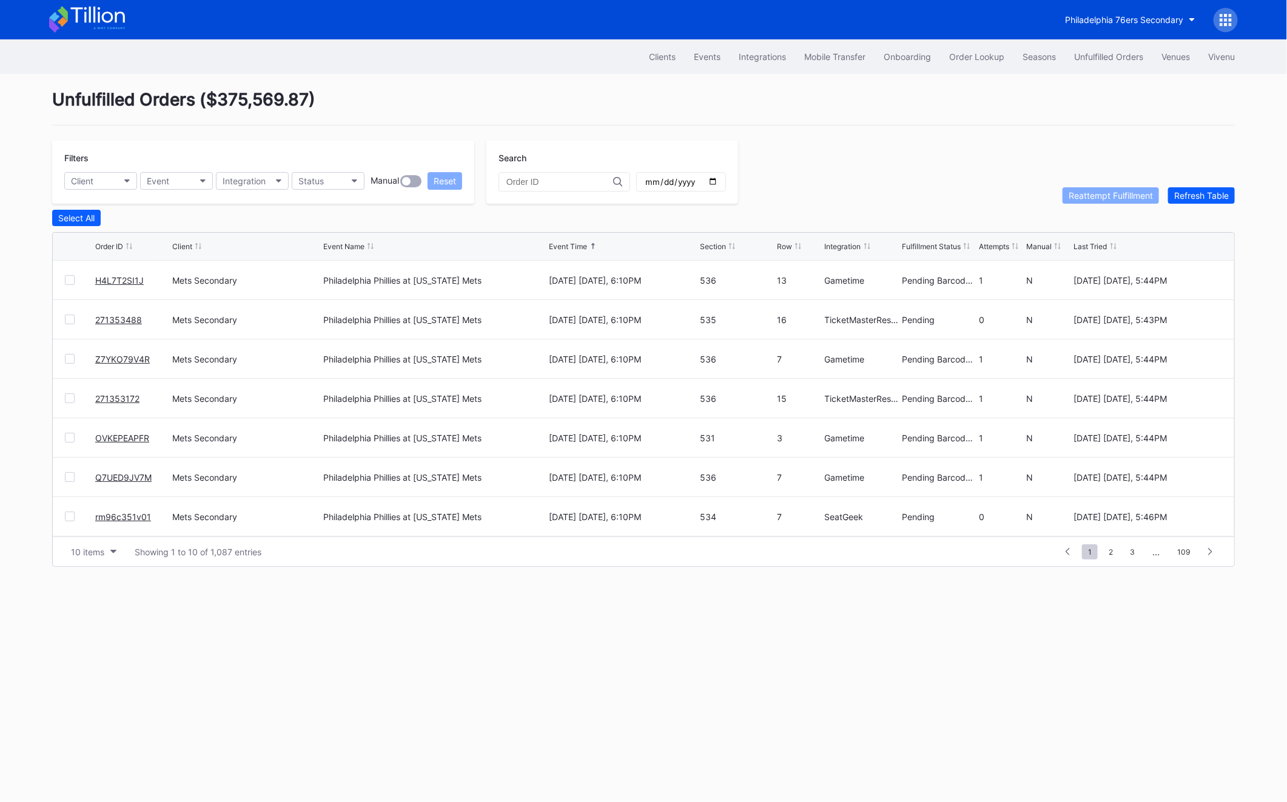
click at [1189, 207] on div "Unfulfilled Orders ( $375,569.87 ) Filters Client Event Integration Status Manu…" at bounding box center [643, 328] width 1213 height 508
click at [1189, 198] on div "Refresh Table" at bounding box center [1201, 195] width 55 height 10
click at [356, 173] on button "Status" at bounding box center [328, 181] width 73 height 18
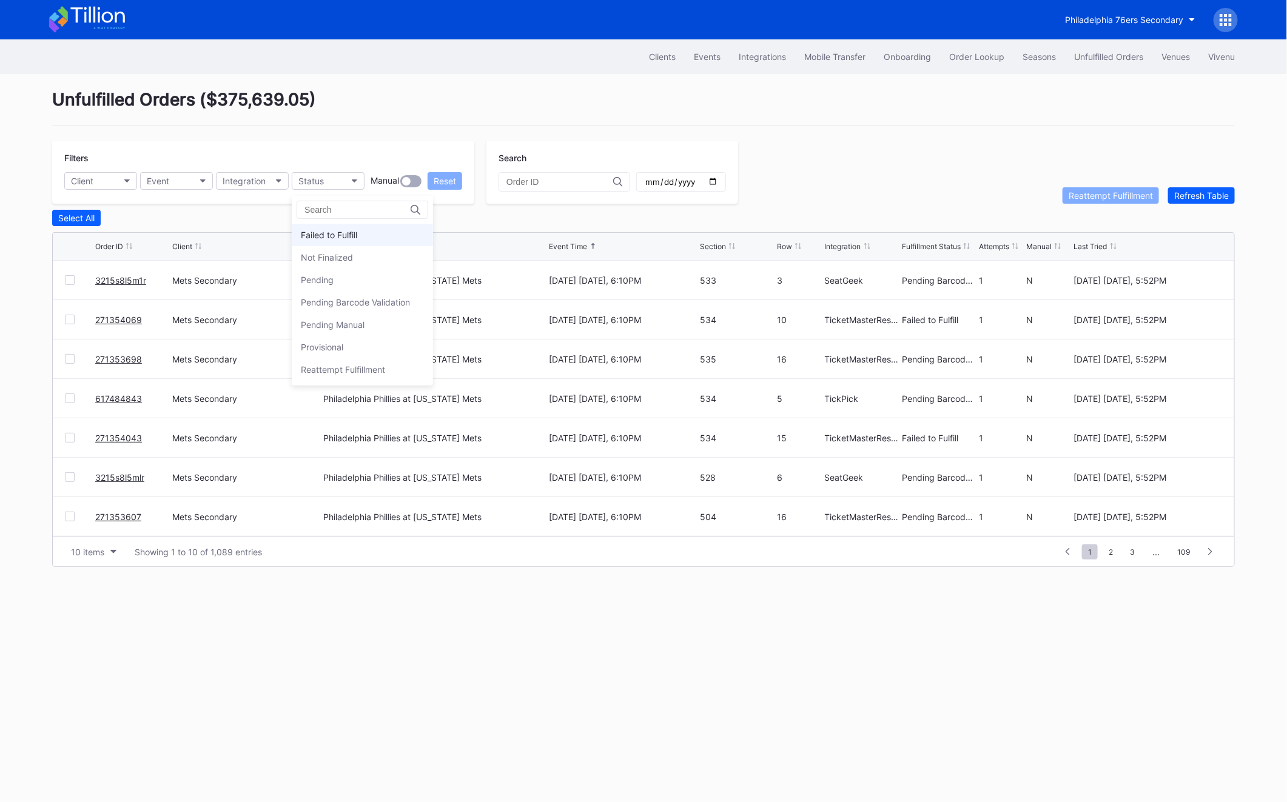
click at [342, 230] on div "Failed to Fulfill" at bounding box center [329, 235] width 56 height 10
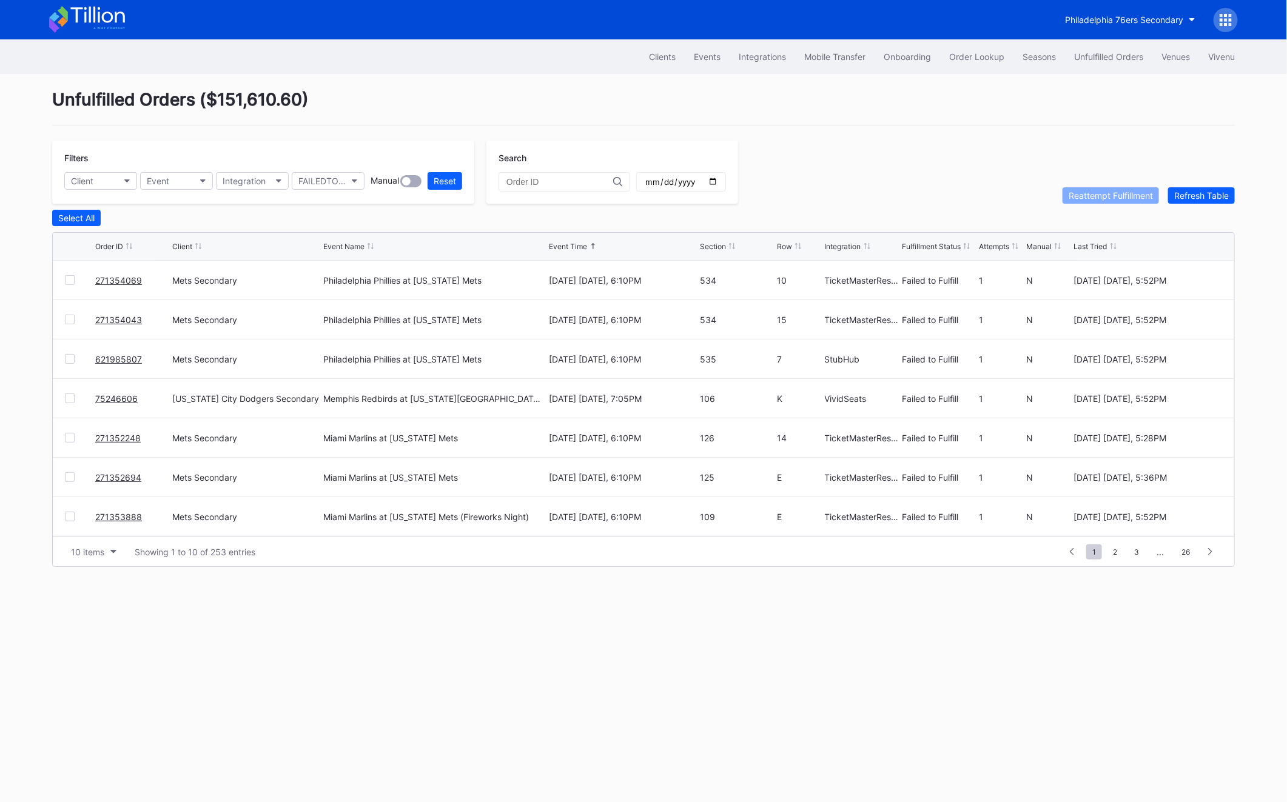
click at [706, 183] on div at bounding box center [681, 181] width 90 height 19
click at [703, 183] on div at bounding box center [681, 181] width 90 height 19
click at [697, 183] on input "date" at bounding box center [681, 182] width 74 height 11
type input "2025-08-27"
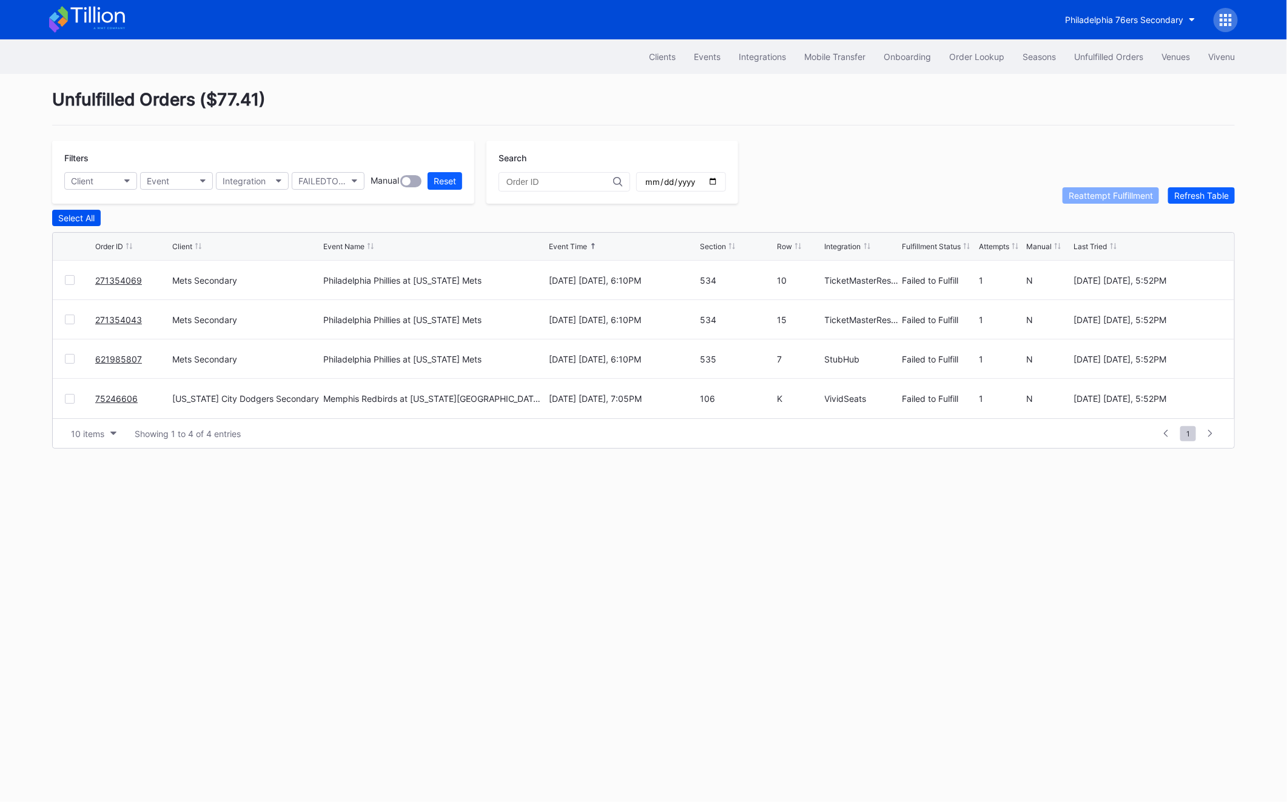
click at [80, 220] on div "Select All" at bounding box center [76, 218] width 36 height 10
click at [1100, 185] on div "Filters Client Event Integration FAILEDTOFULFILL Manual Reset Search 2025-08-27…" at bounding box center [643, 172] width 1183 height 63
click at [1098, 189] on button "Reattempt Fulfillment" at bounding box center [1111, 195] width 96 height 16
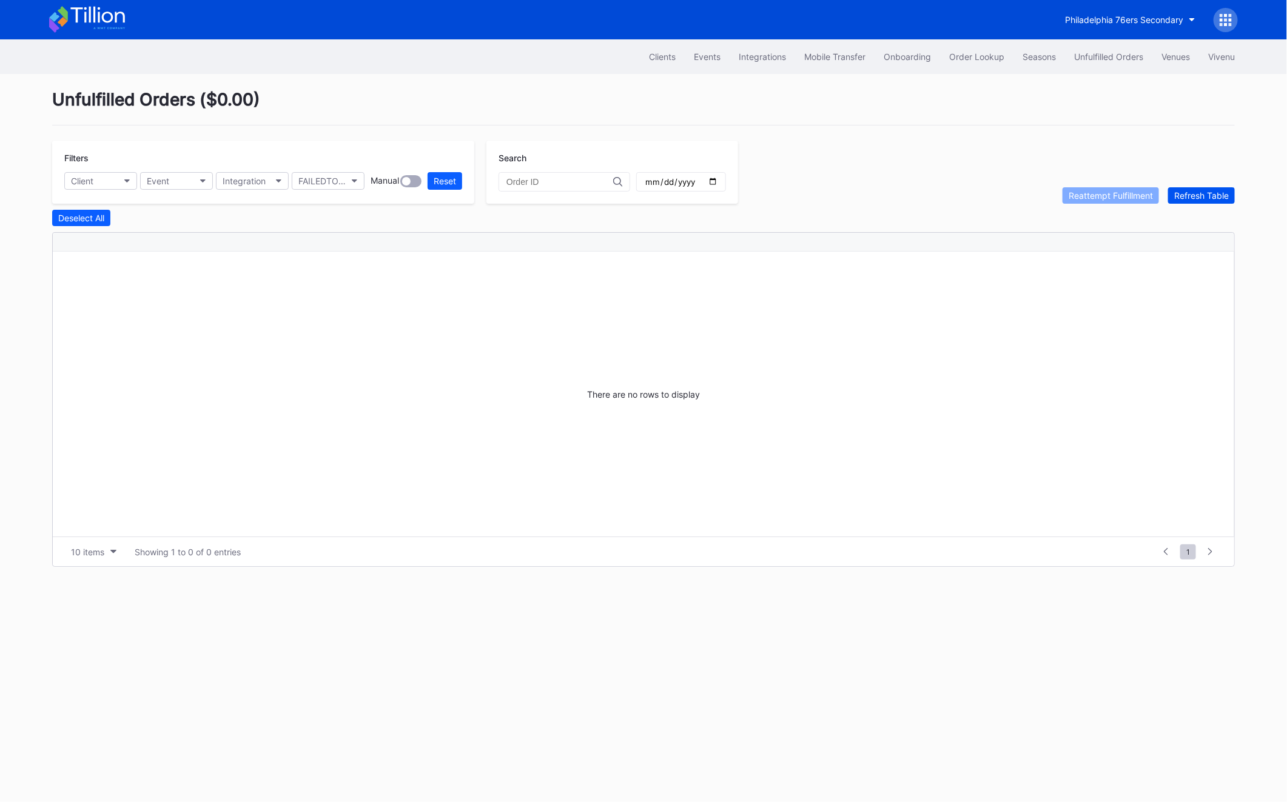
click at [1191, 198] on div "Refresh Table" at bounding box center [1201, 195] width 55 height 10
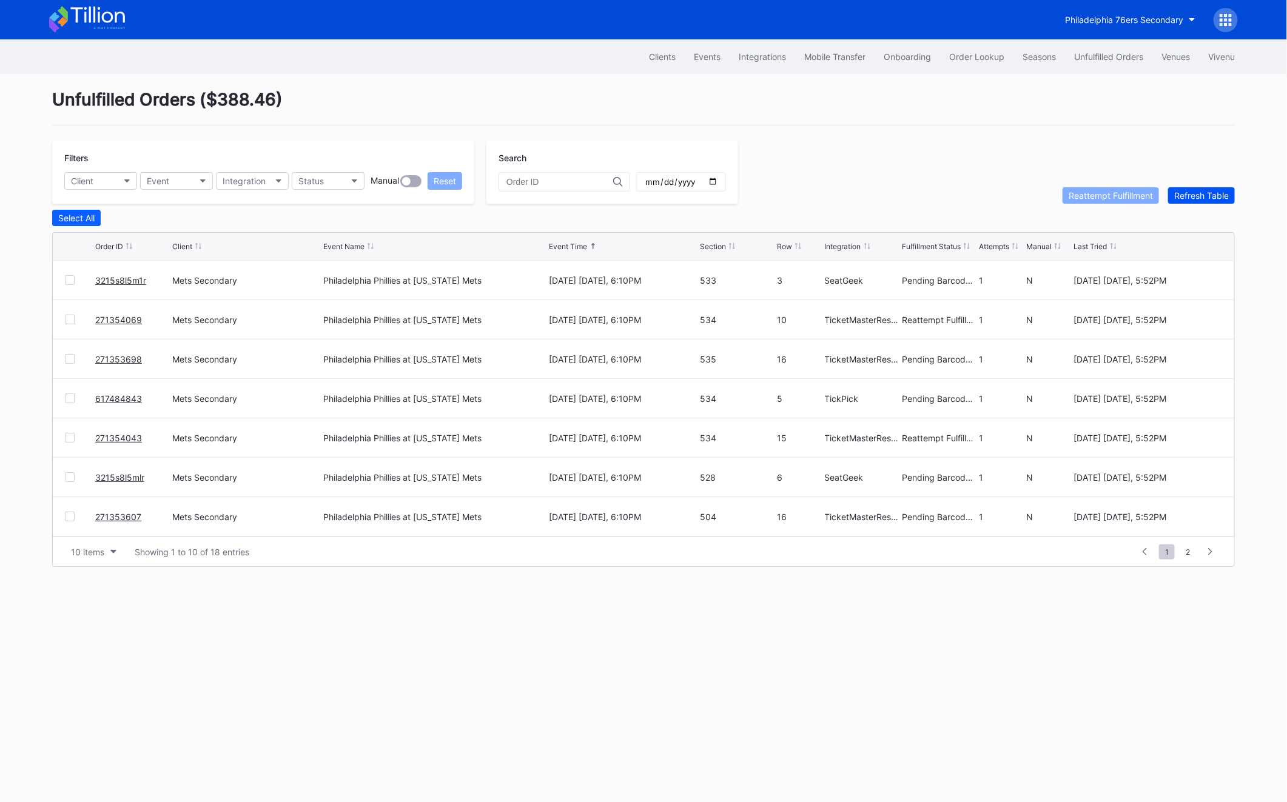
click at [1191, 198] on div "Refresh Table" at bounding box center [1201, 195] width 55 height 10
